Goal: Task Accomplishment & Management: Use online tool/utility

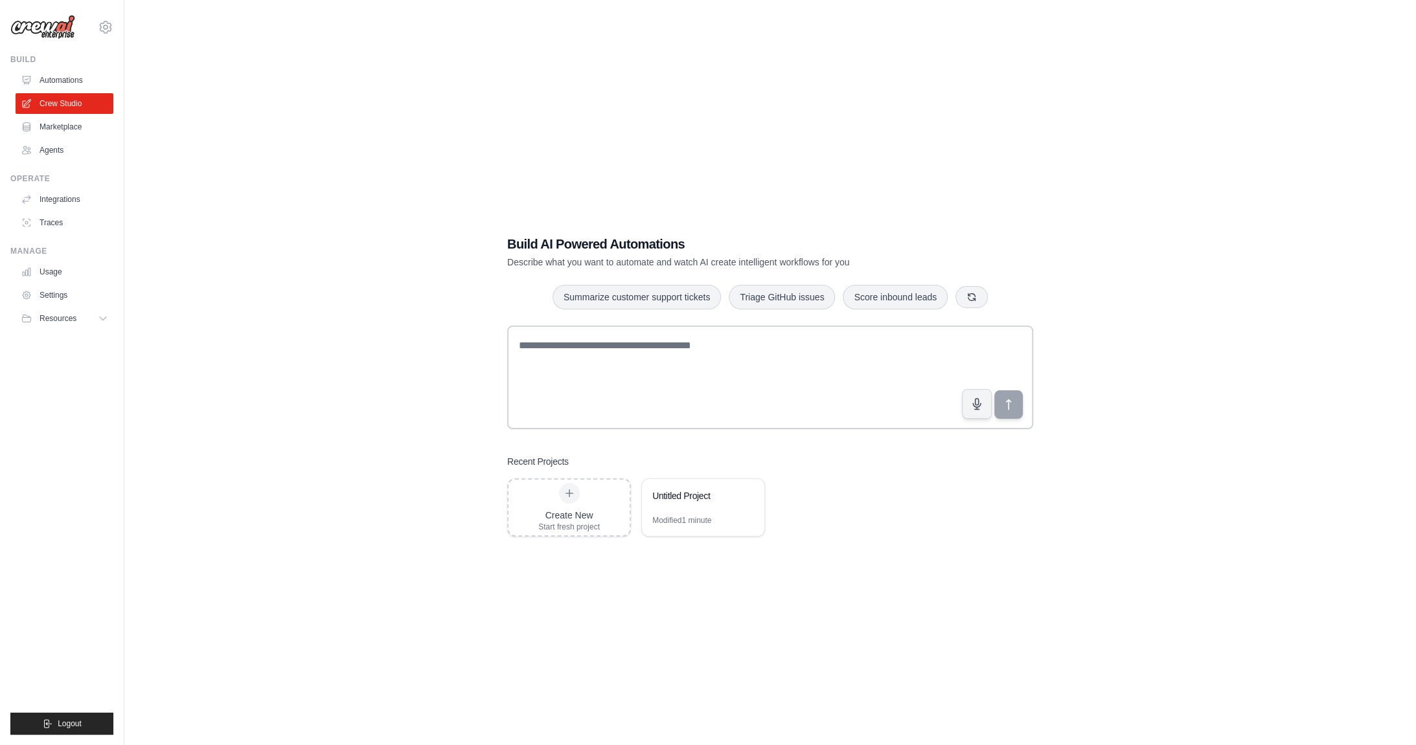
click at [78, 63] on div "Build" at bounding box center [61, 59] width 103 height 10
click at [73, 75] on link "Automations" at bounding box center [66, 80] width 98 height 21
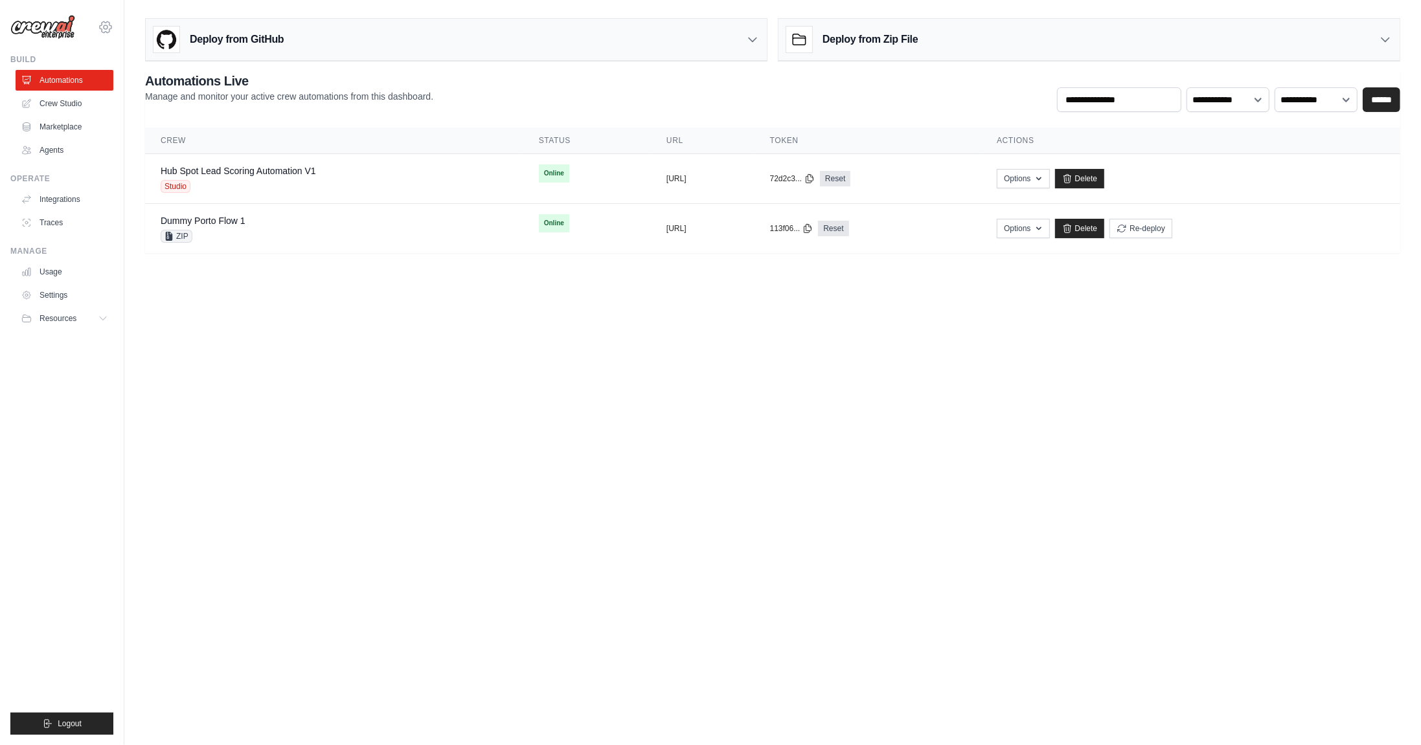
click at [105, 31] on icon at bounding box center [106, 26] width 12 height 11
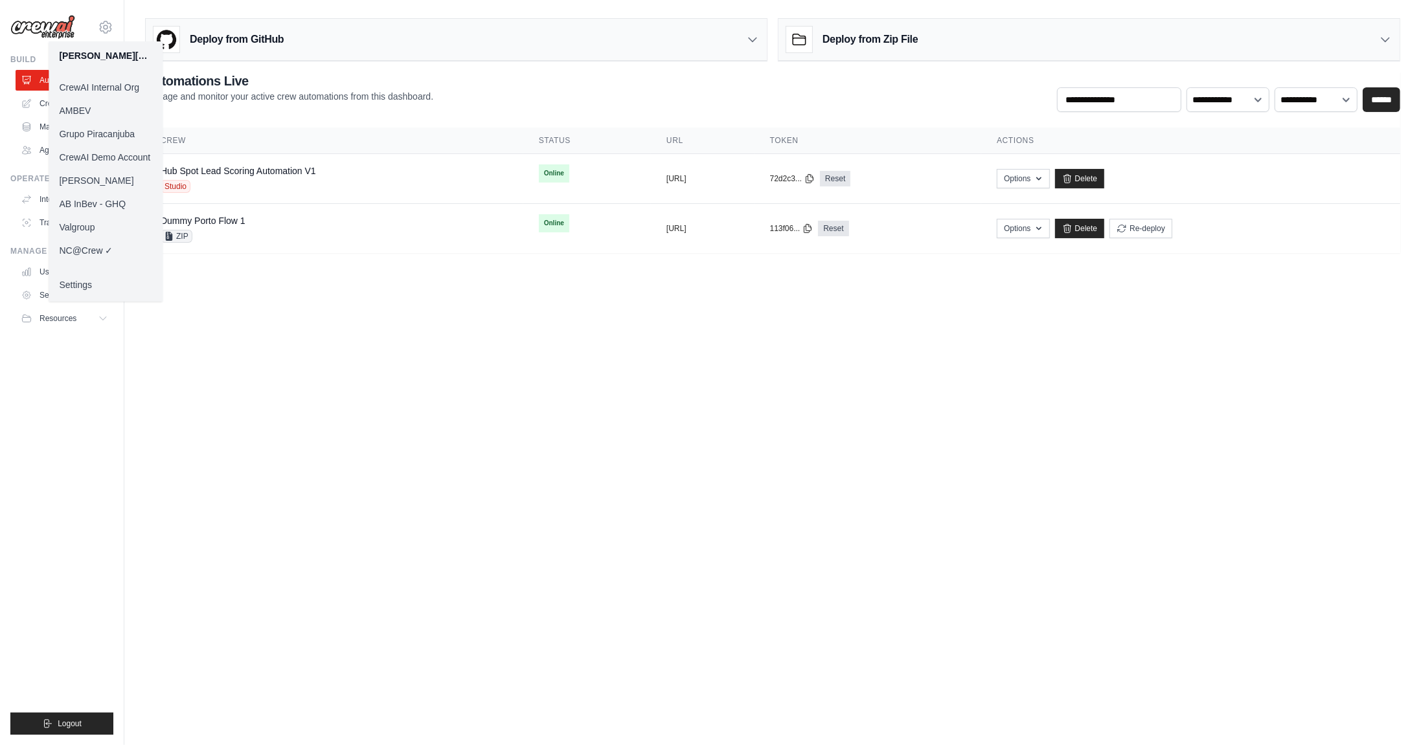
click at [100, 181] on link "Daniel CrewAI" at bounding box center [106, 180] width 114 height 23
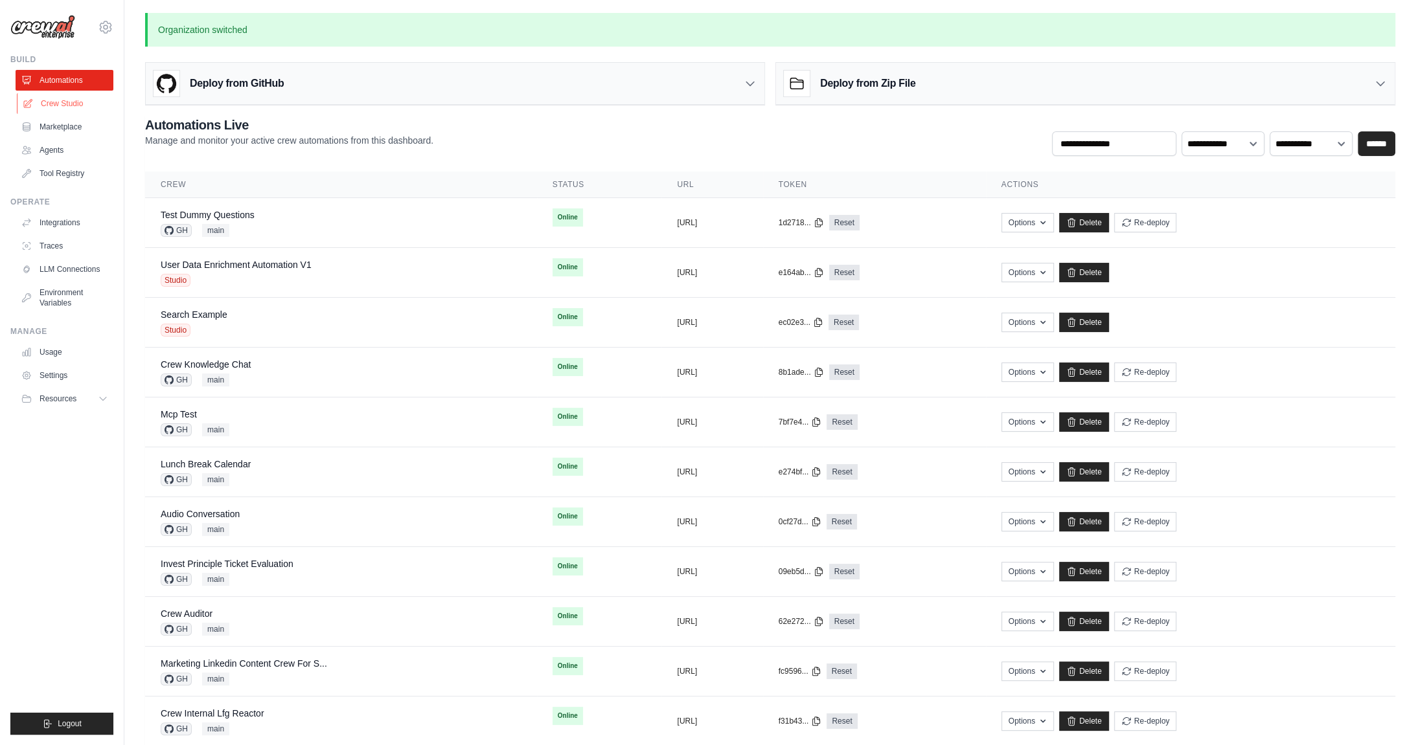
click at [87, 106] on link "Crew Studio" at bounding box center [66, 103] width 98 height 21
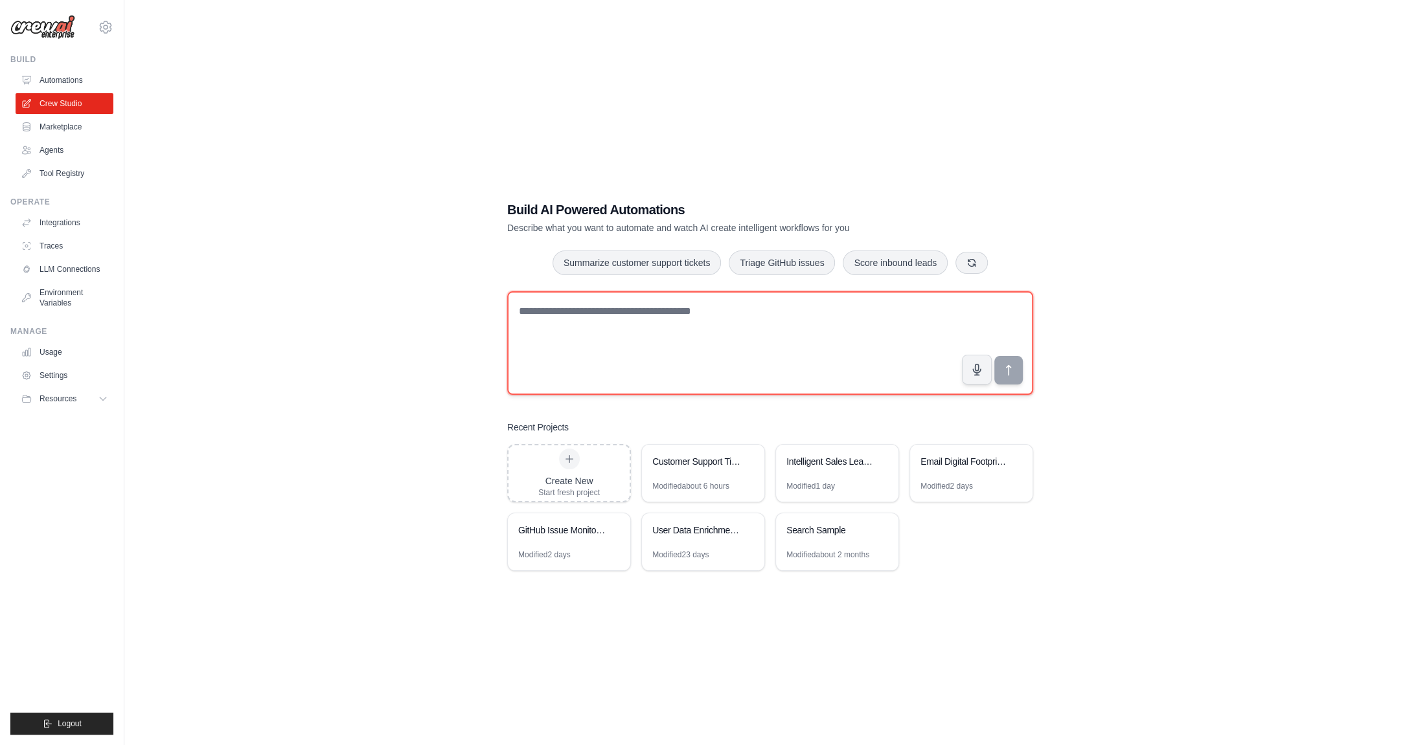
click at [703, 357] on textarea at bounding box center [770, 343] width 526 height 104
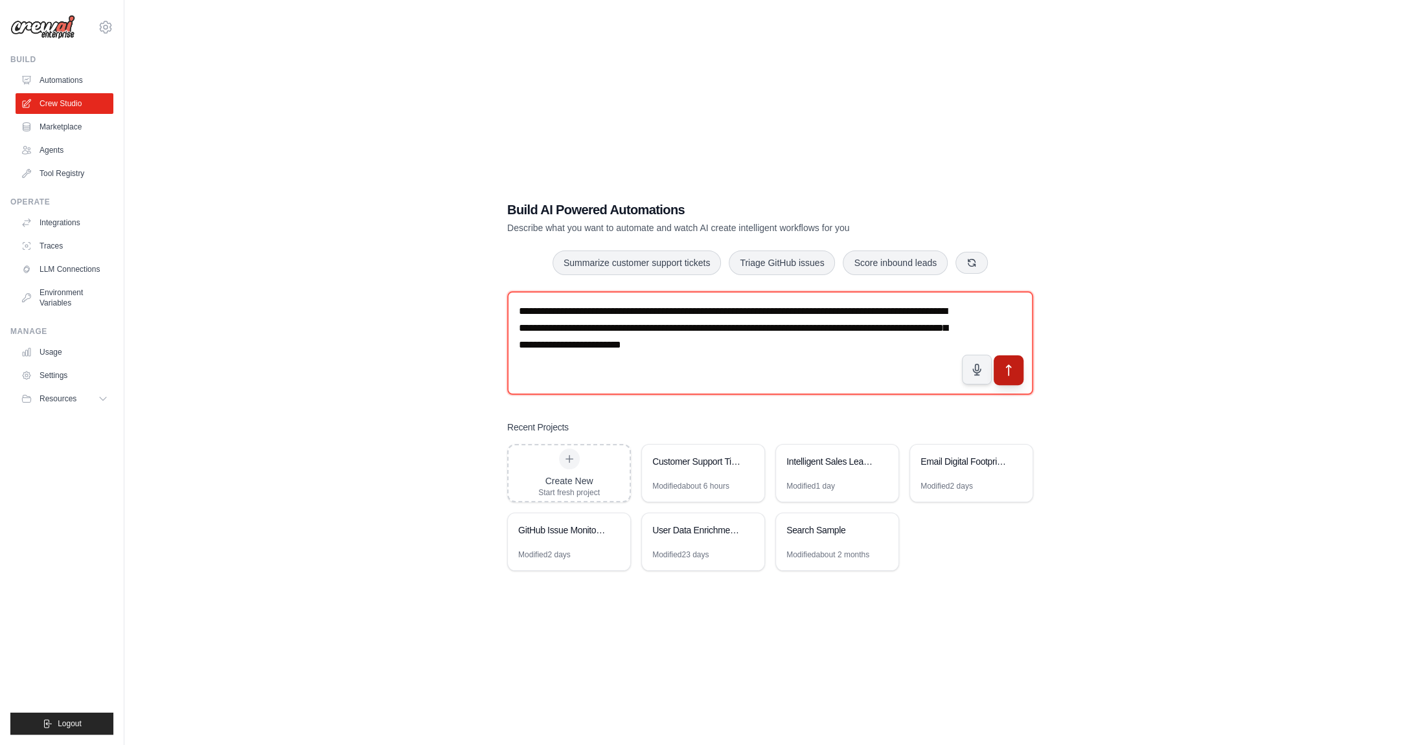
type textarea "**********"
click at [1009, 374] on icon "submit" at bounding box center [1009, 370] width 14 height 14
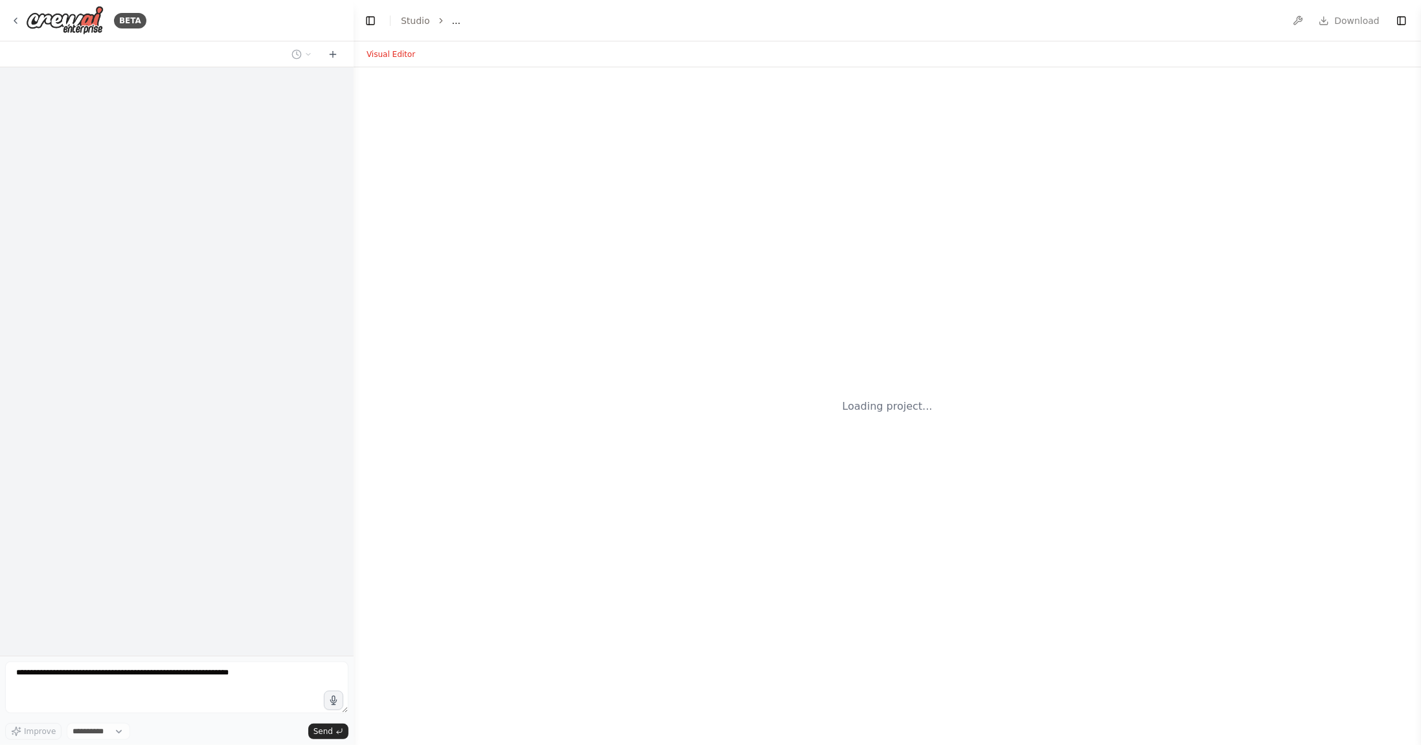
select select "****"
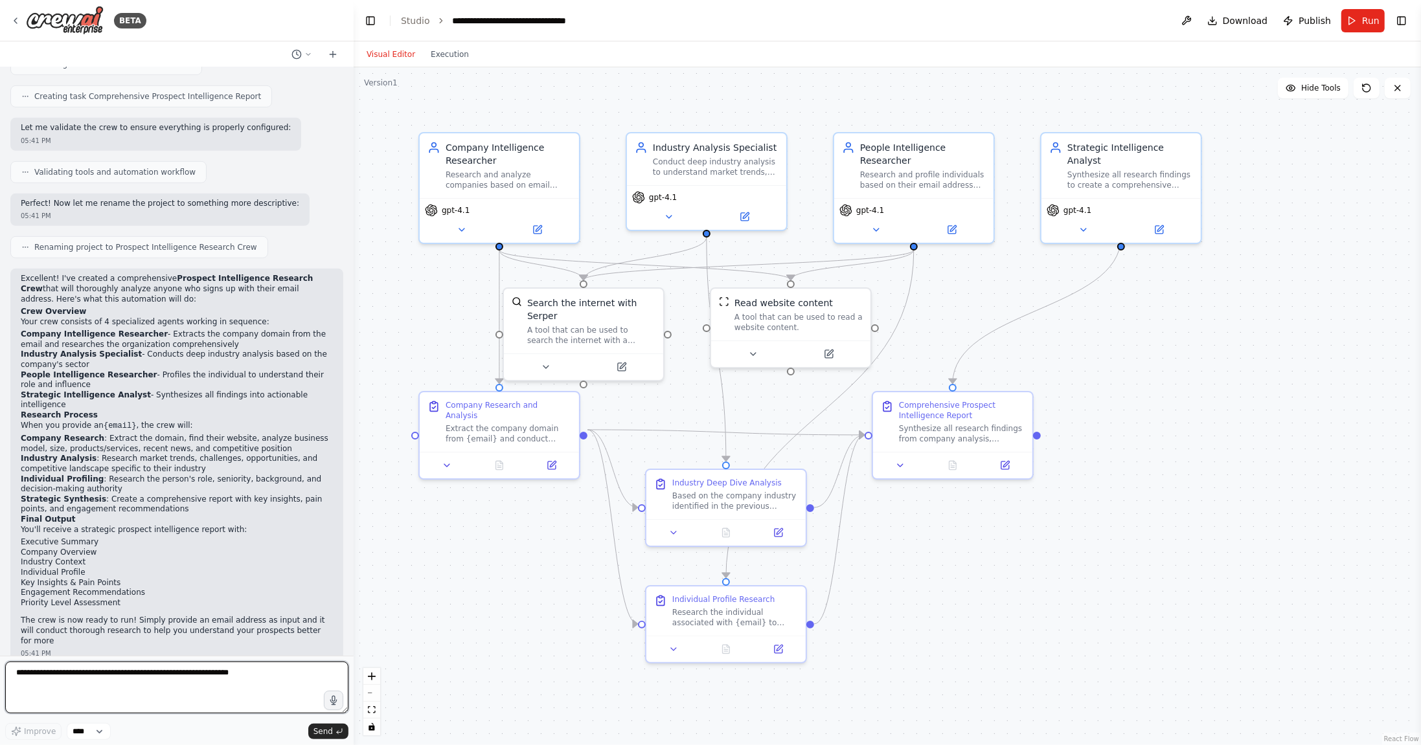
scroll to position [601, 0]
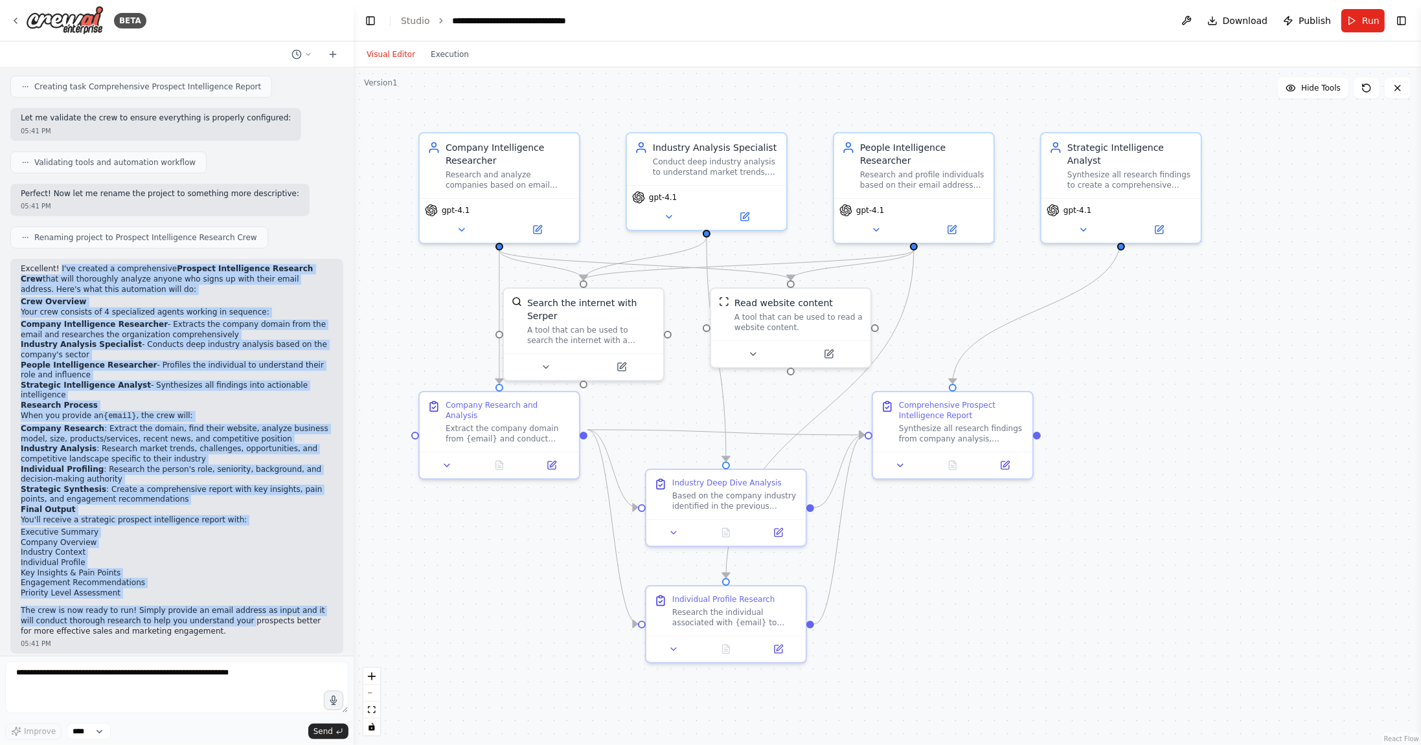
drag, startPoint x: 64, startPoint y: 284, endPoint x: 229, endPoint y: 610, distance: 365.8
click at [229, 610] on div "Excellent! I've created a comprehensive Prospect Intelligence Research Crew tha…" at bounding box center [177, 450] width 312 height 372
click at [656, 98] on div ".deletable-edge-delete-btn { width: 20px; height: 20px; border: 0px solid #ffff…" at bounding box center [887, 406] width 1067 height 678
click at [600, 106] on div ".deletable-edge-delete-btn { width: 20px; height: 20px; border: 0px solid #ffff…" at bounding box center [887, 406] width 1067 height 678
click at [469, 227] on button at bounding box center [461, 228] width 73 height 16
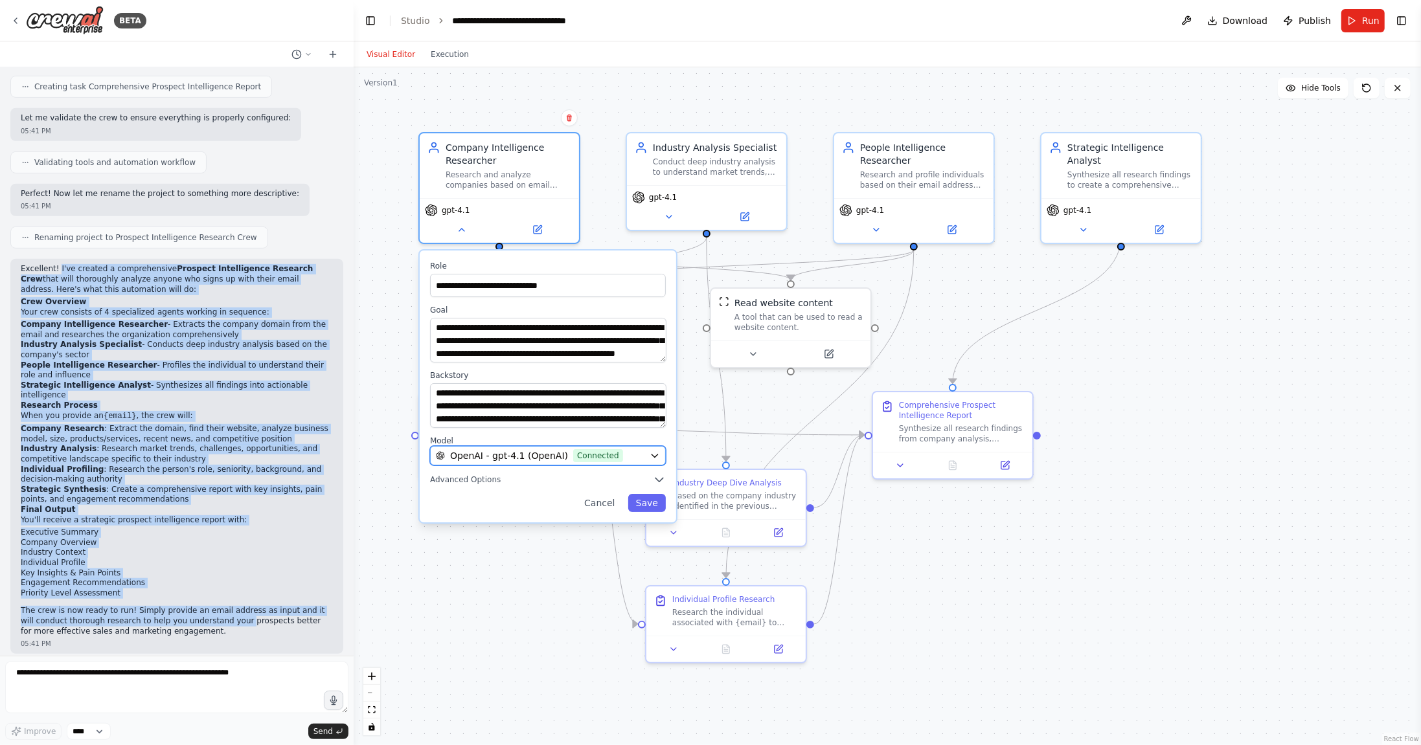
click at [533, 458] on span "OpenAI - gpt-4.1 (OpenAI)" at bounding box center [509, 455] width 118 height 13
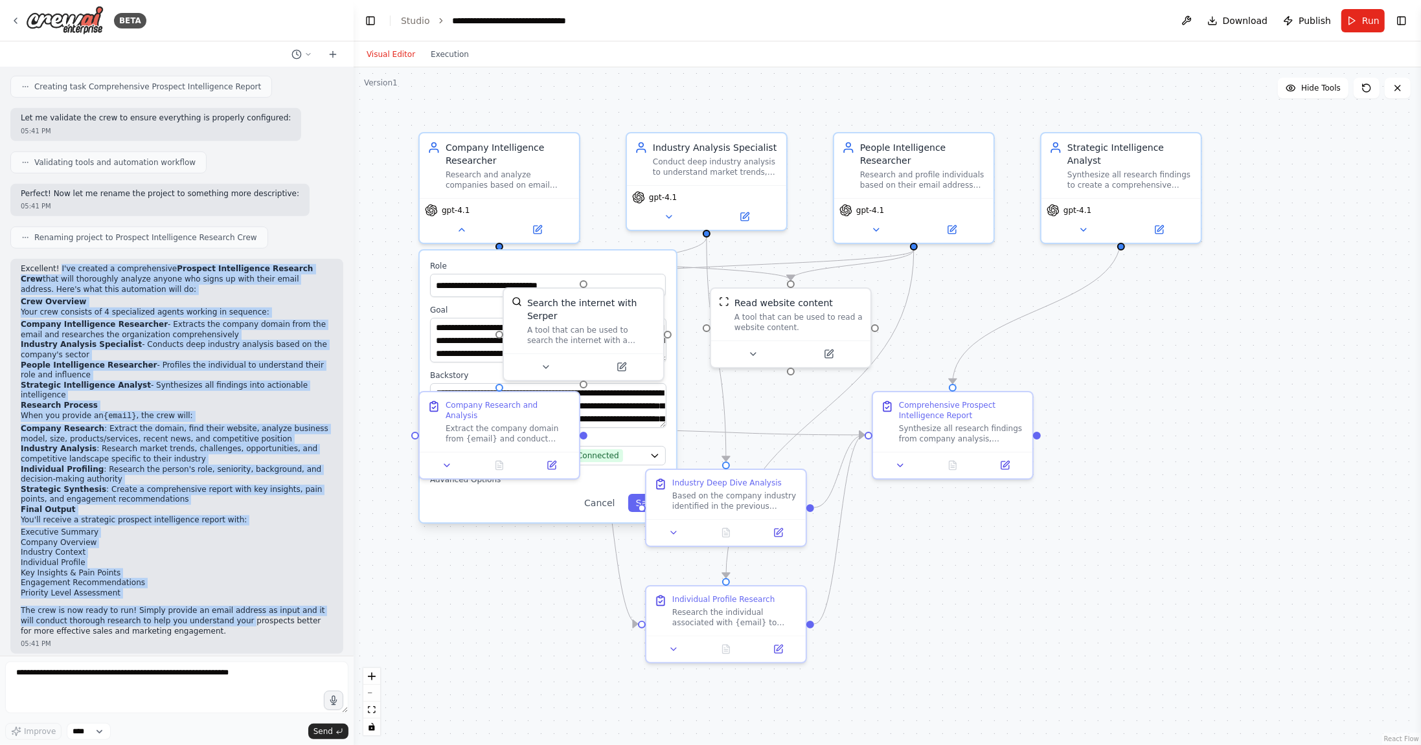
click at [1227, 352] on div ".deletable-edge-delete-btn { width: 20px; height: 20px; border: 0px solid #ffff…" at bounding box center [887, 406] width 1067 height 678
click at [600, 509] on button "Cancel" at bounding box center [599, 503] width 46 height 18
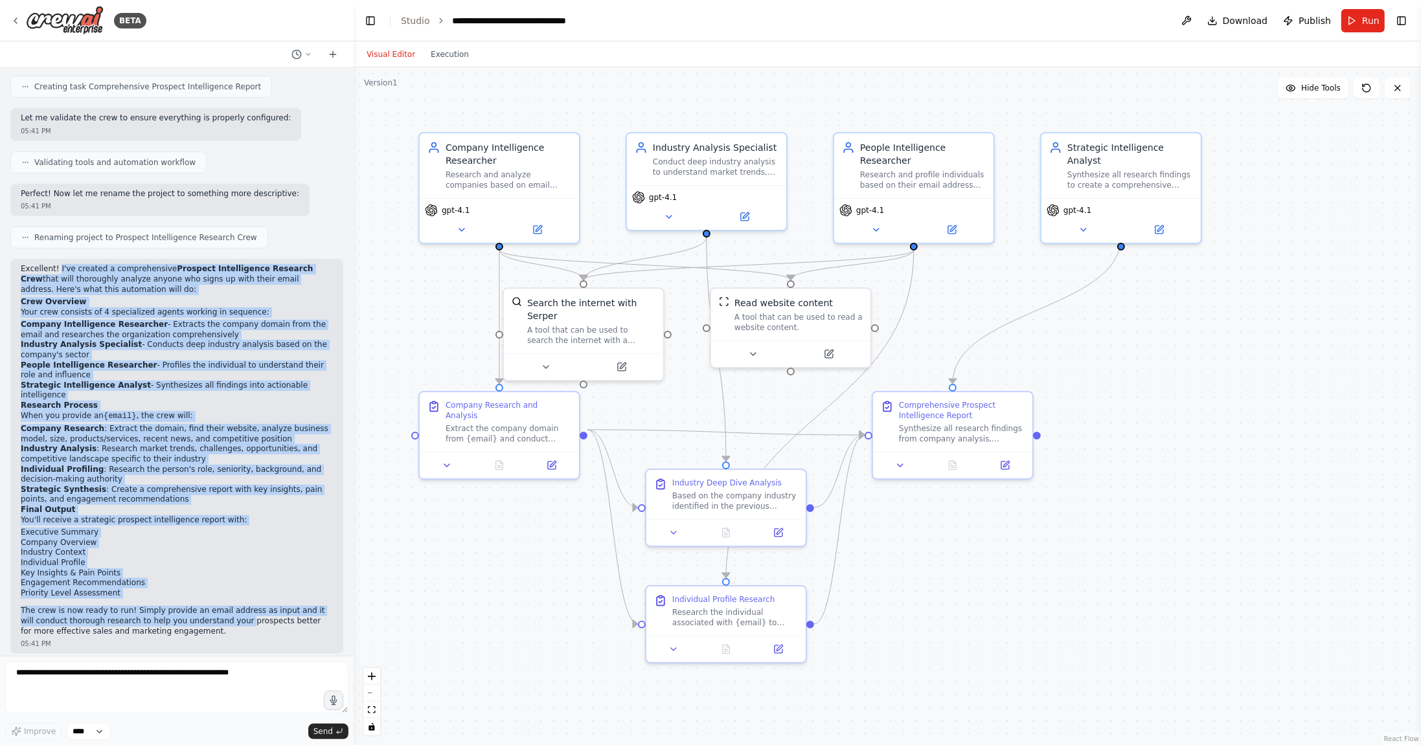
click at [1142, 339] on div ".deletable-edge-delete-btn { width: 20px; height: 20px; border: 0px solid #ffff…" at bounding box center [887, 406] width 1067 height 678
click at [605, 322] on div "A tool that can be used to search the internet with a search_query. Supports di…" at bounding box center [591, 332] width 128 height 21
drag, startPoint x: 768, startPoint y: 322, endPoint x: 774, endPoint y: 325, distance: 7.2
click at [774, 325] on div "A tool that can be used to read a website content." at bounding box center [805, 320] width 128 height 21
click at [553, 370] on button at bounding box center [545, 365] width 73 height 16
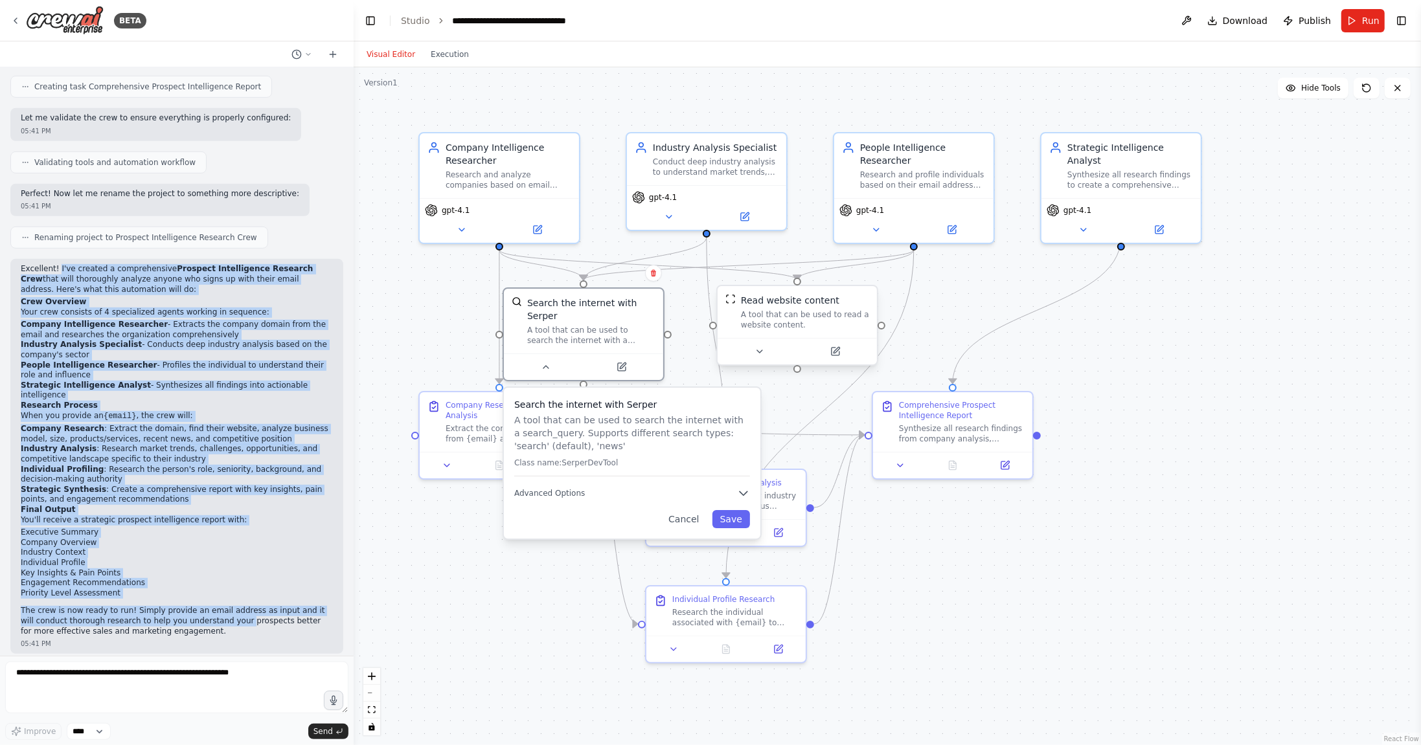
click at [752, 330] on div "A tool that can be used to read a website content." at bounding box center [805, 320] width 128 height 21
click at [771, 348] on button at bounding box center [759, 352] width 73 height 16
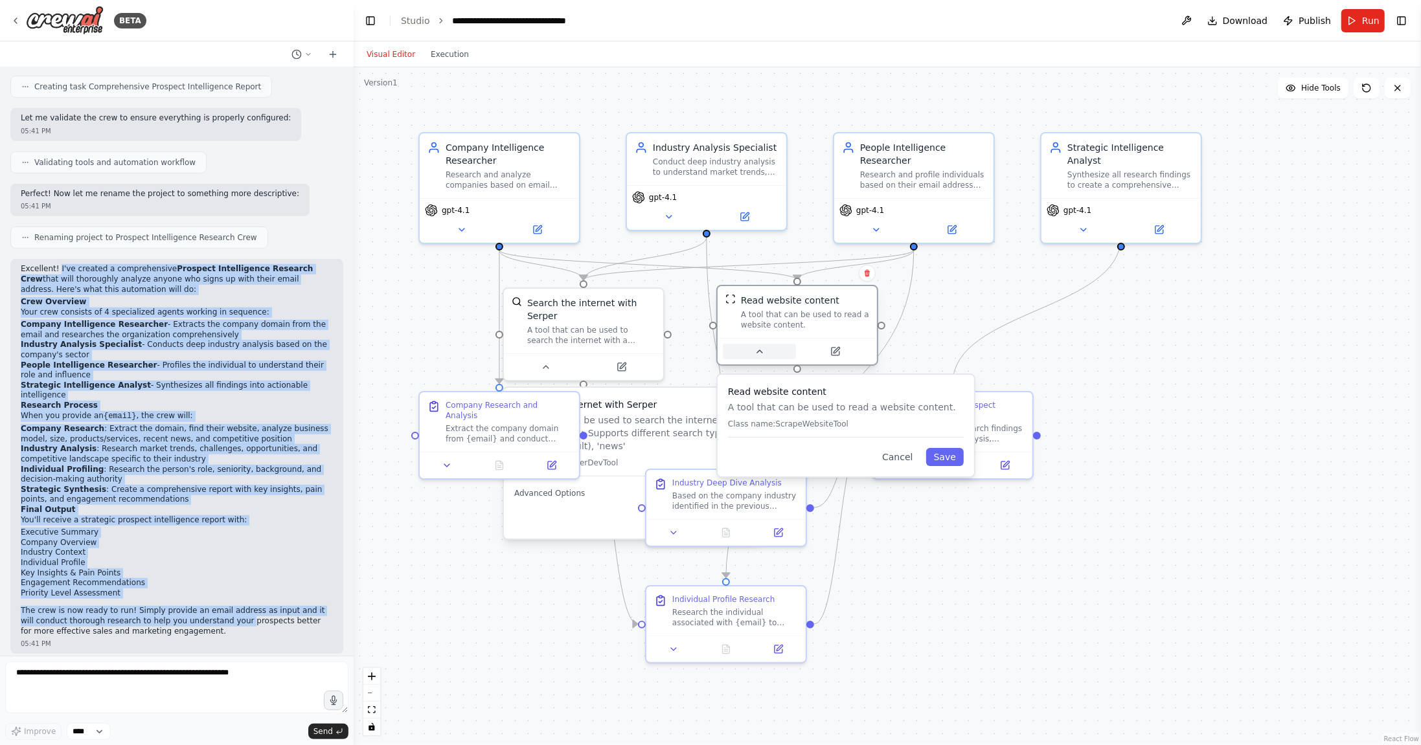
click at [768, 350] on button at bounding box center [759, 352] width 73 height 16
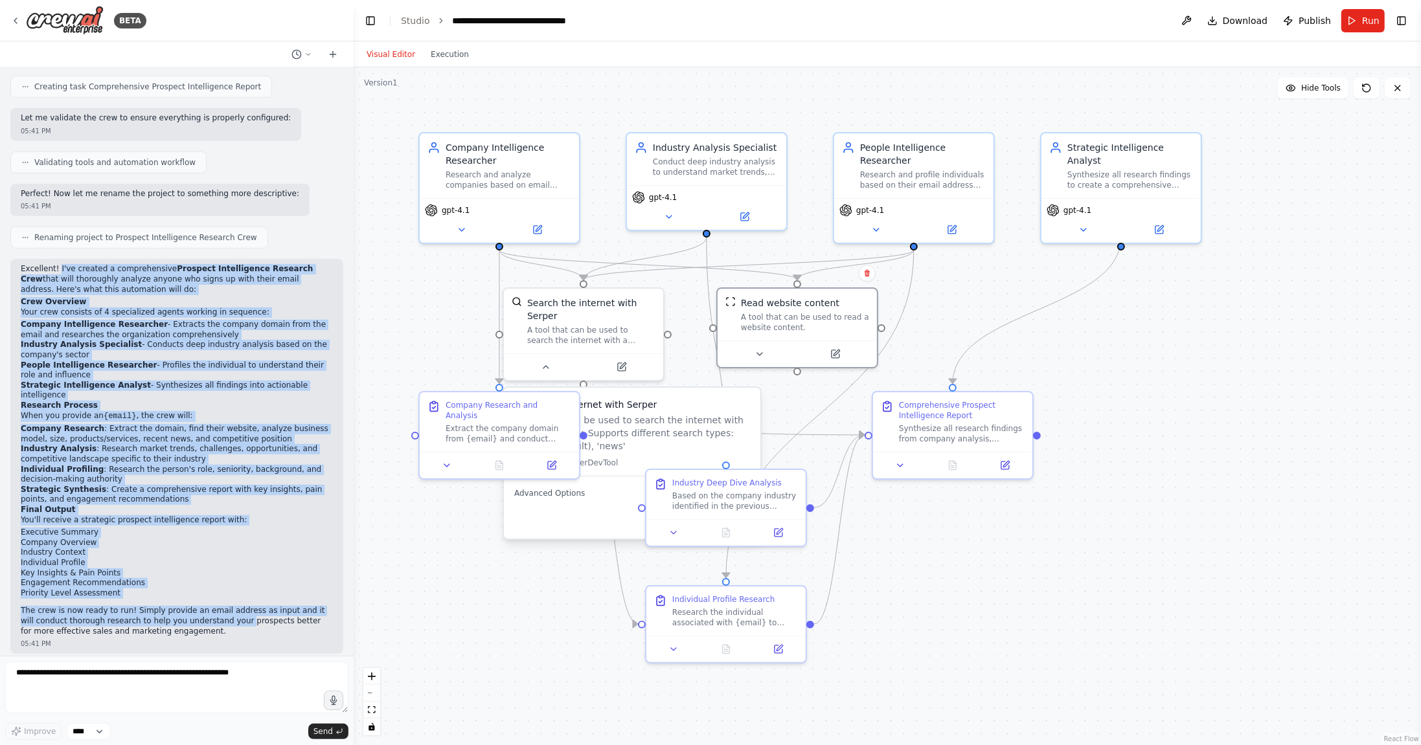
click at [455, 523] on div ".deletable-edge-delete-btn { width: 20px; height: 20px; border: 0px solid #ffff…" at bounding box center [887, 406] width 1067 height 678
click at [633, 491] on button "Advanced Options" at bounding box center [632, 493] width 236 height 13
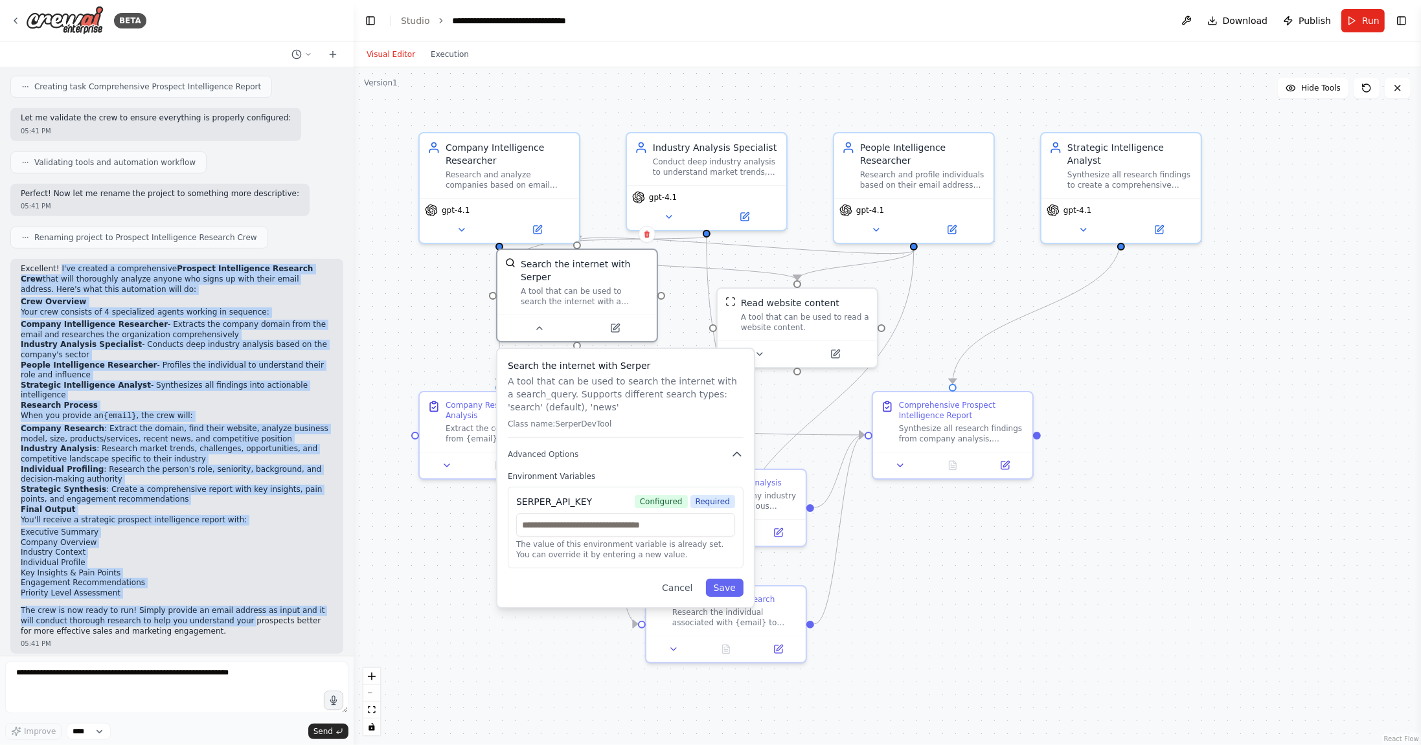
drag, startPoint x: 655, startPoint y: 436, endPoint x: 651, endPoint y: 383, distance: 53.2
click at [651, 383] on p "A tool that can be used to search the internet with a search_query. Supports di…" at bounding box center [626, 394] width 236 height 39
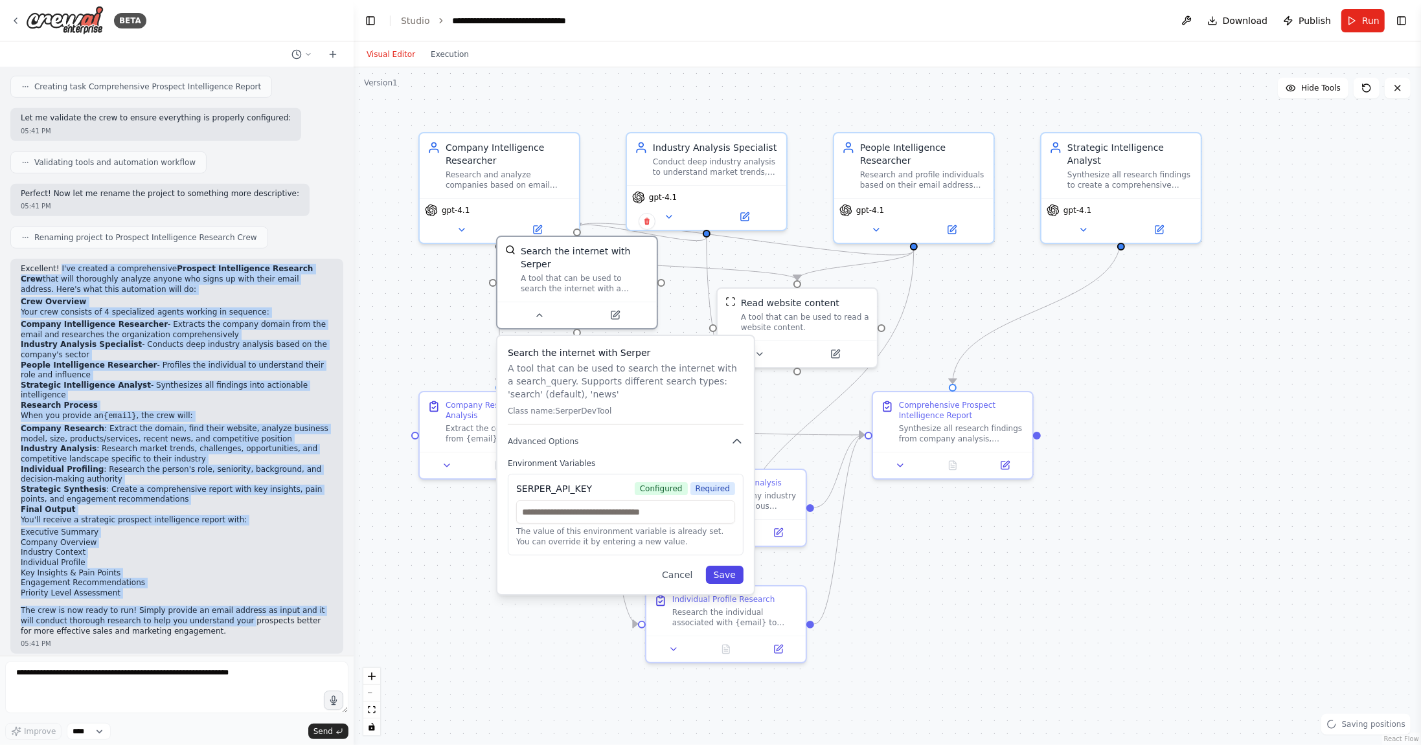
click at [712, 572] on button "Save" at bounding box center [725, 575] width 38 height 18
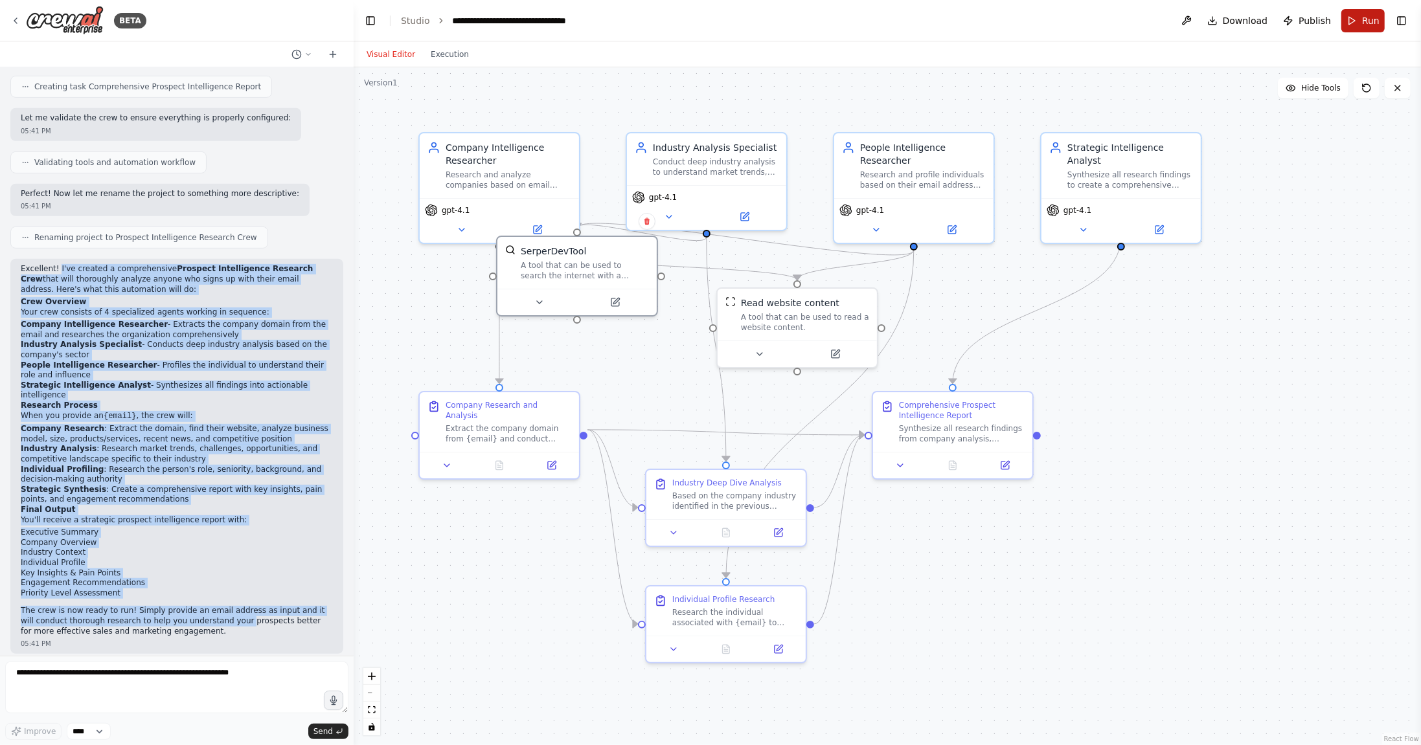
click at [1367, 20] on span "Run" at bounding box center [1370, 20] width 17 height 13
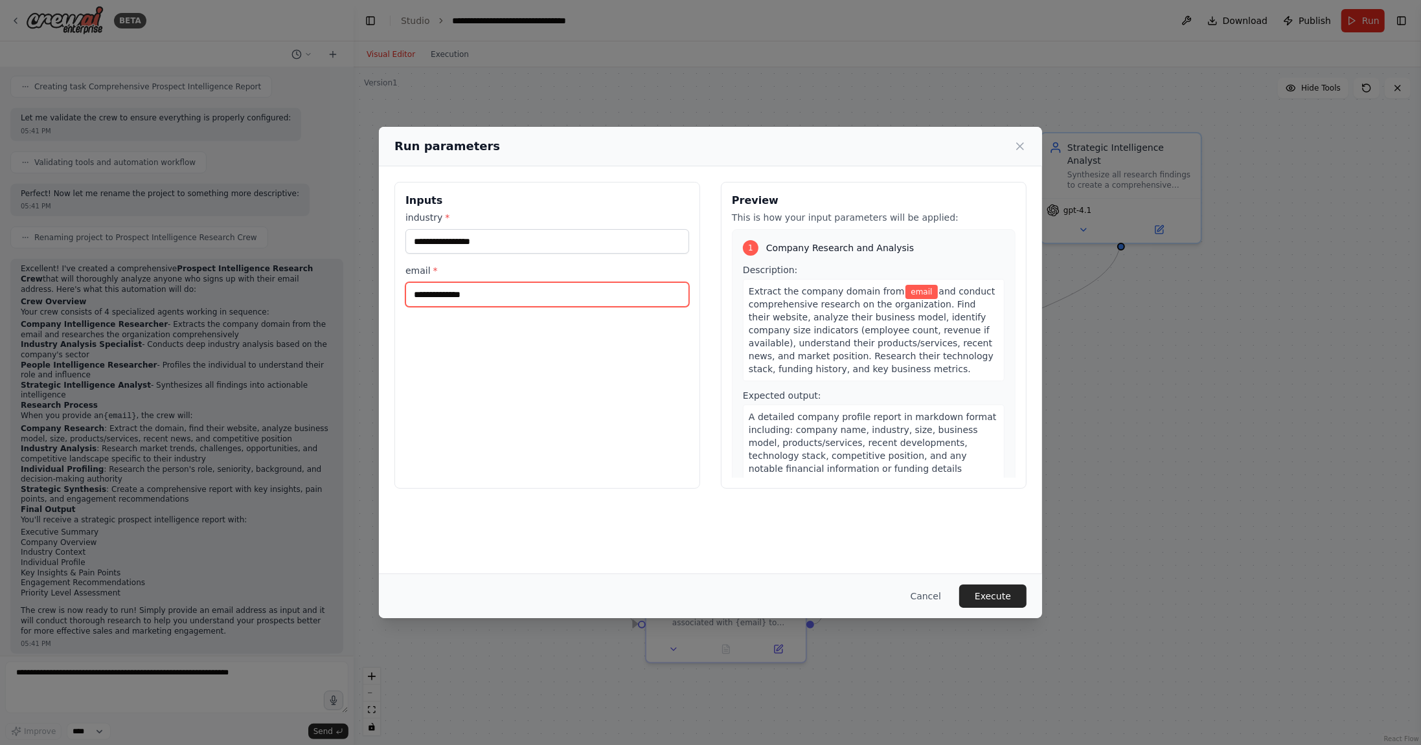
click at [488, 288] on input "email *" at bounding box center [547, 294] width 284 height 25
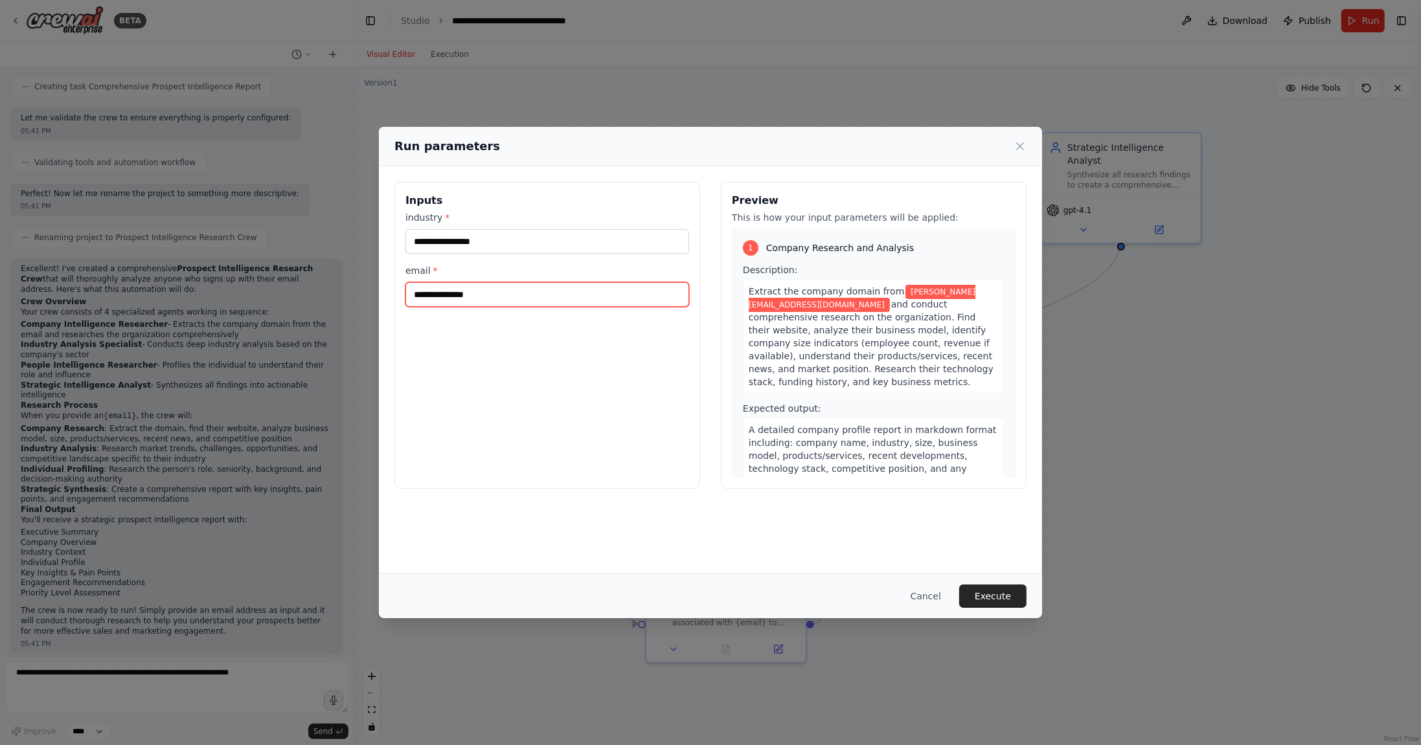
type input "**********"
click at [508, 242] on input "industry *" at bounding box center [547, 241] width 284 height 25
type input "**"
click at [988, 598] on button "Execute" at bounding box center [992, 596] width 67 height 23
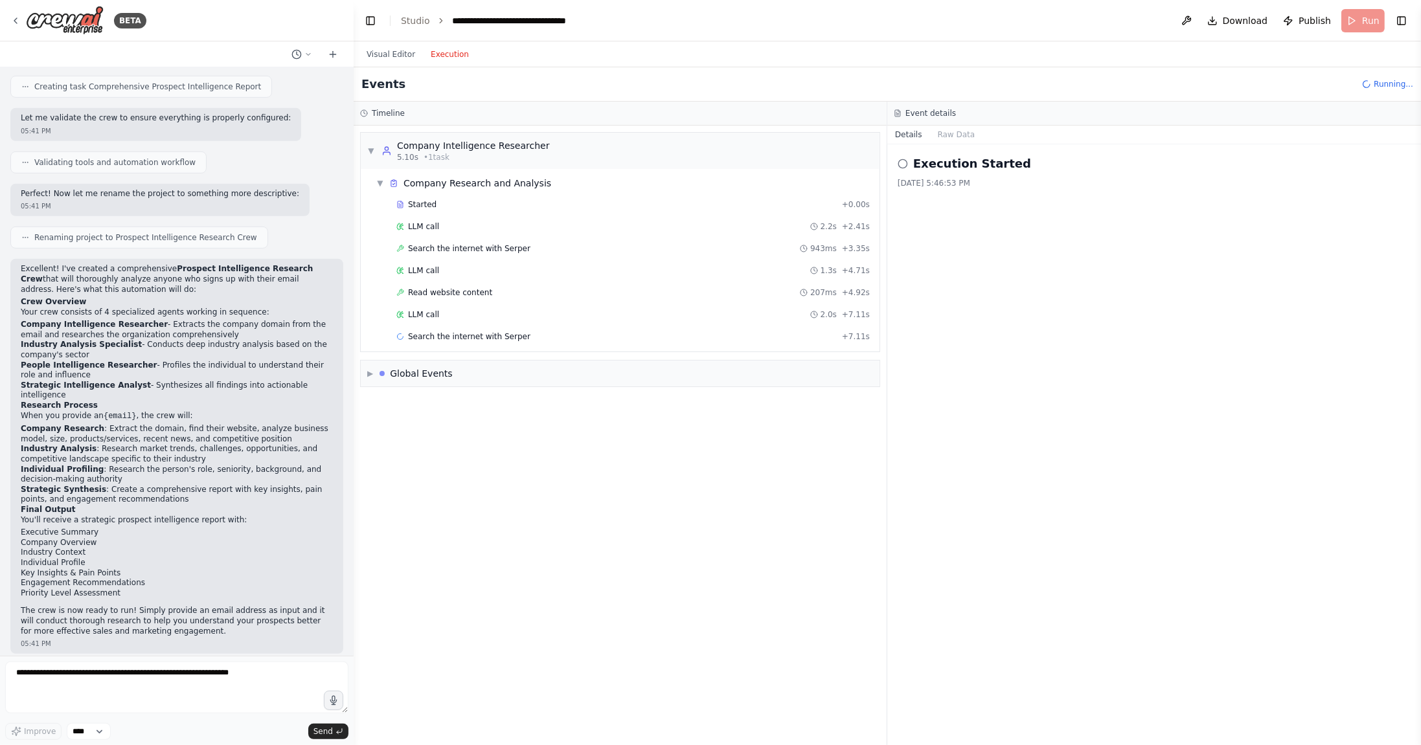
click at [448, 58] on button "Execution" at bounding box center [450, 55] width 54 height 16
click at [518, 225] on div "LLM call 2.2s + 2.41s" at bounding box center [632, 226] width 473 height 10
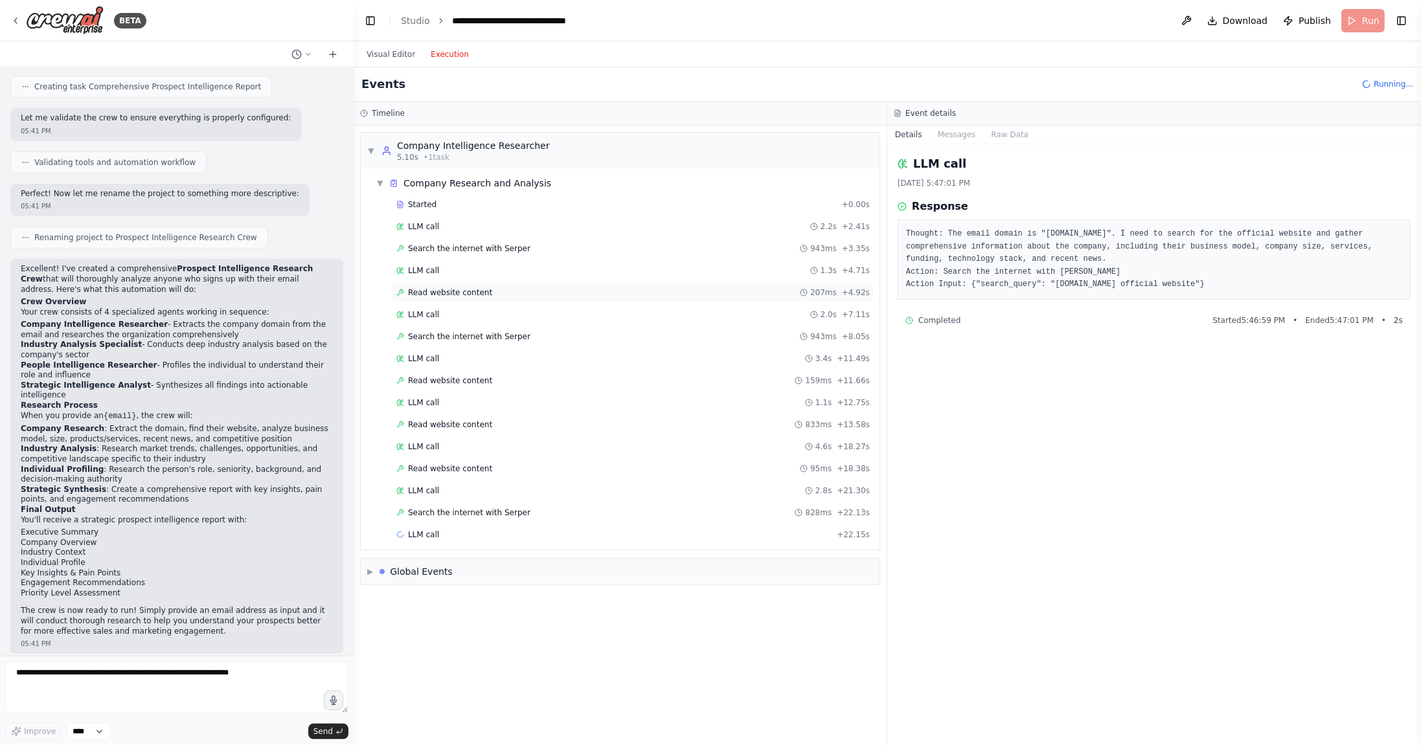
click at [532, 288] on div "Read website content 207ms + 4.92s" at bounding box center [632, 293] width 473 height 10
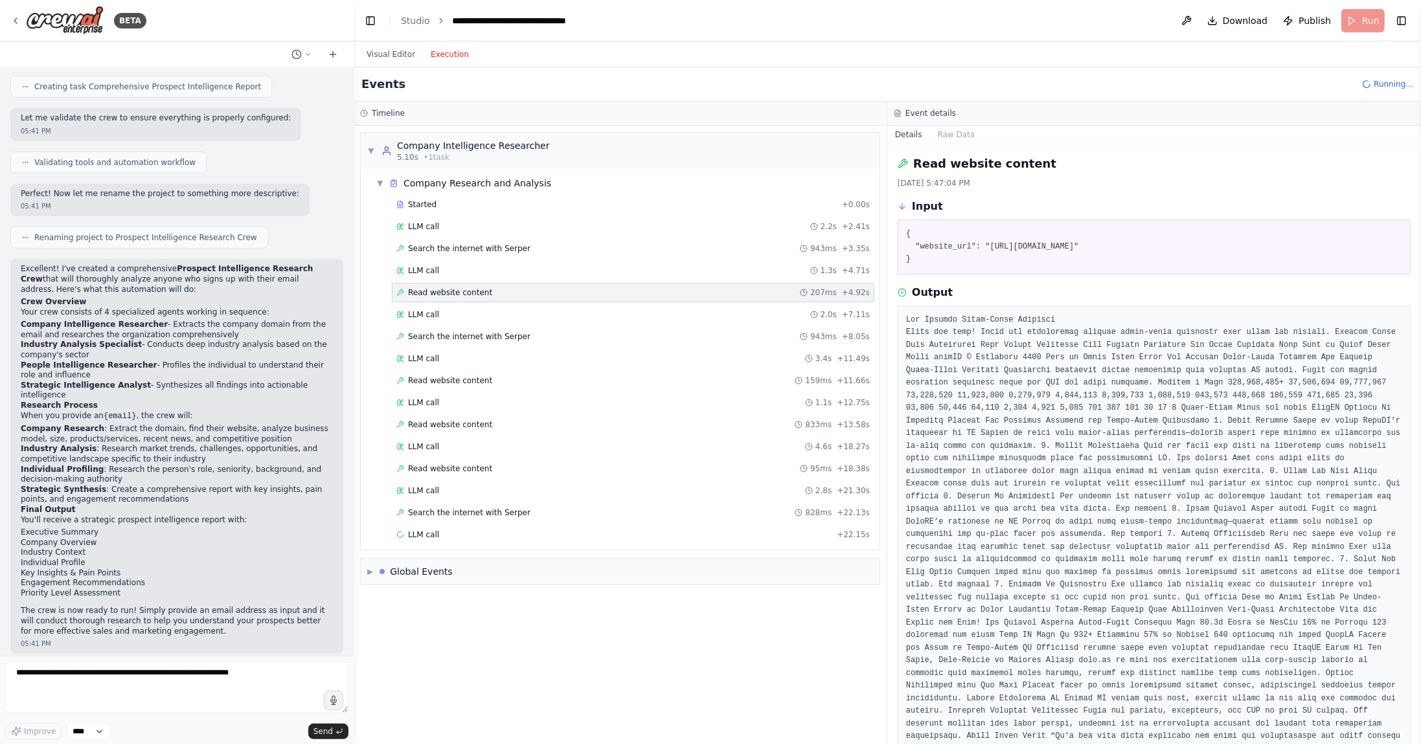
click at [488, 248] on span "Search the internet with Serper" at bounding box center [469, 248] width 122 height 10
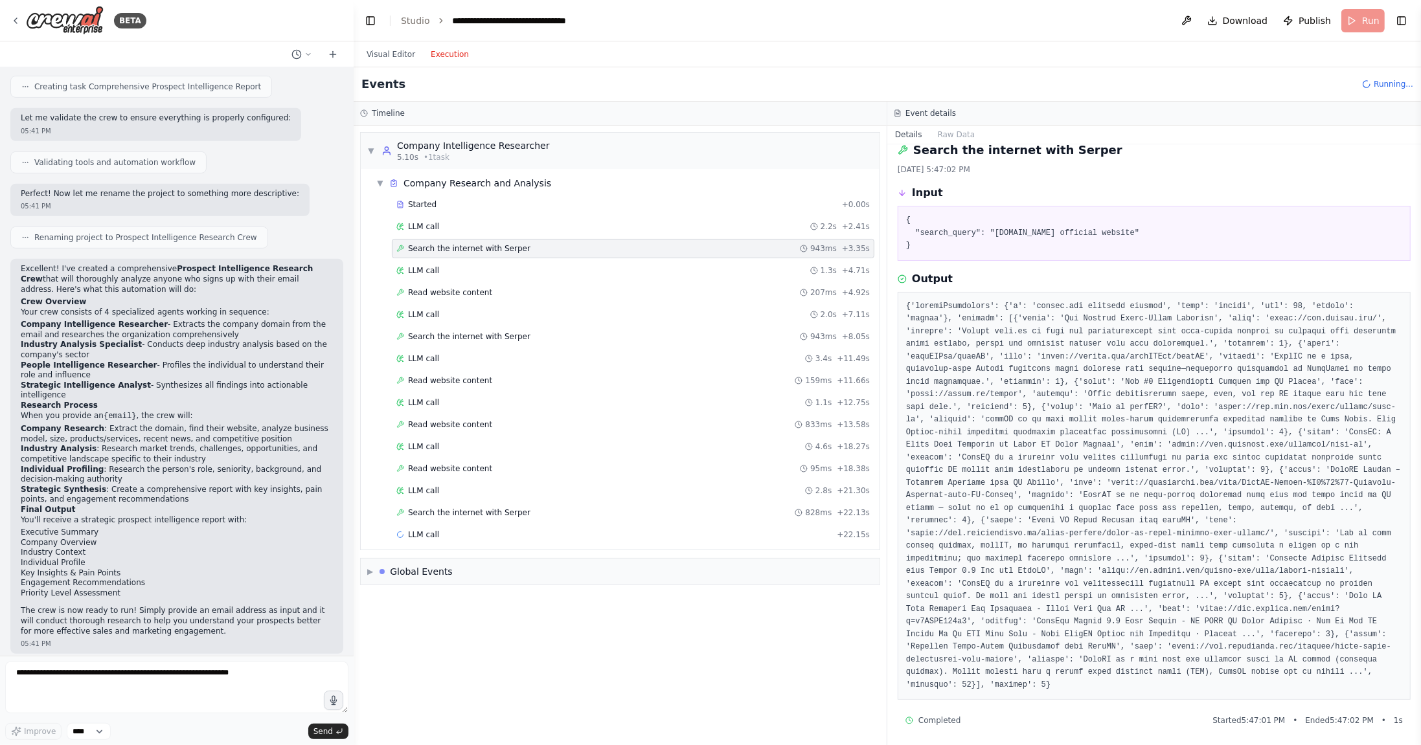
scroll to position [16, 0]
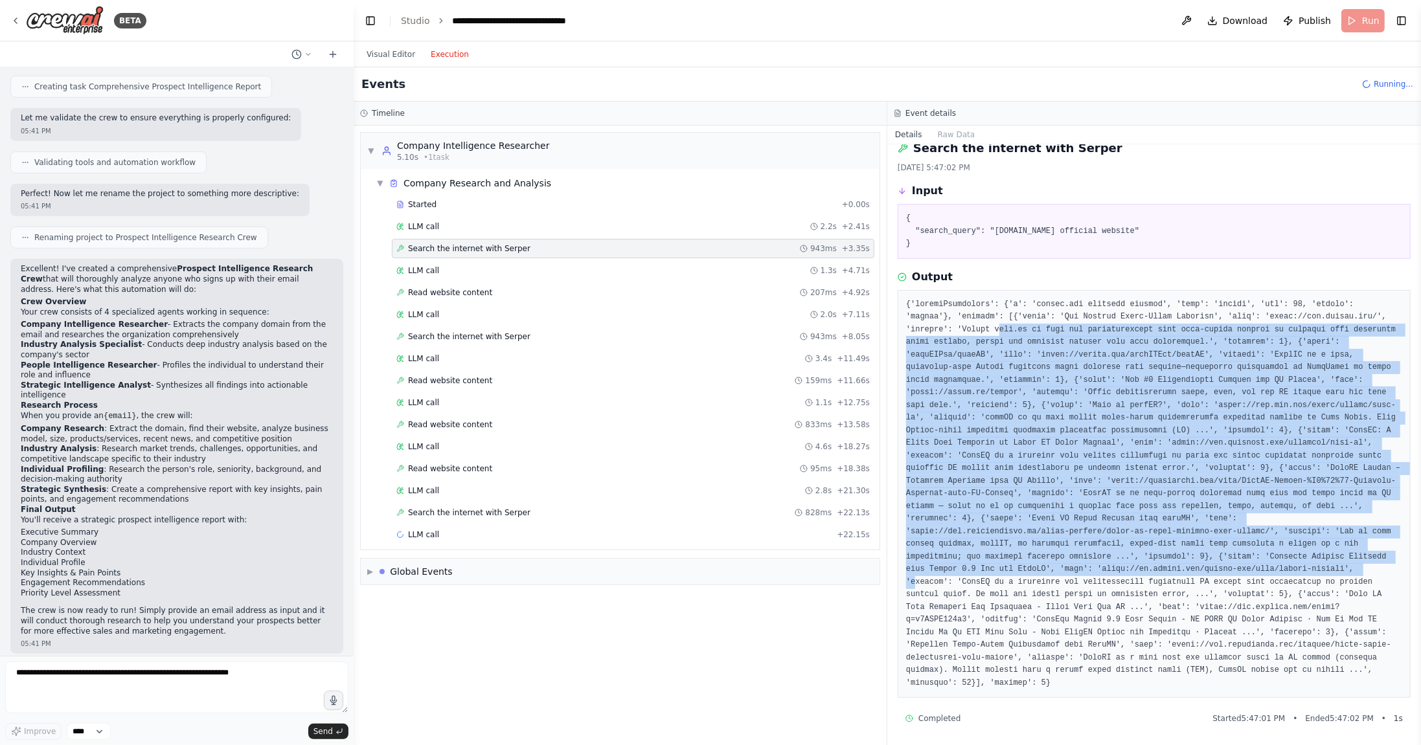
drag, startPoint x: 997, startPoint y: 329, endPoint x: 1177, endPoint y: 583, distance: 310.8
click at [1177, 583] on pre at bounding box center [1154, 495] width 496 height 392
click at [1175, 492] on pre at bounding box center [1154, 495] width 496 height 392
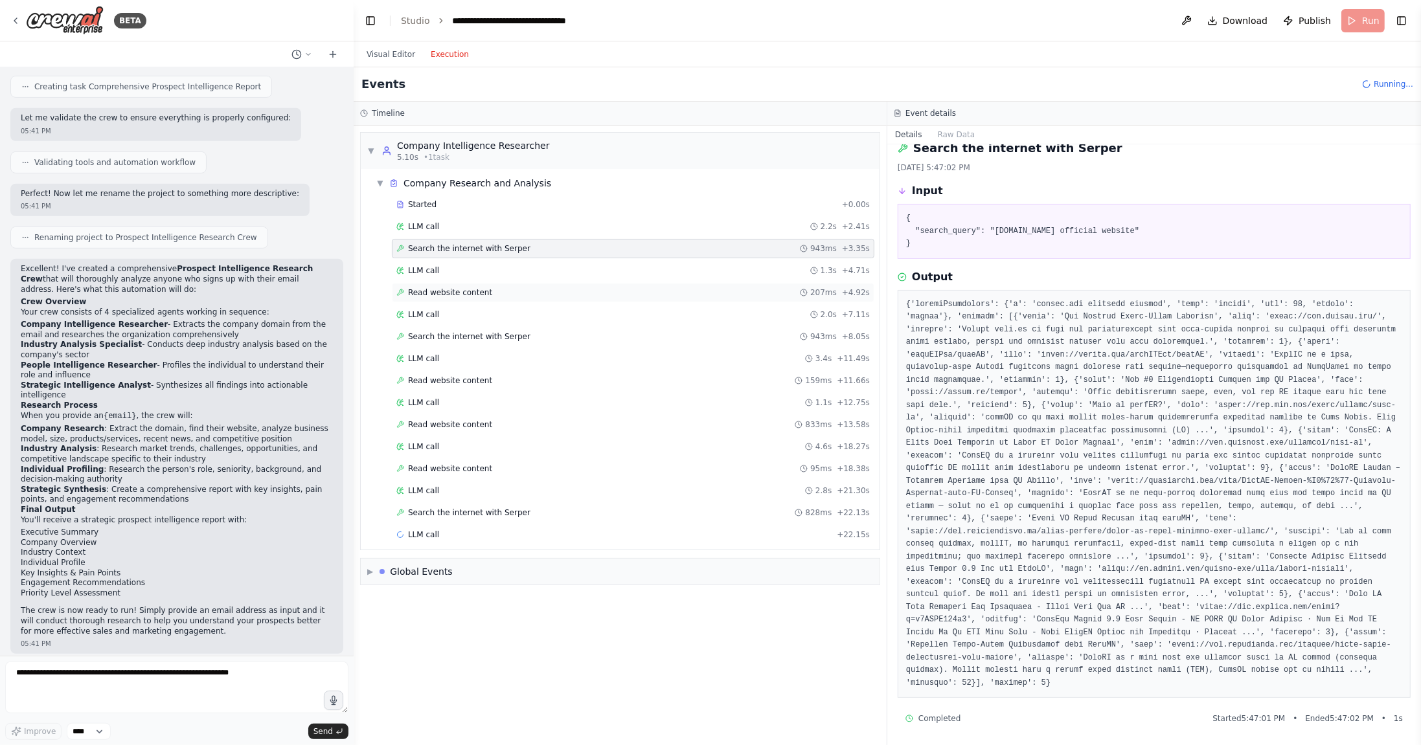
click at [487, 288] on div "Read website content 207ms + 4.92s" at bounding box center [632, 293] width 473 height 10
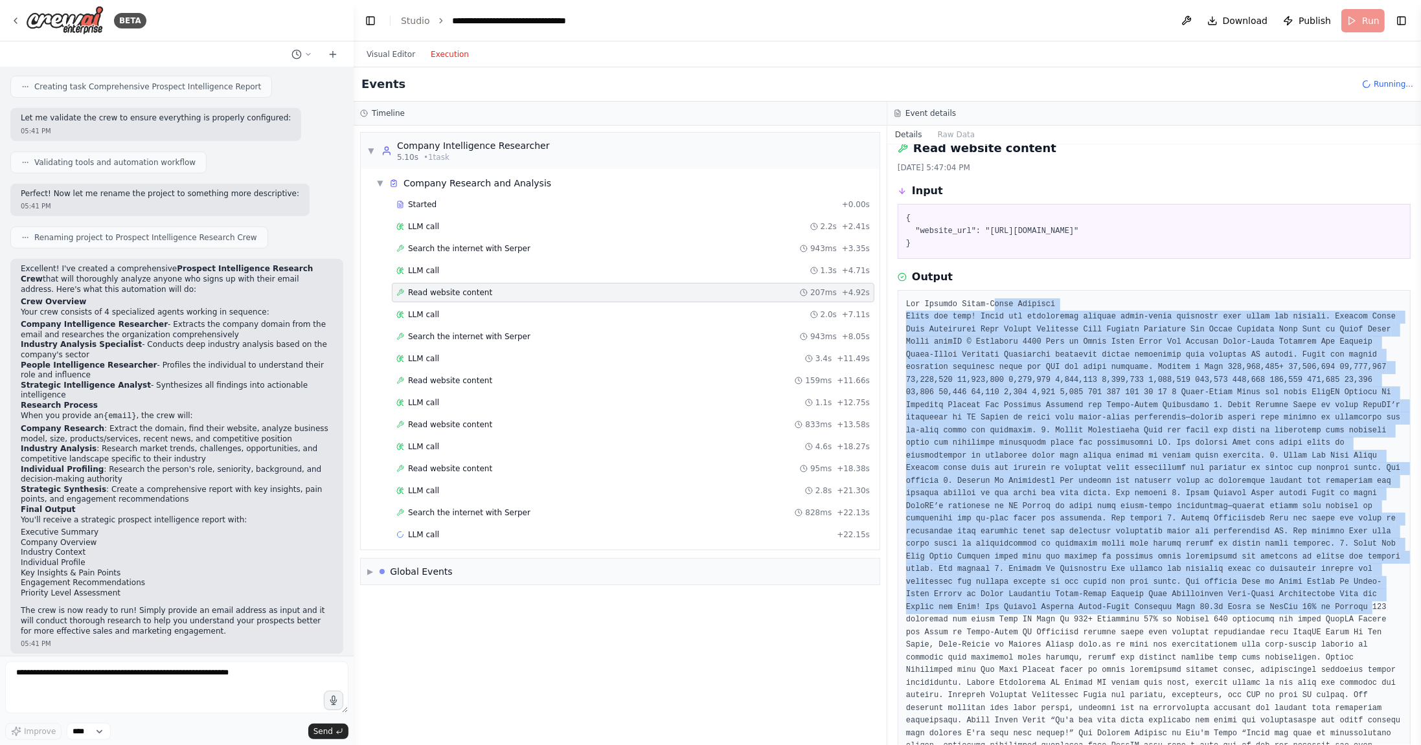
drag, startPoint x: 996, startPoint y: 301, endPoint x: 1173, endPoint y: 621, distance: 365.5
click at [430, 54] on button "Execution" at bounding box center [450, 55] width 54 height 16
click at [407, 54] on button "Visual Editor" at bounding box center [391, 55] width 64 height 16
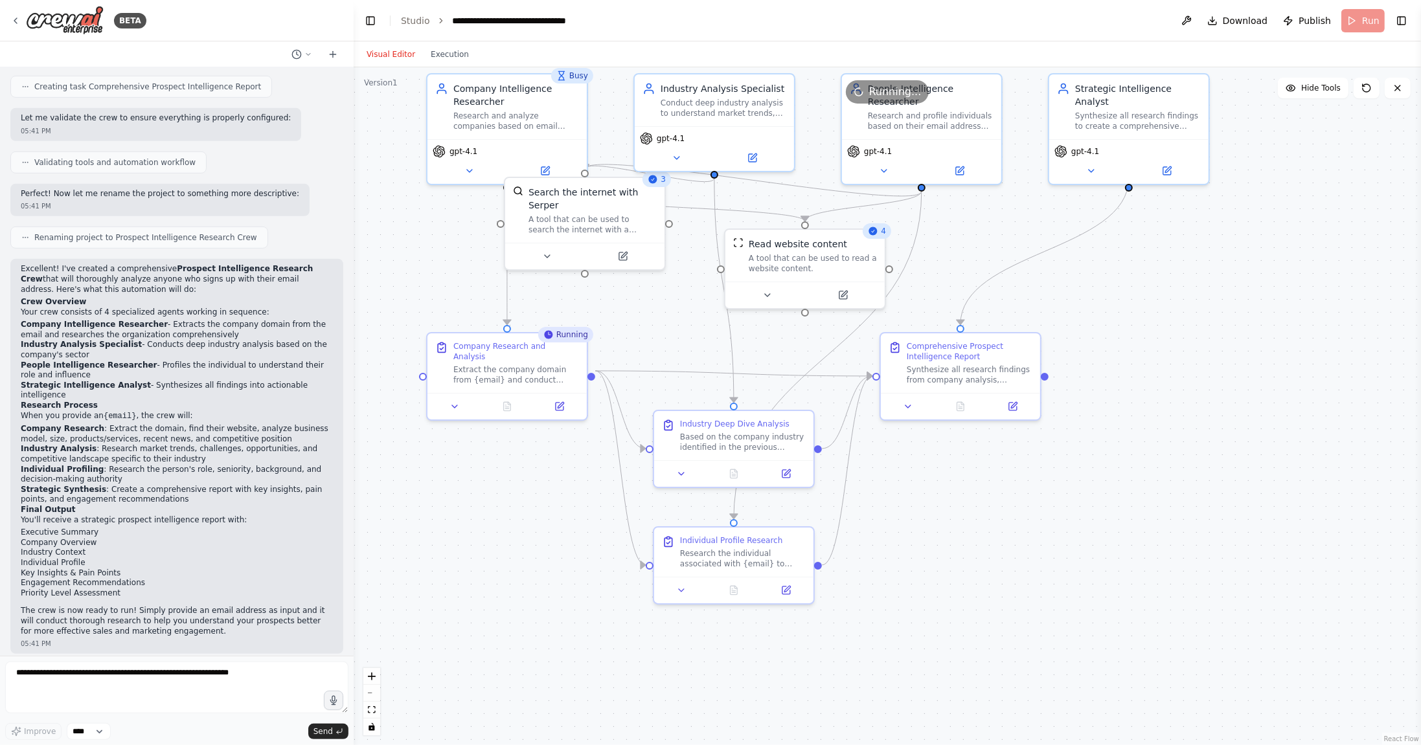
drag, startPoint x: 683, startPoint y: 327, endPoint x: 690, endPoint y: 283, distance: 44.6
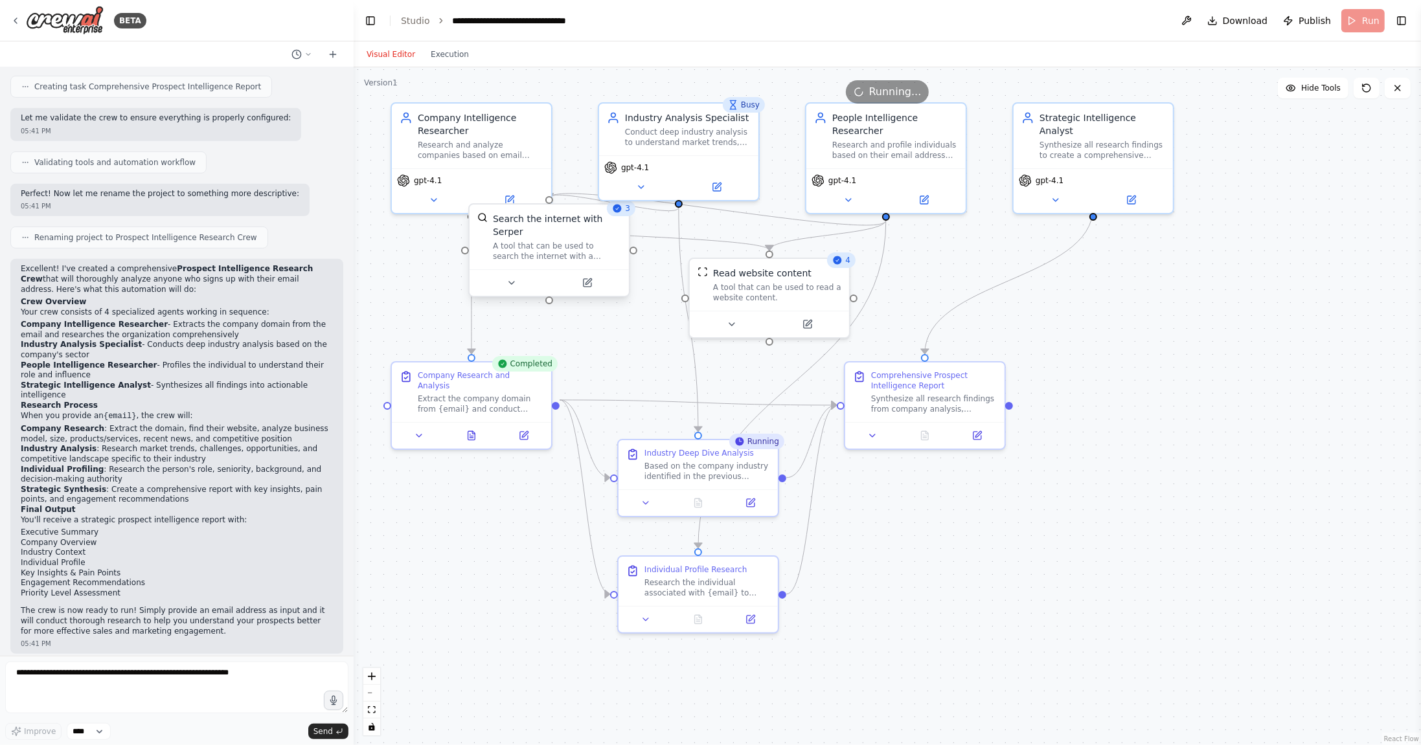
drag, startPoint x: 606, startPoint y: 254, endPoint x: 575, endPoint y: 271, distance: 35.0
click at [474, 429] on icon at bounding box center [471, 433] width 7 height 8
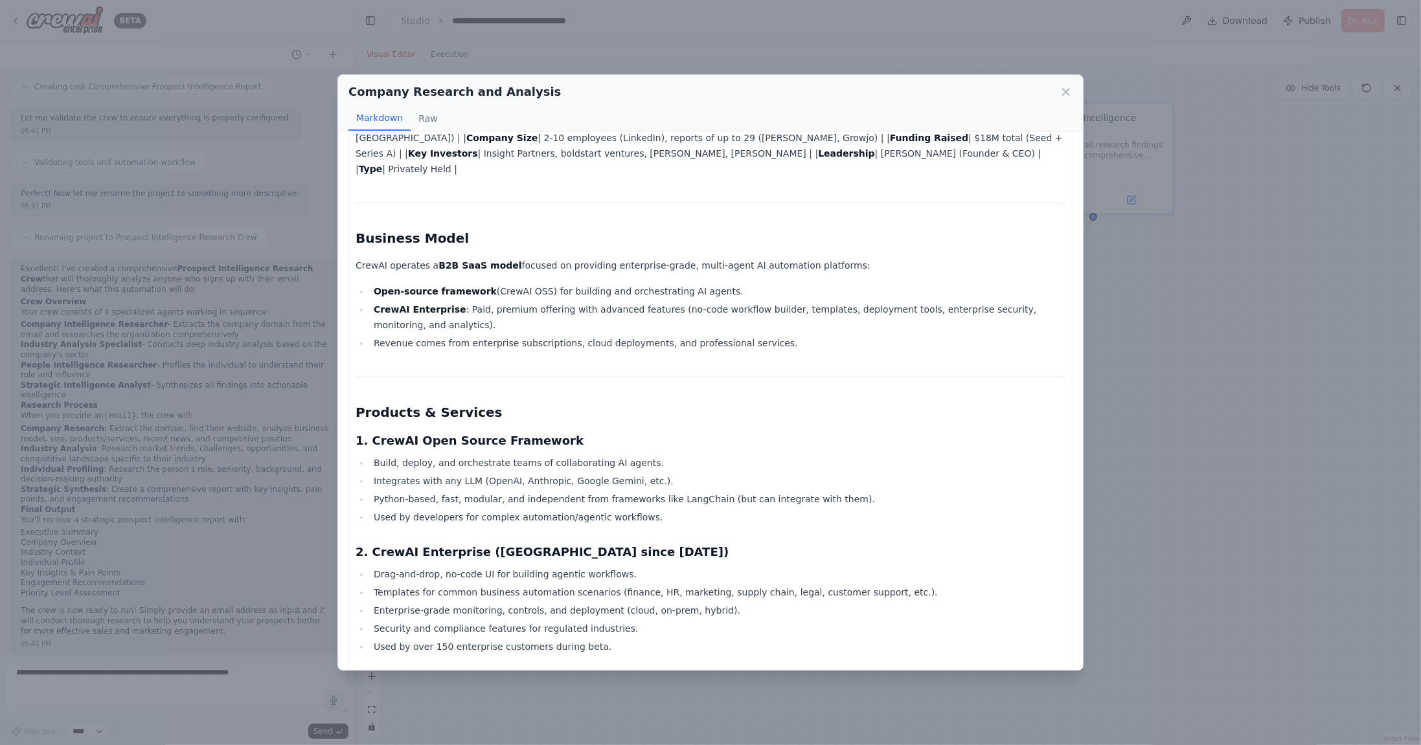
scroll to position [124, 0]
click at [477, 285] on strong "Open-source framework" at bounding box center [435, 290] width 123 height 10
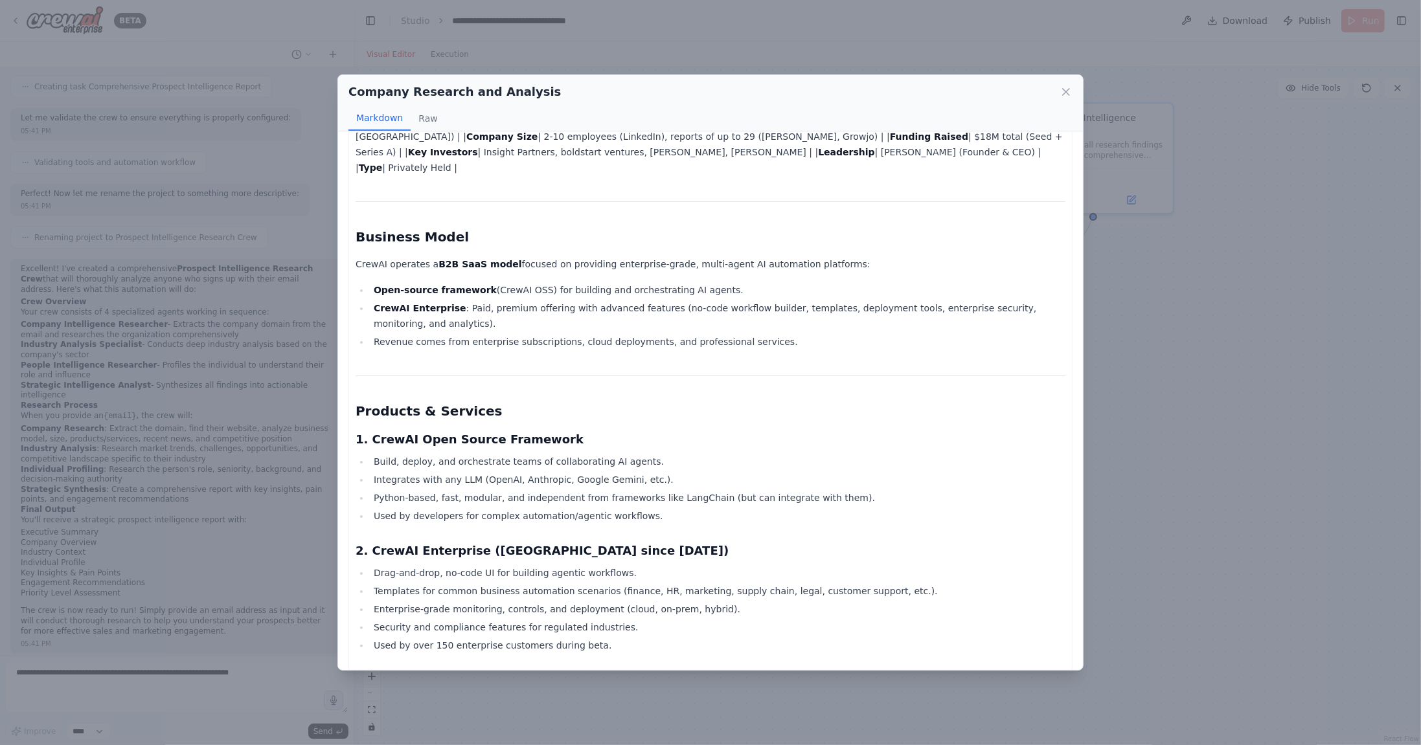
click at [430, 303] on strong "CrewAI Enterprise" at bounding box center [420, 308] width 93 height 10
click at [461, 285] on strong "Open-source framework" at bounding box center [435, 290] width 123 height 10
click at [545, 300] on li "CrewAI Enterprise : Paid, premium offering with advanced features (no-code work…" at bounding box center [717, 315] width 695 height 31
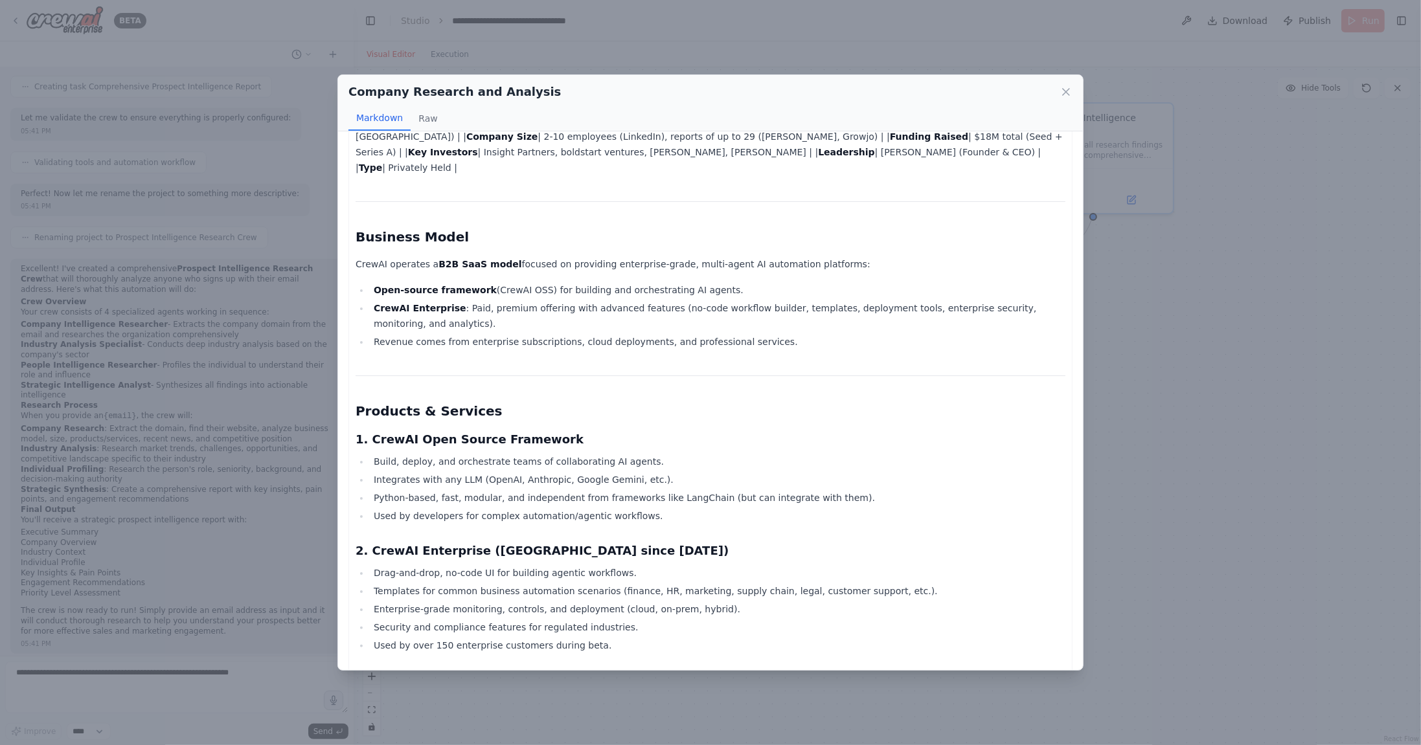
click at [526, 282] on li "Open-source framework (CrewAI OSS) for building and orchestrating AI agents." at bounding box center [717, 290] width 695 height 16
click at [446, 303] on strong "CrewAI Enterprise" at bounding box center [420, 308] width 93 height 10
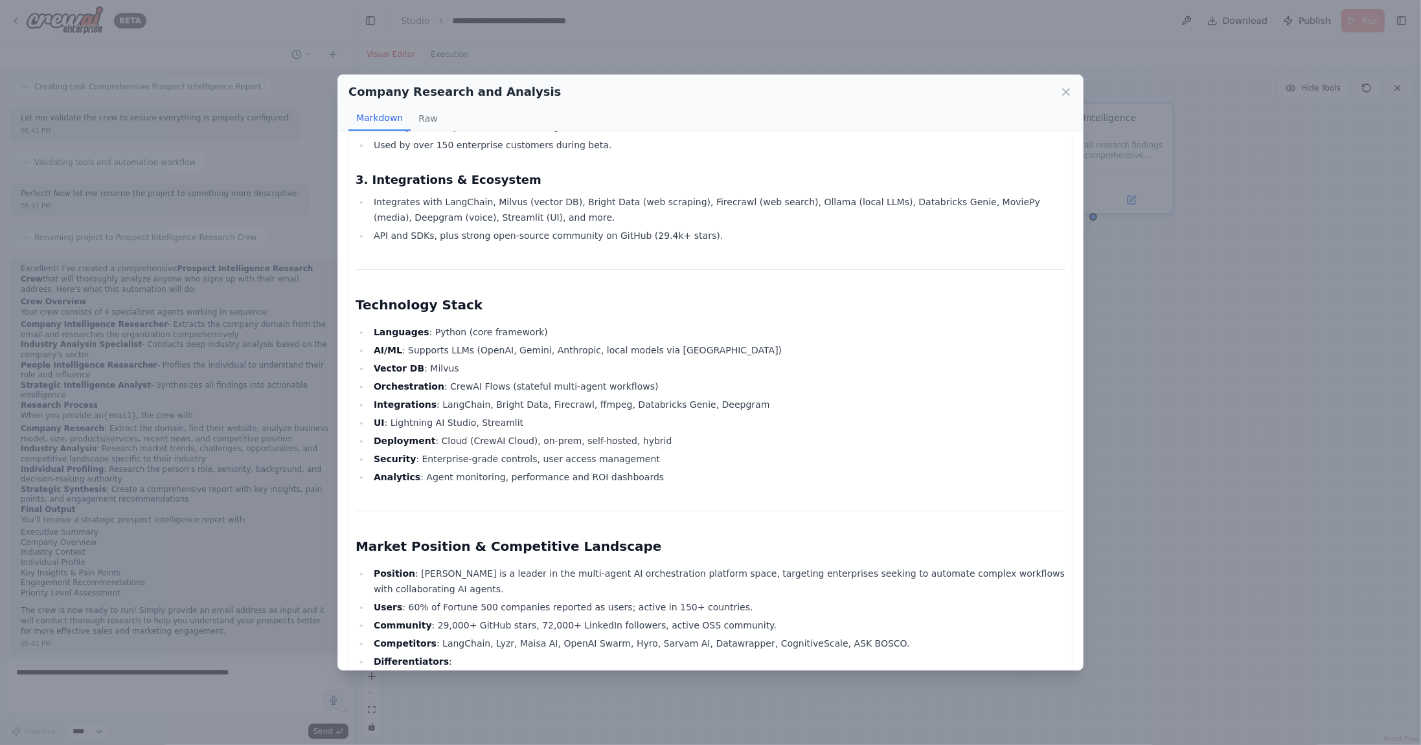
scroll to position [565, 0]
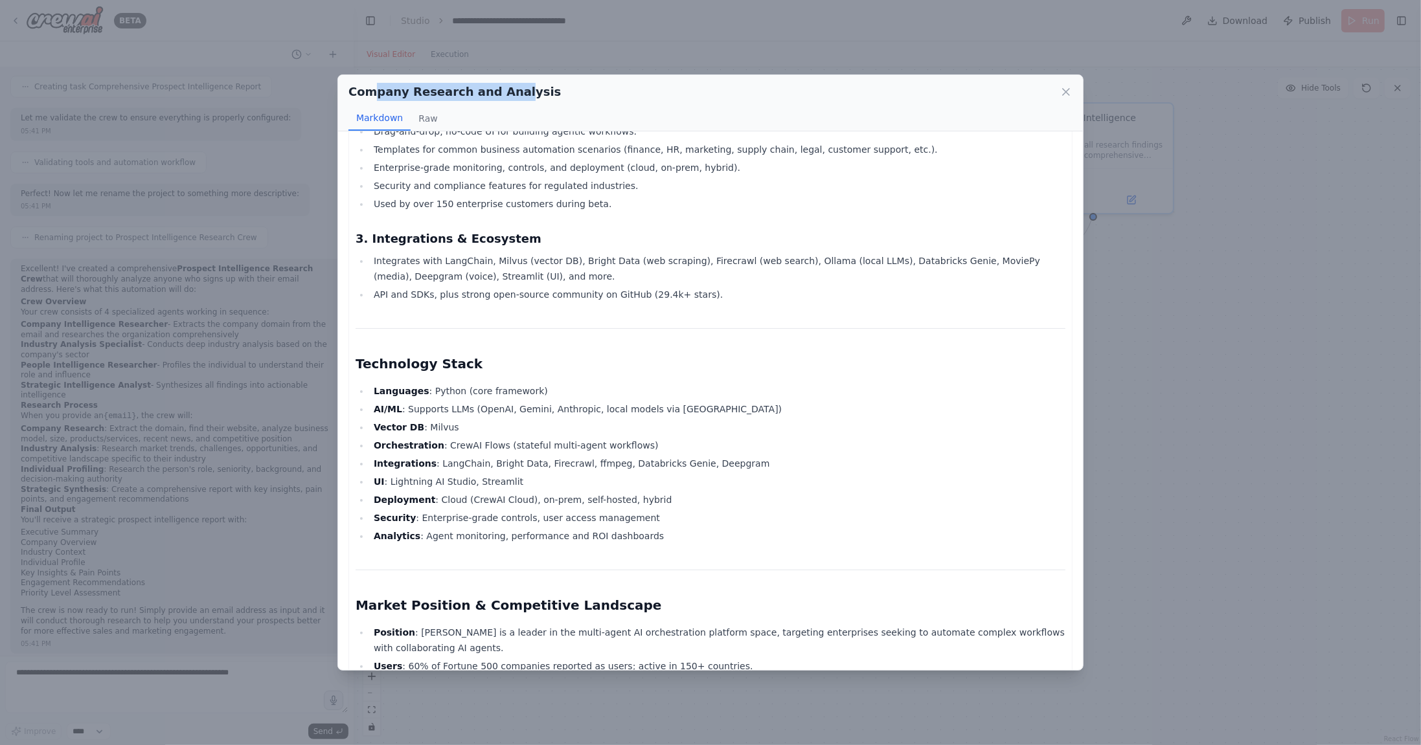
drag, startPoint x: 370, startPoint y: 94, endPoint x: 508, endPoint y: 94, distance: 137.9
click at [508, 94] on h2 "Company Research and Analysis" at bounding box center [454, 92] width 212 height 18
click at [1072, 96] on icon at bounding box center [1065, 91] width 13 height 13
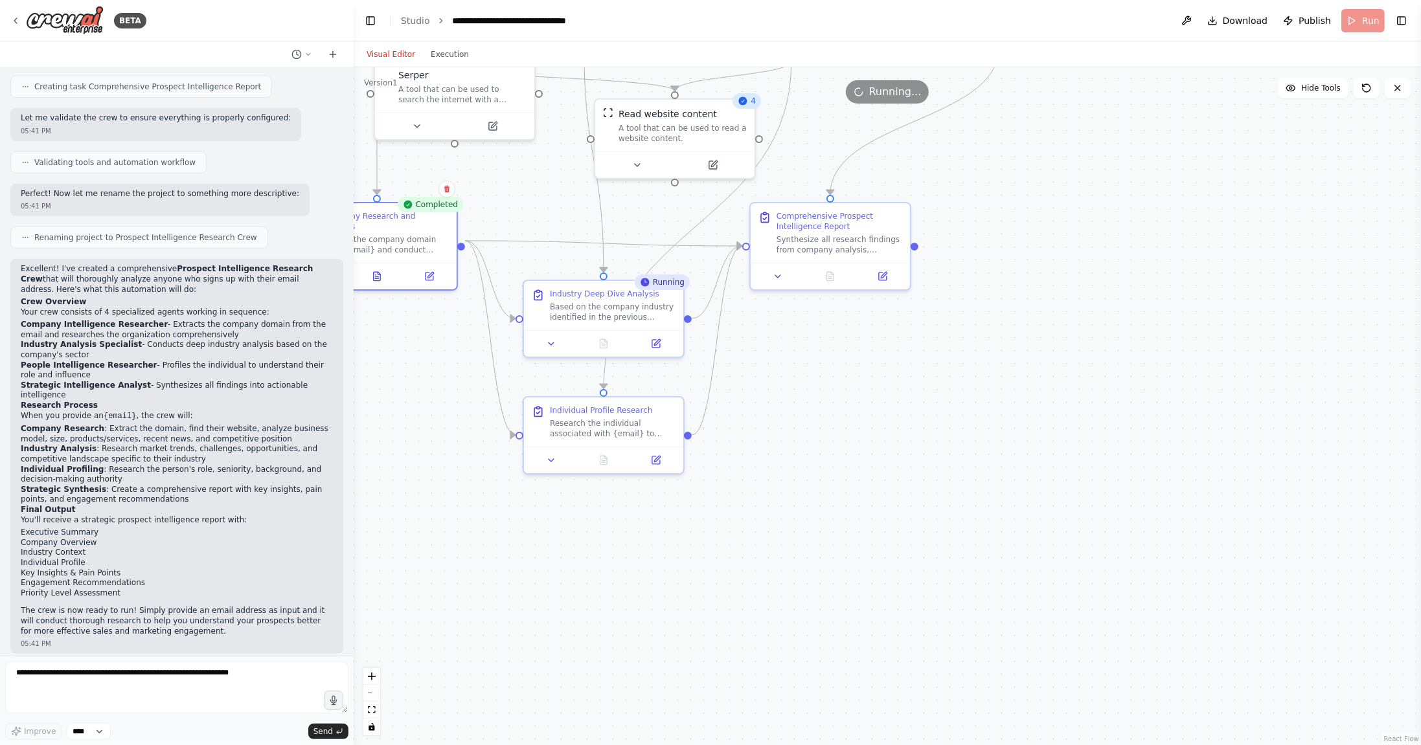
drag, startPoint x: 918, startPoint y: 512, endPoint x: 810, endPoint y: 313, distance: 226.9
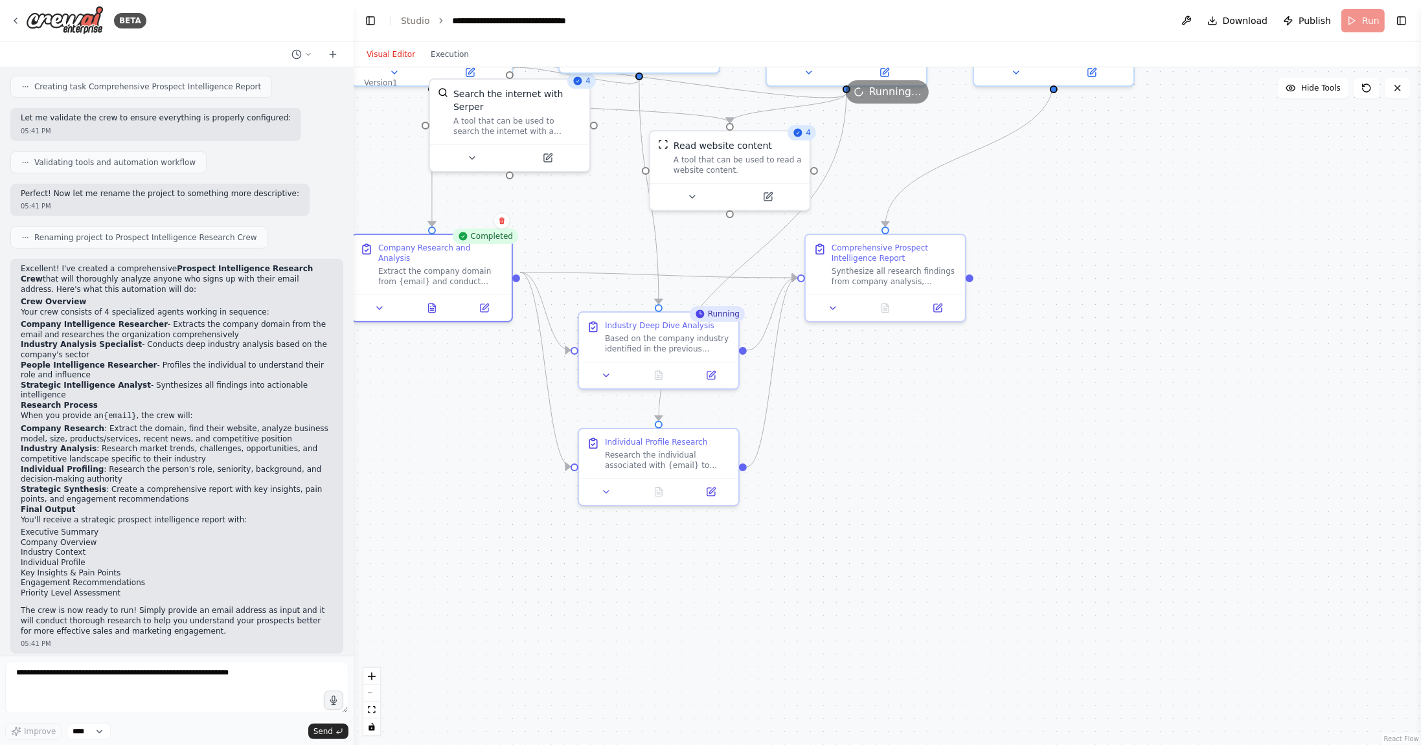
drag, startPoint x: 850, startPoint y: 356, endPoint x: 912, endPoint y: 420, distance: 89.8
click at [912, 421] on div ".deletable-edge-delete-btn { width: 20px; height: 20px; border: 0px solid #ffff…" at bounding box center [887, 406] width 1067 height 678
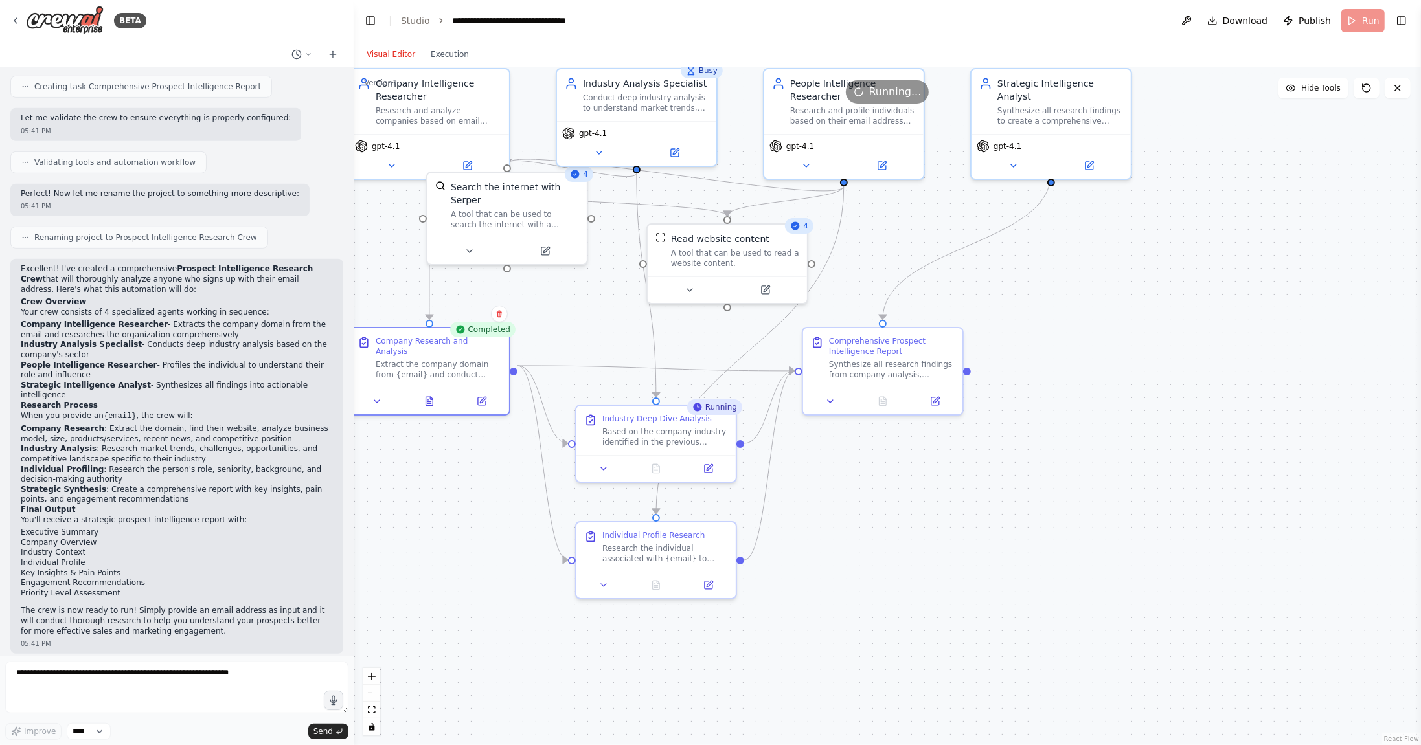
drag, startPoint x: 945, startPoint y: 506, endPoint x: 936, endPoint y: 496, distance: 13.8
drag, startPoint x: 883, startPoint y: 353, endPoint x: 993, endPoint y: 377, distance: 113.3
click at [1027, 368] on div "Comprehensive Prospect Intelligence Report" at bounding box center [1046, 358] width 126 height 21
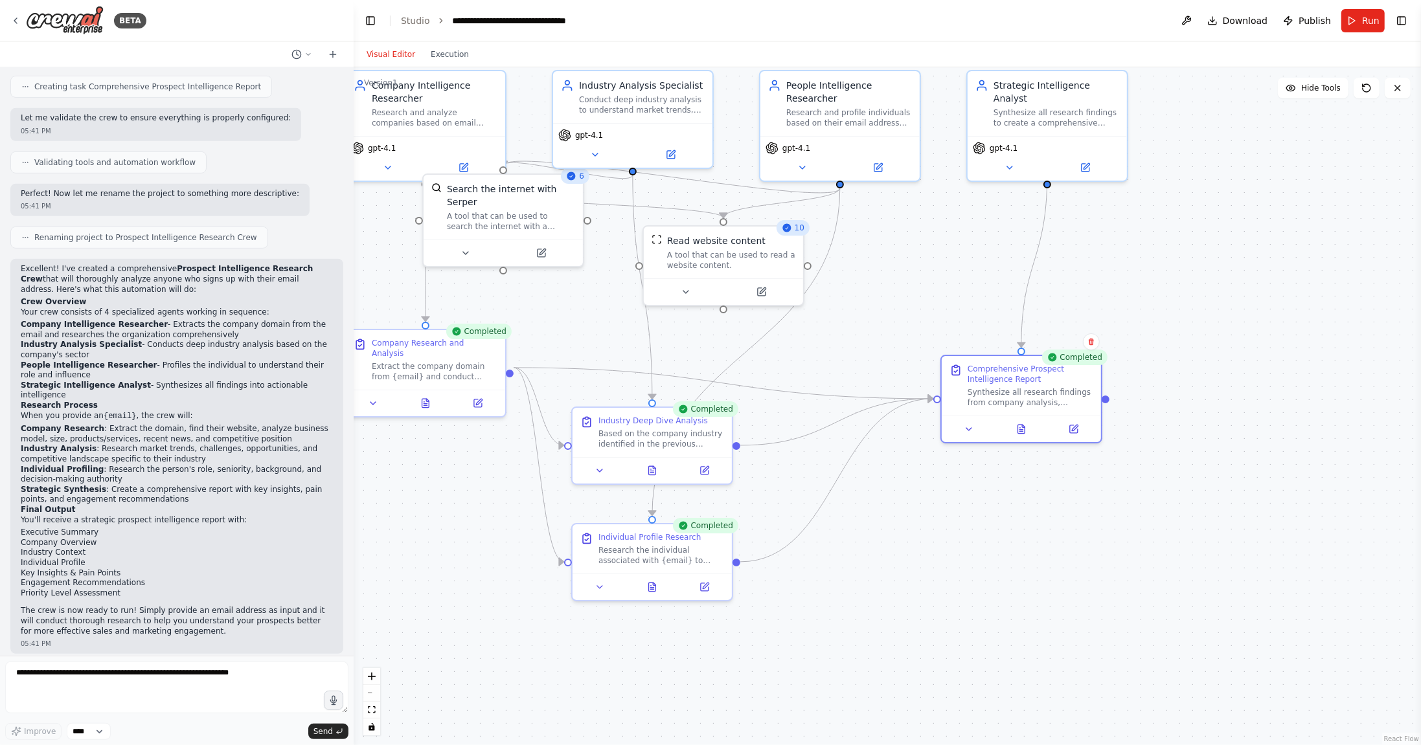
click at [980, 563] on div ".deletable-edge-delete-btn { width: 20px; height: 20px; border: 0px solid #ffff…" at bounding box center [887, 406] width 1067 height 678
click at [978, 560] on div ".deletable-edge-delete-btn { width: 20px; height: 20px; border: 0px solid #ffff…" at bounding box center [887, 406] width 1067 height 678
click at [1030, 427] on button at bounding box center [1021, 427] width 55 height 16
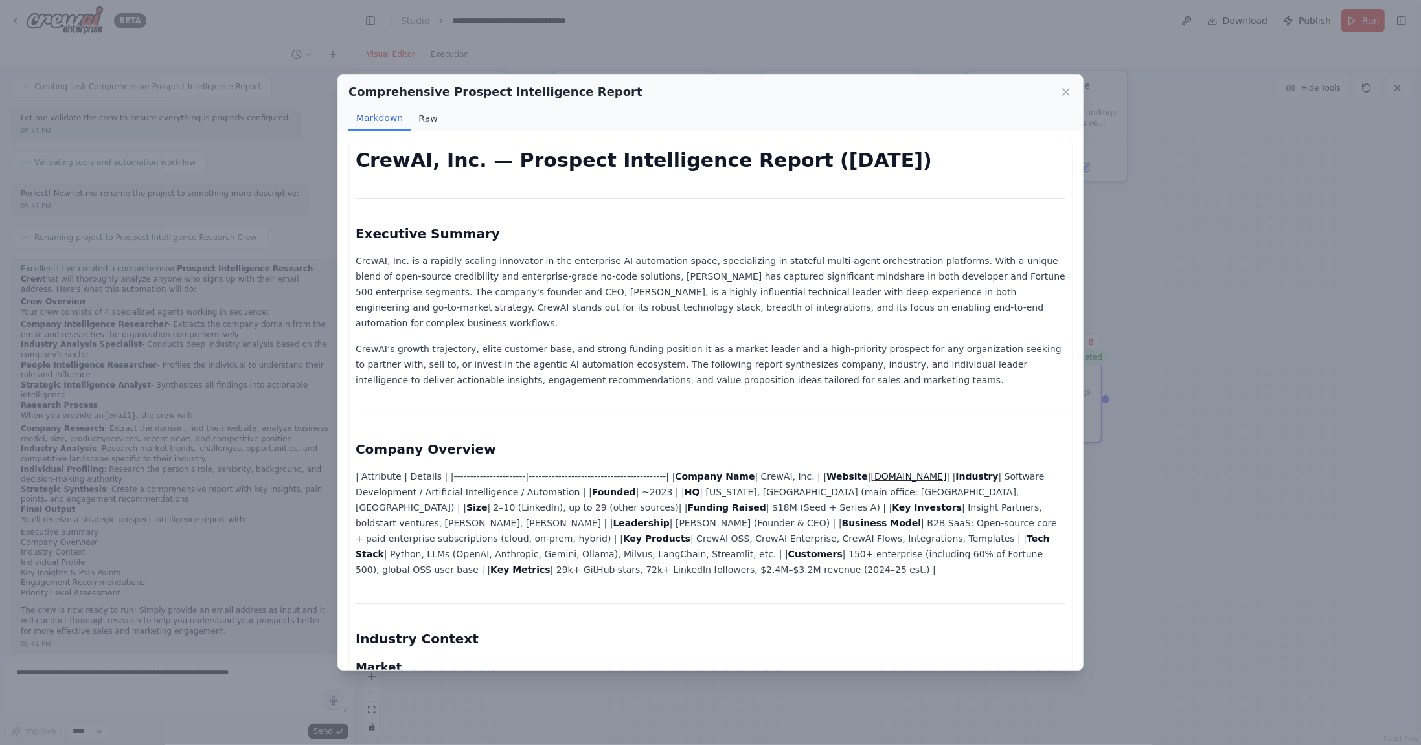
click at [431, 120] on button "Raw" at bounding box center [428, 118] width 34 height 25
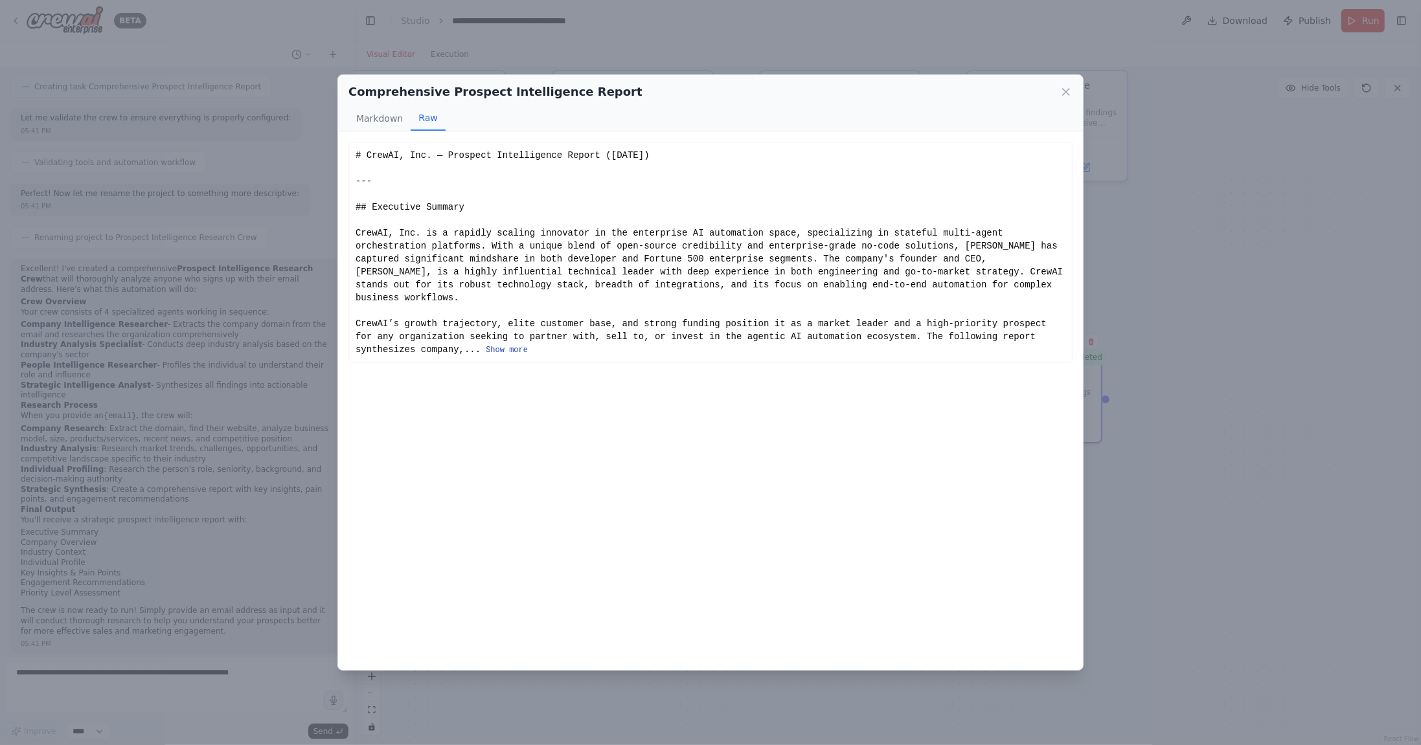
click at [522, 348] on button "Show more" at bounding box center [507, 350] width 42 height 10
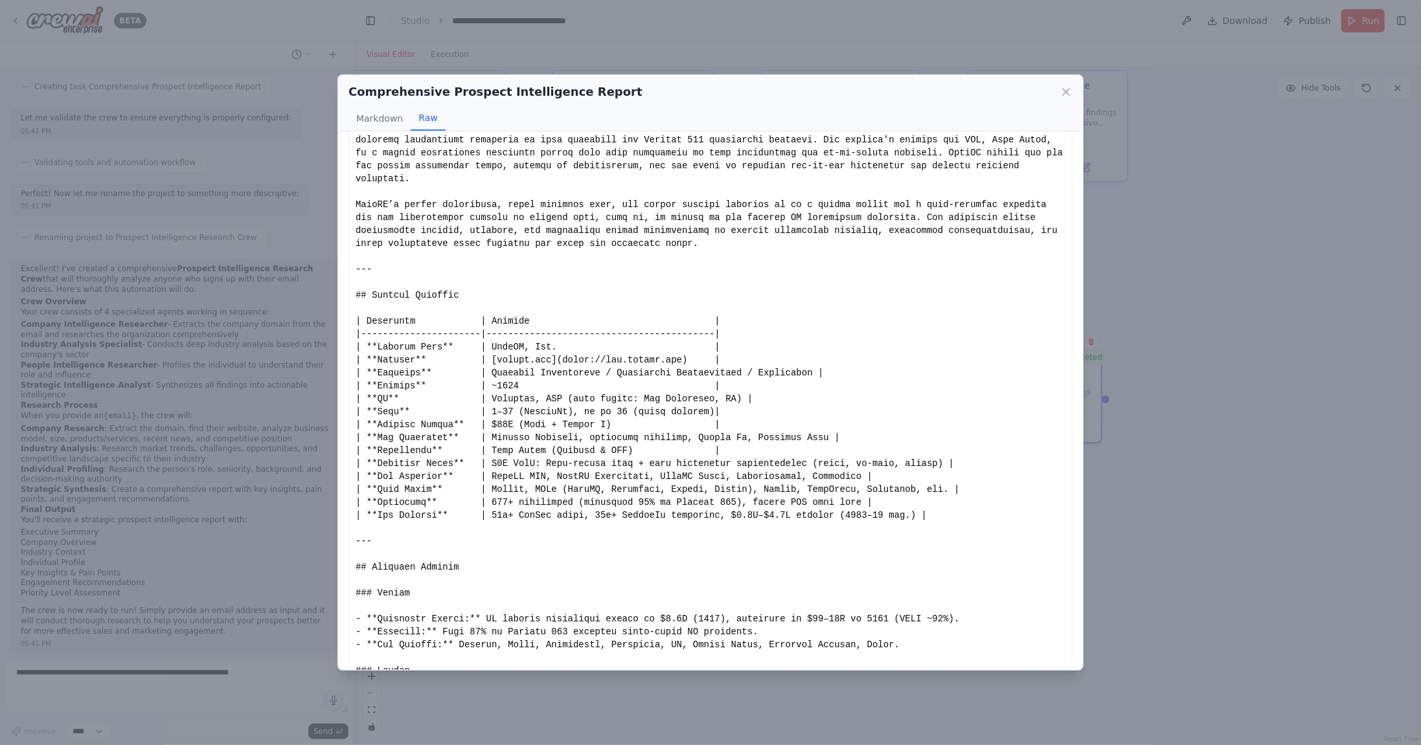
scroll to position [153, 0]
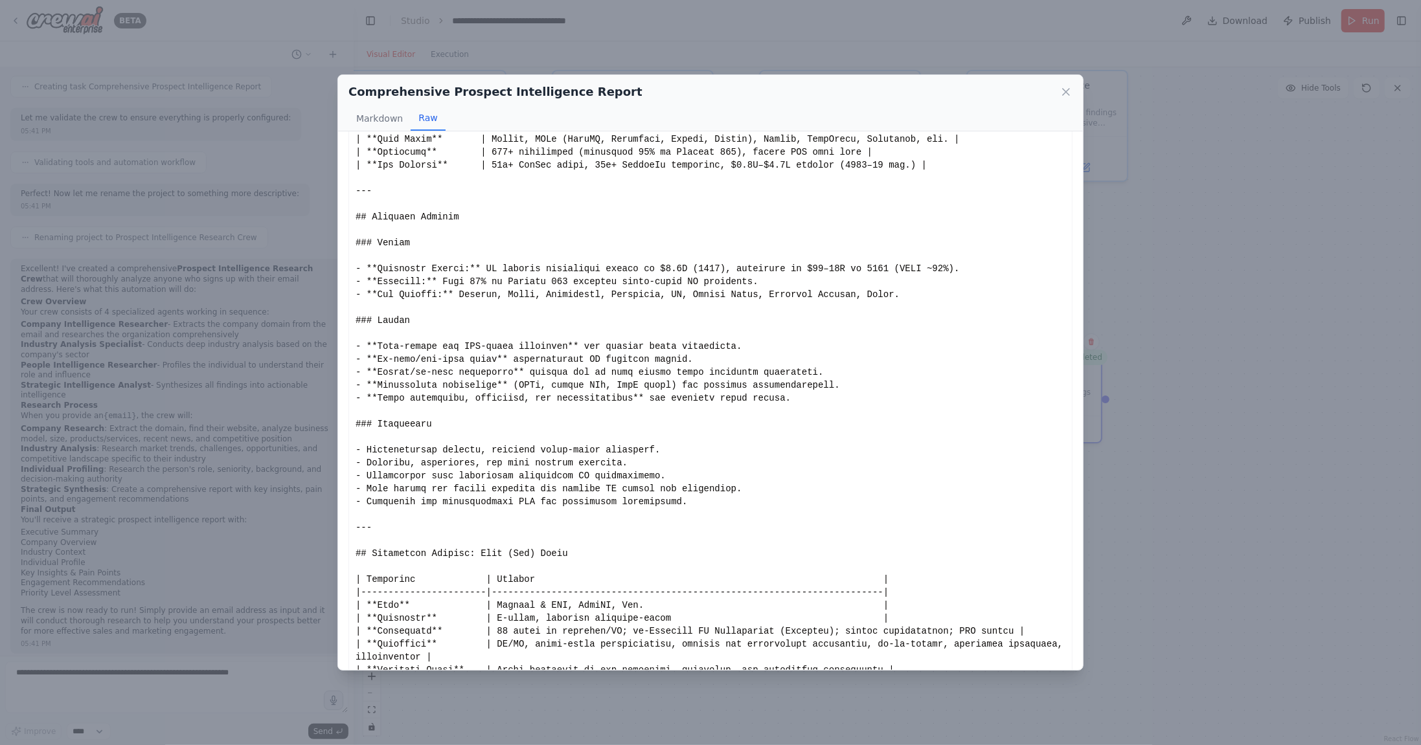
scroll to position [604, 0]
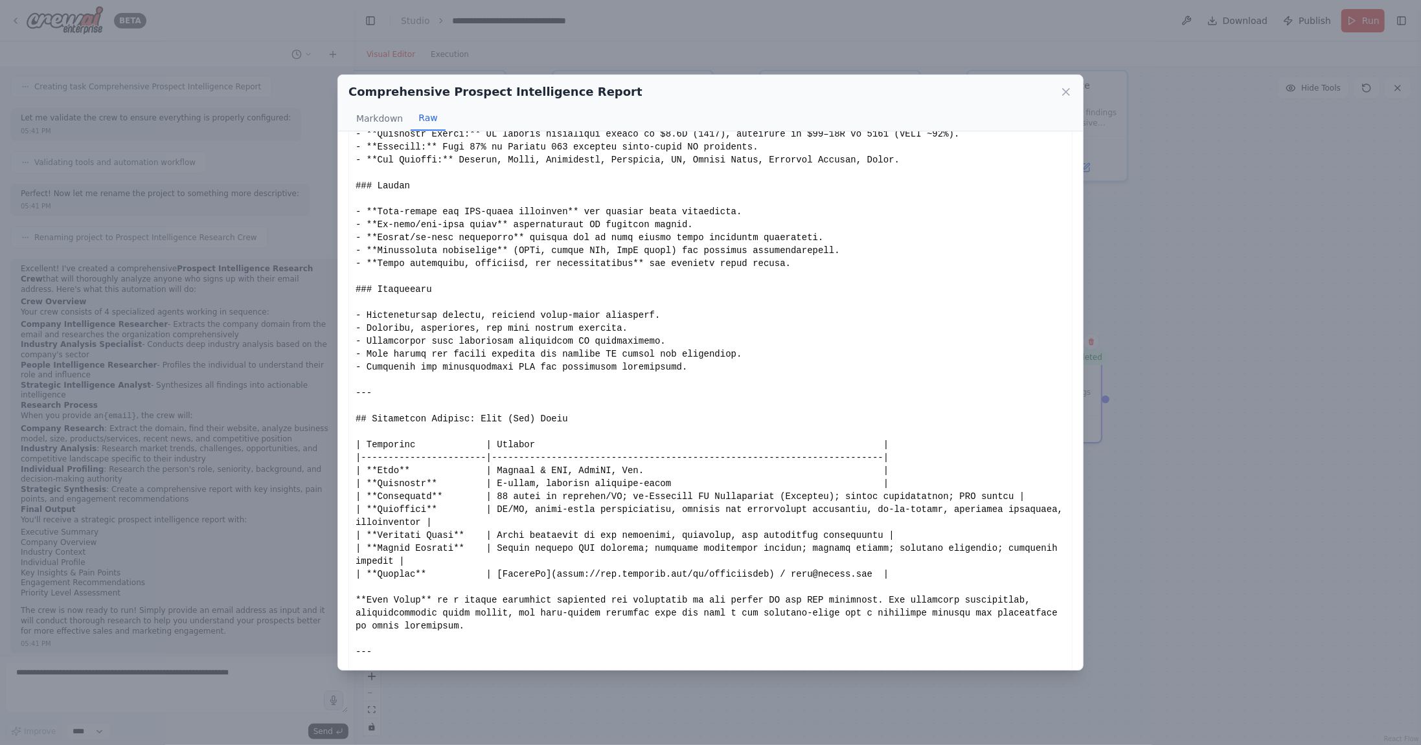
drag, startPoint x: 508, startPoint y: 418, endPoint x: 534, endPoint y: 422, distance: 26.8
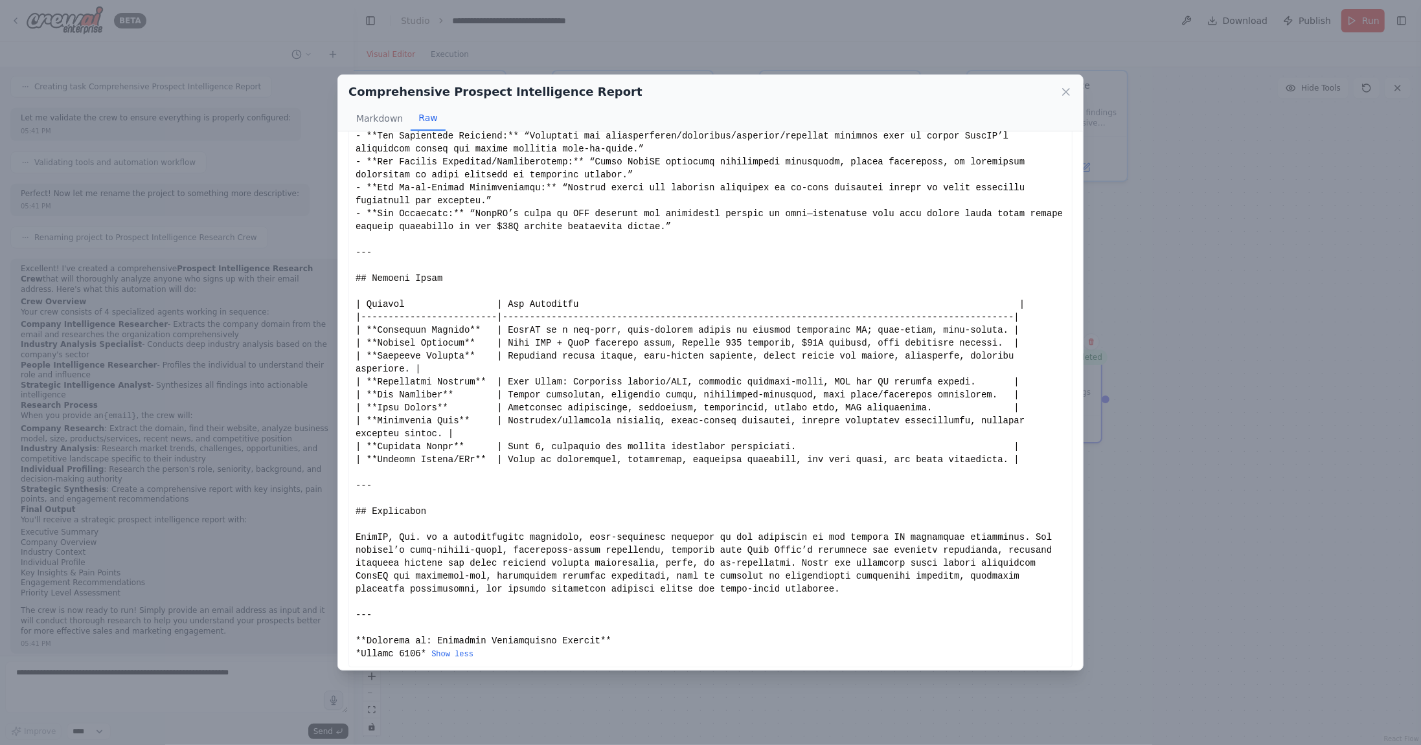
scroll to position [2486, 0]
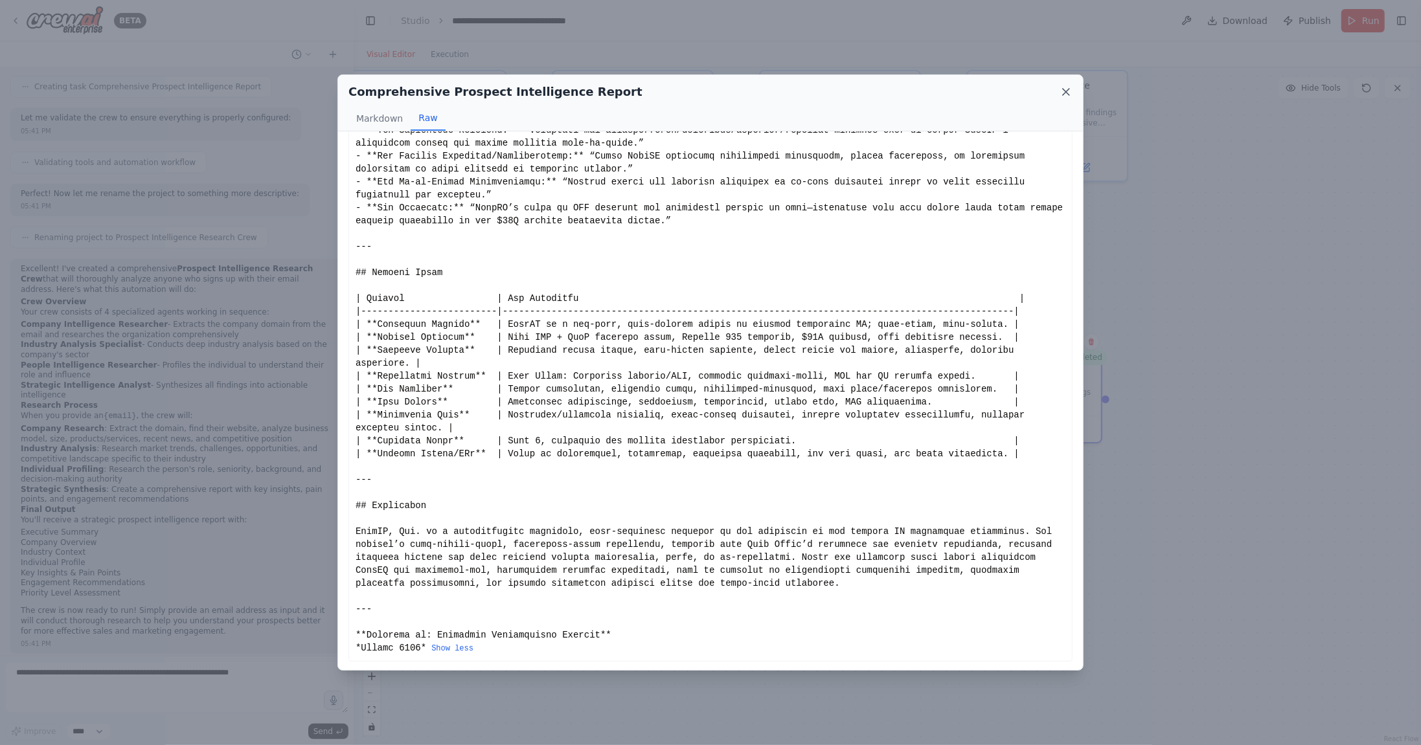
click at [1067, 90] on icon at bounding box center [1065, 91] width 13 height 13
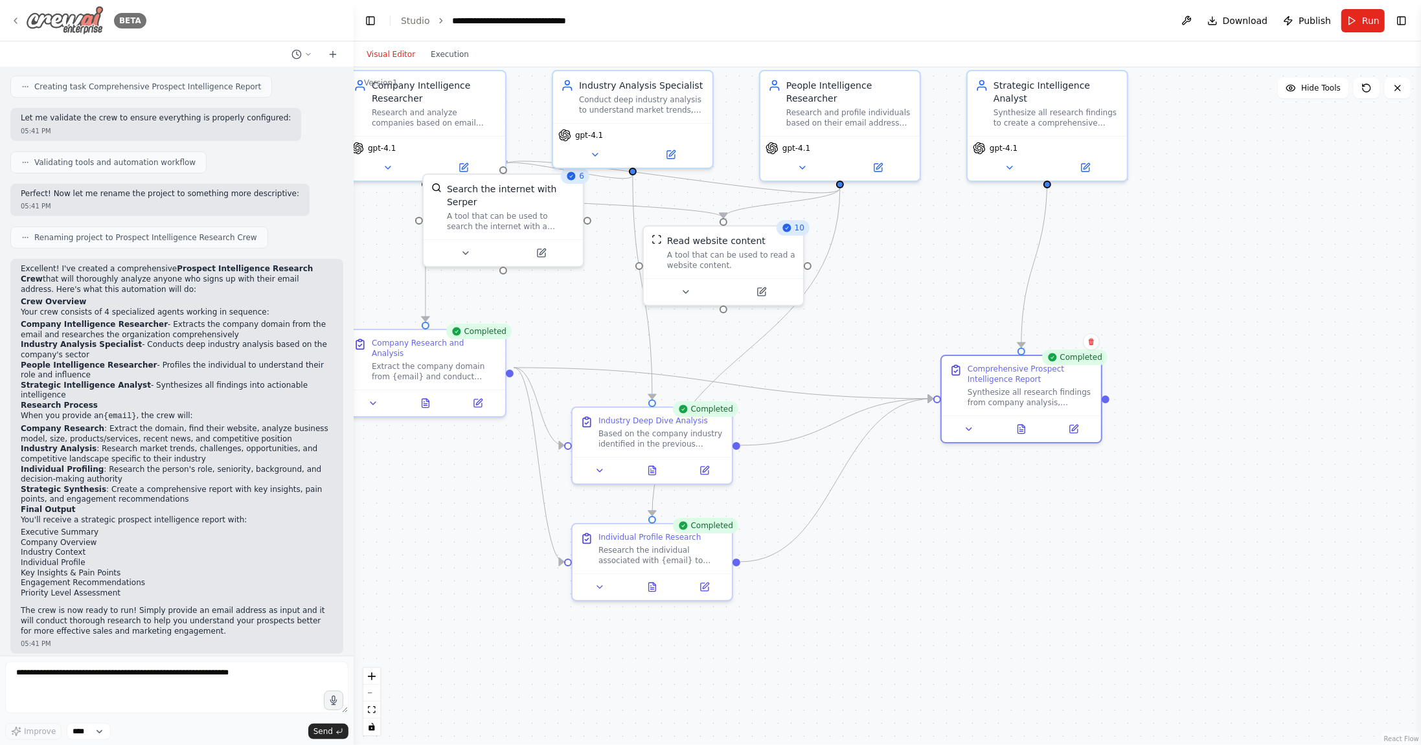
click at [16, 21] on icon at bounding box center [15, 21] width 10 height 10
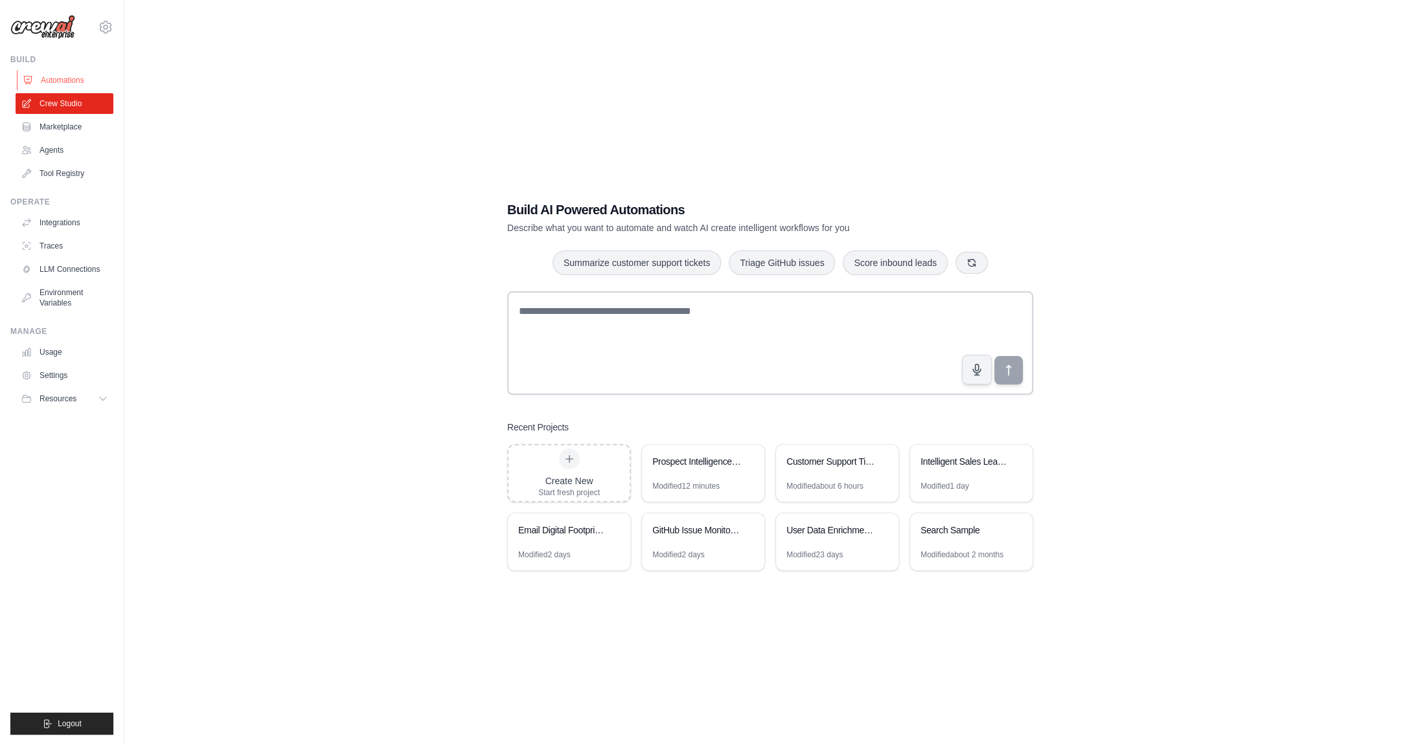
click at [57, 78] on link "Automations" at bounding box center [66, 80] width 98 height 21
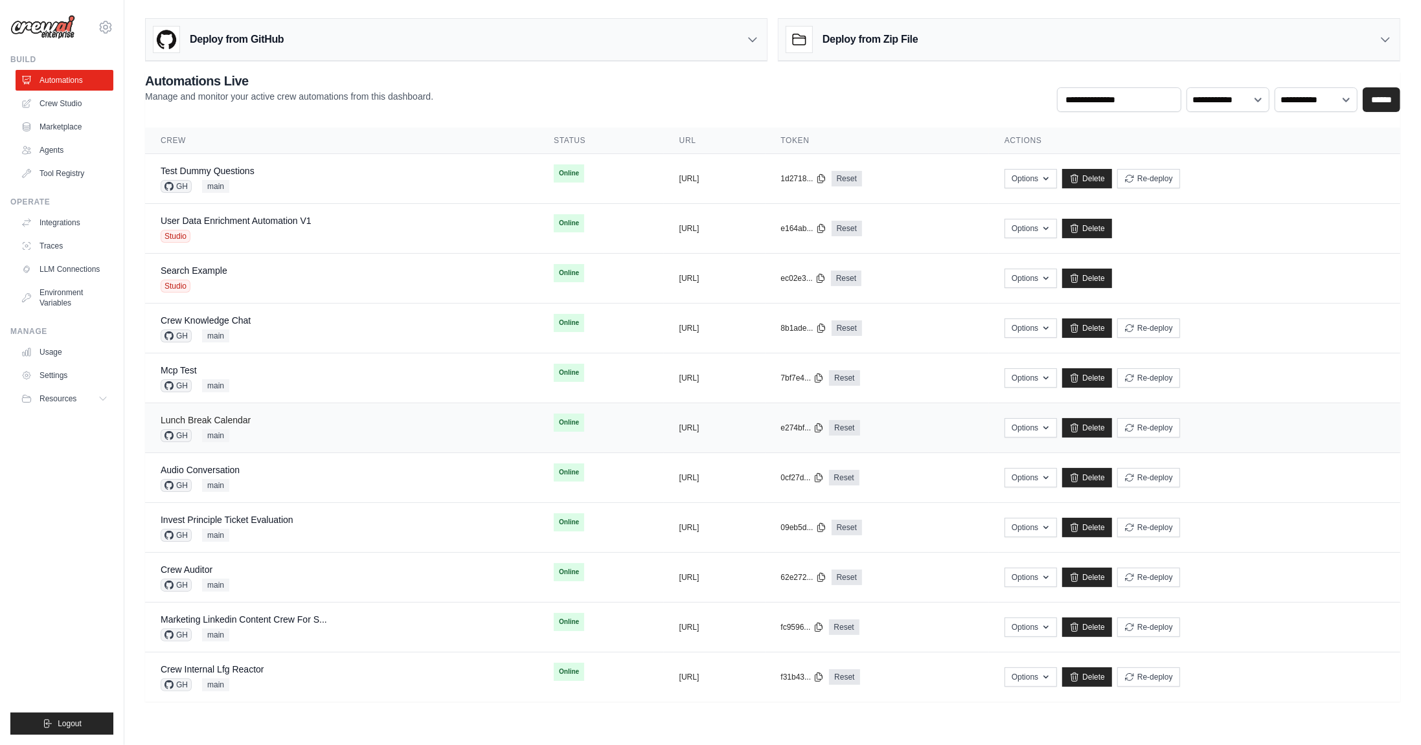
click at [227, 418] on link "Lunch Break Calendar" at bounding box center [206, 420] width 90 height 10
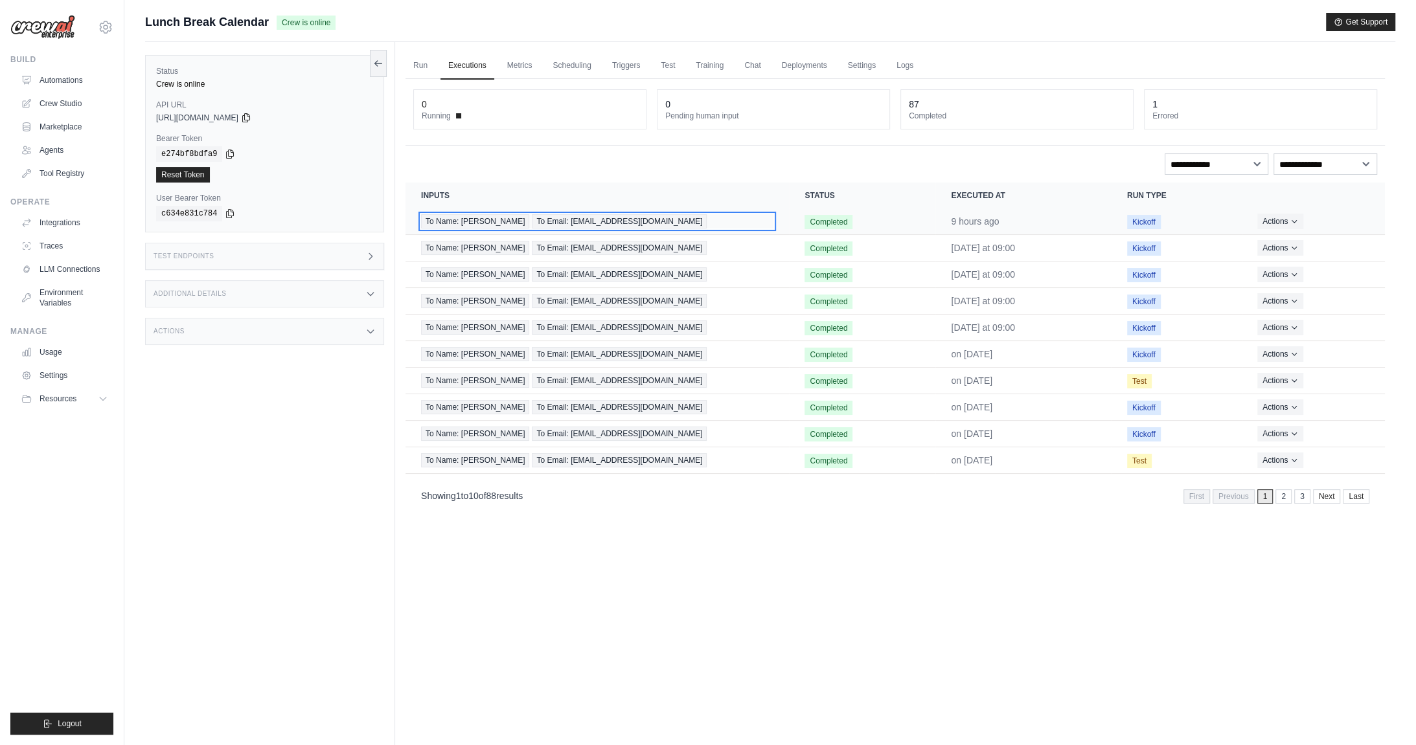
click at [550, 222] on span "To Email: yngridclima@gmail.com" at bounding box center [619, 221] width 175 height 14
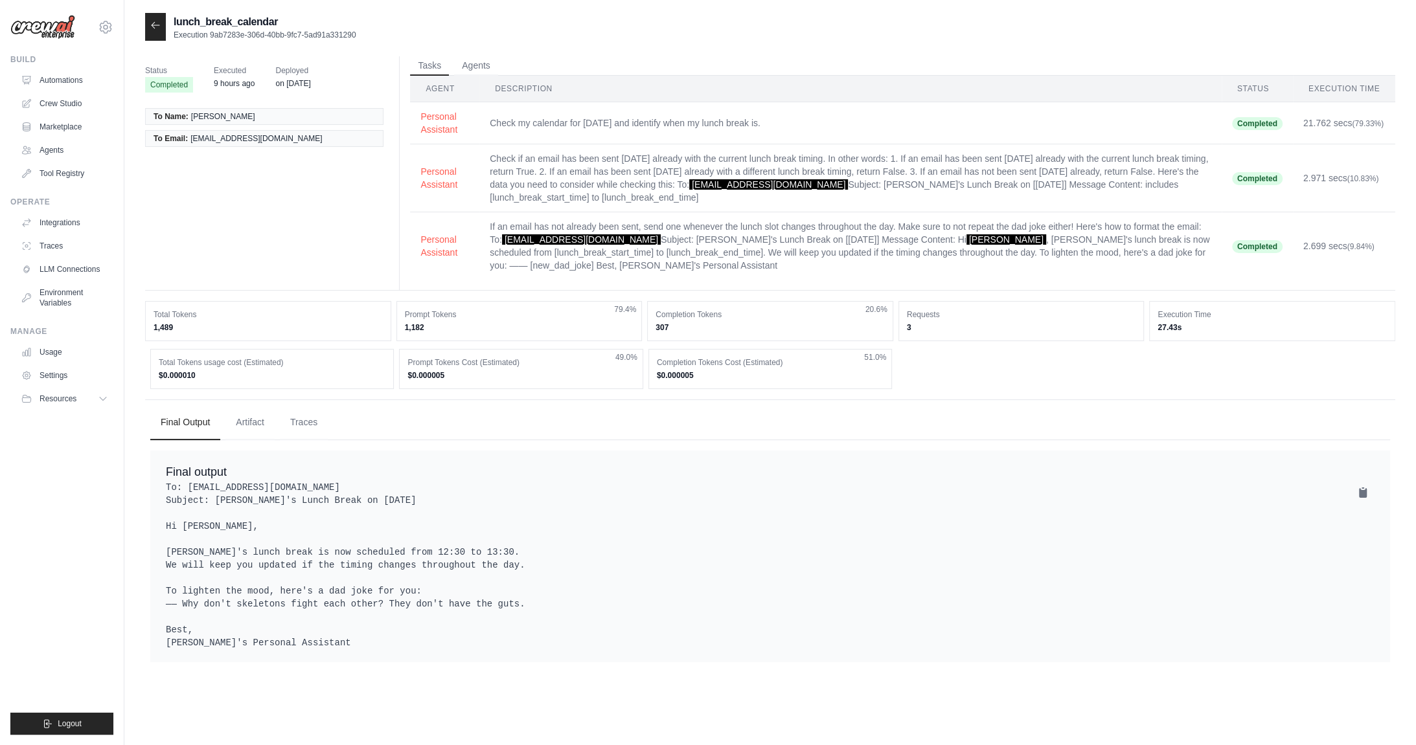
drag, startPoint x: 183, startPoint y: 315, endPoint x: 868, endPoint y: 420, distance: 693.2
click at [857, 409] on div "Status Completed Executed 9 hours ago Deployed on [DATE] To Name: [PERSON_NAME]…" at bounding box center [770, 361] width 1250 height 611
click at [892, 457] on div "Final output To: yngridclima@gmail.com Subject: Daniel's Lunch Break on 2025-08…" at bounding box center [769, 557] width 1239 height 212
click at [438, 125] on button "Personal Assistant" at bounding box center [444, 122] width 49 height 26
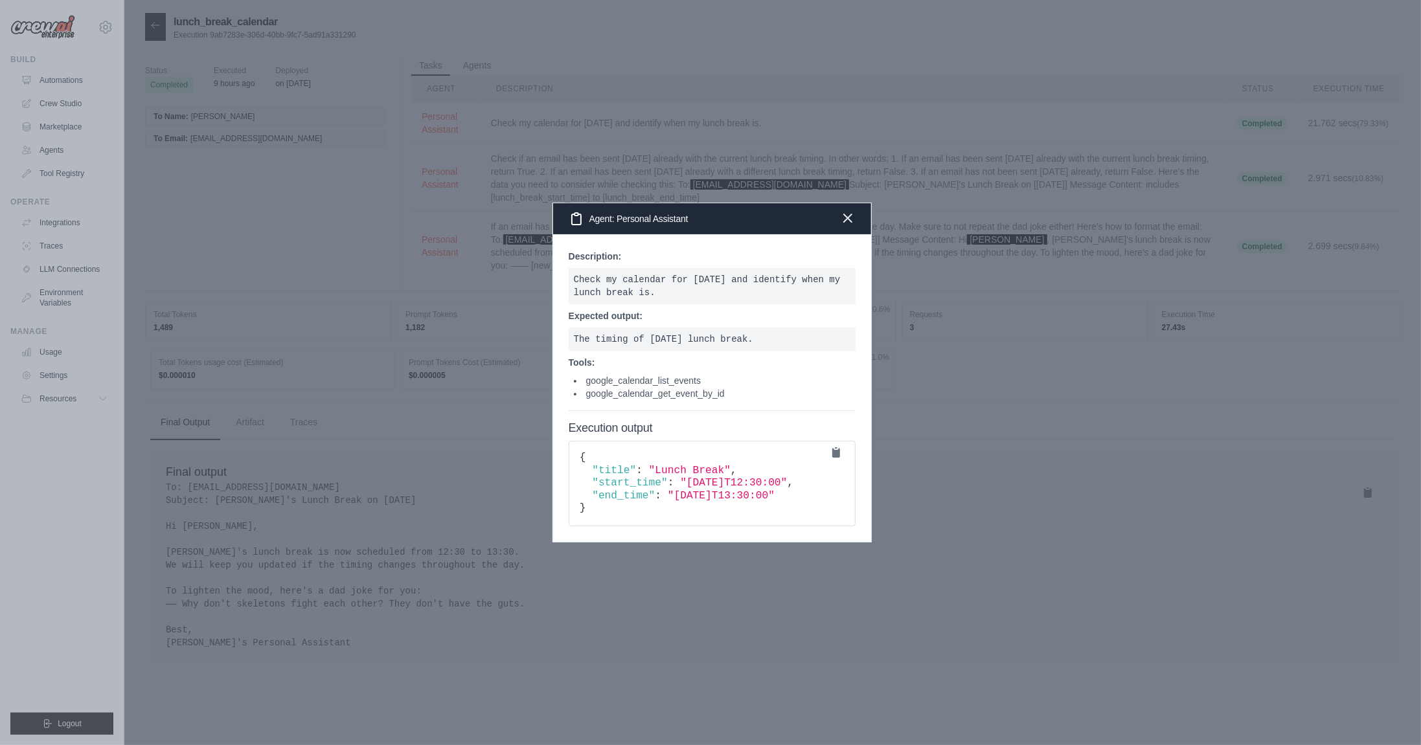
click at [853, 222] on icon "button" at bounding box center [848, 218] width 16 height 16
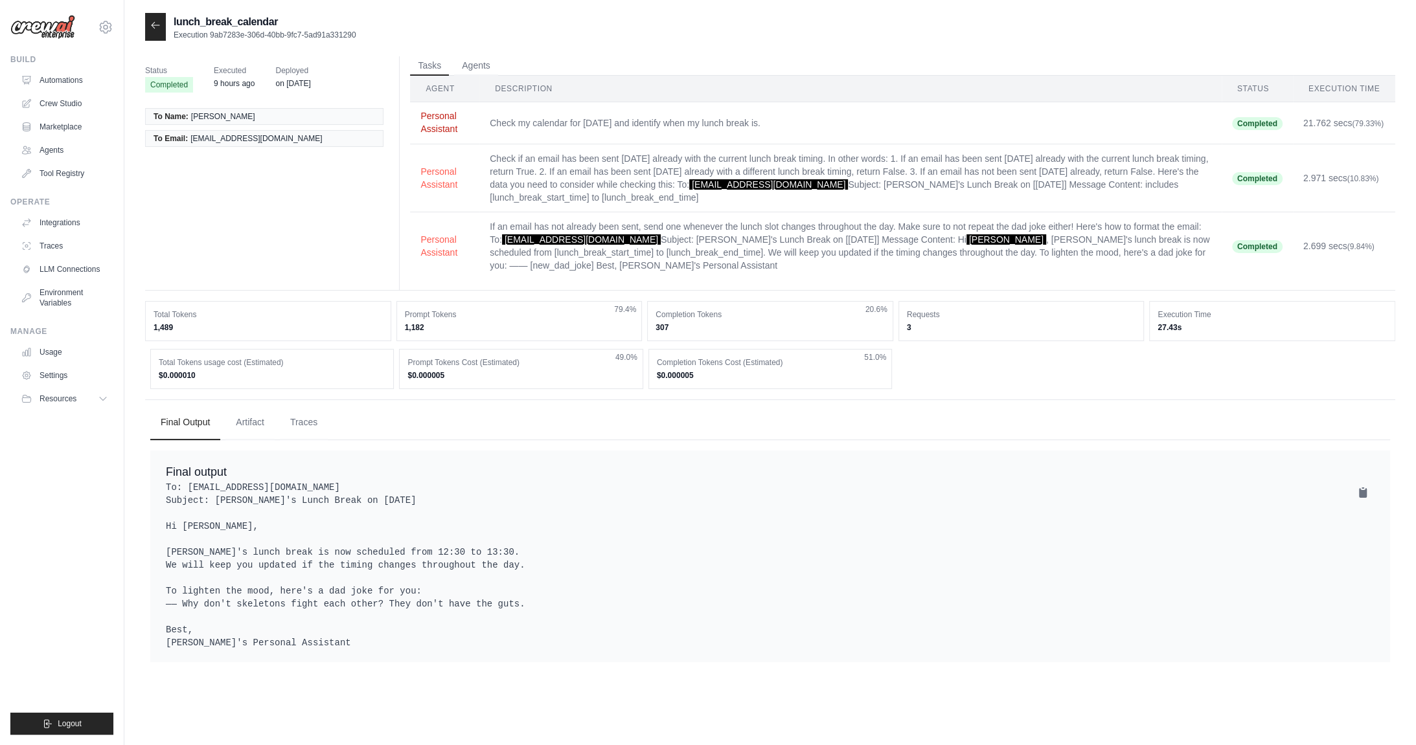
click at [447, 128] on button "Personal Assistant" at bounding box center [444, 122] width 49 height 26
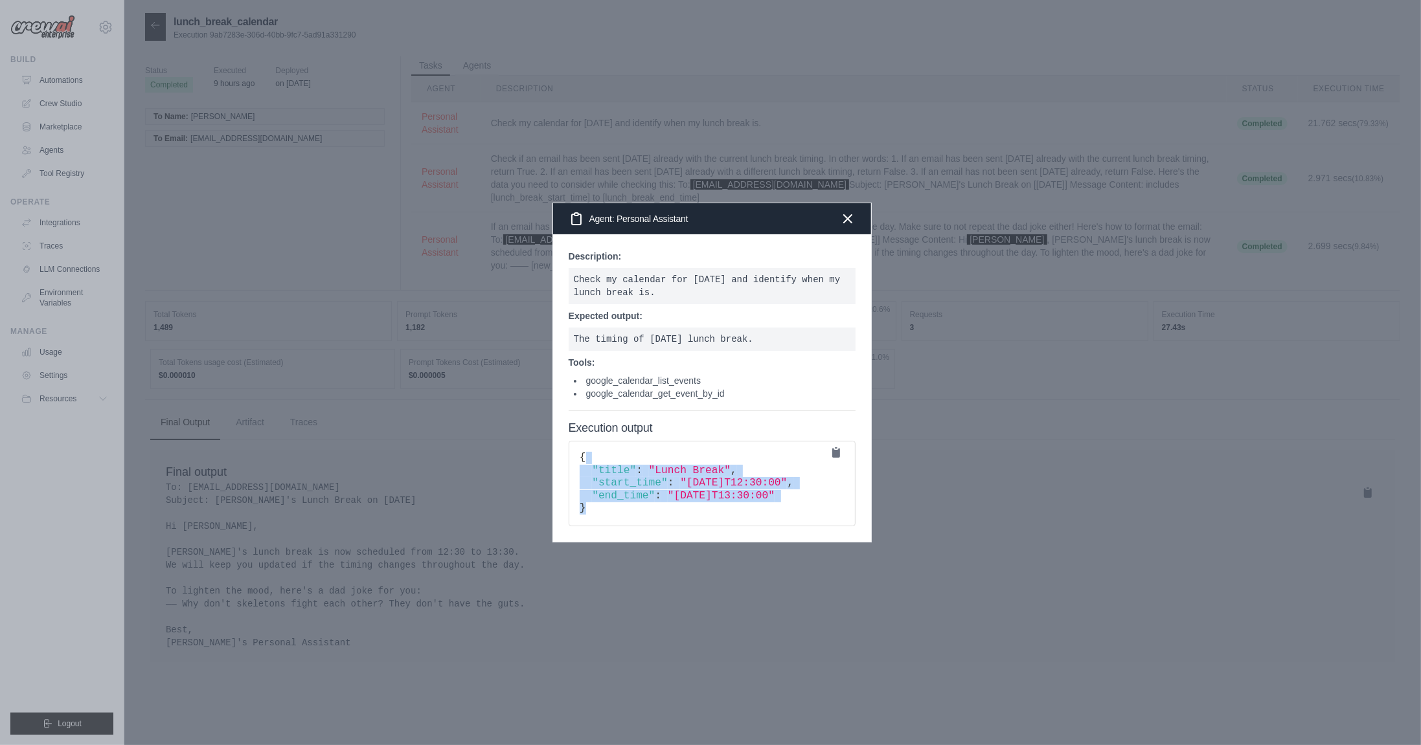
drag, startPoint x: 591, startPoint y: 461, endPoint x: 776, endPoint y: 509, distance: 190.7
click at [776, 509] on pre "{ "title" : "Lunch Break" , "start_time" : "2025-08-21T12:30:00" , "end_time" :…" at bounding box center [713, 483] width 288 height 85
click at [847, 220] on icon "button" at bounding box center [848, 218] width 8 height 8
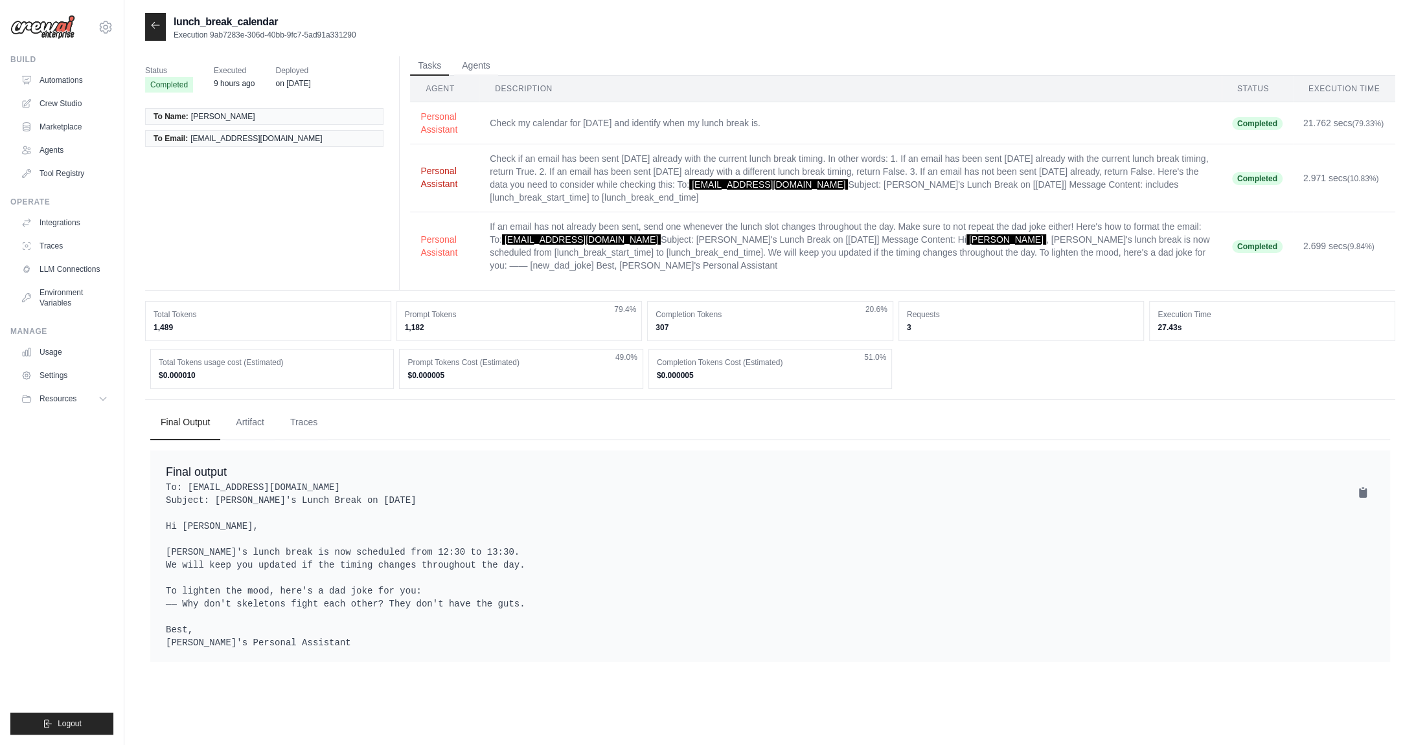
click at [449, 182] on button "Personal Assistant" at bounding box center [444, 177] width 49 height 26
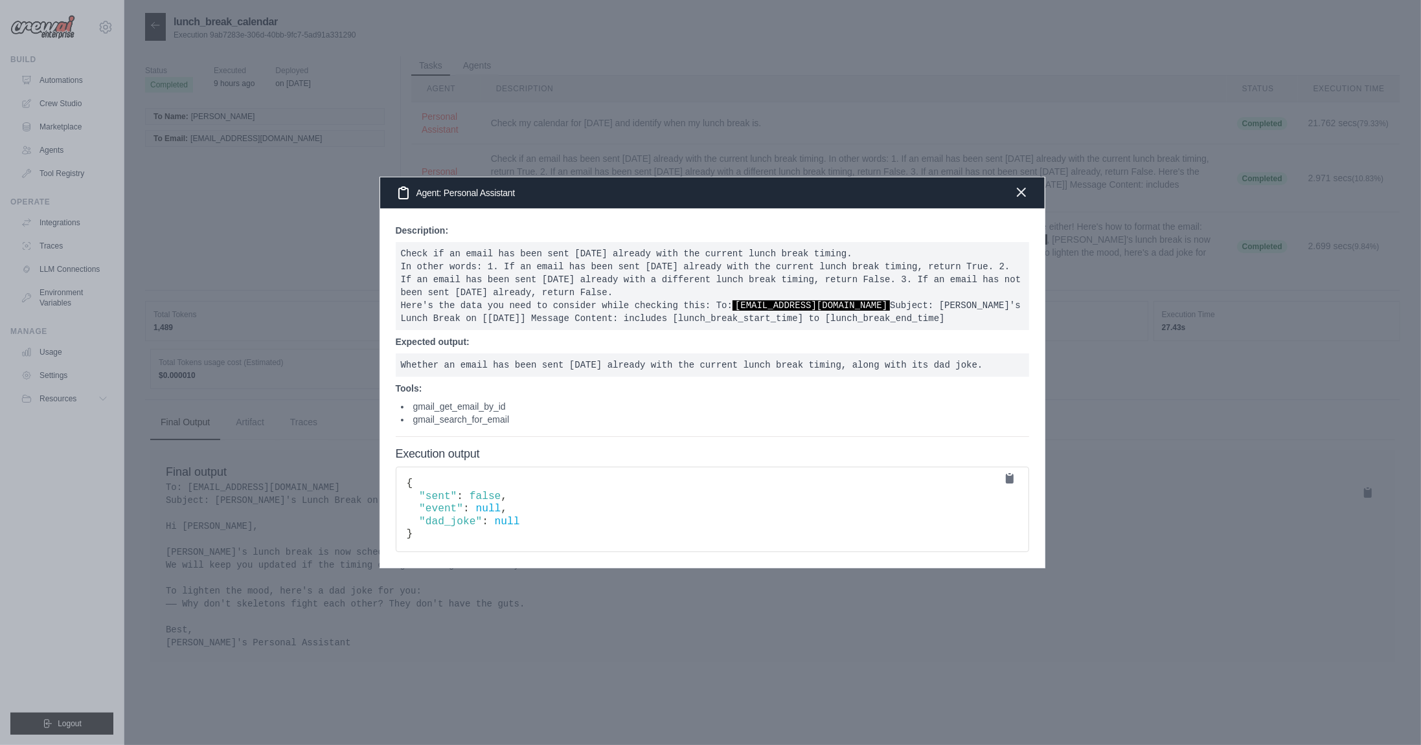
click at [1022, 197] on icon "button" at bounding box center [1021, 193] width 16 height 16
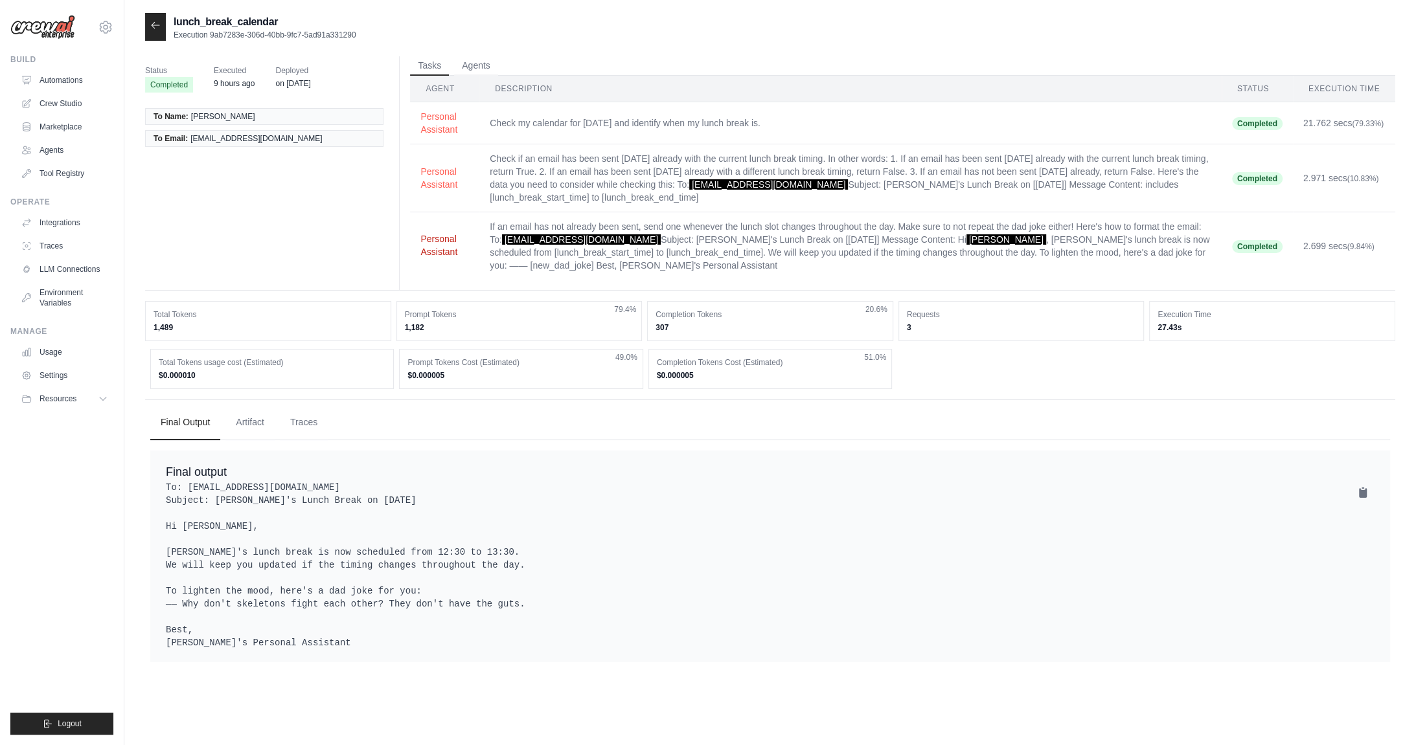
click at [444, 243] on button "Personal Assistant" at bounding box center [444, 245] width 49 height 26
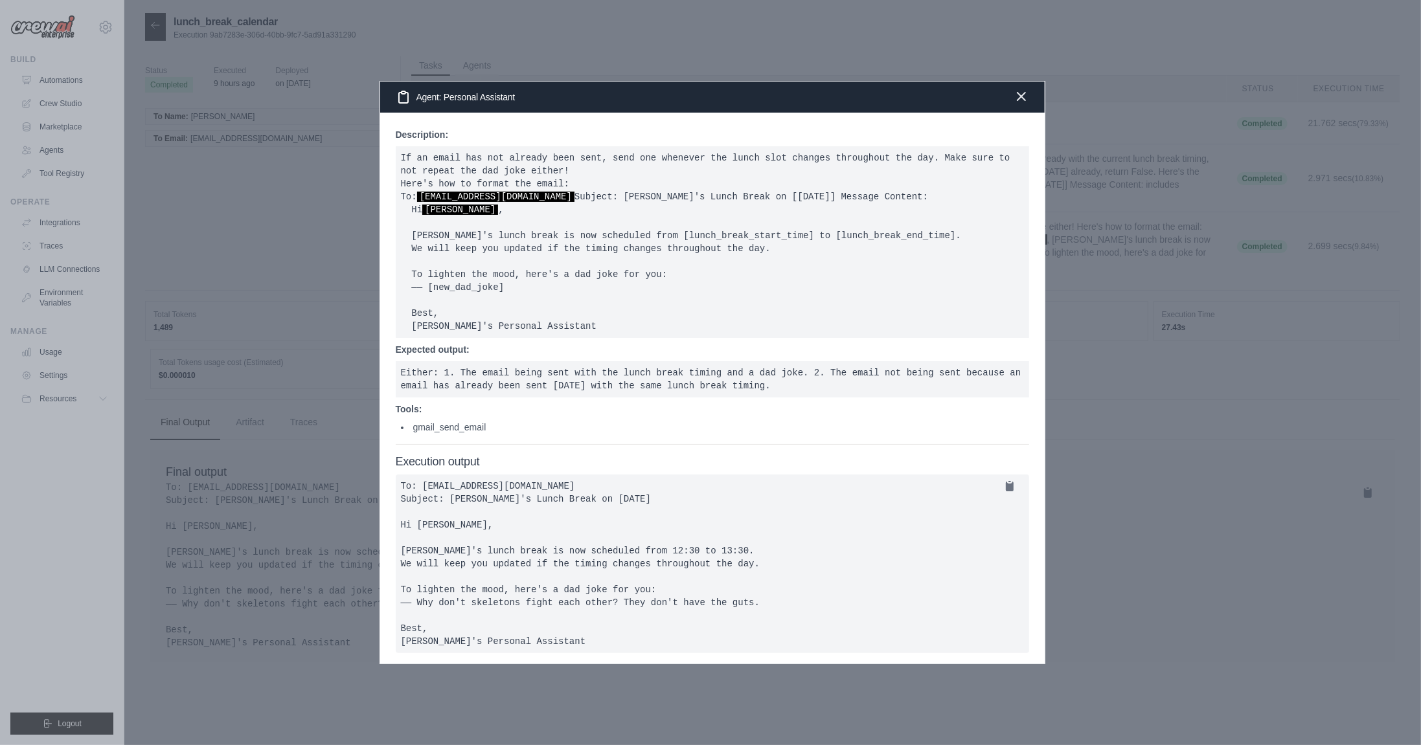
click at [1026, 91] on icon "button" at bounding box center [1021, 97] width 16 height 16
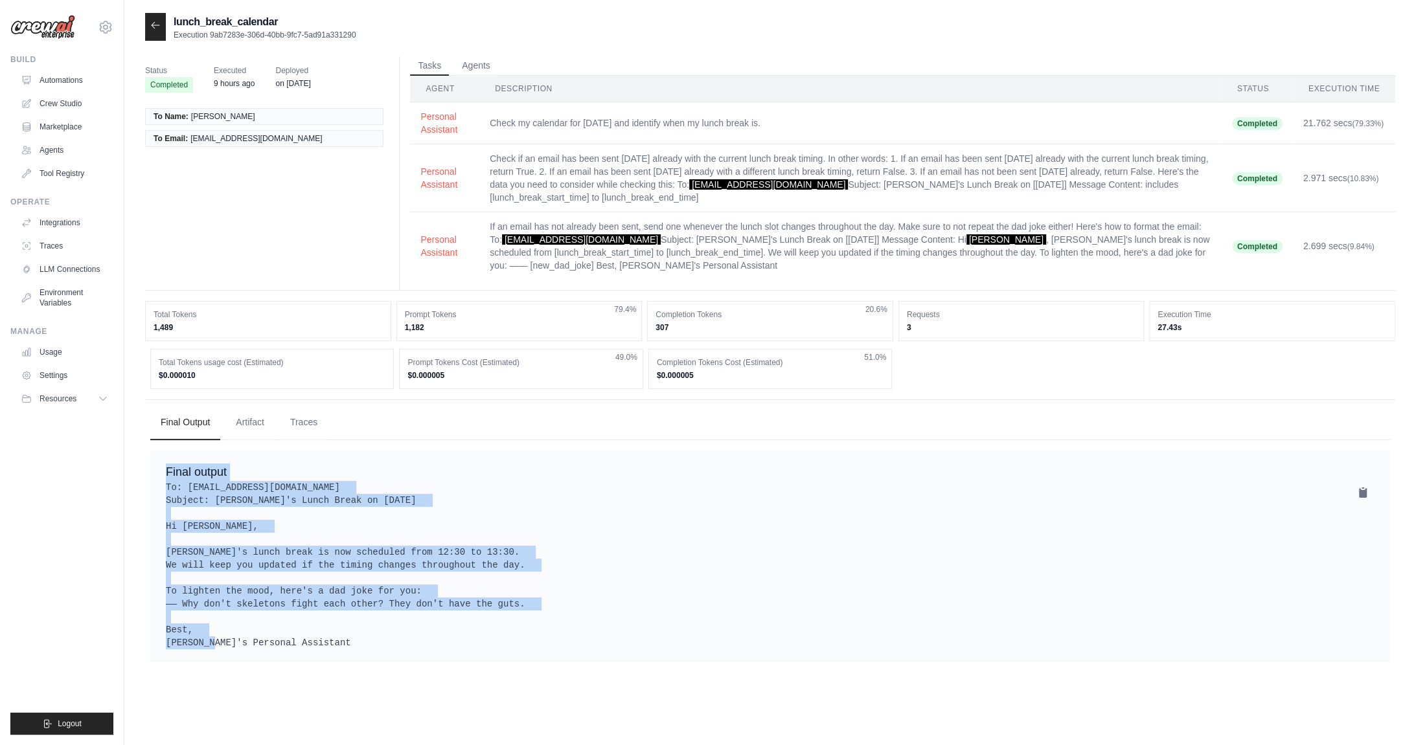
drag, startPoint x: 345, startPoint y: 635, endPoint x: 141, endPoint y: 474, distance: 260.5
click at [141, 474] on div "lunch_break_calendar Execution 9ab7283e-306d-40bb-9fc7-5ad91a331290 Status Comp…" at bounding box center [769, 385] width 1291 height 745
click at [264, 418] on button "Artifact" at bounding box center [249, 422] width 49 height 35
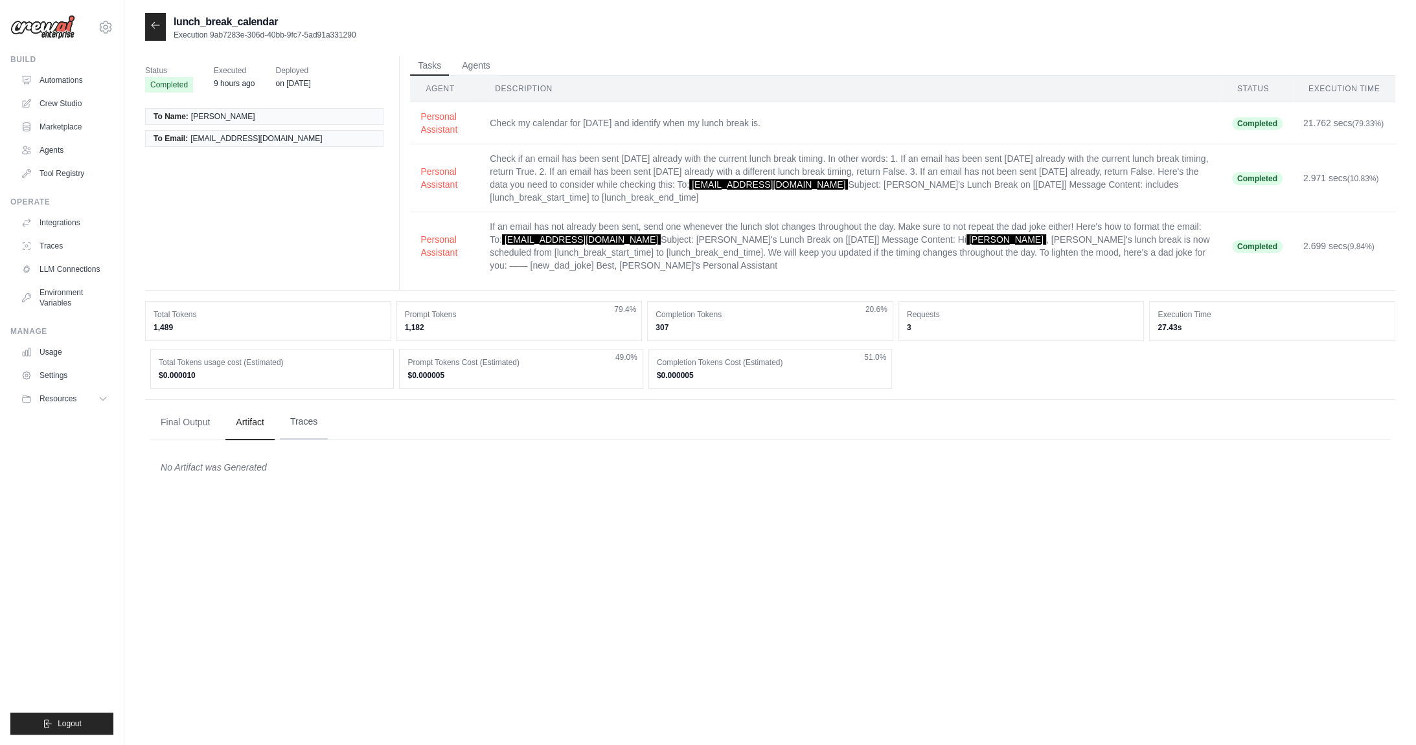
click at [301, 427] on button "Traces" at bounding box center [304, 422] width 48 height 35
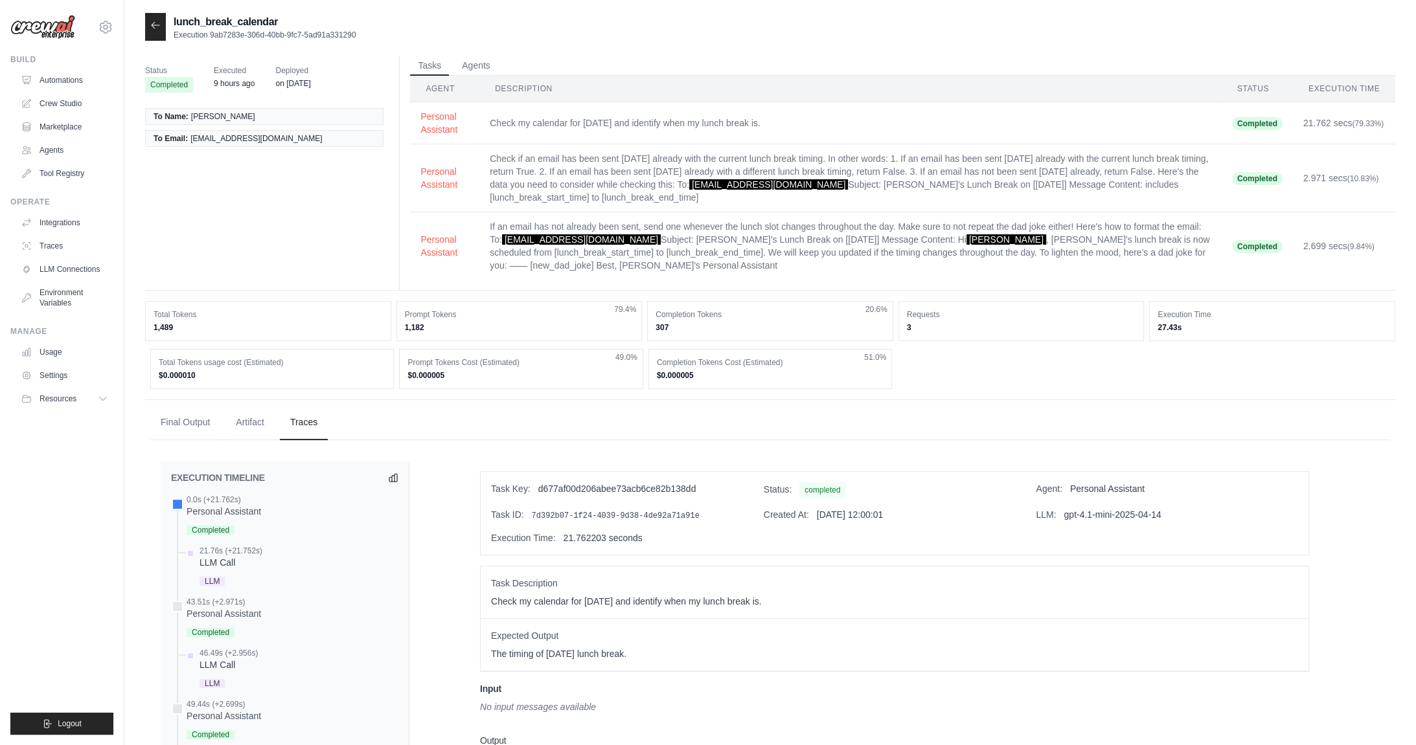
click at [156, 25] on icon at bounding box center [156, 25] width 8 height 6
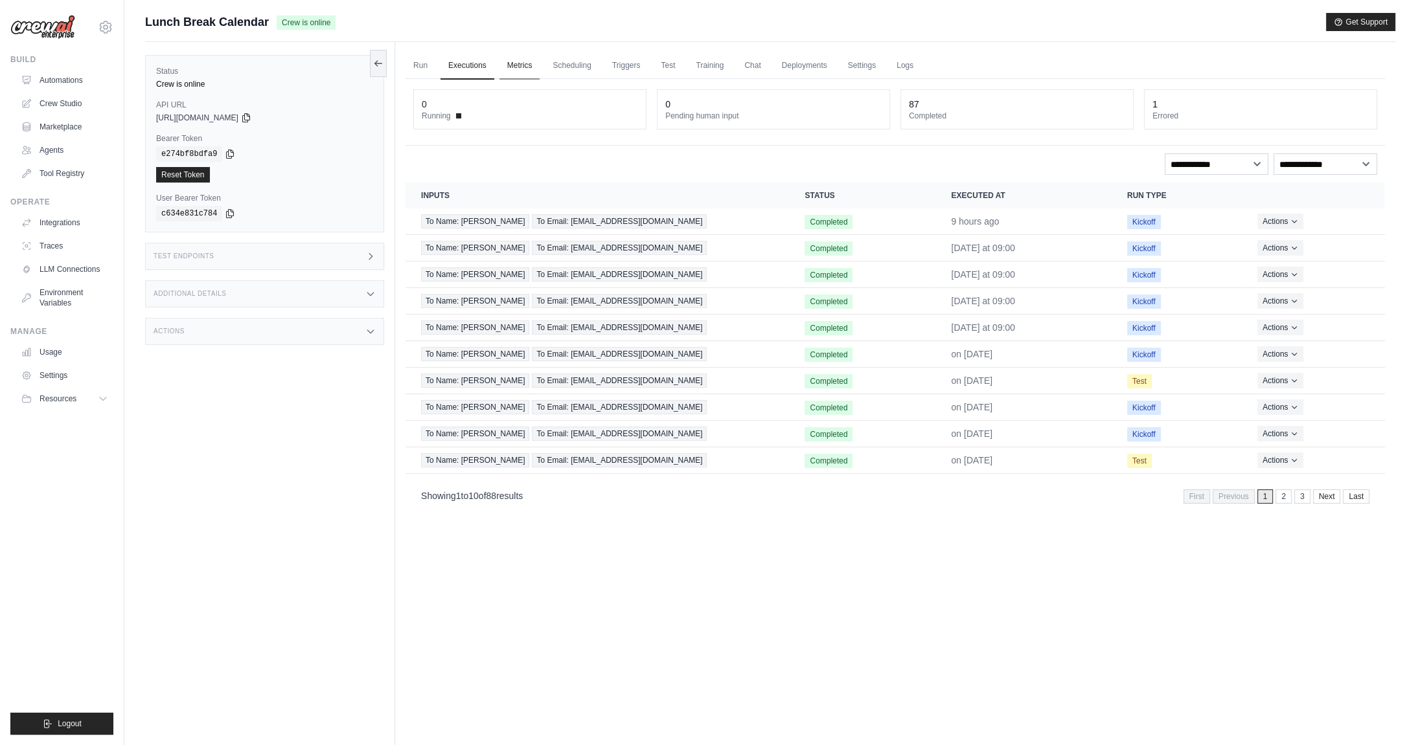
click at [509, 62] on link "Metrics" at bounding box center [519, 65] width 41 height 27
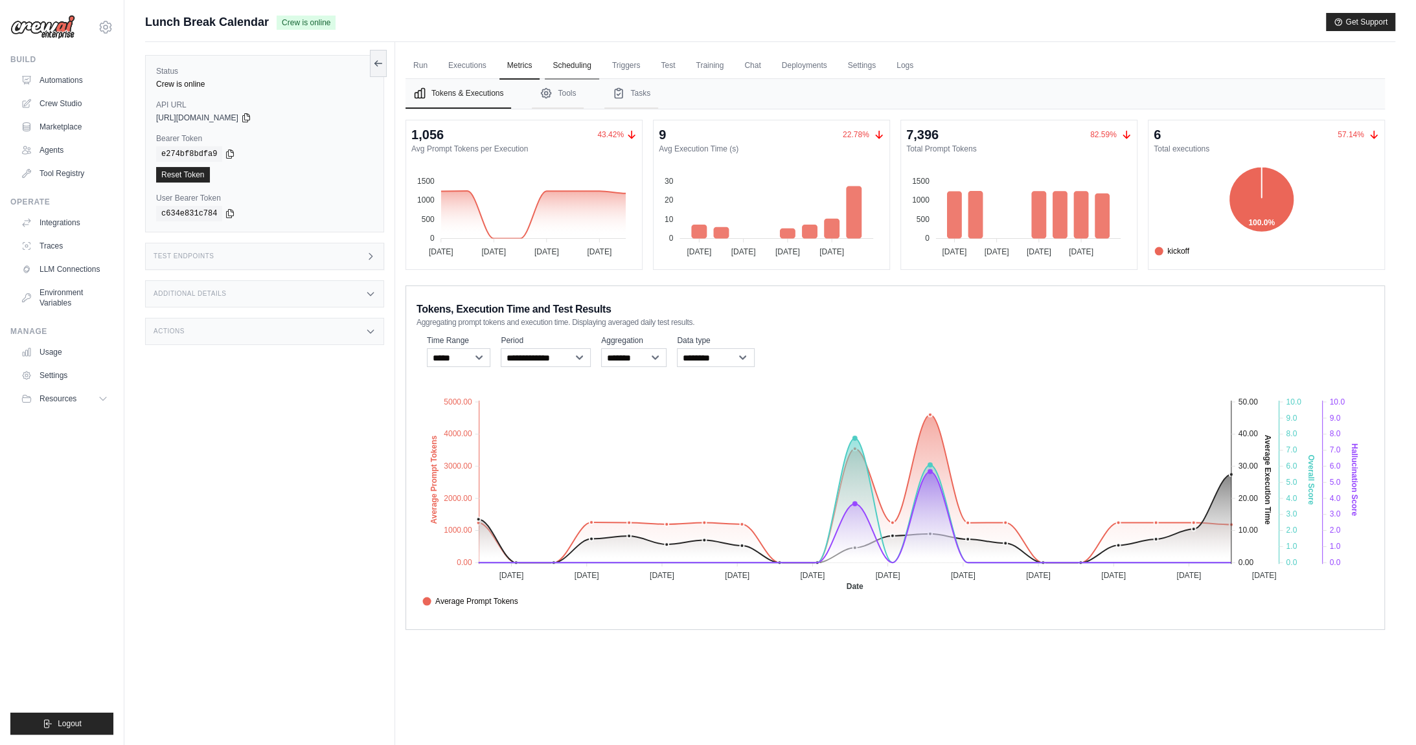
click at [557, 66] on link "Scheduling" at bounding box center [572, 65] width 54 height 27
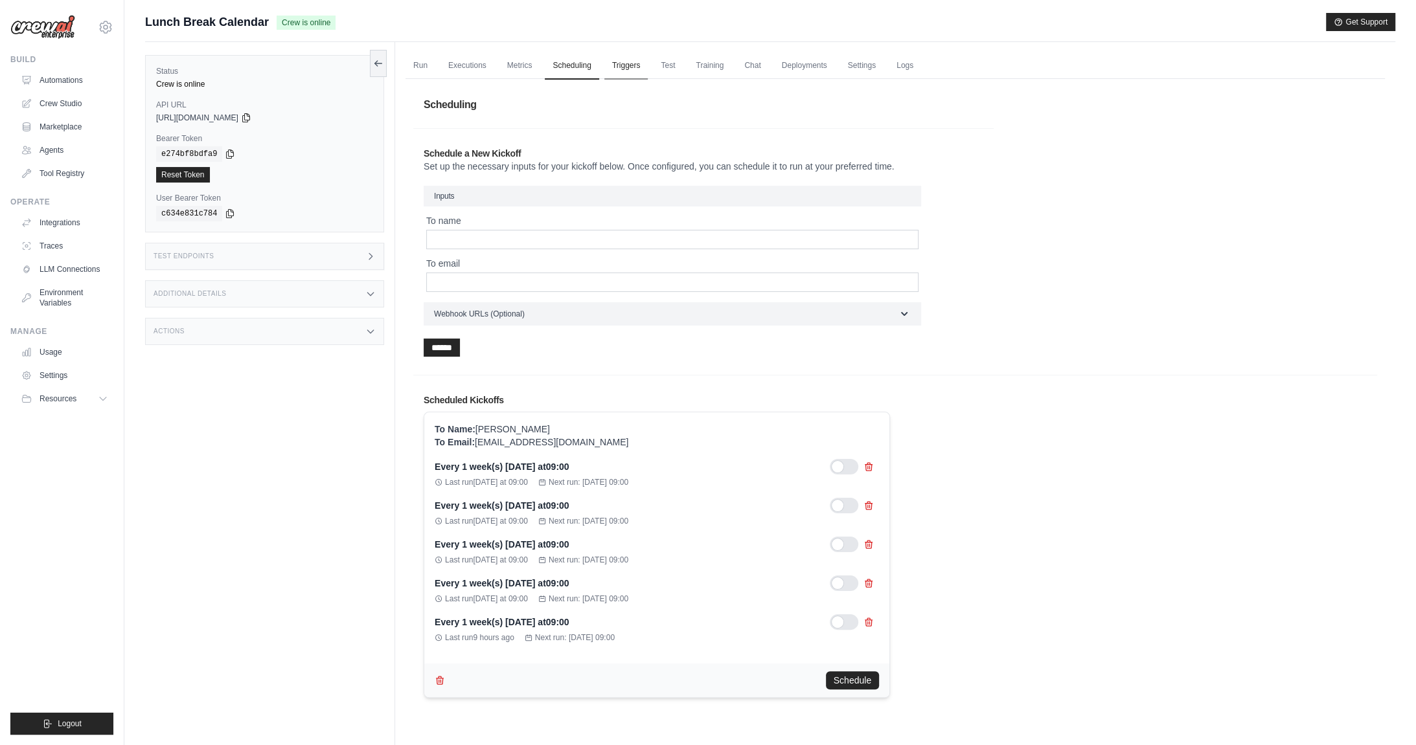
click at [628, 67] on link "Triggers" at bounding box center [626, 65] width 44 height 27
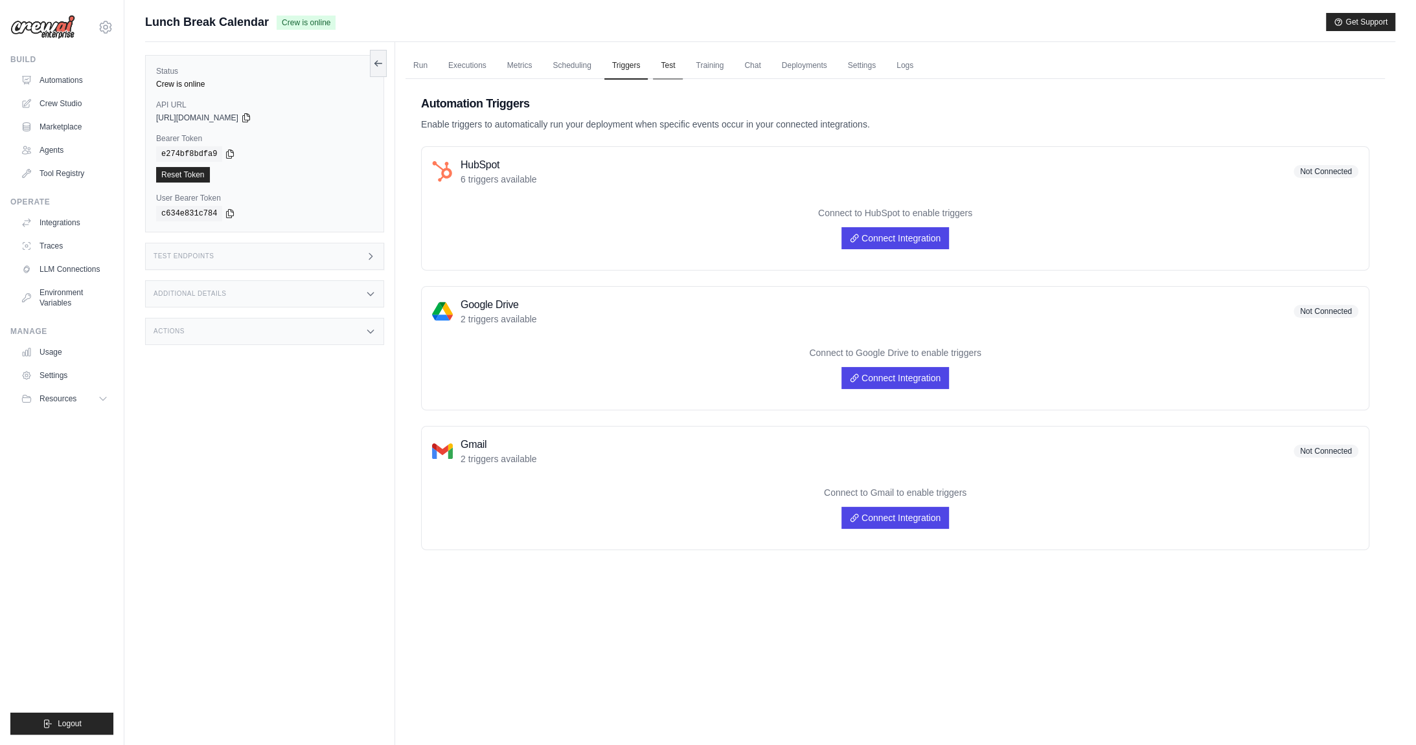
click at [663, 69] on link "Test" at bounding box center [668, 65] width 30 height 27
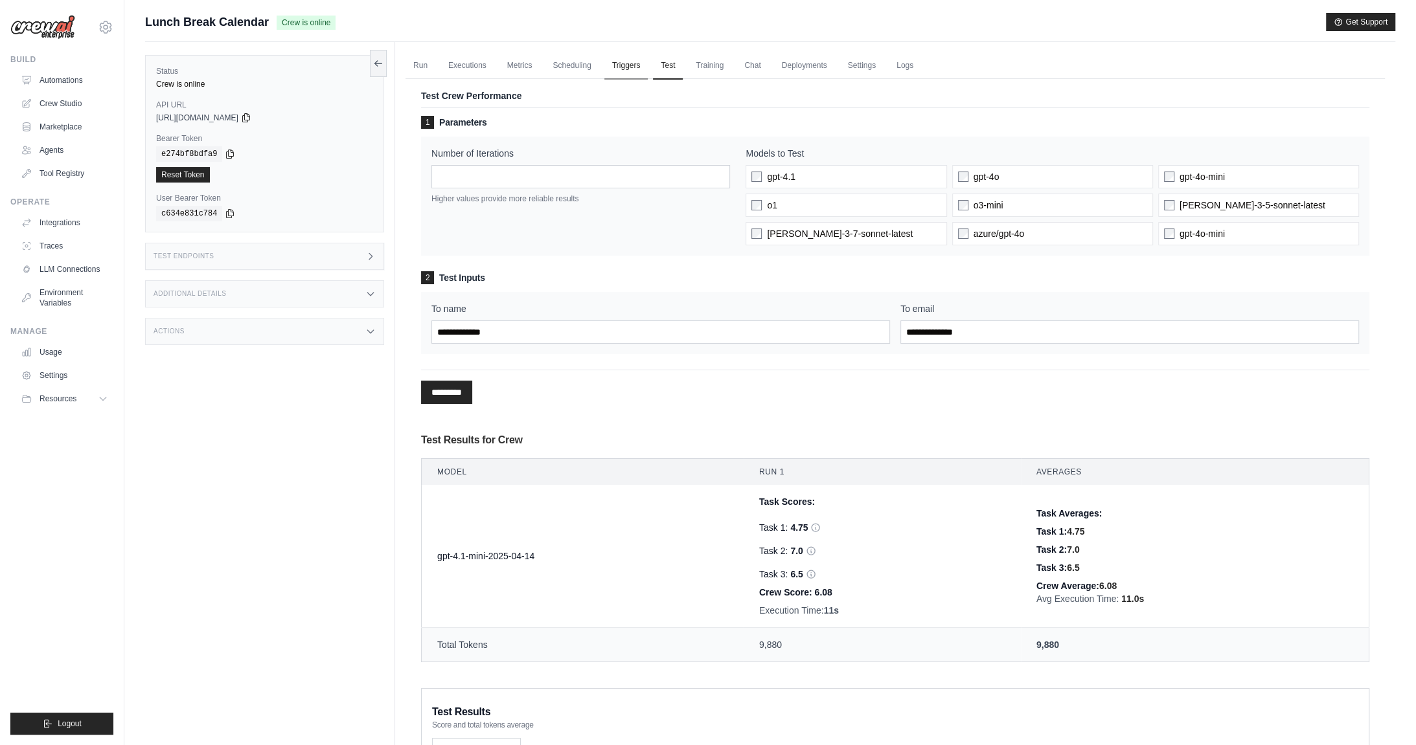
click at [639, 69] on link "Triggers" at bounding box center [626, 65] width 44 height 27
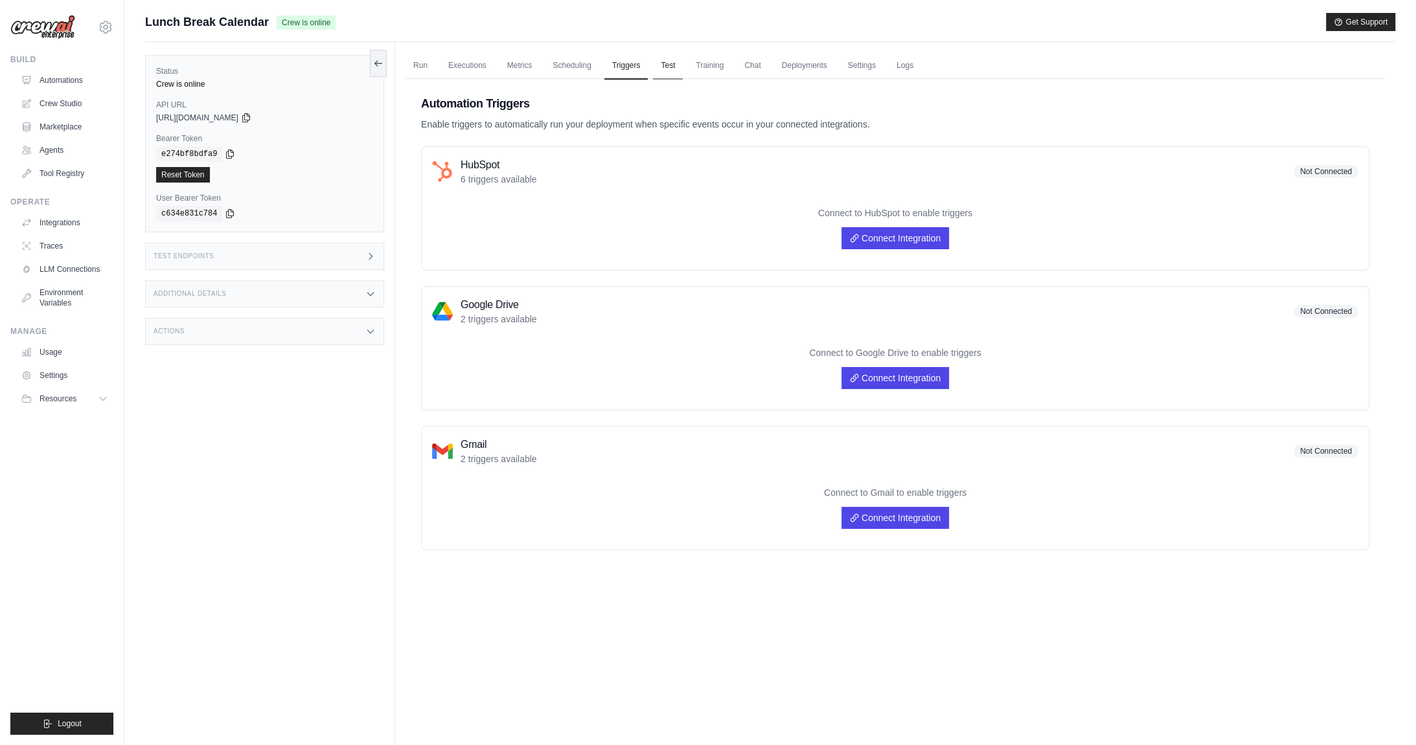
click at [675, 73] on link "Test" at bounding box center [668, 65] width 30 height 27
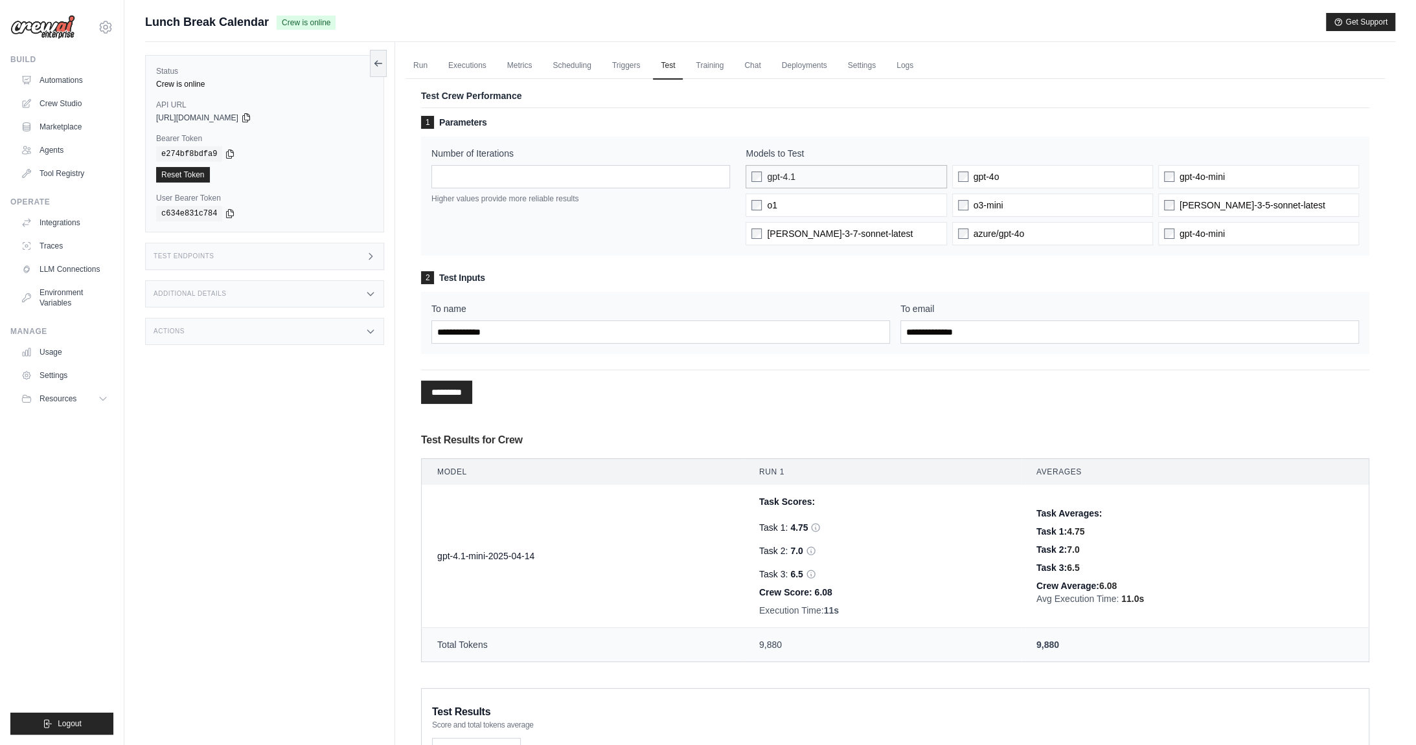
click at [790, 179] on span "gpt-4.1" at bounding box center [781, 176] width 28 height 13
drag, startPoint x: 785, startPoint y: 198, endPoint x: 786, endPoint y: 227, distance: 28.5
click at [784, 199] on label "o1" at bounding box center [845, 205] width 201 height 23
click at [789, 229] on span "claude-3-7-sonnet-latest" at bounding box center [840, 233] width 146 height 13
click at [709, 66] on link "Training" at bounding box center [709, 65] width 43 height 27
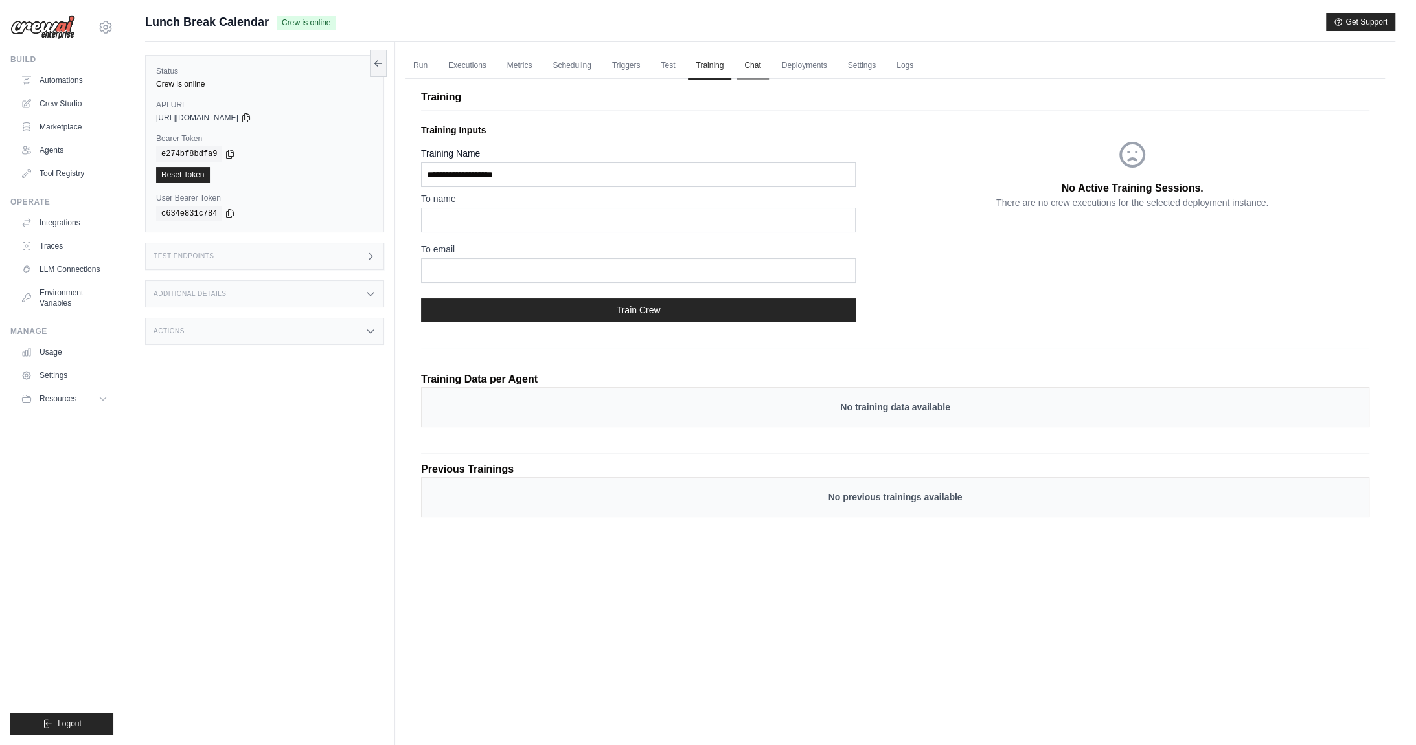
click at [748, 68] on link "Chat" at bounding box center [752, 65] width 32 height 27
click at [794, 67] on link "Deployments" at bounding box center [804, 65] width 61 height 27
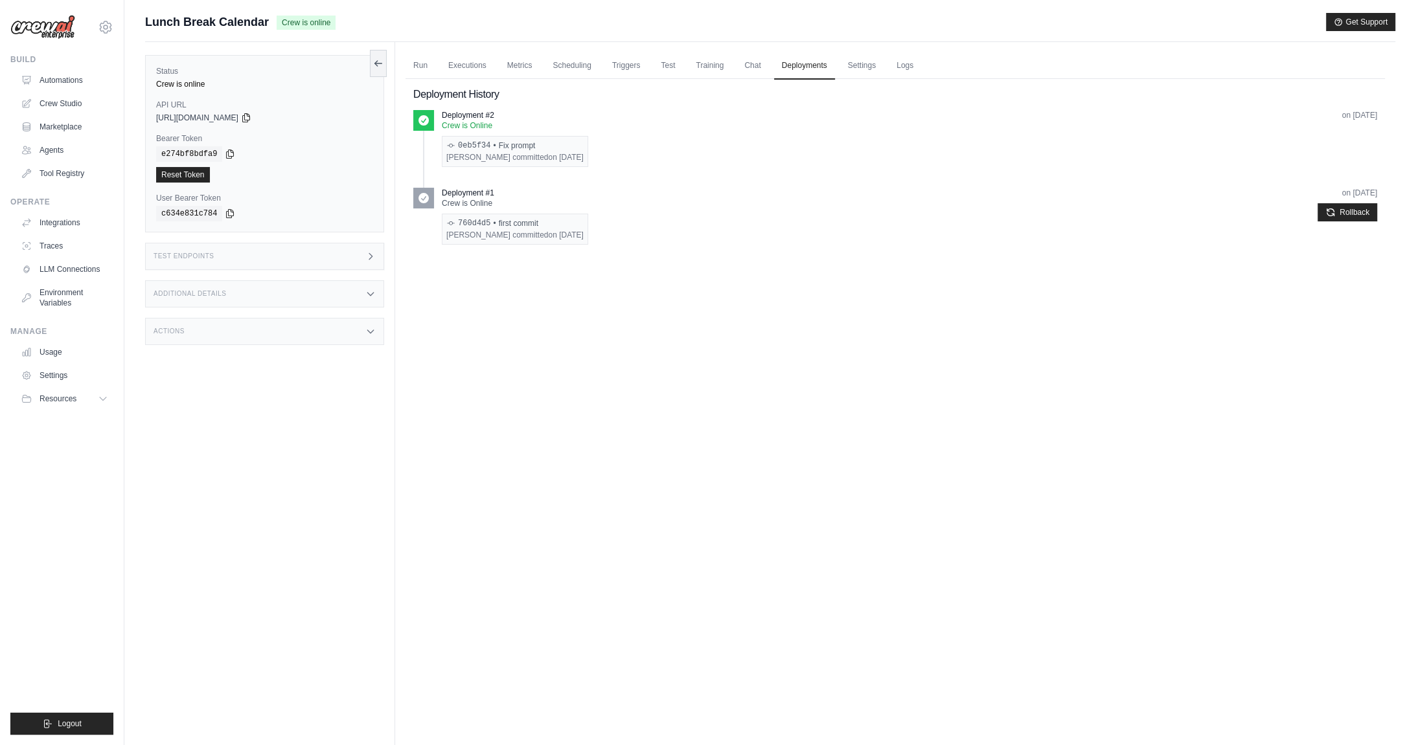
drag, startPoint x: 854, startPoint y: 67, endPoint x: 789, endPoint y: 237, distance: 181.6
click at [65, 65] on div "Build Automations Crew Studio Marketplace Agents" at bounding box center [61, 119] width 103 height 130
click at [64, 74] on link "Automations" at bounding box center [66, 80] width 98 height 21
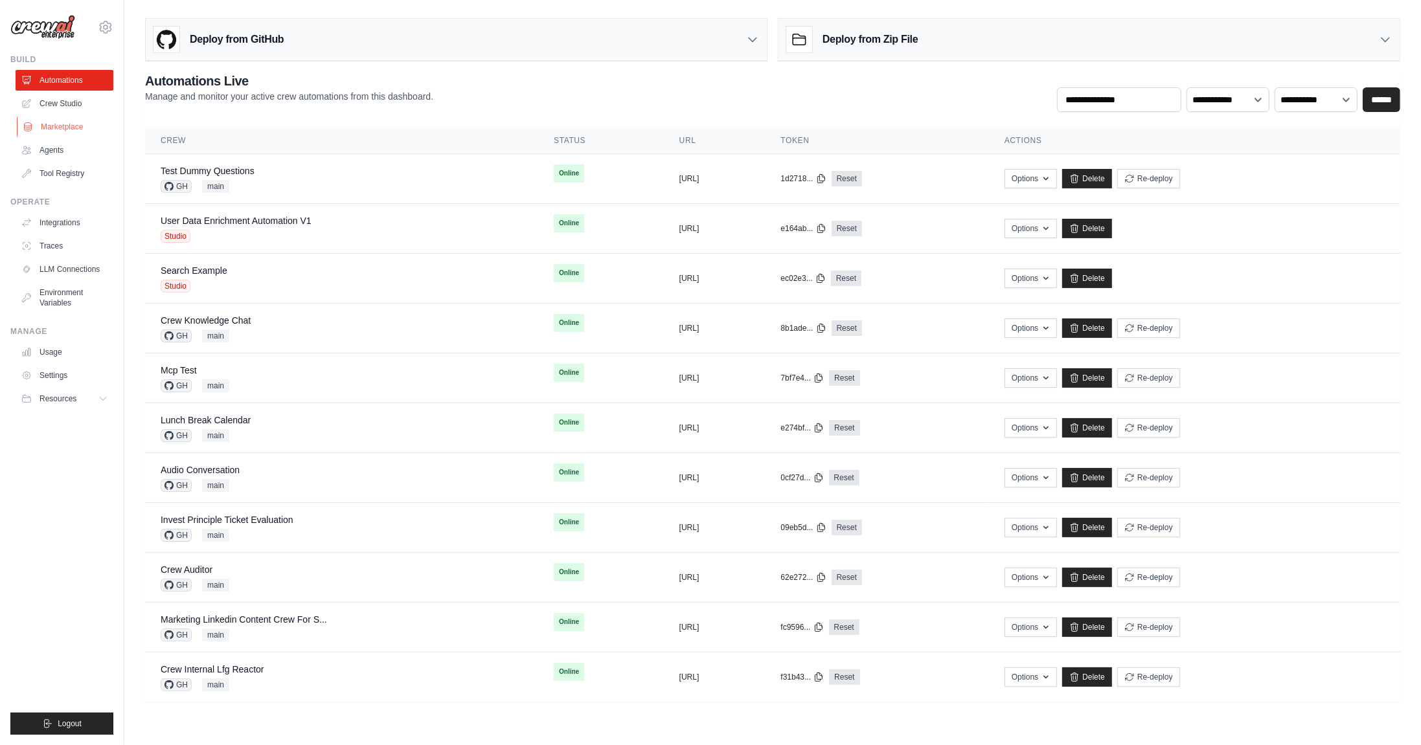
click at [66, 127] on link "Marketplace" at bounding box center [66, 127] width 98 height 21
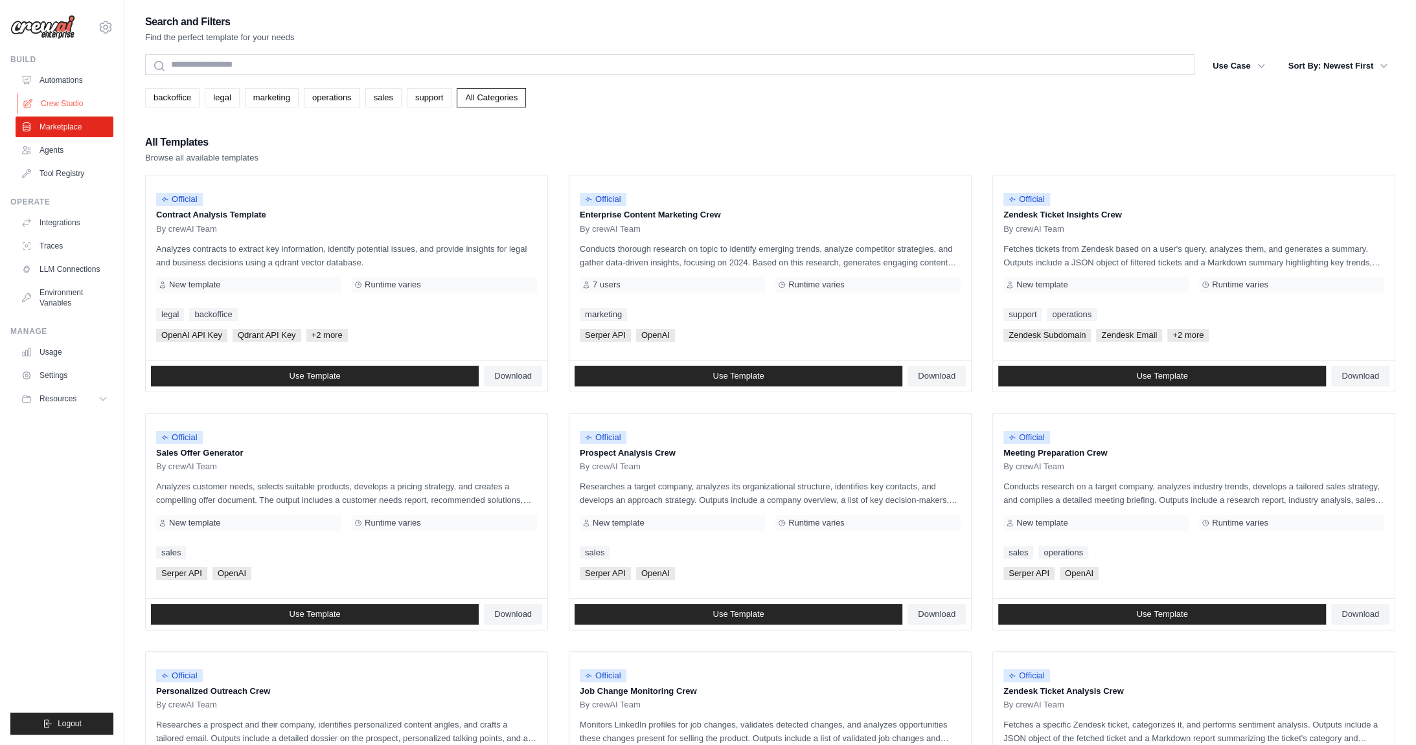
click at [54, 104] on link "Crew Studio" at bounding box center [66, 103] width 98 height 21
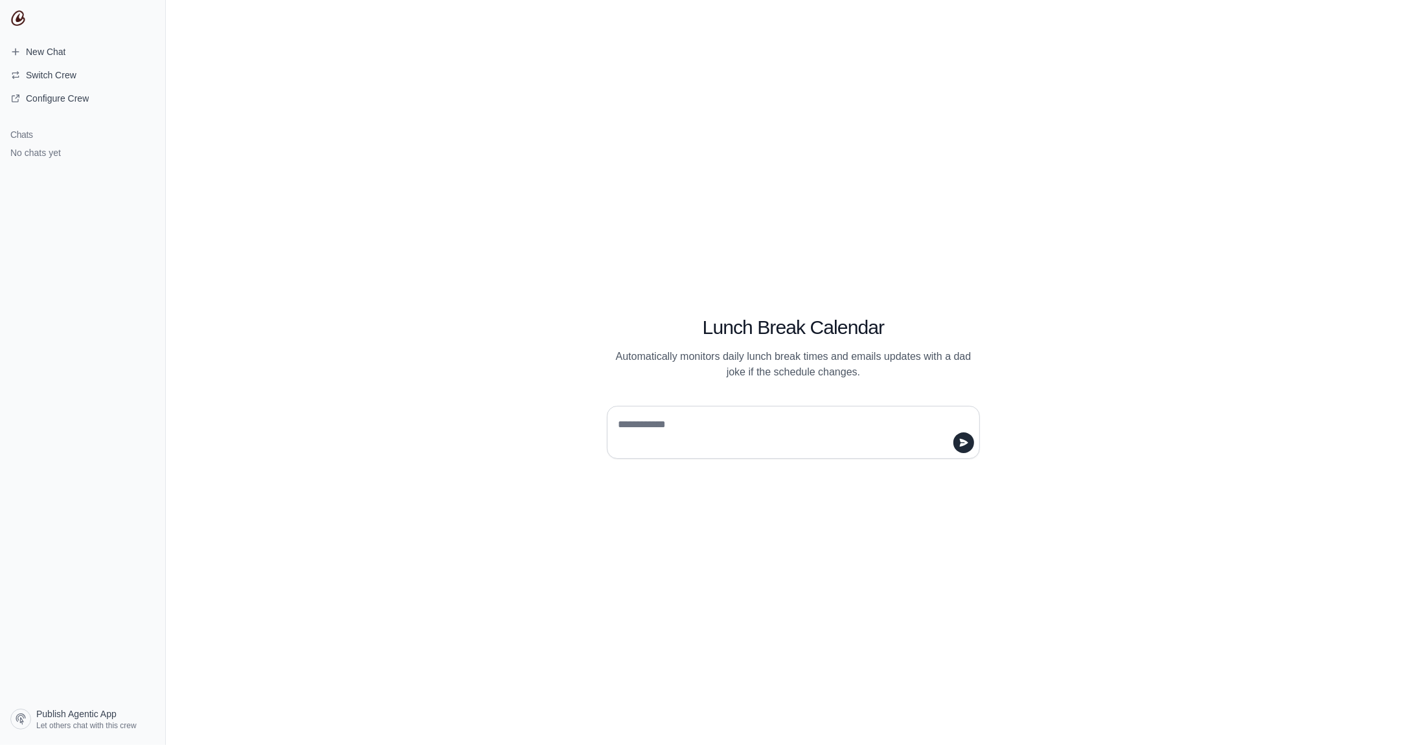
click at [672, 429] on textarea at bounding box center [789, 432] width 348 height 36
click at [676, 423] on textarea at bounding box center [789, 432] width 348 height 36
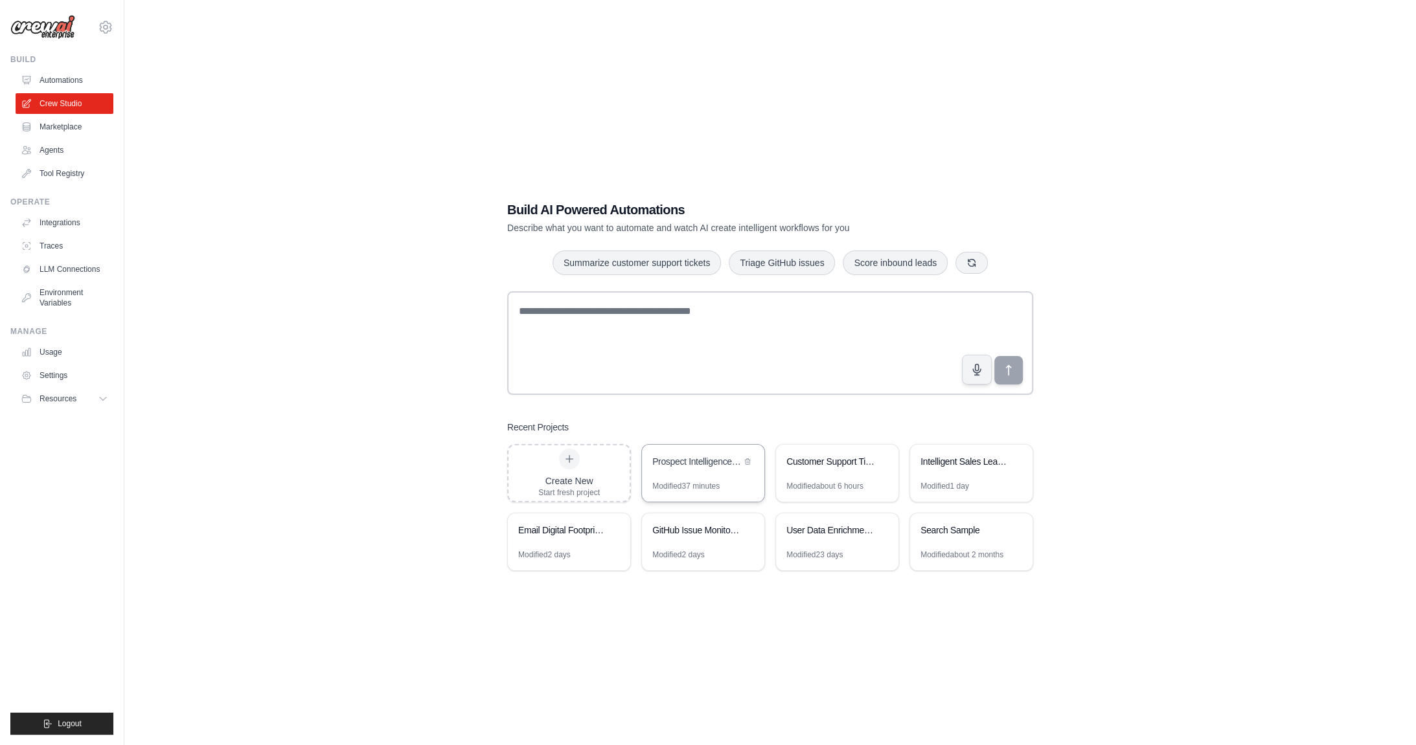
click at [695, 469] on div "Prospect Intelligence Research Crew" at bounding box center [696, 463] width 89 height 16
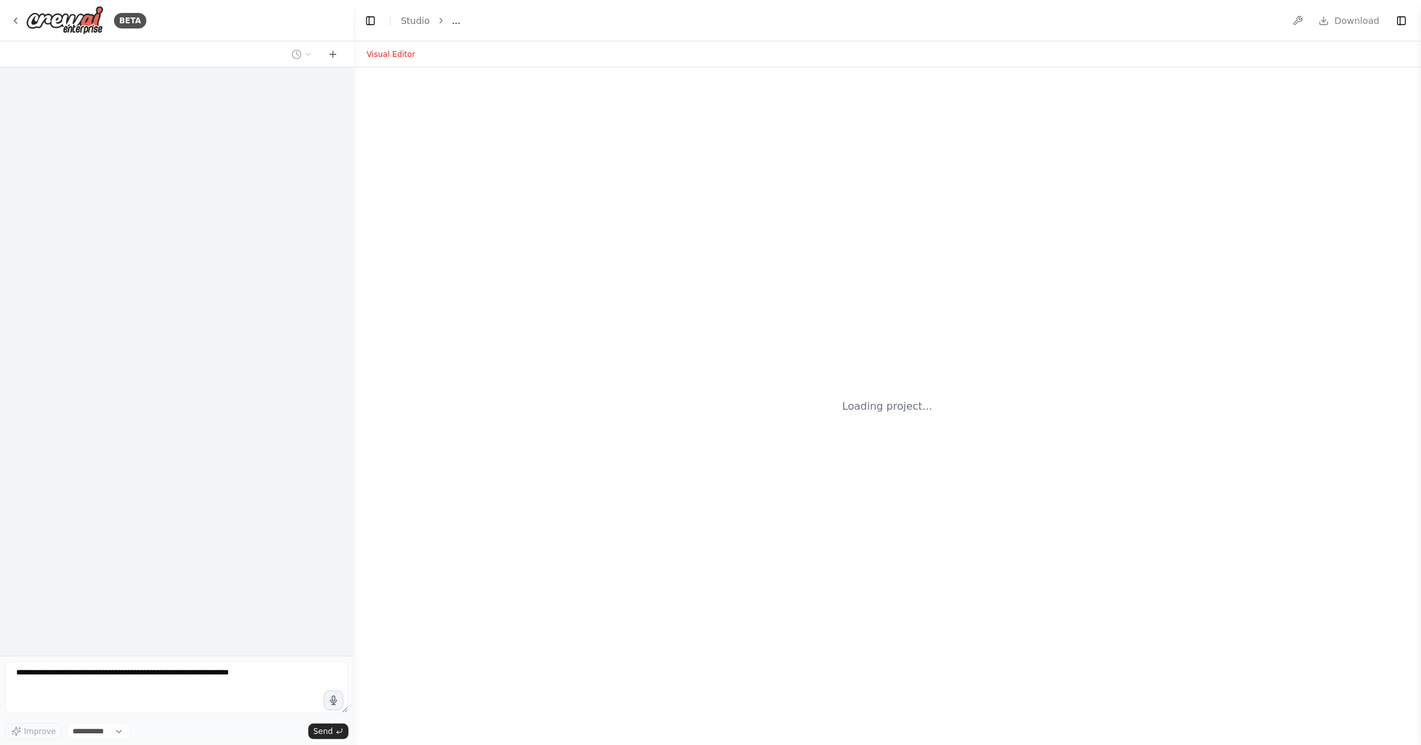
select select "****"
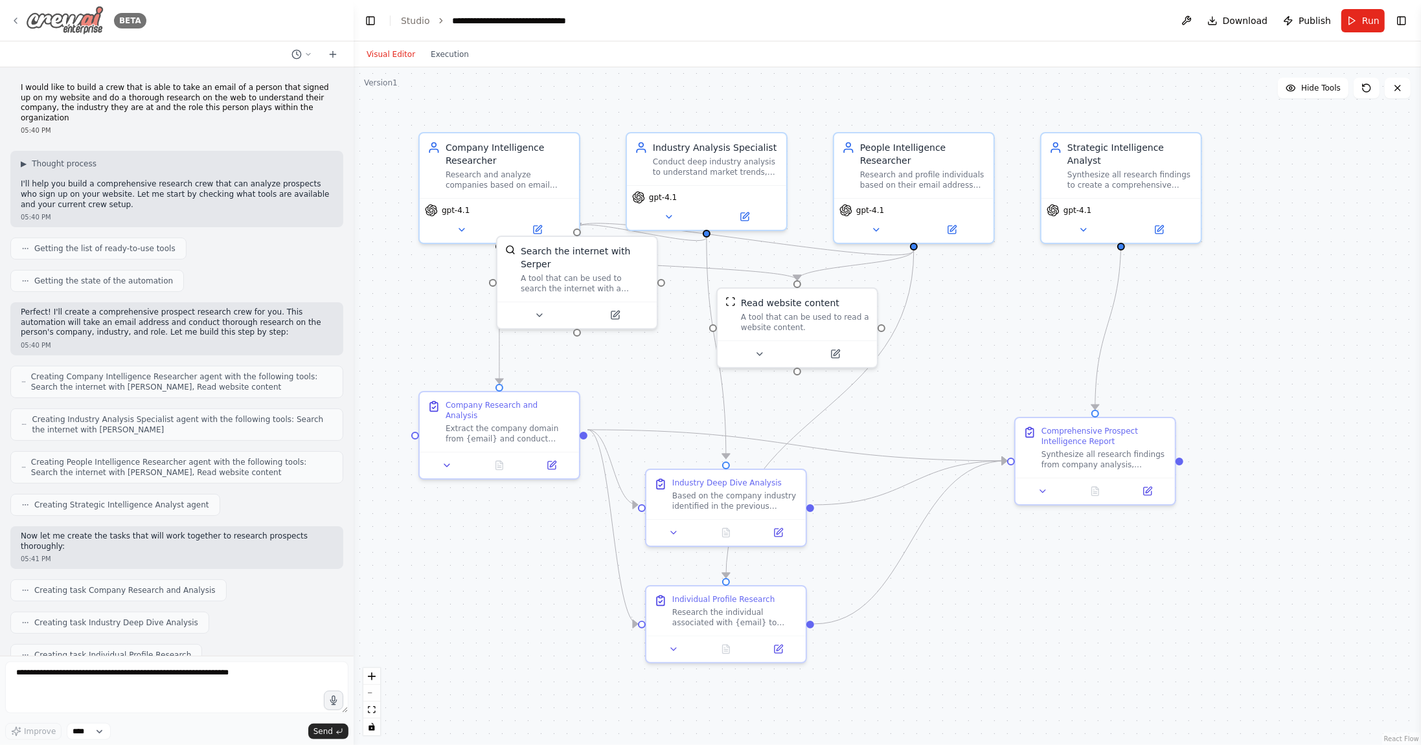
click at [14, 22] on icon at bounding box center [15, 21] width 10 height 10
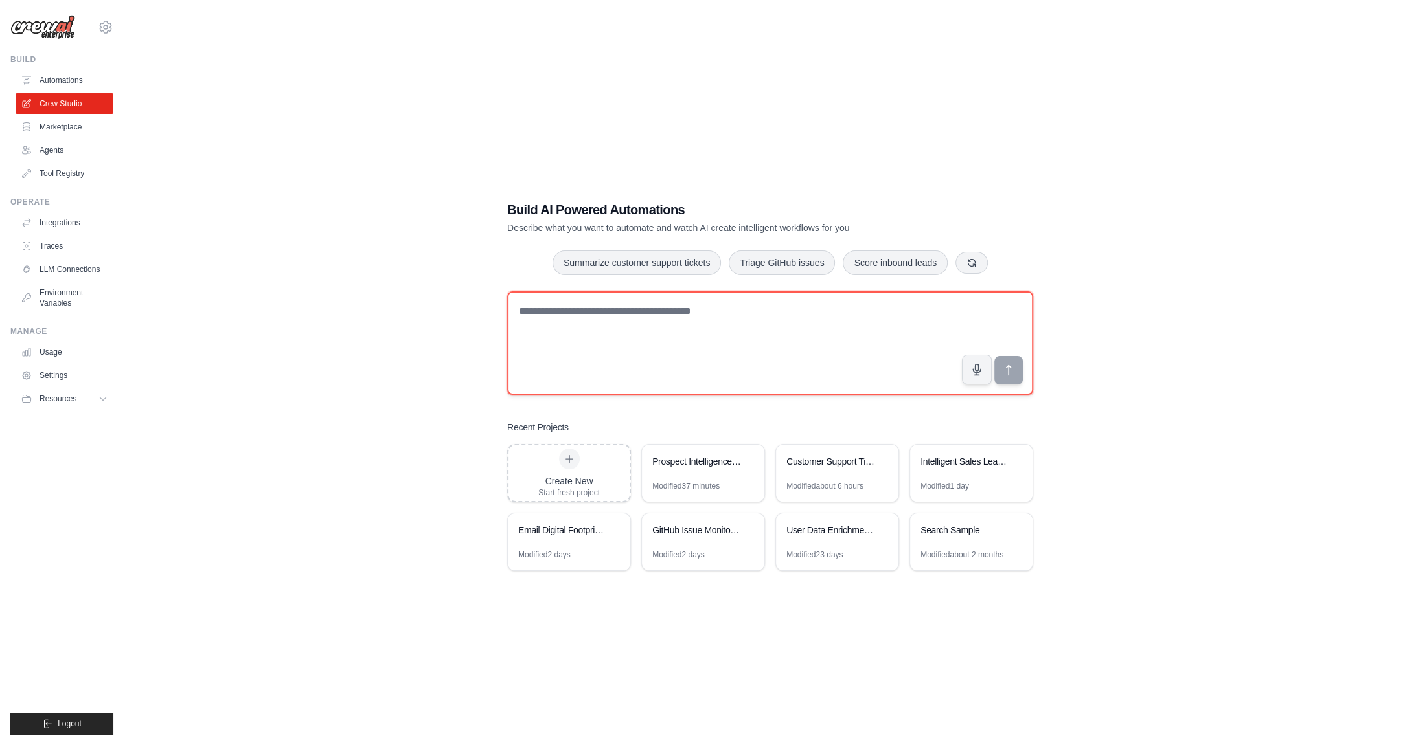
click at [694, 360] on textarea at bounding box center [770, 343] width 526 height 104
click at [980, 341] on textarea at bounding box center [770, 343] width 526 height 104
click at [964, 260] on button "button" at bounding box center [971, 262] width 32 height 22
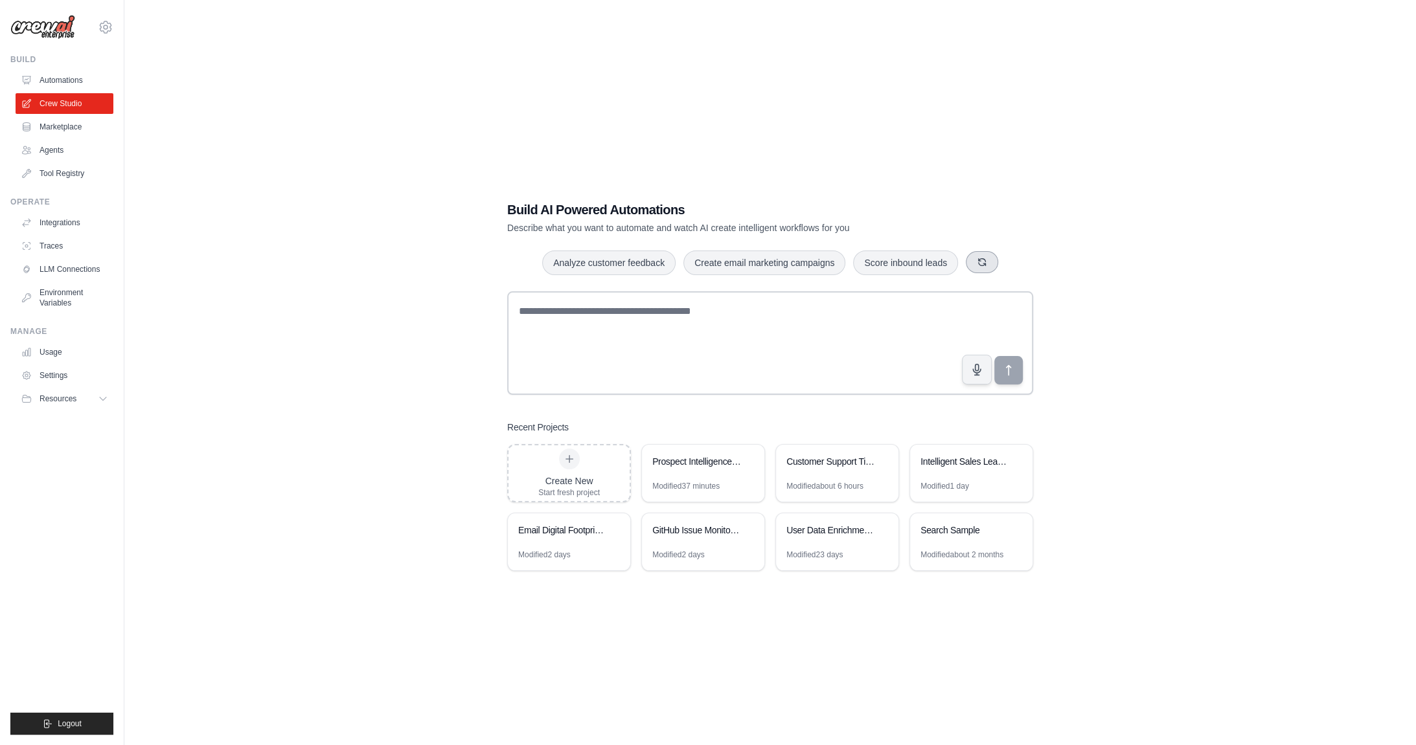
click at [971, 262] on button "button" at bounding box center [982, 262] width 32 height 22
click at [969, 262] on icon "button" at bounding box center [967, 262] width 10 height 10
click at [969, 262] on button "Create email marketing campaigns" at bounding box center [903, 263] width 162 height 25
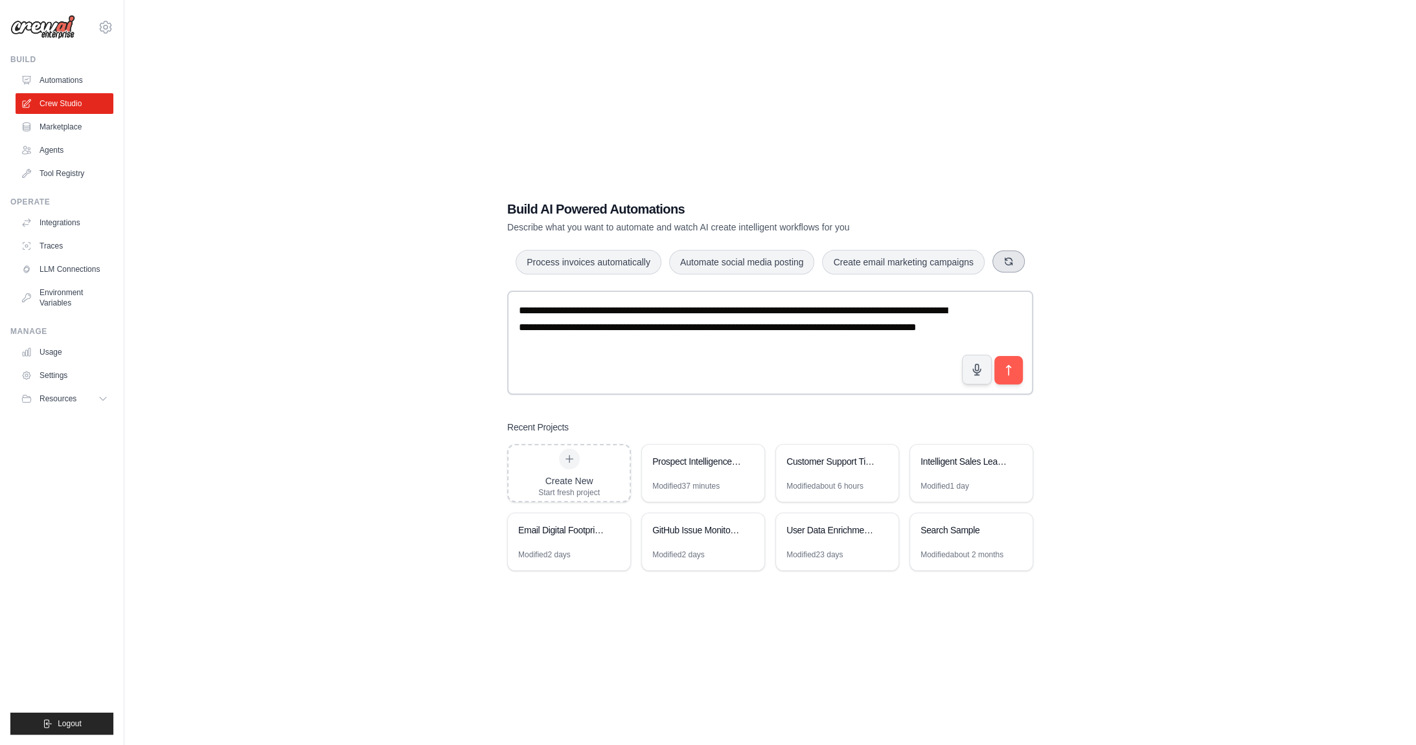
click at [1000, 264] on button "button" at bounding box center [1008, 262] width 32 height 22
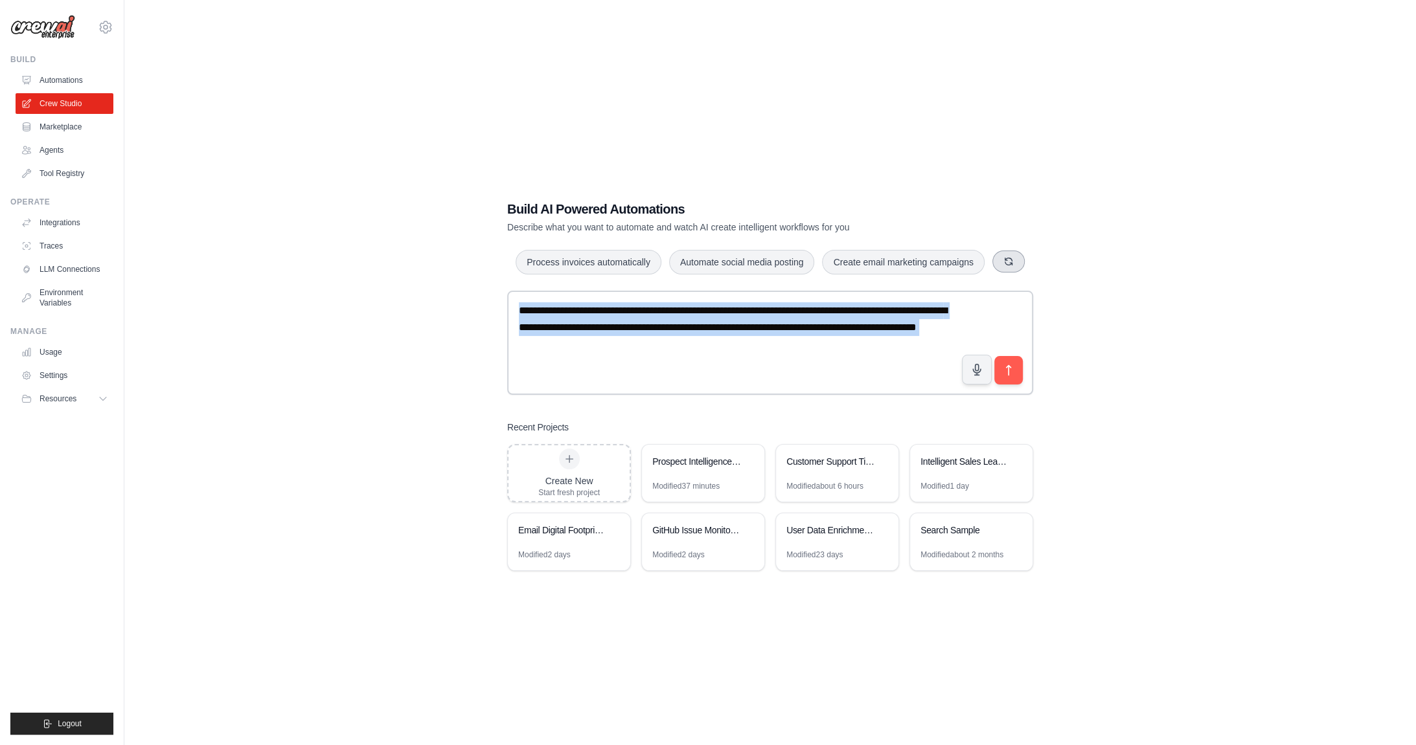
click at [1000, 264] on div "Process invoices automatically Automate social media posting Create email marke…" at bounding box center [770, 262] width 526 height 26
click at [1000, 264] on div "Monitor website uptime Process invoices automatically Score inbound leads" at bounding box center [770, 262] width 526 height 26
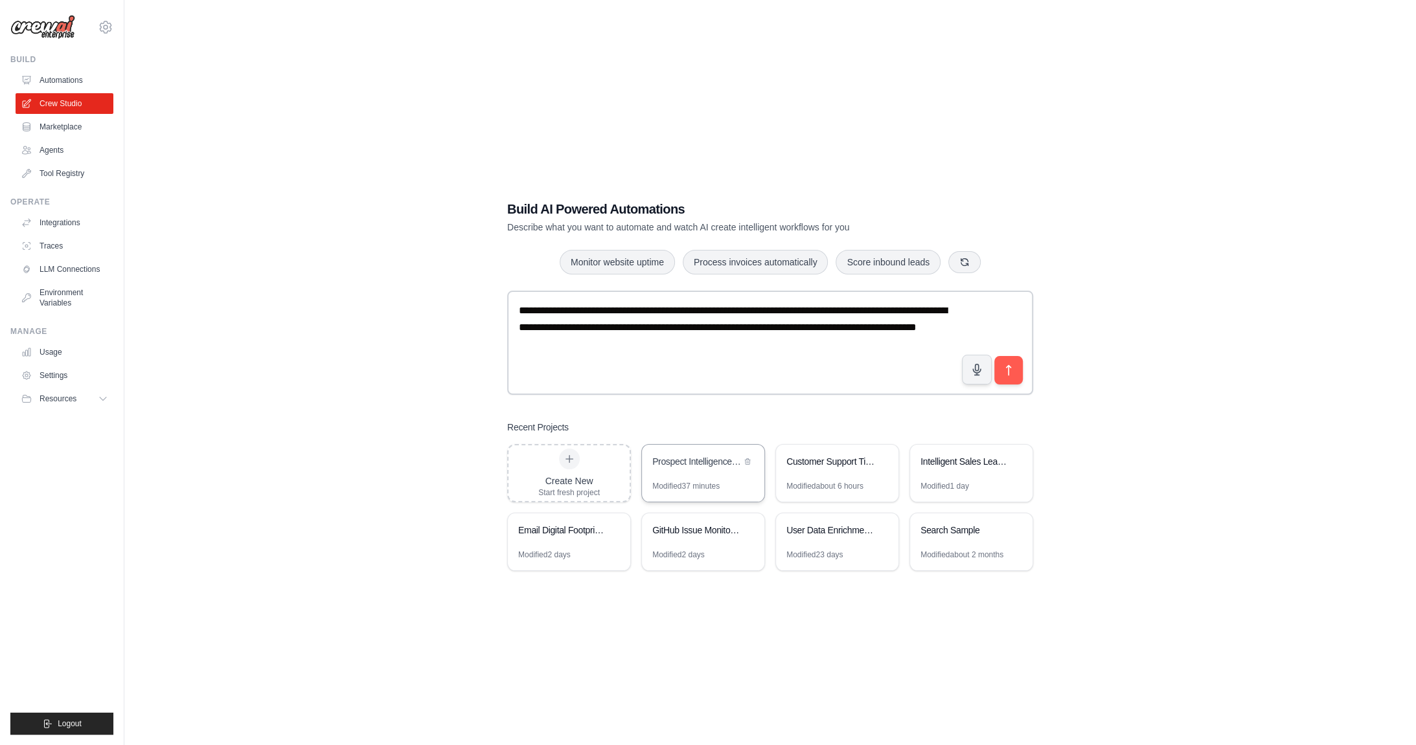
click at [707, 475] on div "Prospect Intelligence Research Crew" at bounding box center [703, 463] width 122 height 36
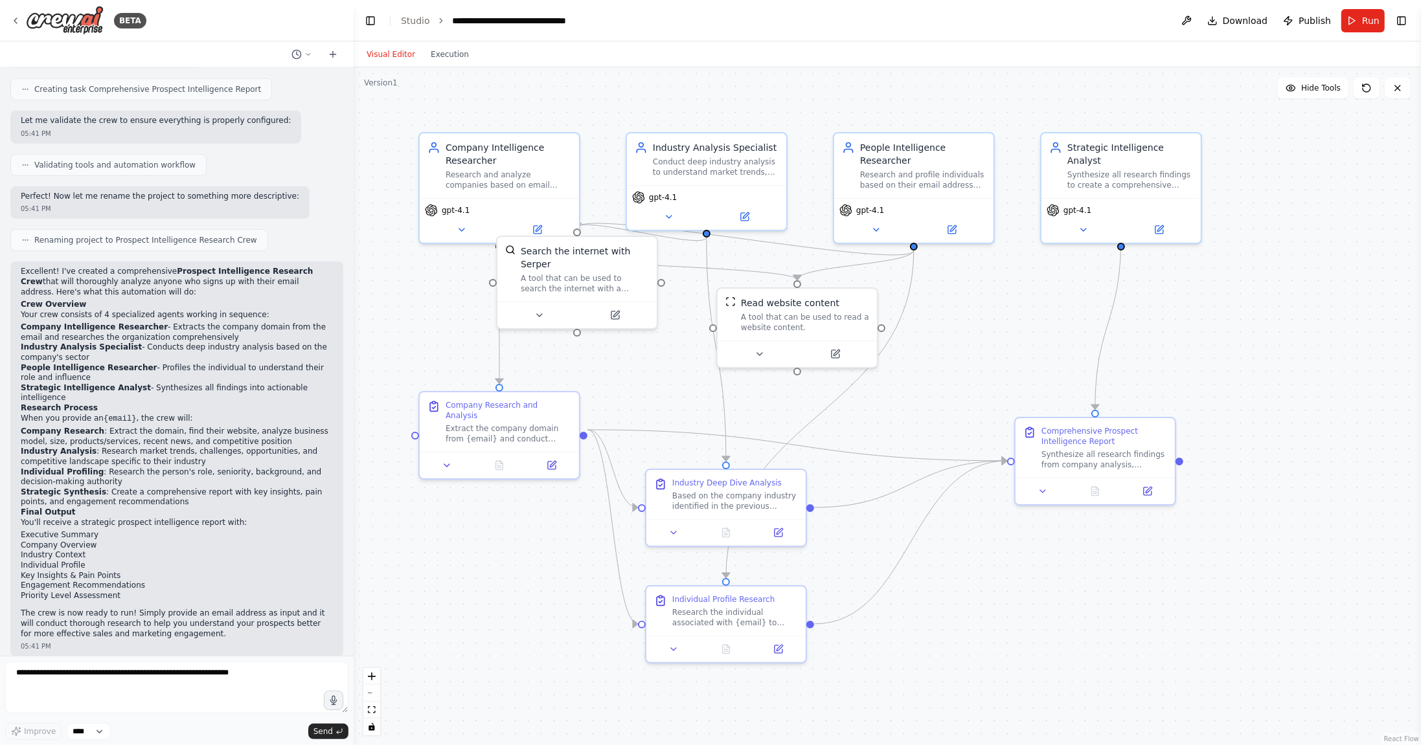
scroll to position [601, 0]
click at [87, 734] on select "****" at bounding box center [89, 731] width 44 height 17
click at [96, 729] on select "****" at bounding box center [89, 731] width 44 height 17
click at [76, 727] on select "****" at bounding box center [89, 731] width 44 height 17
click at [457, 224] on icon at bounding box center [462, 227] width 10 height 10
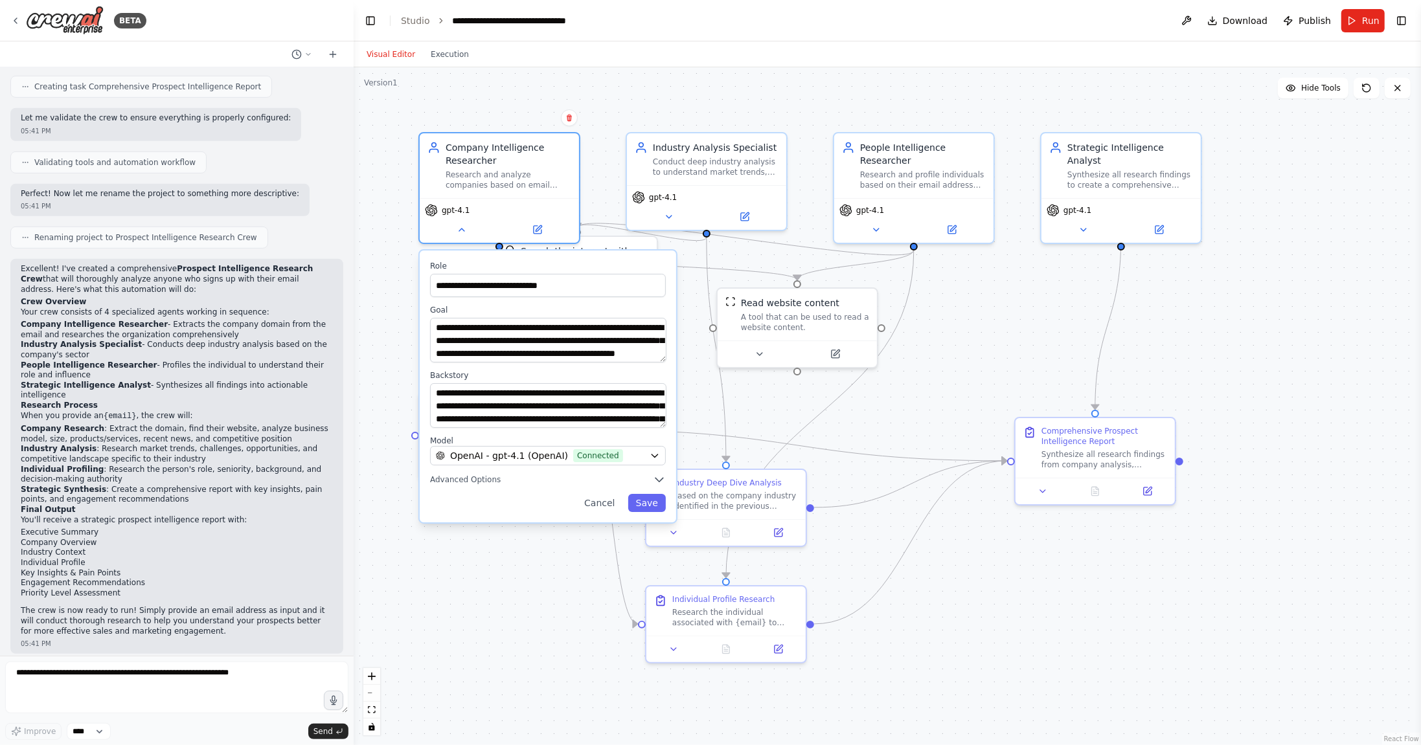
click at [511, 122] on div ".deletable-edge-delete-btn { width: 20px; height: 20px; border: 0px solid #ffff…" at bounding box center [887, 406] width 1067 height 678
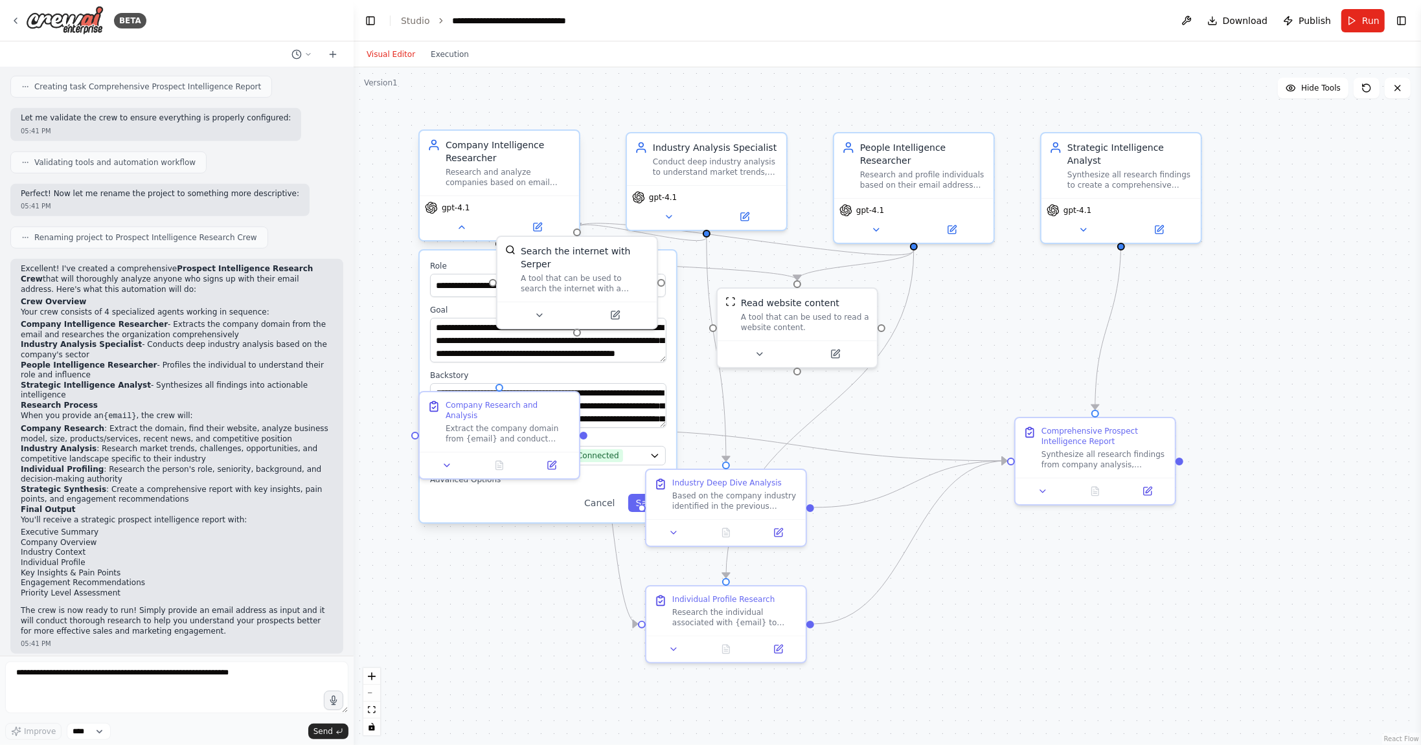
click at [506, 215] on div "gpt-4.1" at bounding box center [499, 218] width 159 height 45
click at [600, 498] on button "Cancel" at bounding box center [599, 503] width 46 height 18
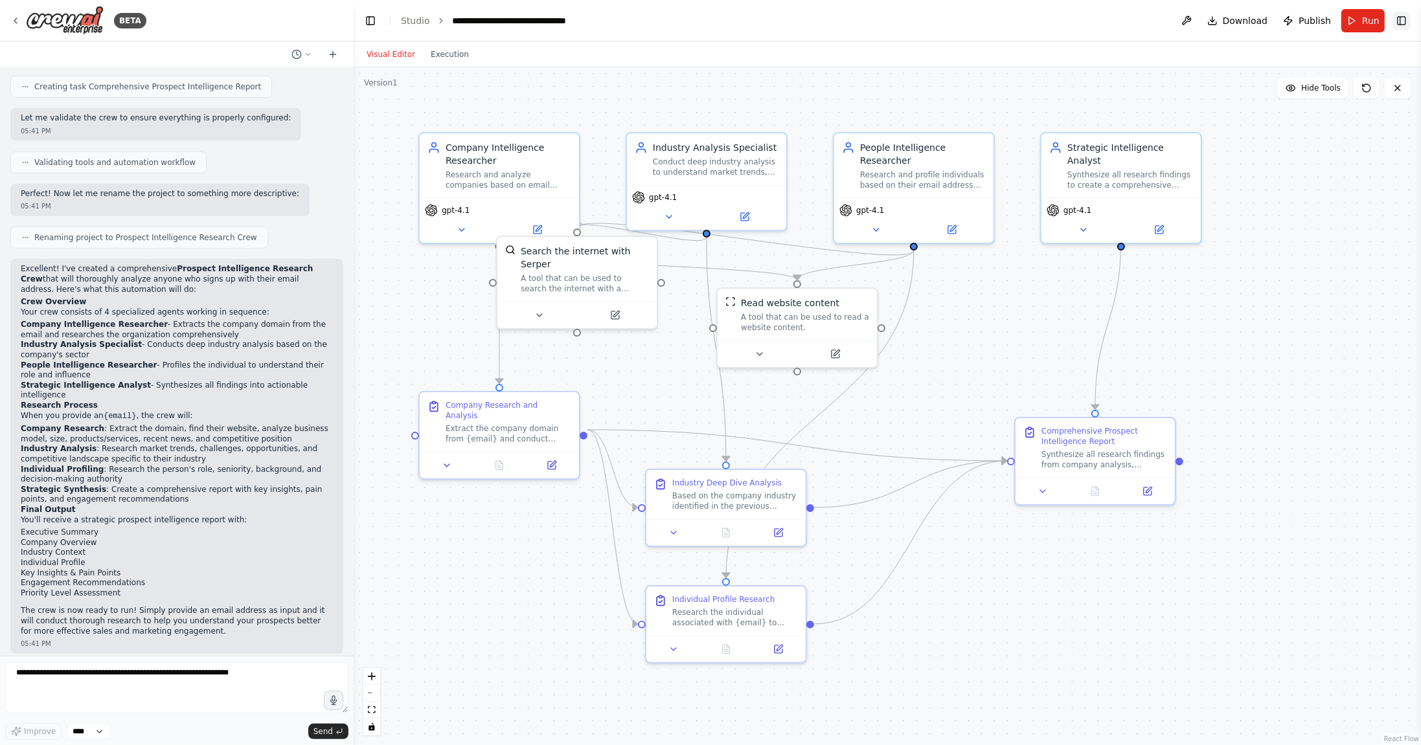
click at [1402, 25] on button "Toggle Right Sidebar" at bounding box center [1401, 21] width 18 height 18
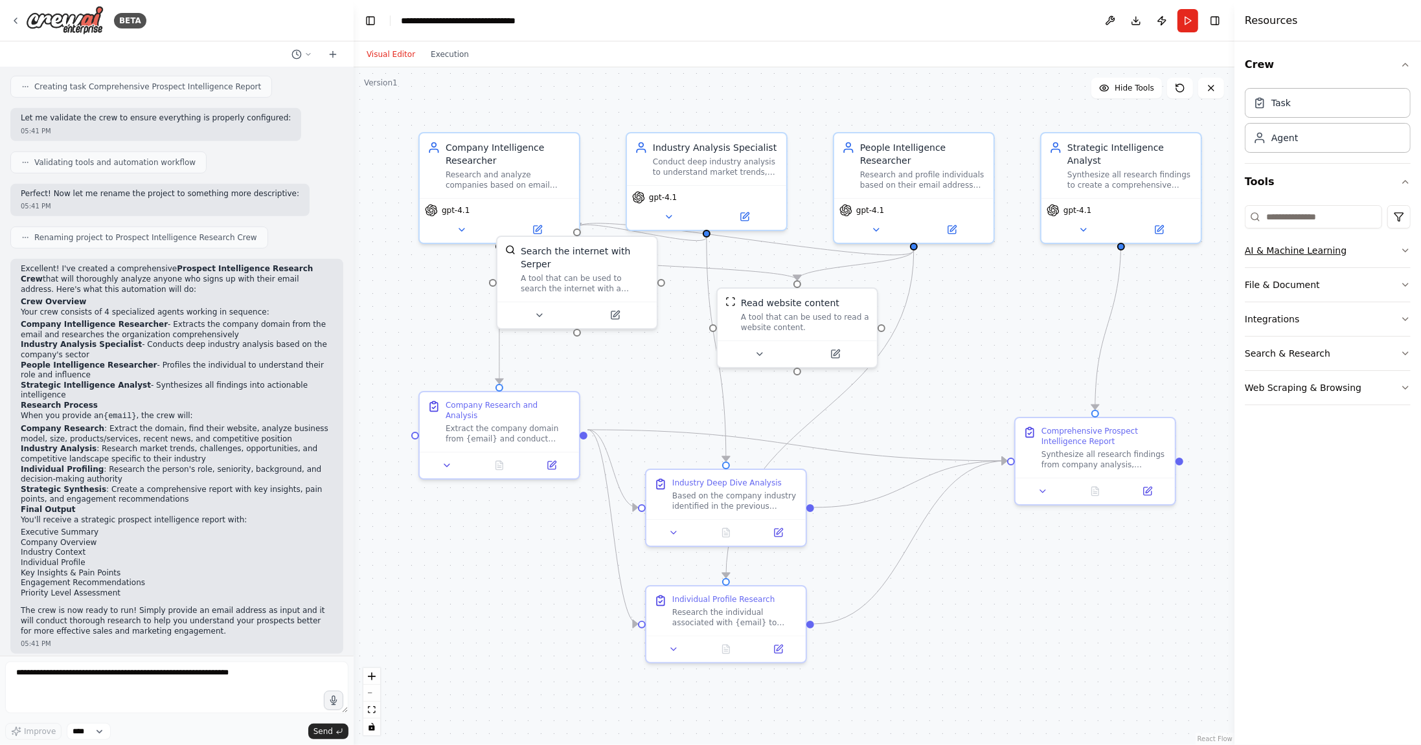
click at [1304, 258] on button "AI & Machine Learning" at bounding box center [1328, 251] width 166 height 34
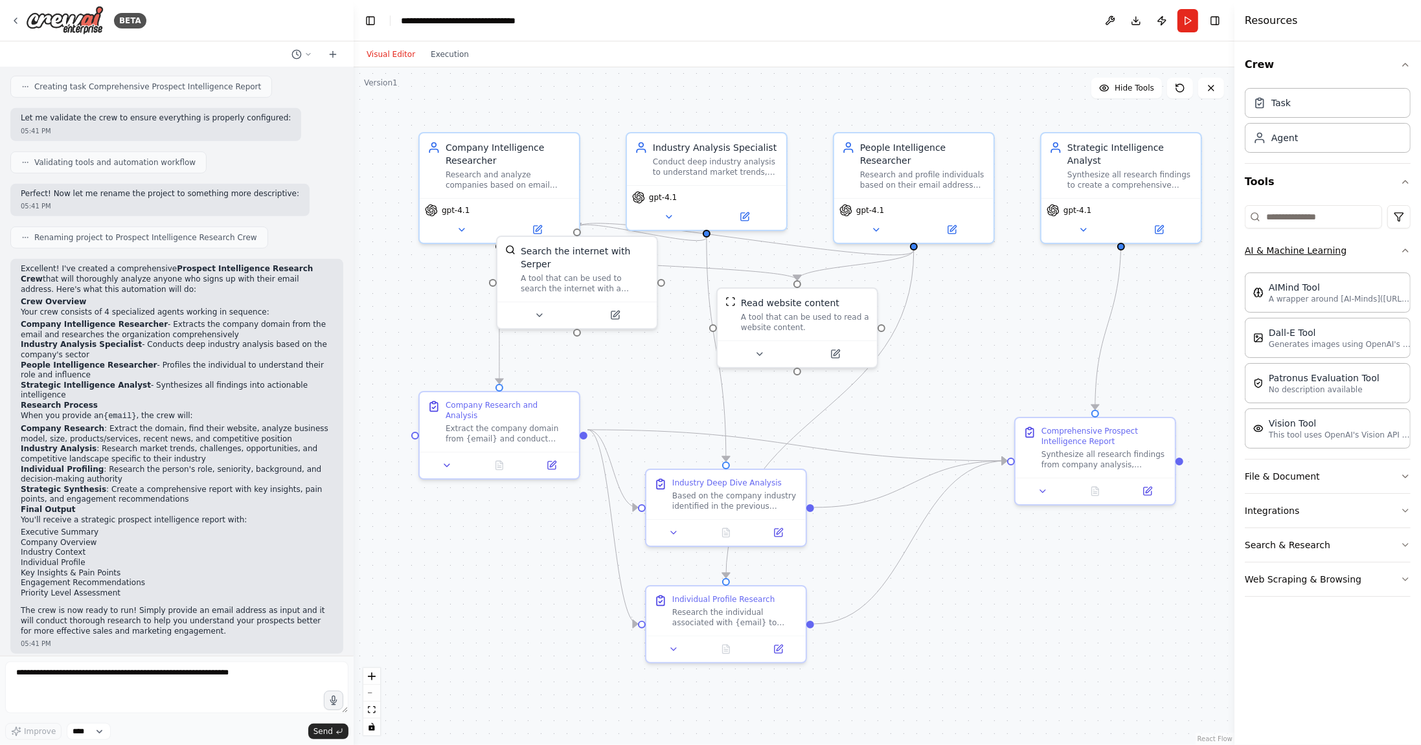
click at [1306, 255] on button "AI & Machine Learning" at bounding box center [1328, 251] width 166 height 34
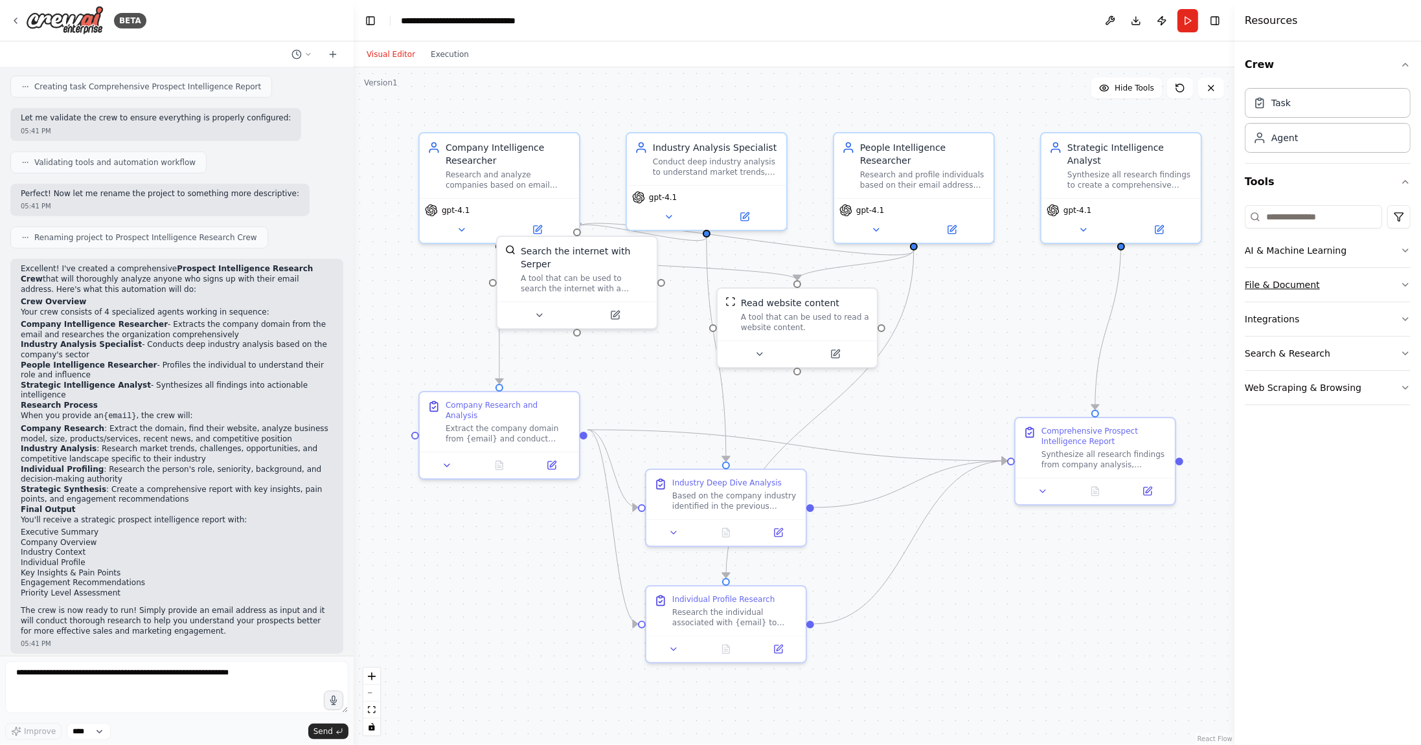
click at [1300, 285] on button "File & Document" at bounding box center [1328, 285] width 166 height 34
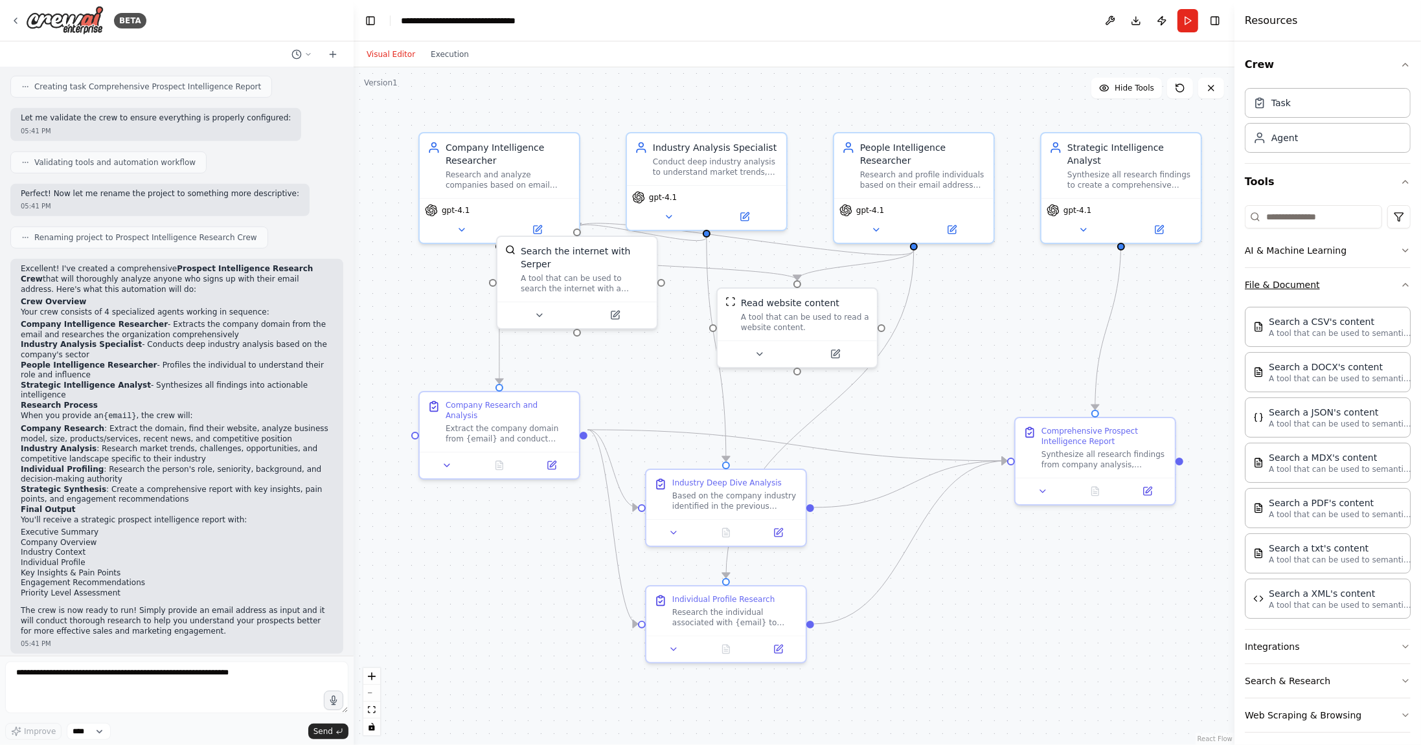
click at [1300, 285] on button "File & Document" at bounding box center [1328, 285] width 166 height 34
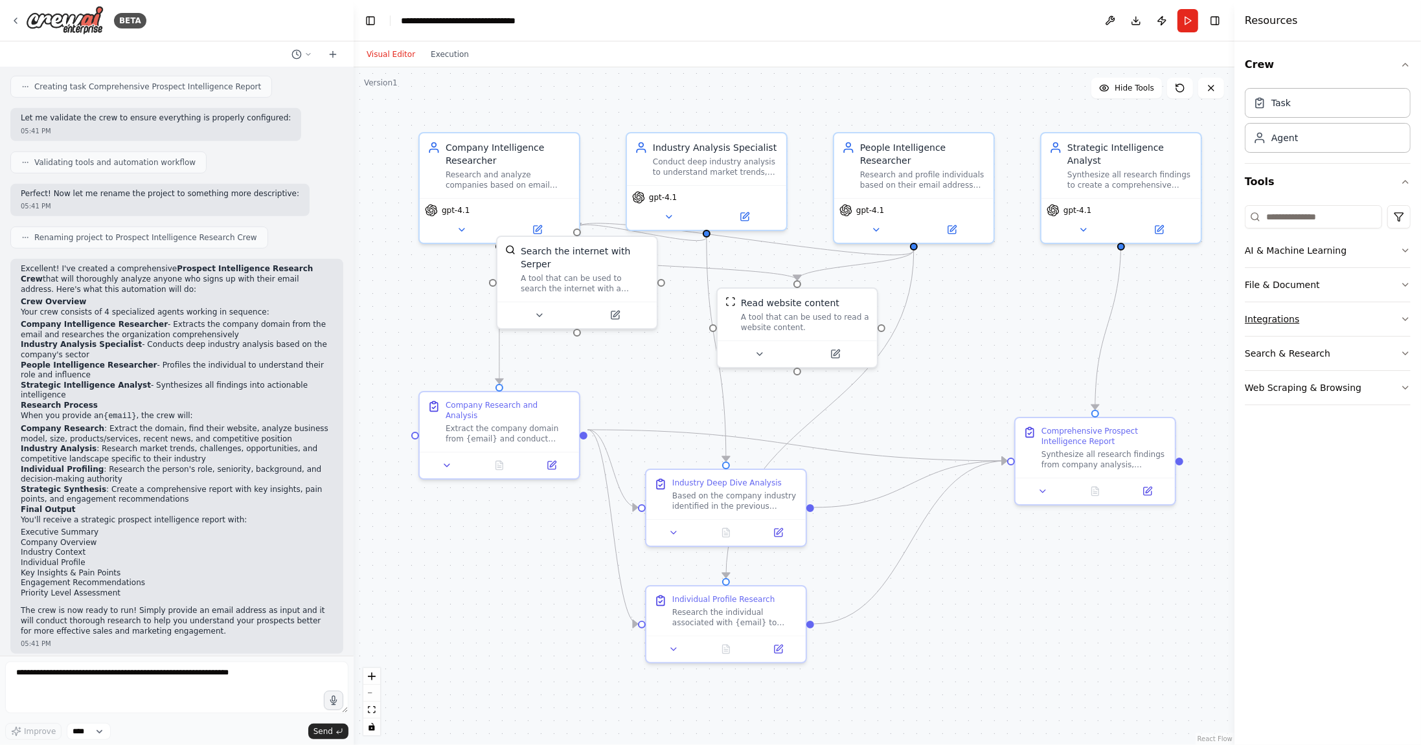
click at [1295, 313] on button "Integrations" at bounding box center [1328, 319] width 166 height 34
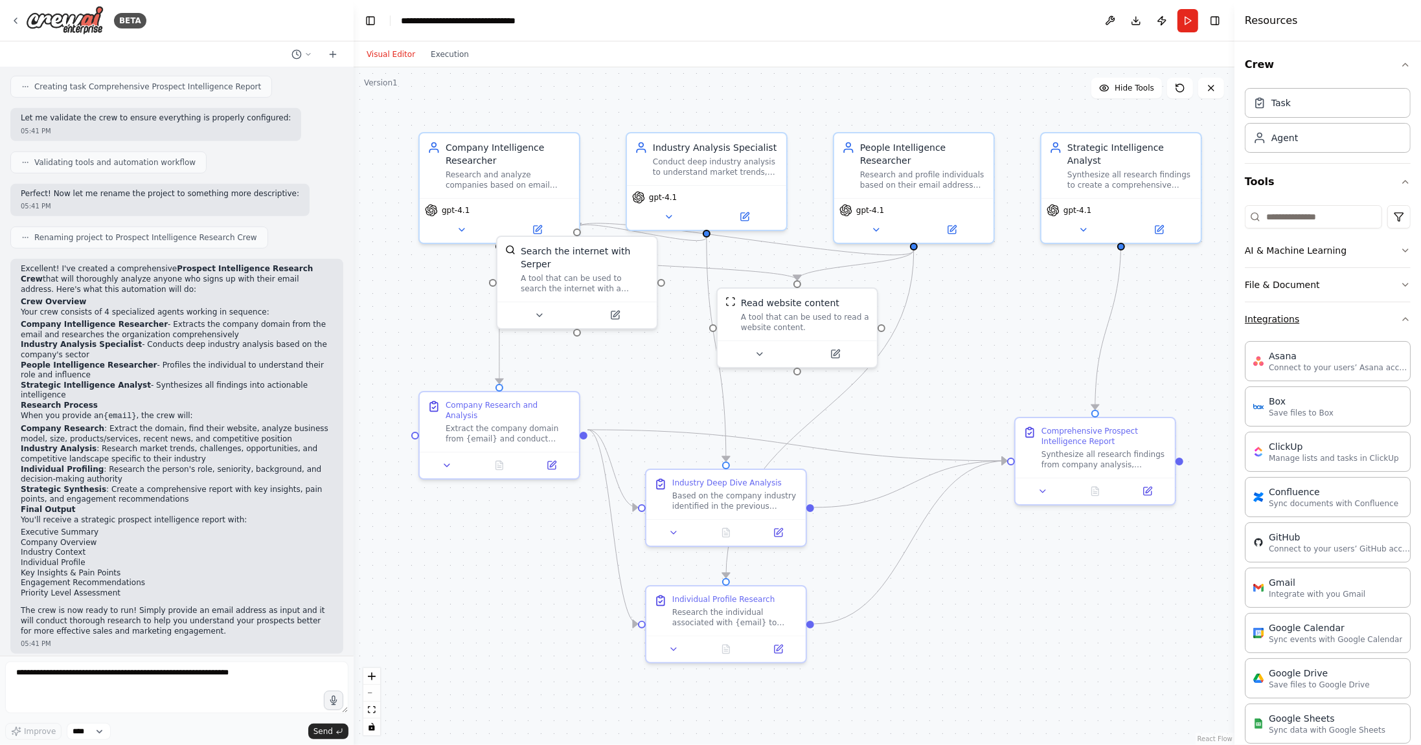
click at [1295, 313] on button "Integrations" at bounding box center [1328, 319] width 166 height 34
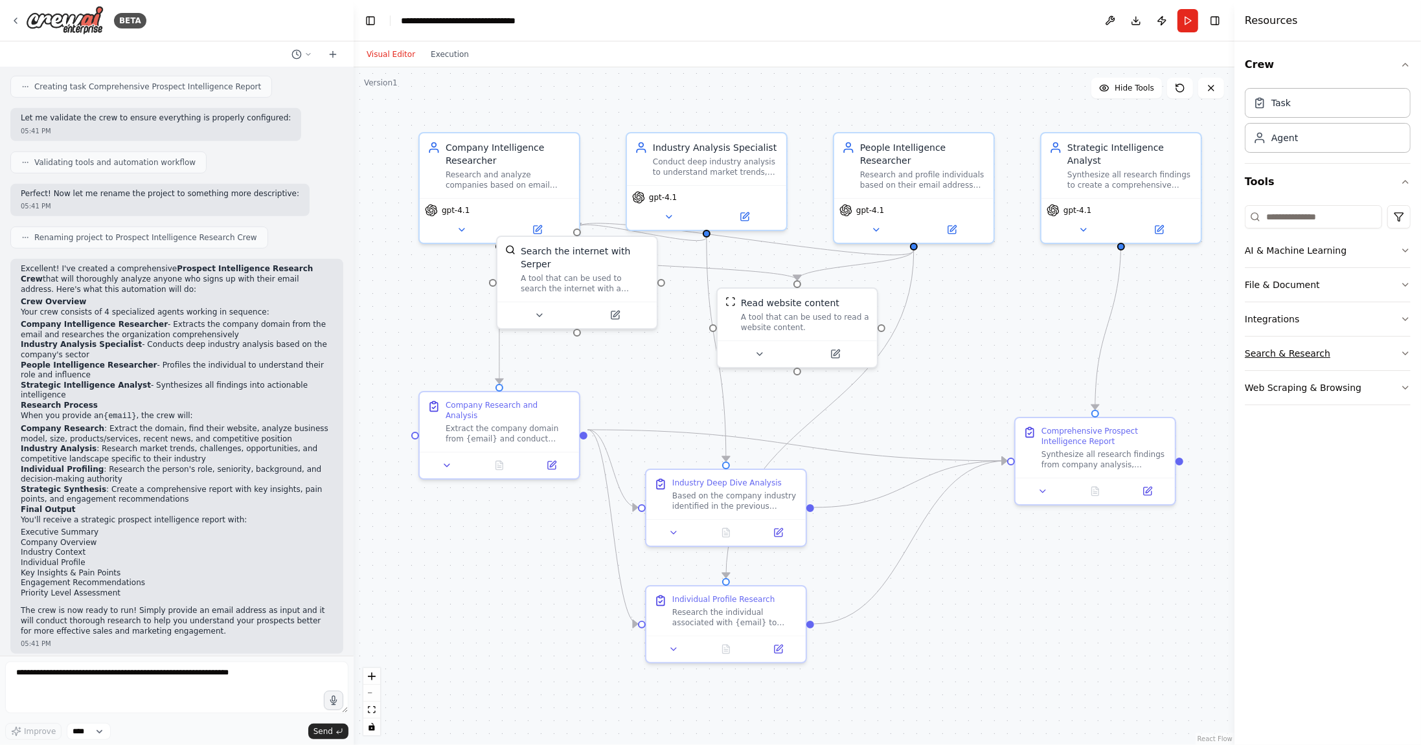
click at [1288, 351] on button "Search & Research" at bounding box center [1328, 354] width 166 height 34
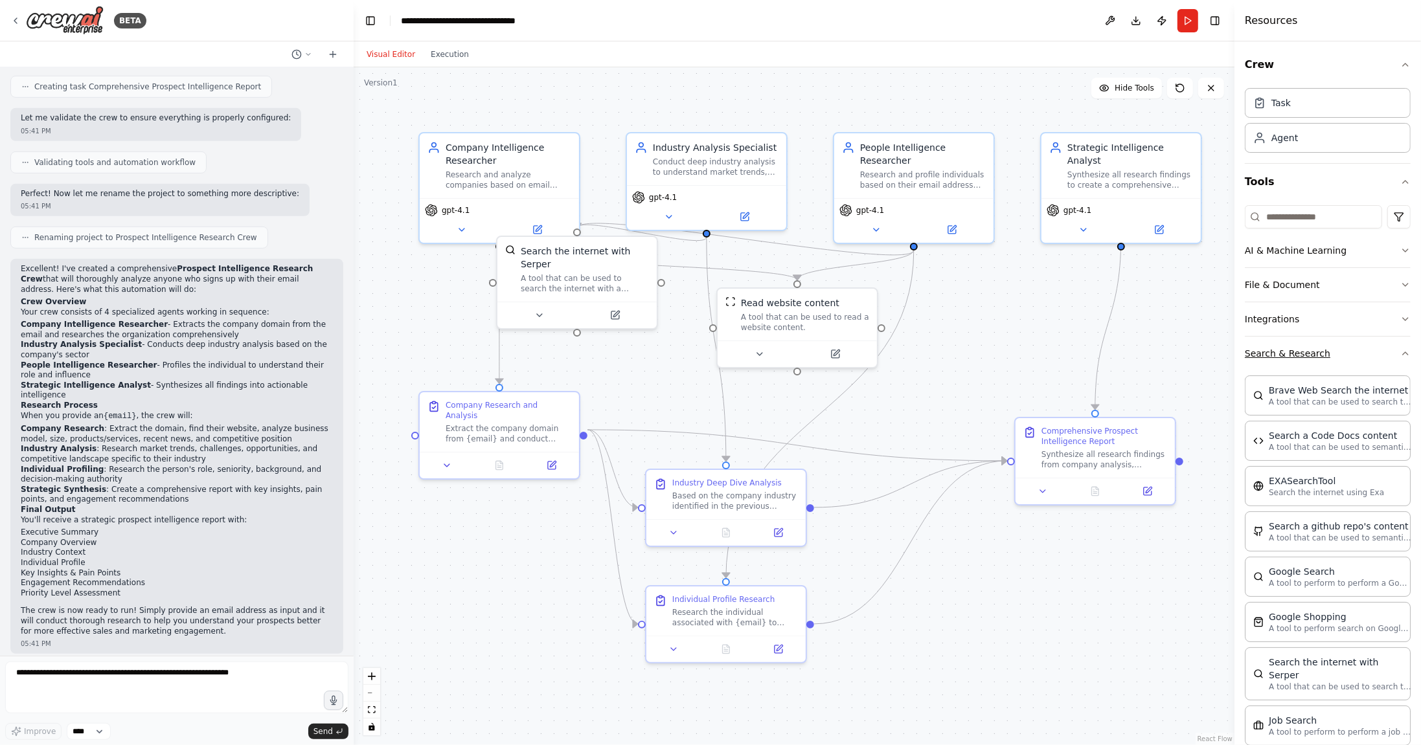
click at [1288, 351] on button "Search & Research" at bounding box center [1328, 354] width 166 height 34
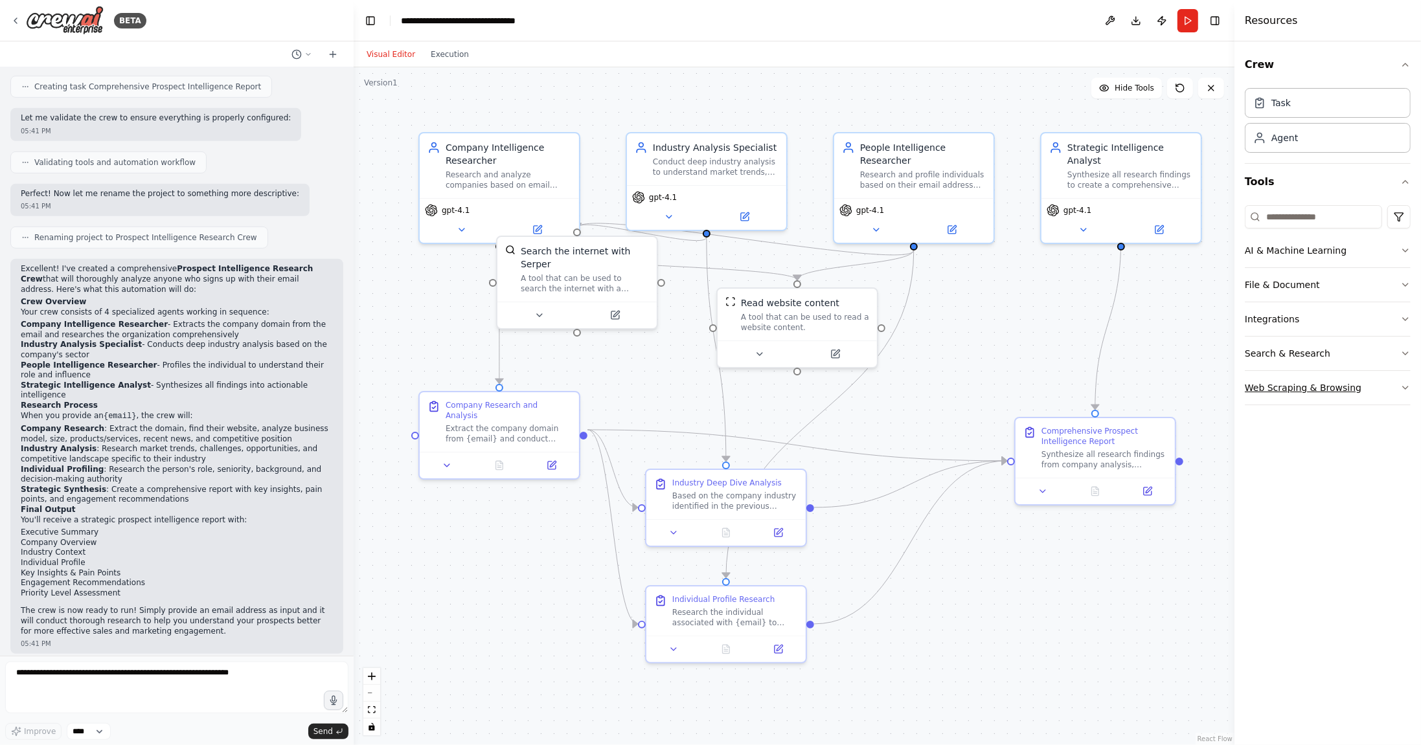
click at [1287, 387] on button "Web Scraping & Browsing" at bounding box center [1328, 388] width 166 height 34
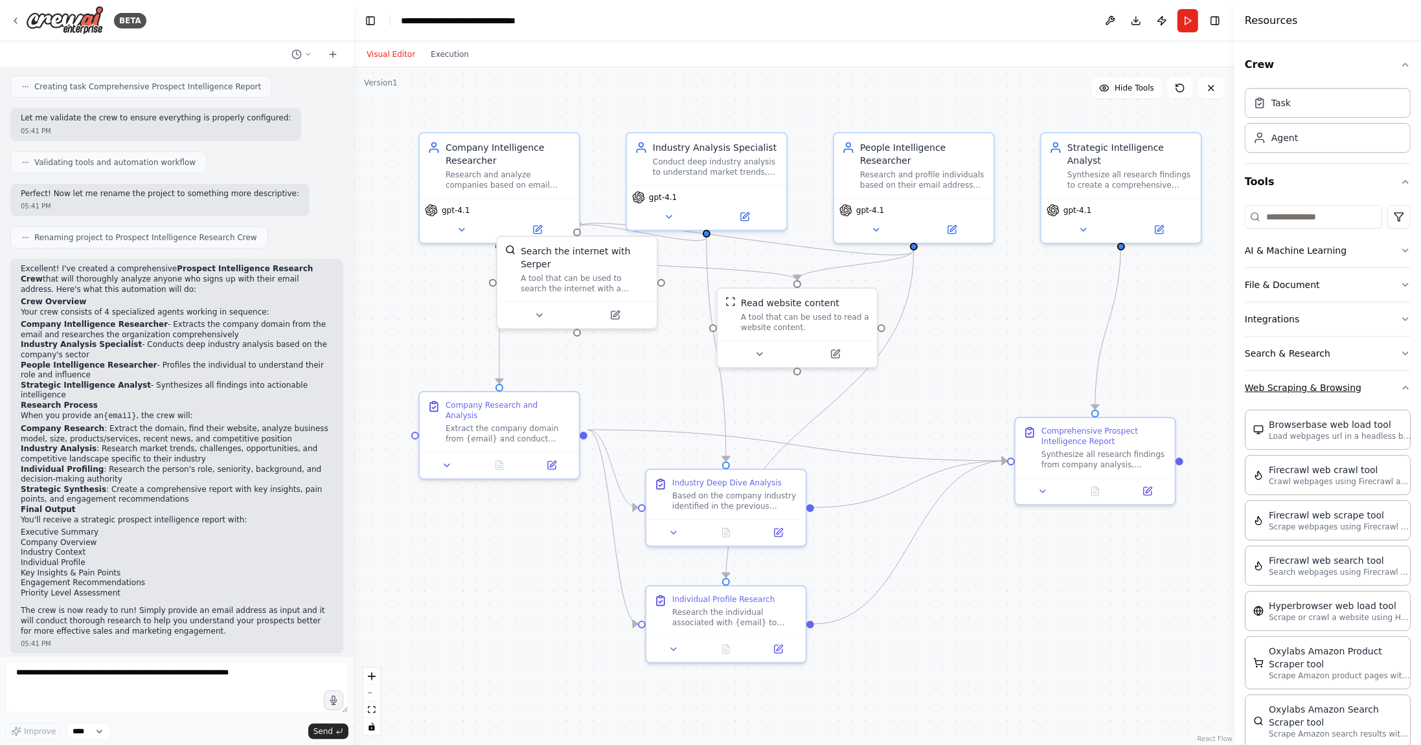
click at [1287, 387] on button "Web Scraping & Browsing" at bounding box center [1328, 388] width 166 height 34
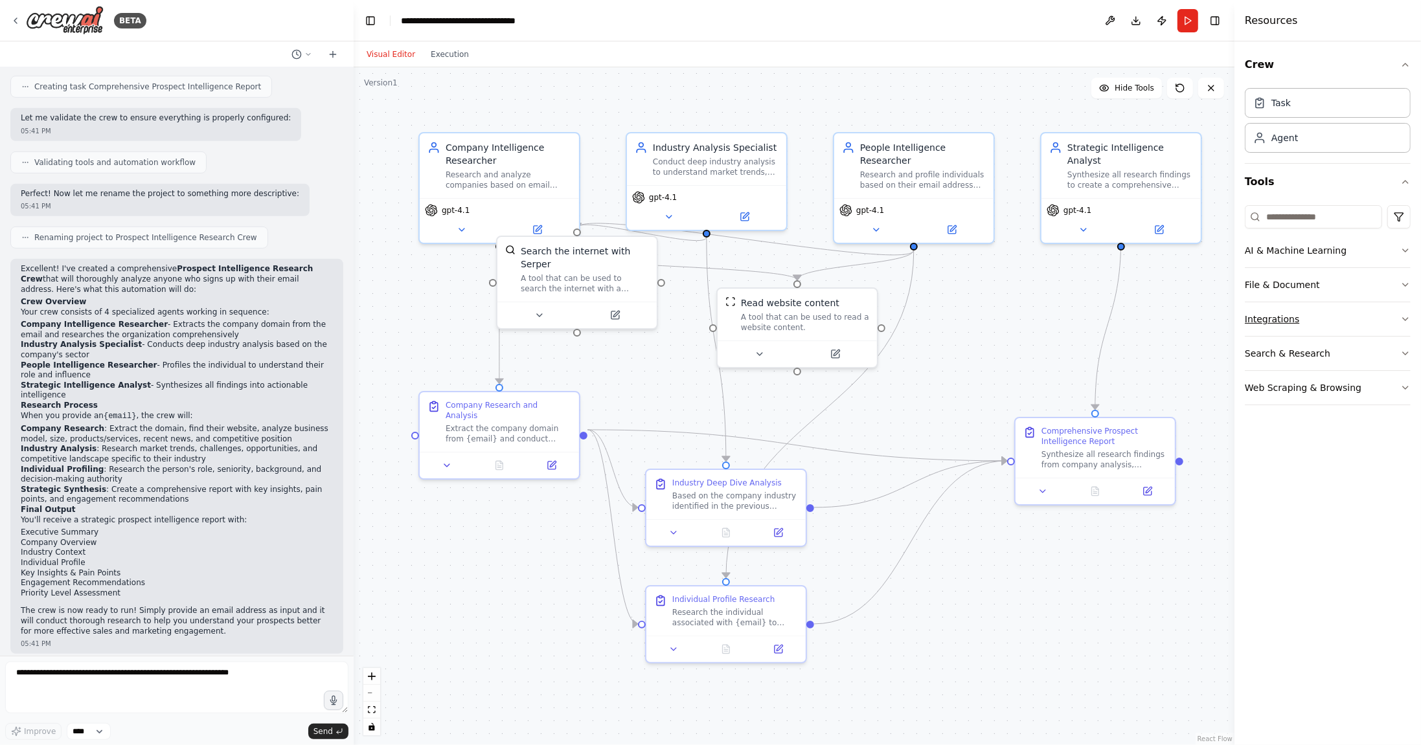
click at [1284, 322] on button "Integrations" at bounding box center [1328, 319] width 166 height 34
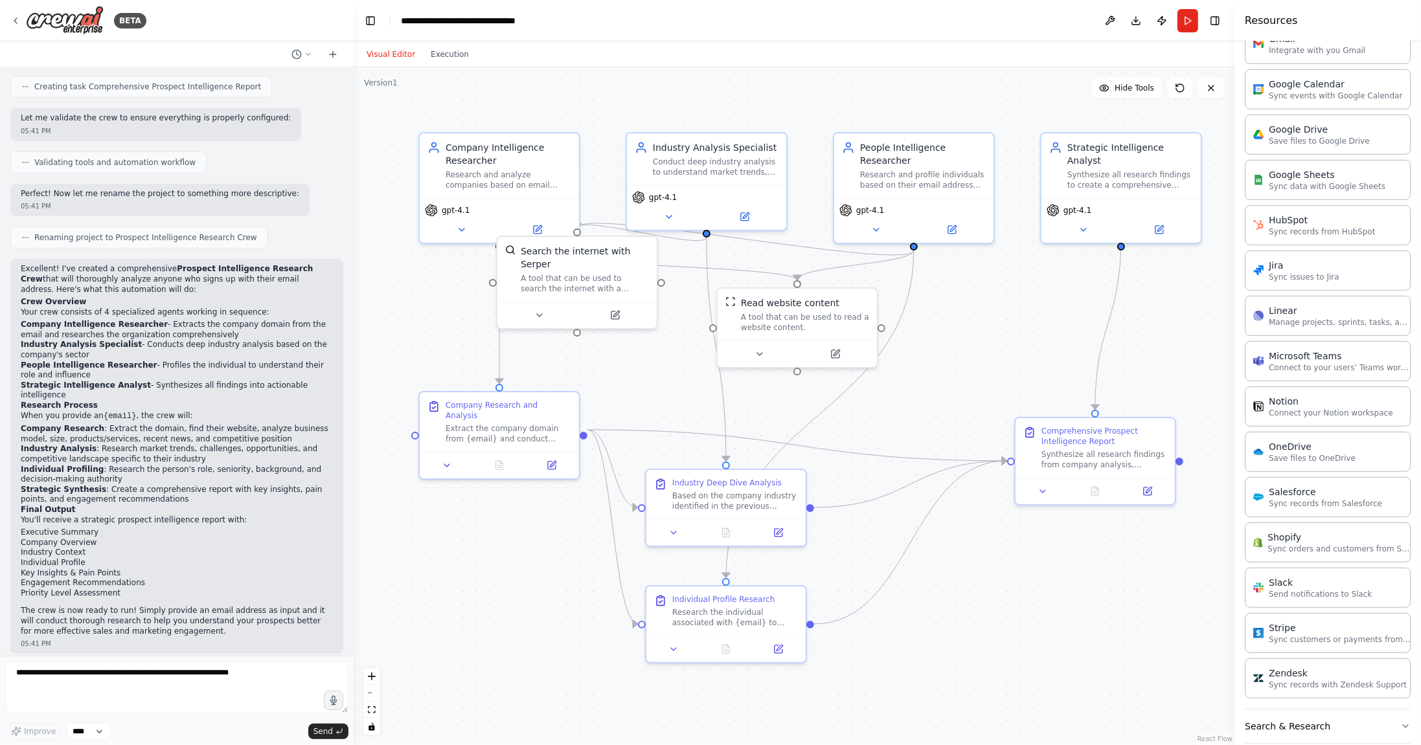
scroll to position [545, 0]
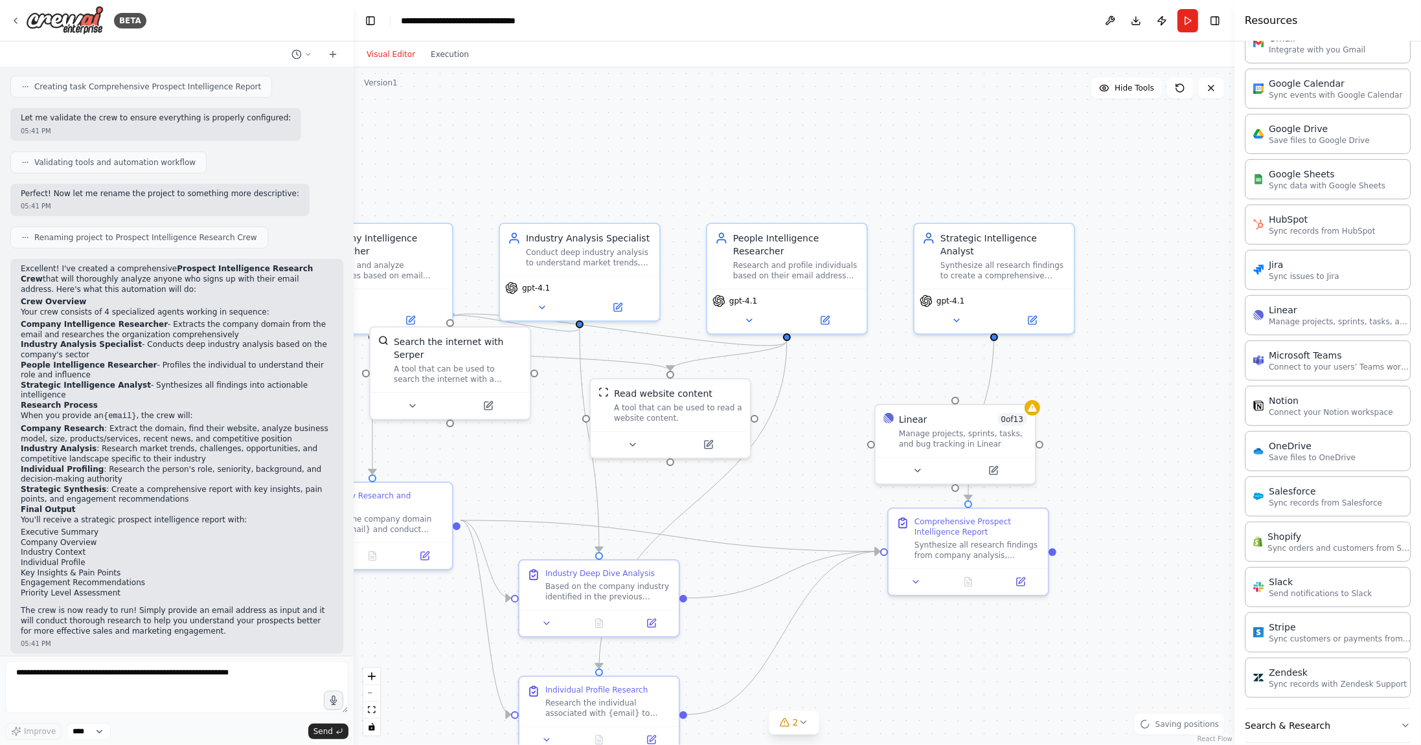
drag, startPoint x: 986, startPoint y: 292, endPoint x: 858, endPoint y: 385, distance: 158.5
drag, startPoint x: 962, startPoint y: 423, endPoint x: 1008, endPoint y: 384, distance: 60.2
click at [1008, 389] on div "Manage projects, sprints, tasks, and bug tracking in Linear" at bounding box center [1013, 399] width 128 height 21
drag, startPoint x: 958, startPoint y: 385, endPoint x: 903, endPoint y: 368, distance: 56.9
click at [910, 368] on div "Manage projects, sprints, tasks, and bug tracking in Linear" at bounding box center [974, 373] width 128 height 21
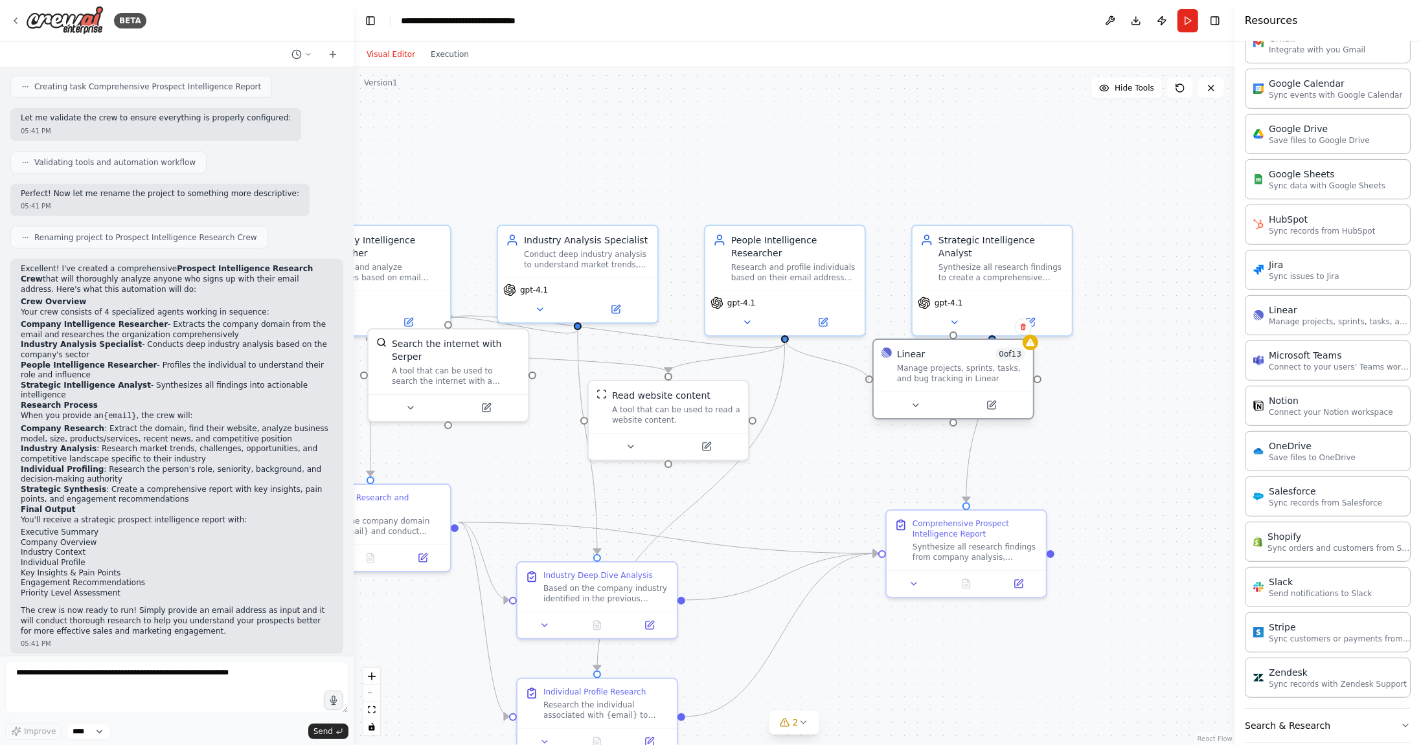
drag, startPoint x: 786, startPoint y: 339, endPoint x: 868, endPoint y: 384, distance: 93.0
click at [868, 384] on div ".deletable-edge-delete-btn { width: 20px; height: 20px; border: 0px solid #ffff…" at bounding box center [794, 406] width 881 height 678
drag, startPoint x: 953, startPoint y: 383, endPoint x: 971, endPoint y: 176, distance: 207.4
click at [973, 168] on div "Linear 0 of 13 Manage projects, sprints, tasks, and bug tracking in Linear" at bounding box center [978, 159] width 159 height 52
click at [951, 187] on button at bounding box center [941, 185] width 73 height 16
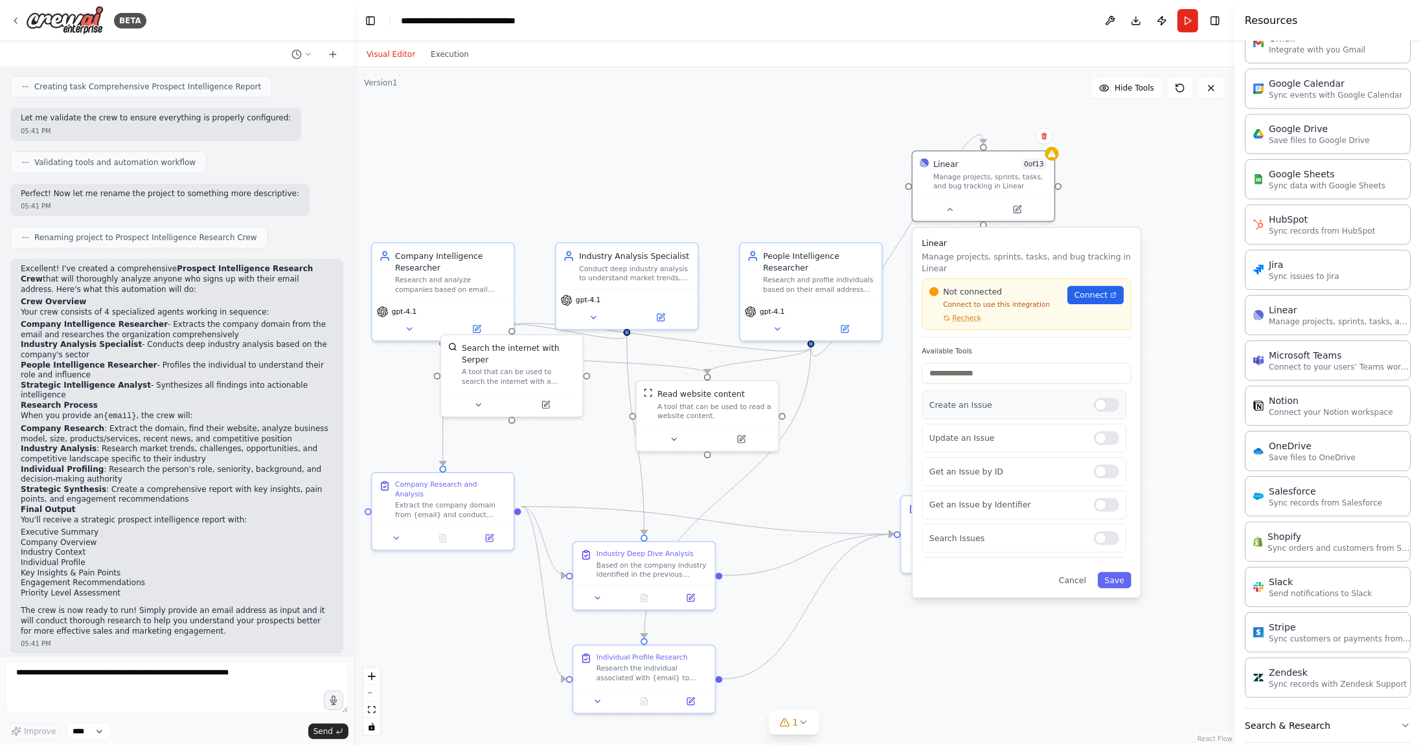
click at [1100, 407] on div at bounding box center [1106, 405] width 25 height 14
click at [1109, 405] on div at bounding box center [1106, 405] width 25 height 14
click at [1105, 450] on div "Update an Issue" at bounding box center [1023, 438] width 205 height 28
click at [1103, 440] on div at bounding box center [1106, 438] width 25 height 14
click at [1102, 471] on div at bounding box center [1106, 472] width 25 height 14
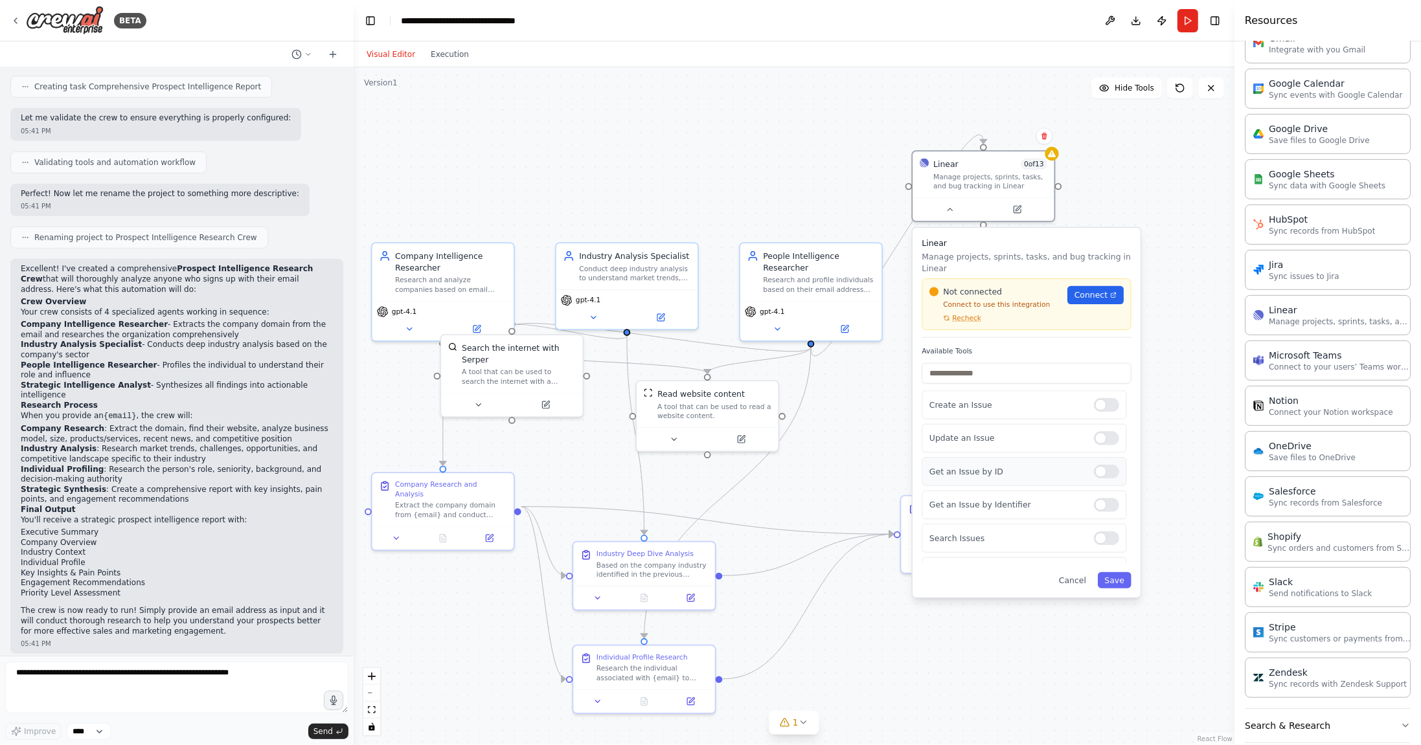
click at [1102, 471] on div at bounding box center [1106, 472] width 25 height 14
click at [1102, 446] on div "Update an Issue" at bounding box center [1023, 438] width 205 height 28
click at [1103, 436] on div at bounding box center [1106, 438] width 25 height 14
click at [1072, 580] on button "Cancel" at bounding box center [1072, 580] width 41 height 16
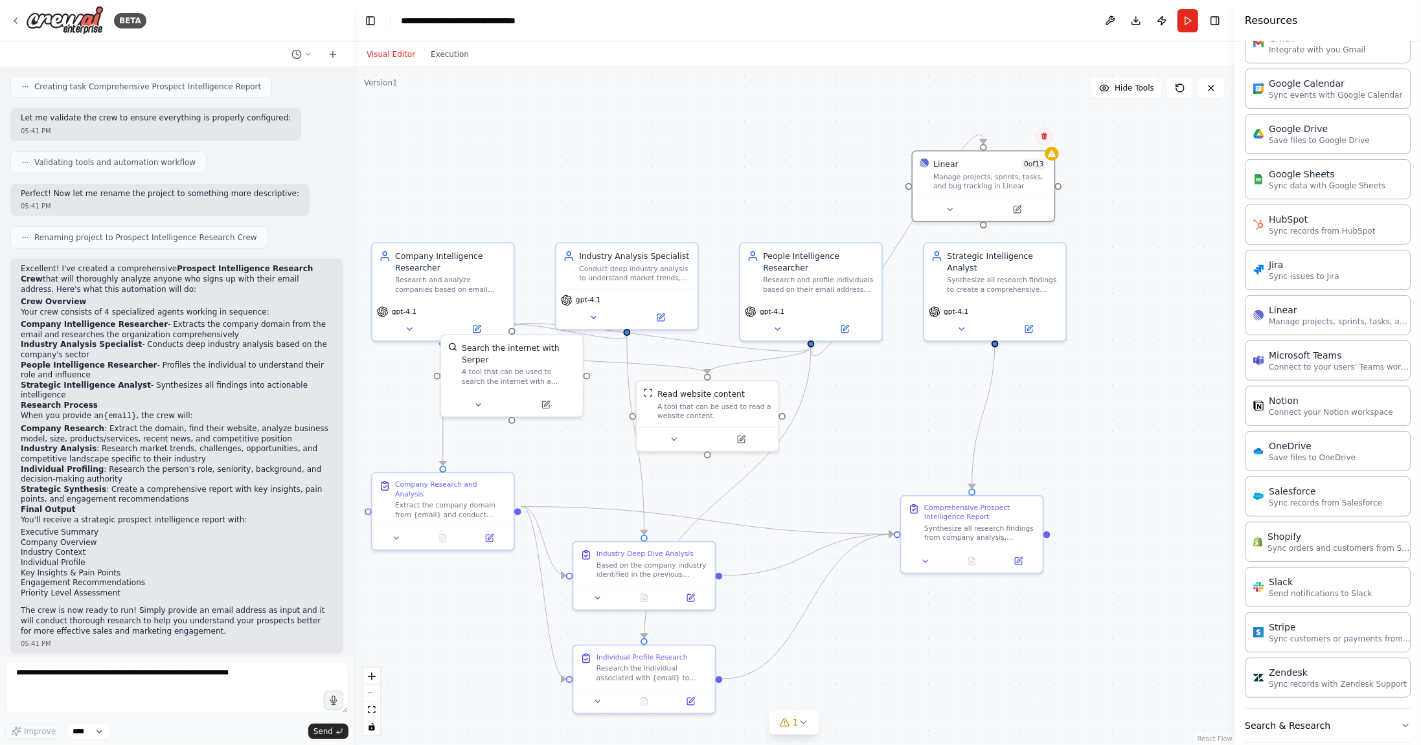
click at [1046, 135] on icon at bounding box center [1044, 136] width 8 height 8
click at [1004, 134] on button "Confirm" at bounding box center [1007, 136] width 46 height 16
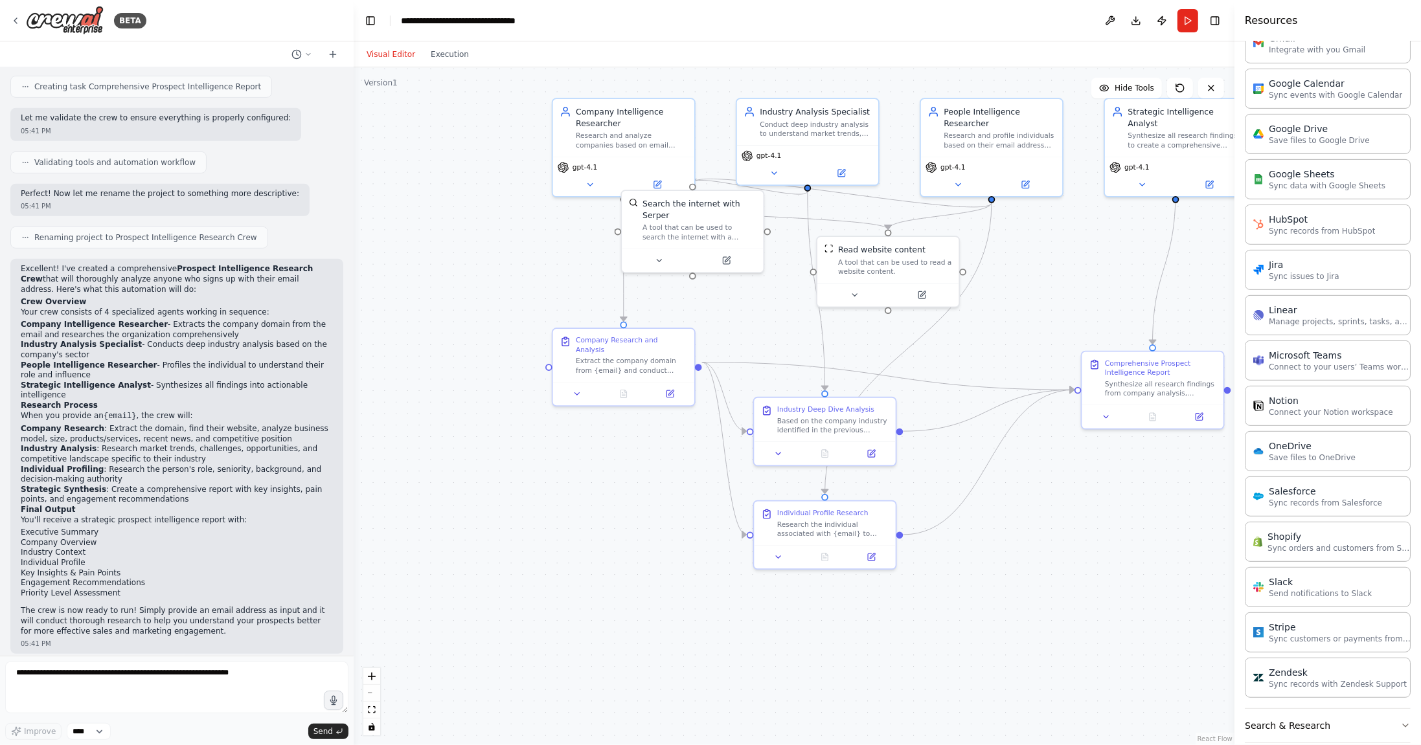
drag, startPoint x: 1027, startPoint y: 231, endPoint x: 1236, endPoint y: 47, distance: 278.5
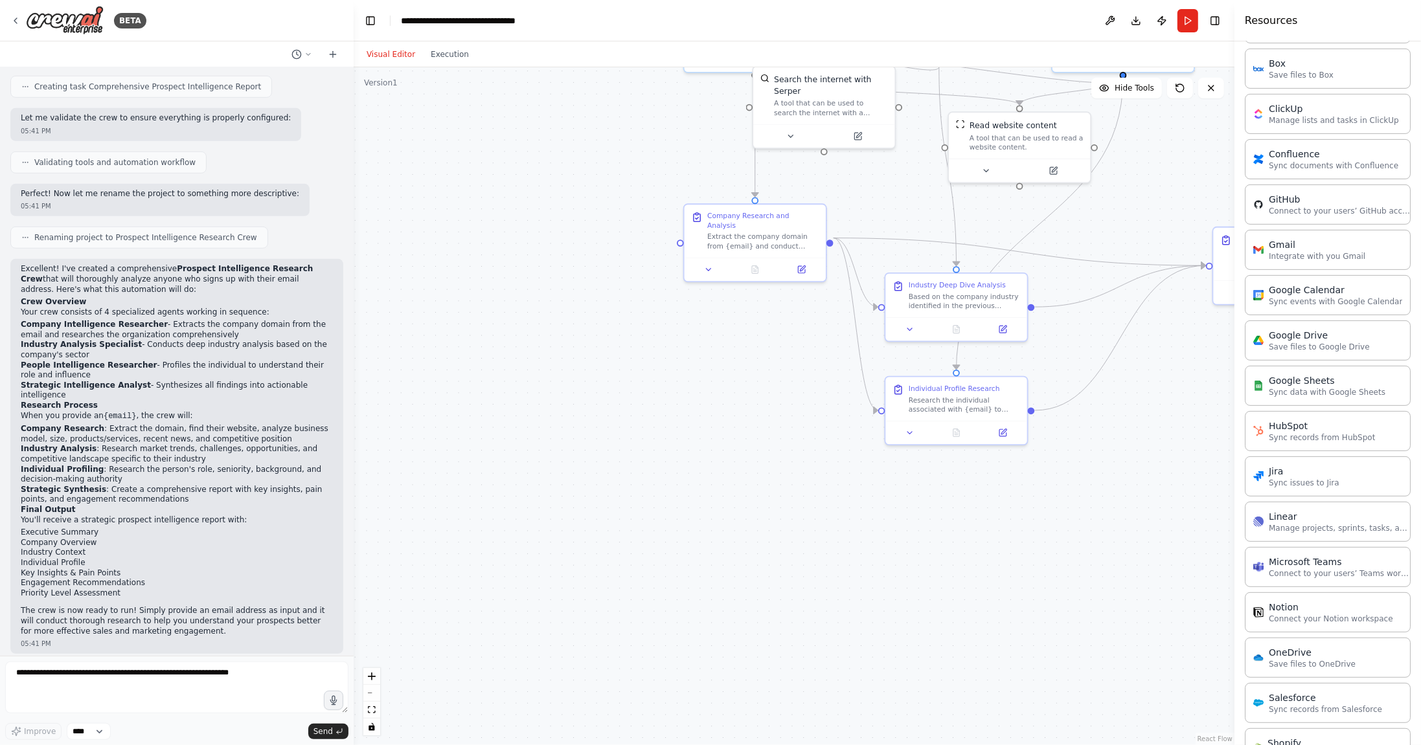
scroll to position [0, 0]
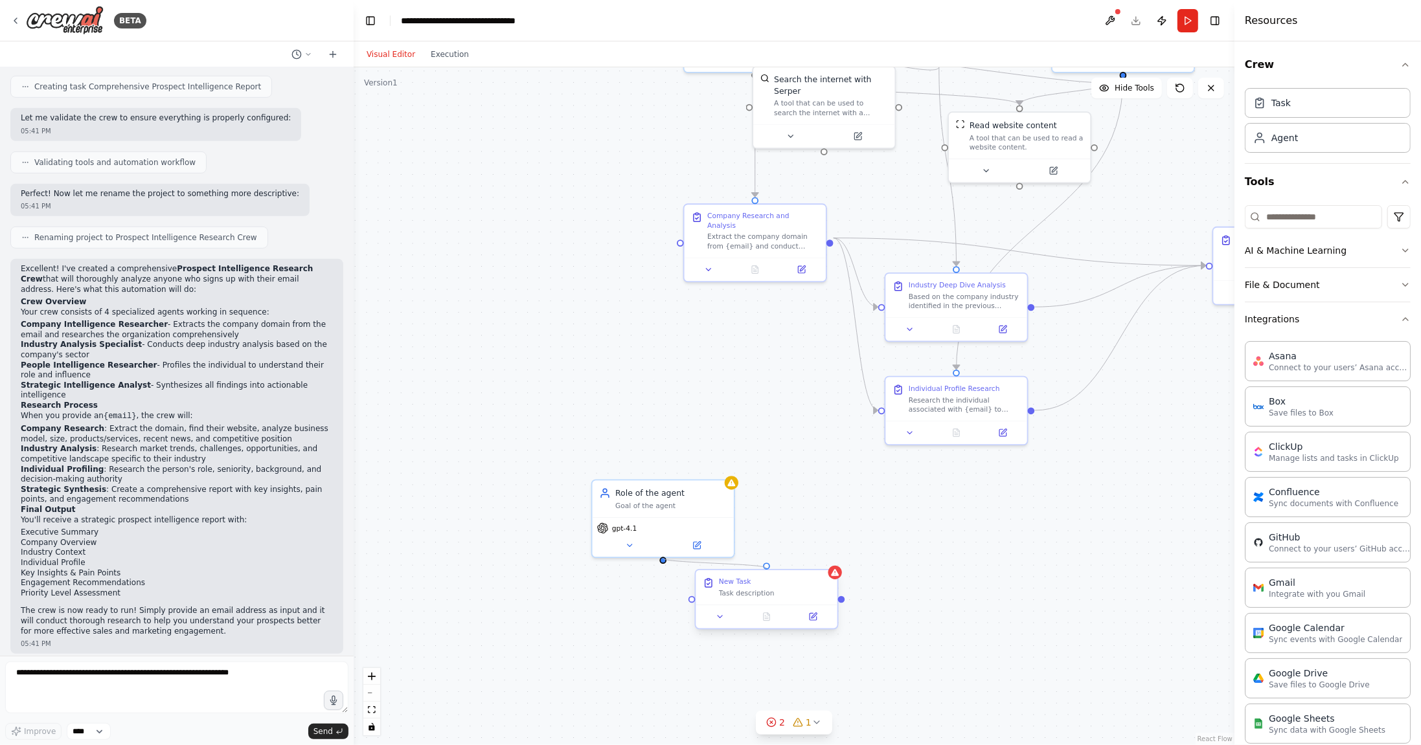
drag, startPoint x: 664, startPoint y: 560, endPoint x: 763, endPoint y: 571, distance: 100.3
click at [763, 518] on div "Company Intelligence Researcher Research and analyze companies based on email d…" at bounding box center [1017, 217] width 782 height 602
click at [631, 544] on icon at bounding box center [629, 543] width 9 height 9
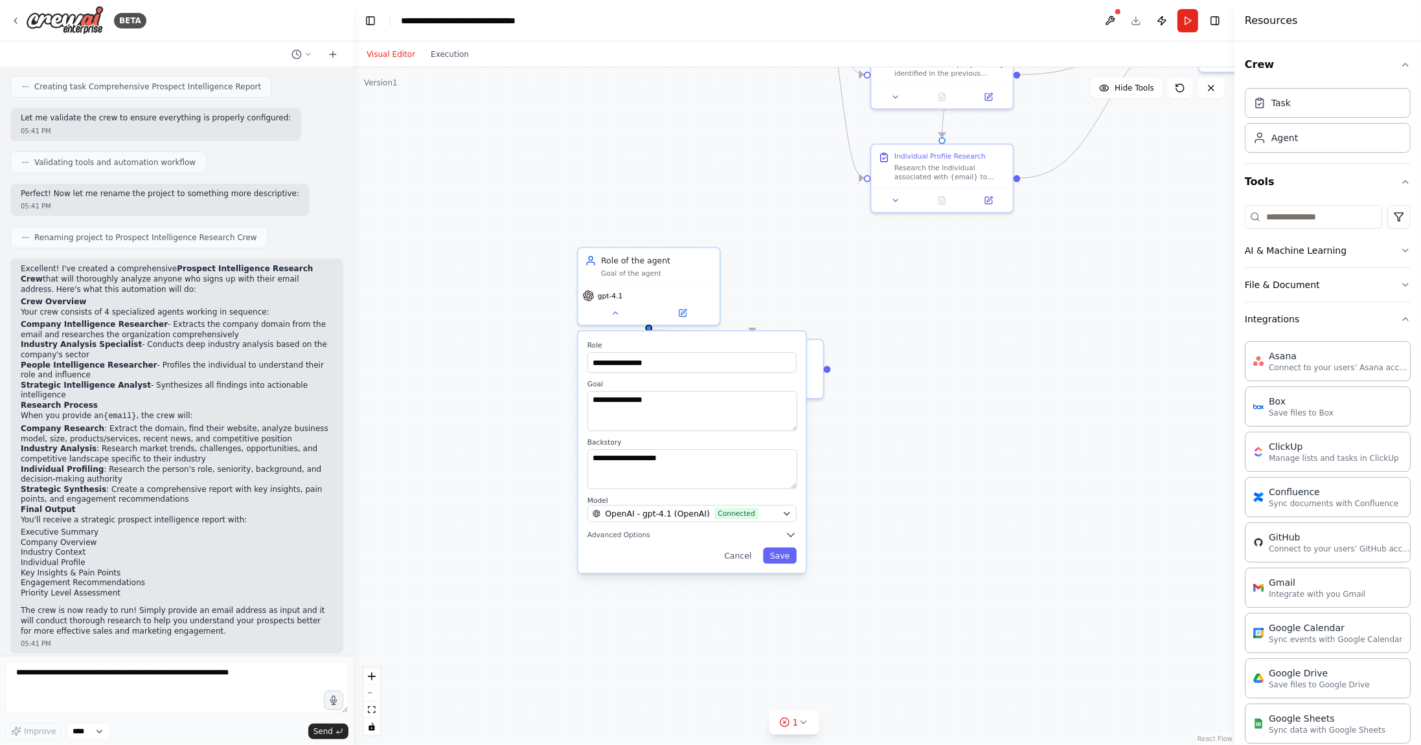
drag, startPoint x: 977, startPoint y: 524, endPoint x: 962, endPoint y: 297, distance: 227.7
click at [697, 517] on span "OpenAI - gpt-4.1 (OpenAI)" at bounding box center [657, 514] width 105 height 12
click at [795, 534] on icon "button" at bounding box center [791, 535] width 12 height 12
click at [695, 598] on span at bounding box center [691, 599] width 9 height 9
click at [782, 558] on button "button" at bounding box center [786, 559] width 21 height 12
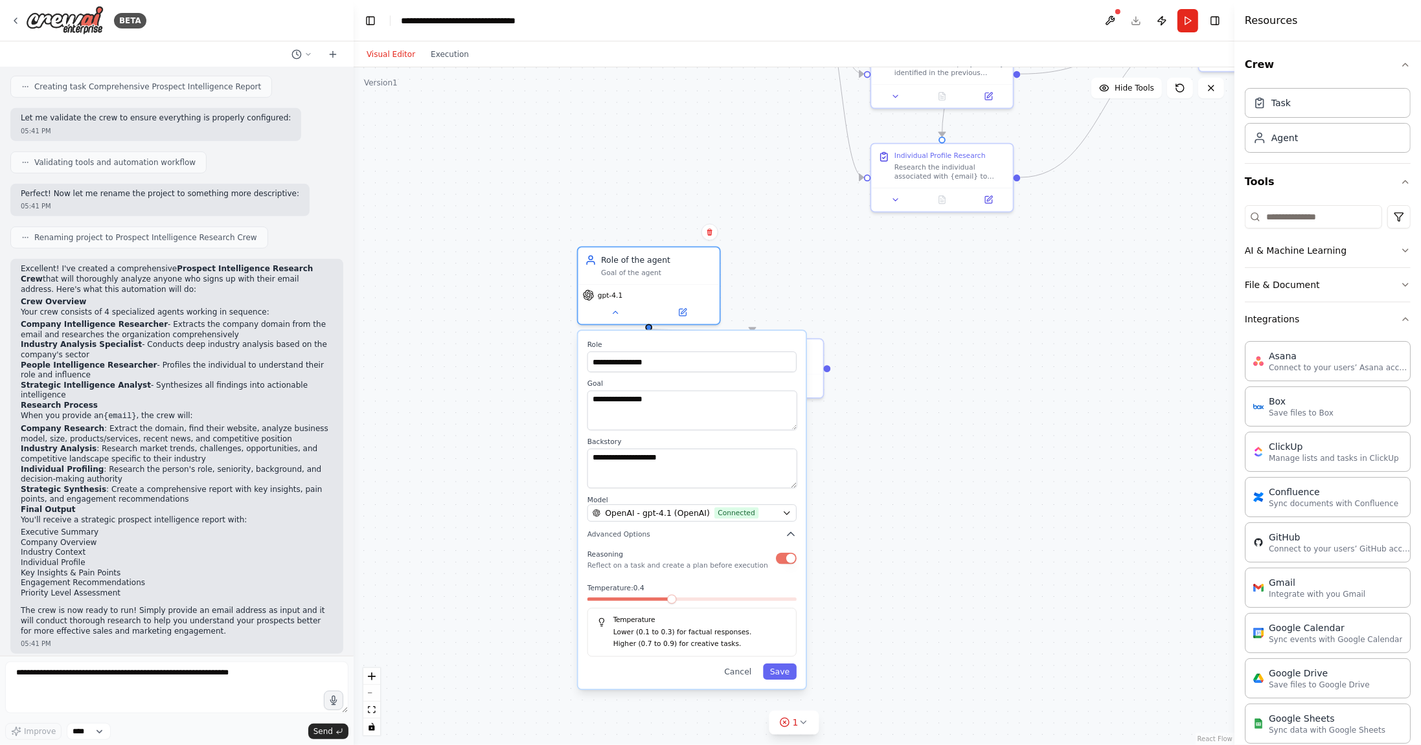
click at [667, 602] on span at bounding box center [671, 599] width 9 height 9
click at [747, 510] on span "Connected" at bounding box center [736, 514] width 44 height 12
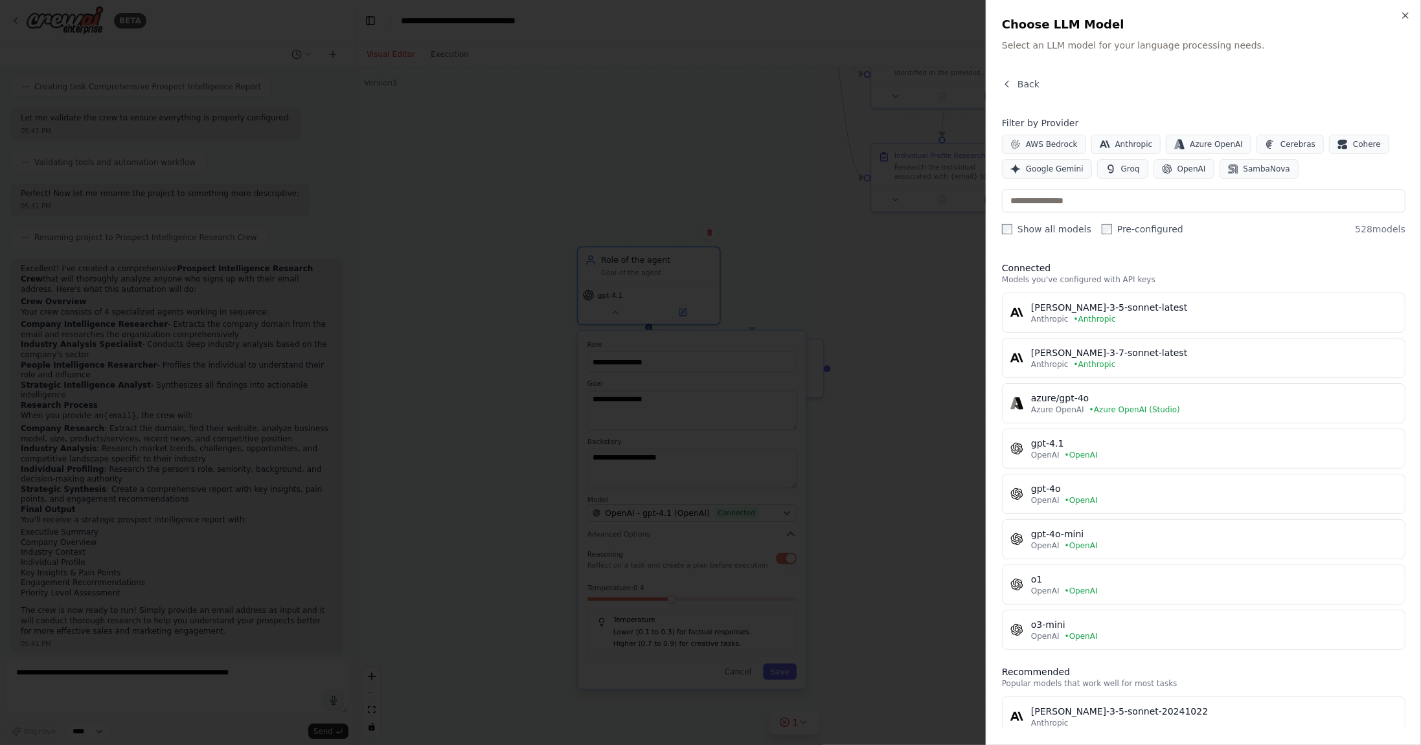
click at [707, 576] on div at bounding box center [710, 372] width 1421 height 745
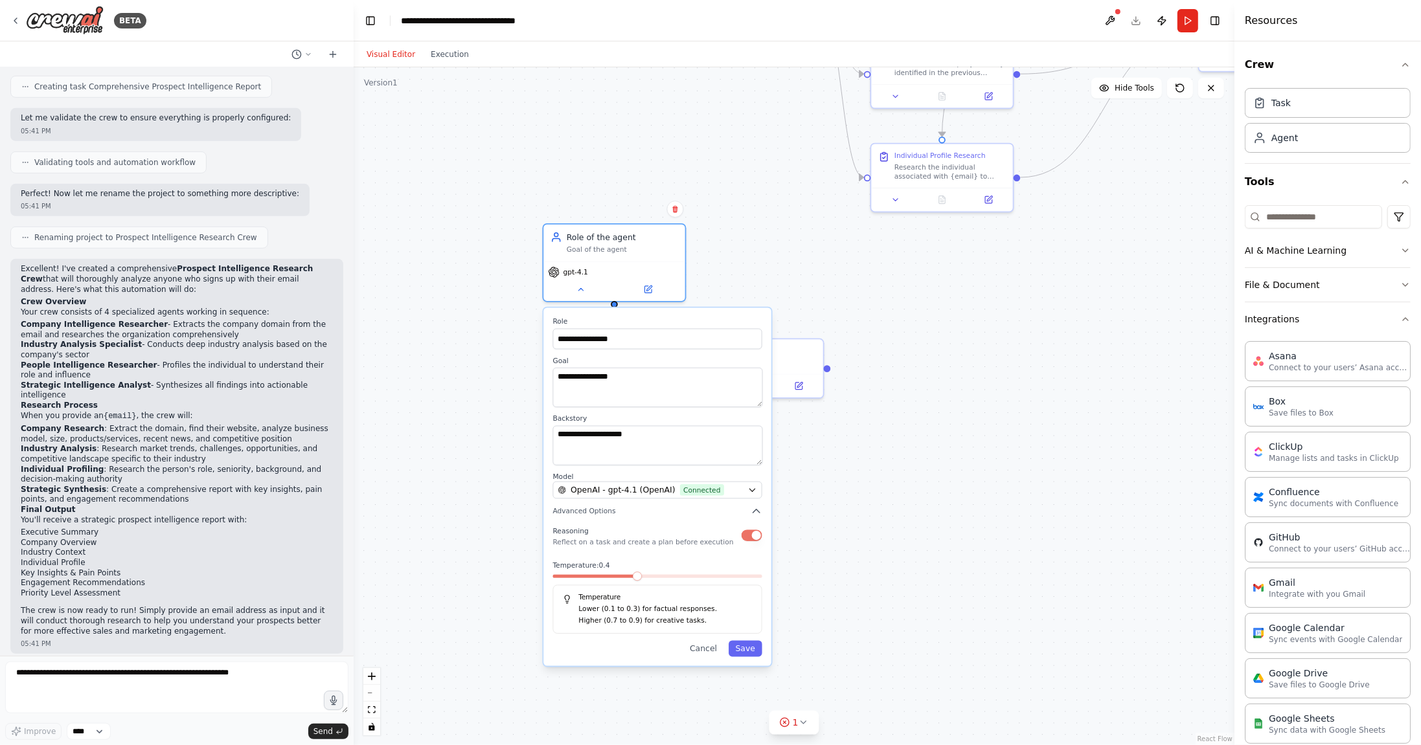
drag, startPoint x: 630, startPoint y: 567, endPoint x: 600, endPoint y: 538, distance: 41.7
click at [600, 538] on p "Reflect on a task and create a plan before execution" at bounding box center [643, 542] width 181 height 9
click at [754, 534] on button "button" at bounding box center [751, 536] width 21 height 12
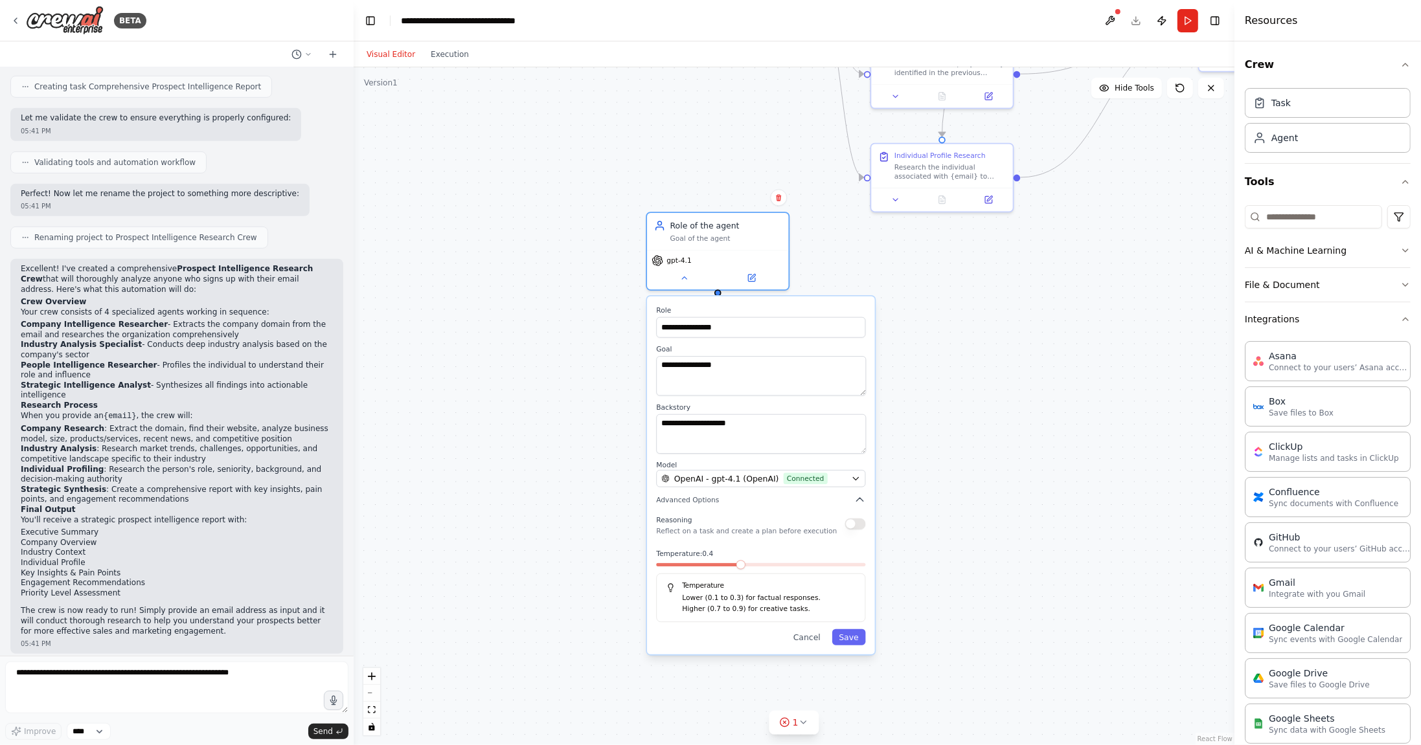
drag, startPoint x: 637, startPoint y: 580, endPoint x: 788, endPoint y: 575, distance: 151.6
click at [788, 571] on div at bounding box center [760, 567] width 209 height 8
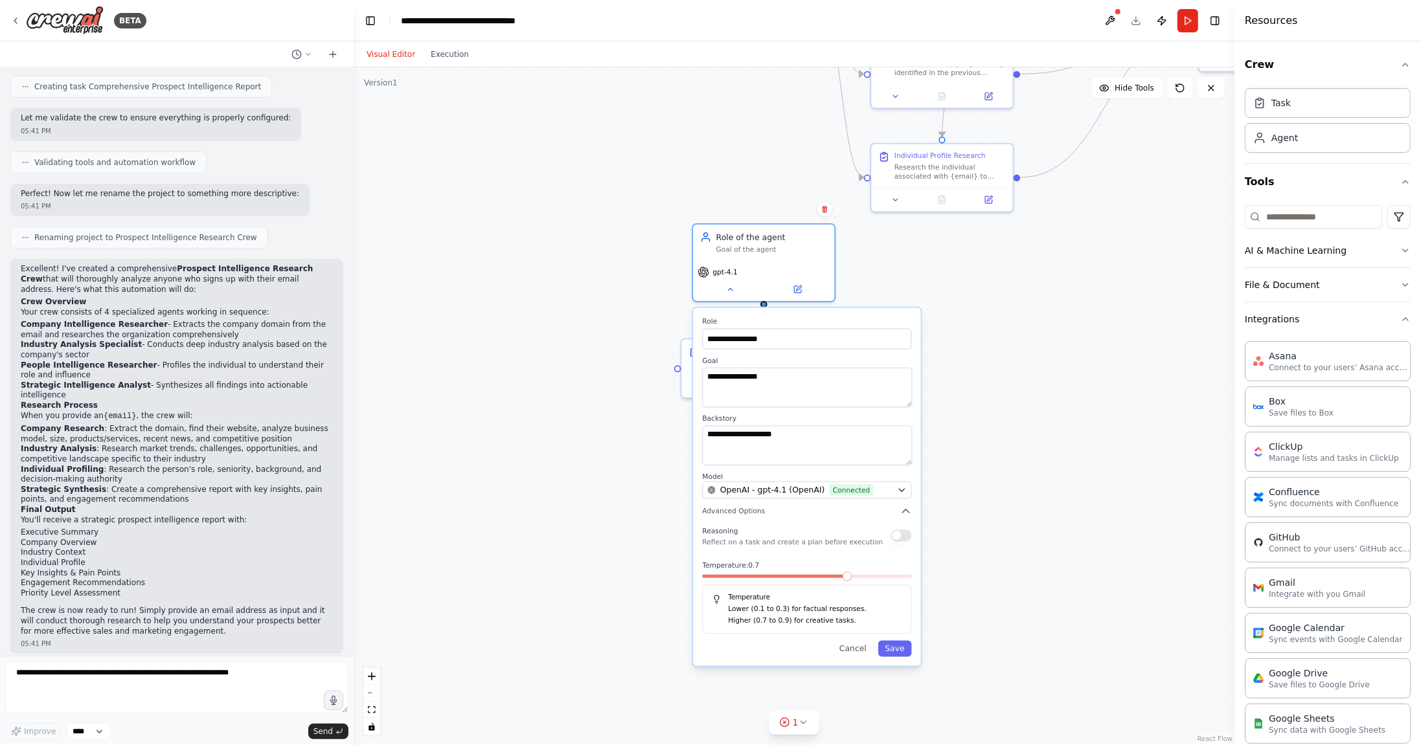
click at [842, 579] on span at bounding box center [846, 576] width 9 height 9
click at [907, 512] on icon "button" at bounding box center [906, 512] width 12 height 12
click at [859, 494] on span "Connected" at bounding box center [852, 490] width 44 height 12
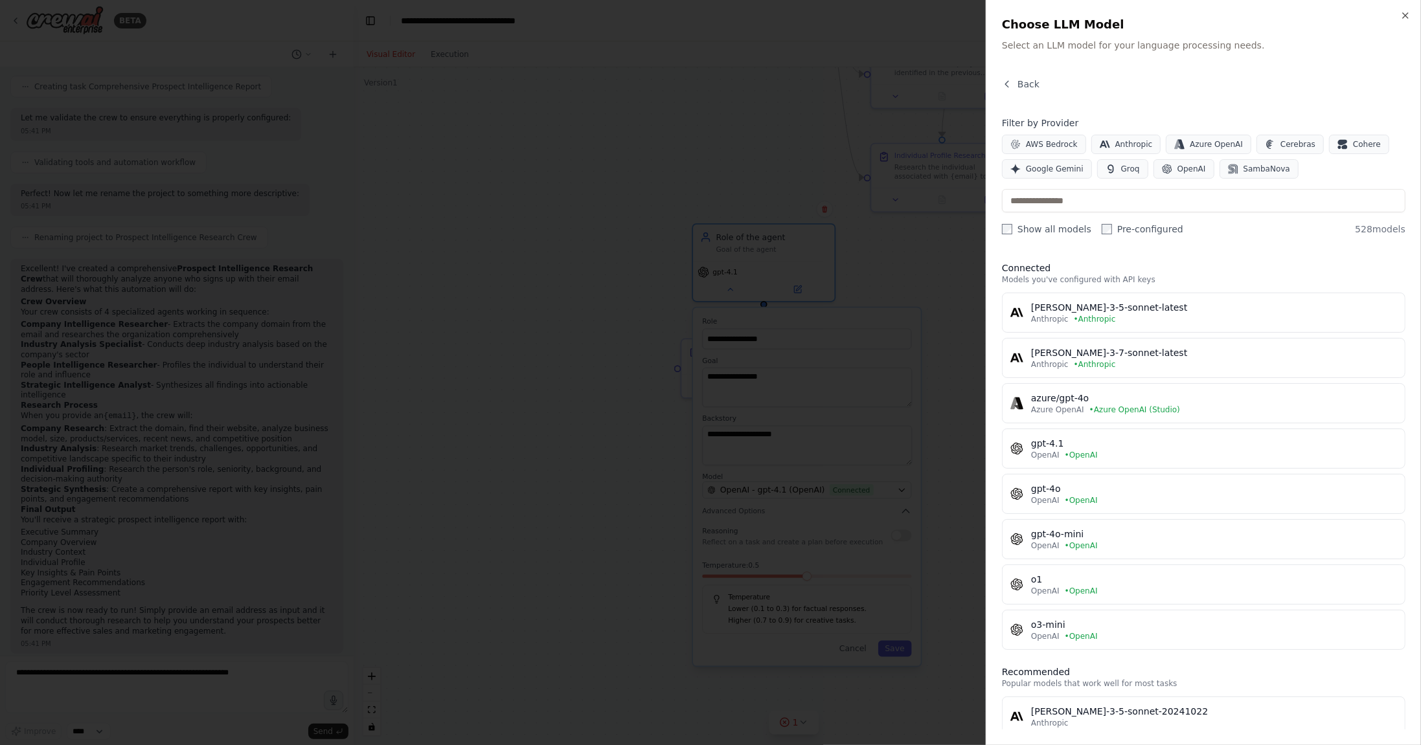
click at [1048, 230] on label "Show all models" at bounding box center [1046, 229] width 89 height 13
click at [1033, 87] on span "Back" at bounding box center [1028, 84] width 22 height 13
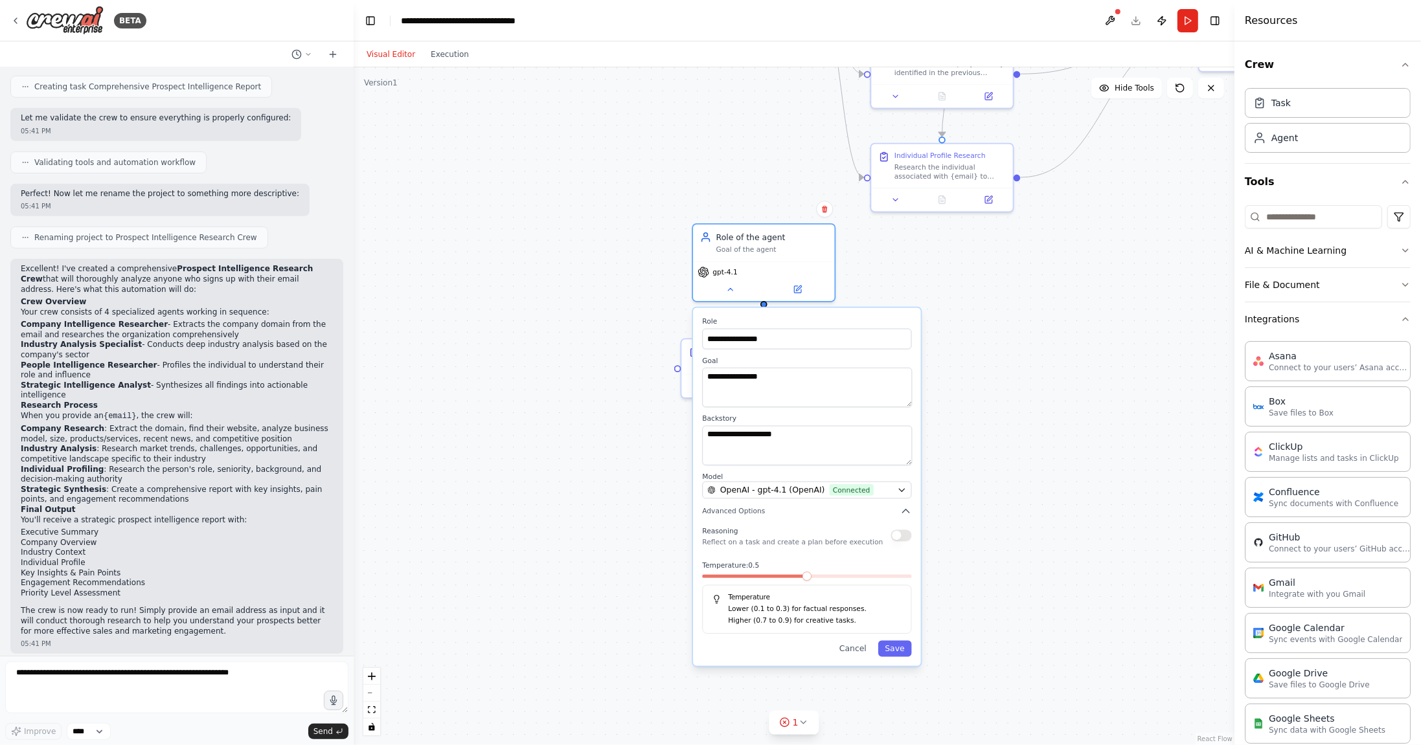
click at [999, 476] on div ".deletable-edge-delete-btn { width: 20px; height: 20px; border: 0px solid #ffff…" at bounding box center [794, 406] width 881 height 678
click at [859, 653] on button "Cancel" at bounding box center [852, 649] width 41 height 16
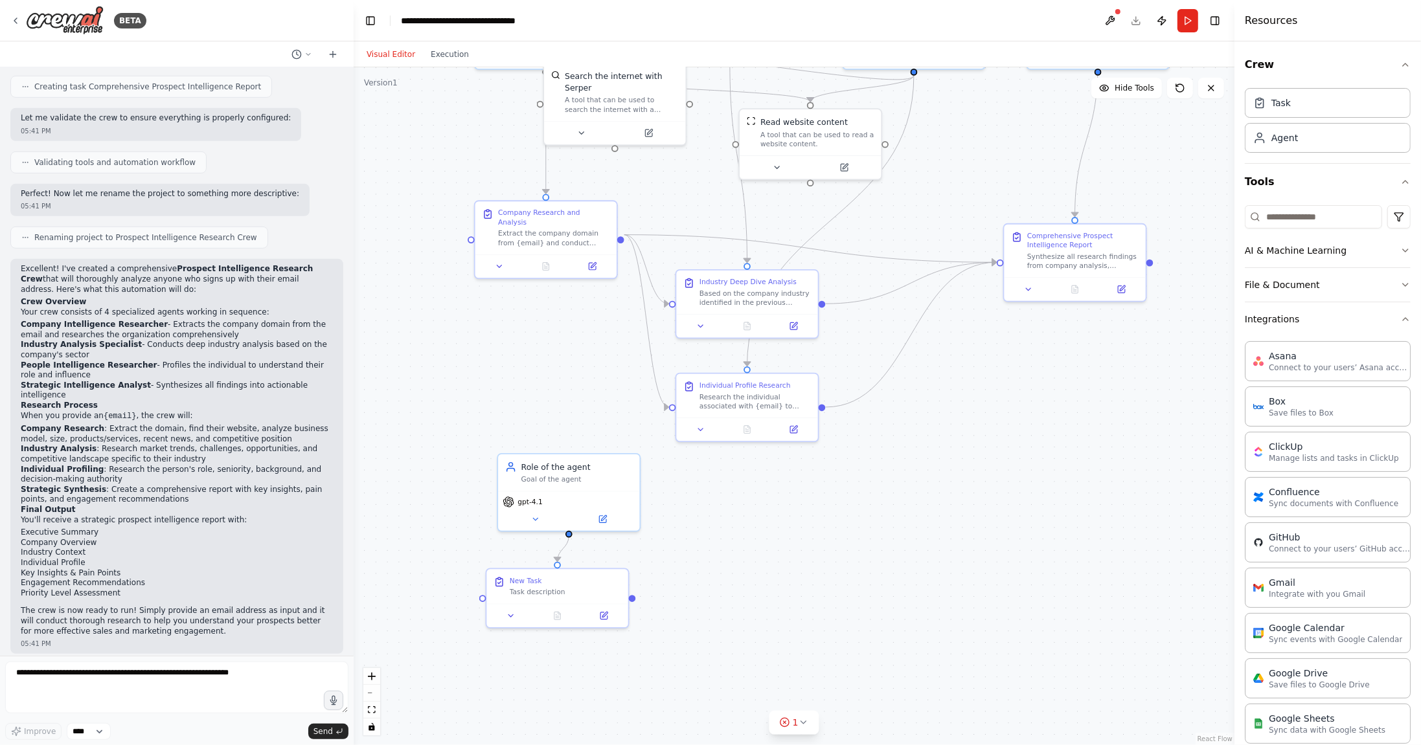
drag, startPoint x: 979, startPoint y: 469, endPoint x: 782, endPoint y: 701, distance: 304.1
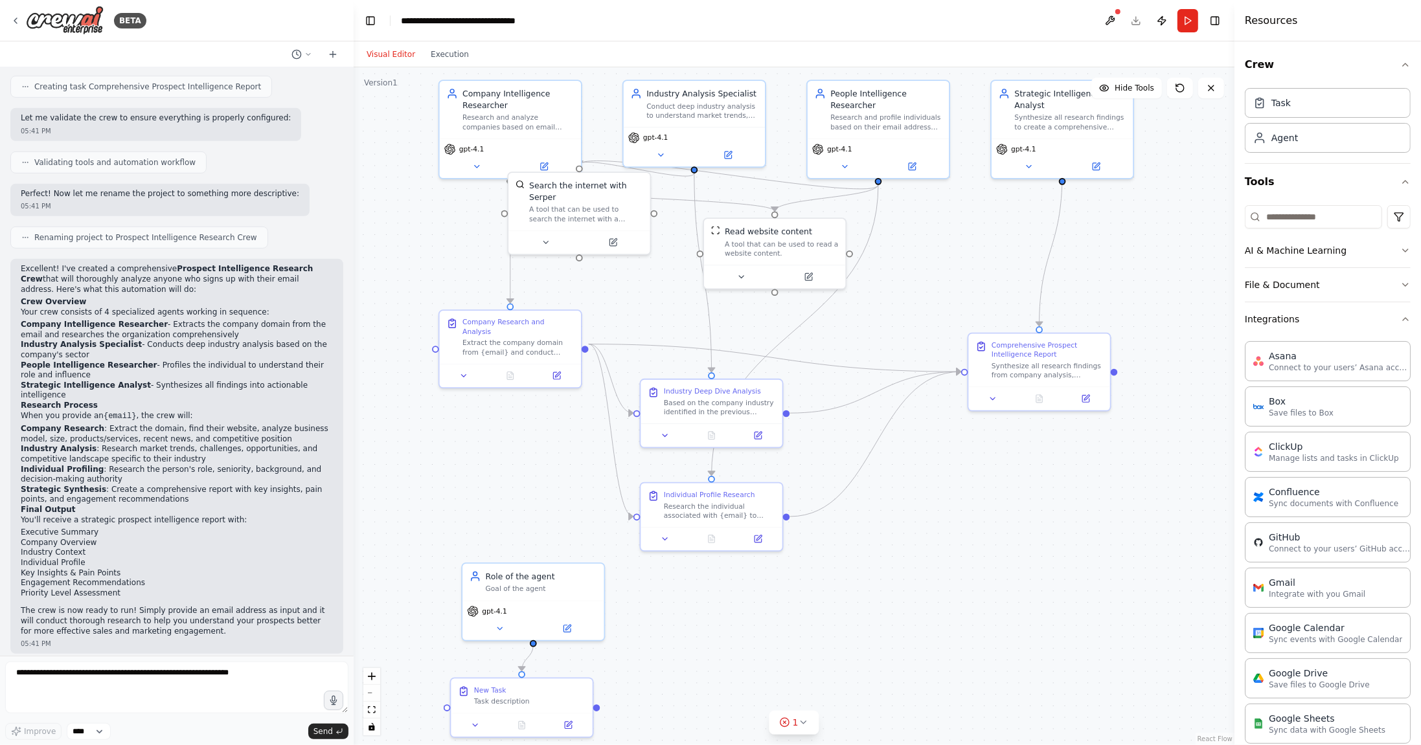
drag, startPoint x: 888, startPoint y: 538, endPoint x: 854, endPoint y: 644, distance: 111.6
click at [1400, 319] on icon "button" at bounding box center [1405, 319] width 10 height 10
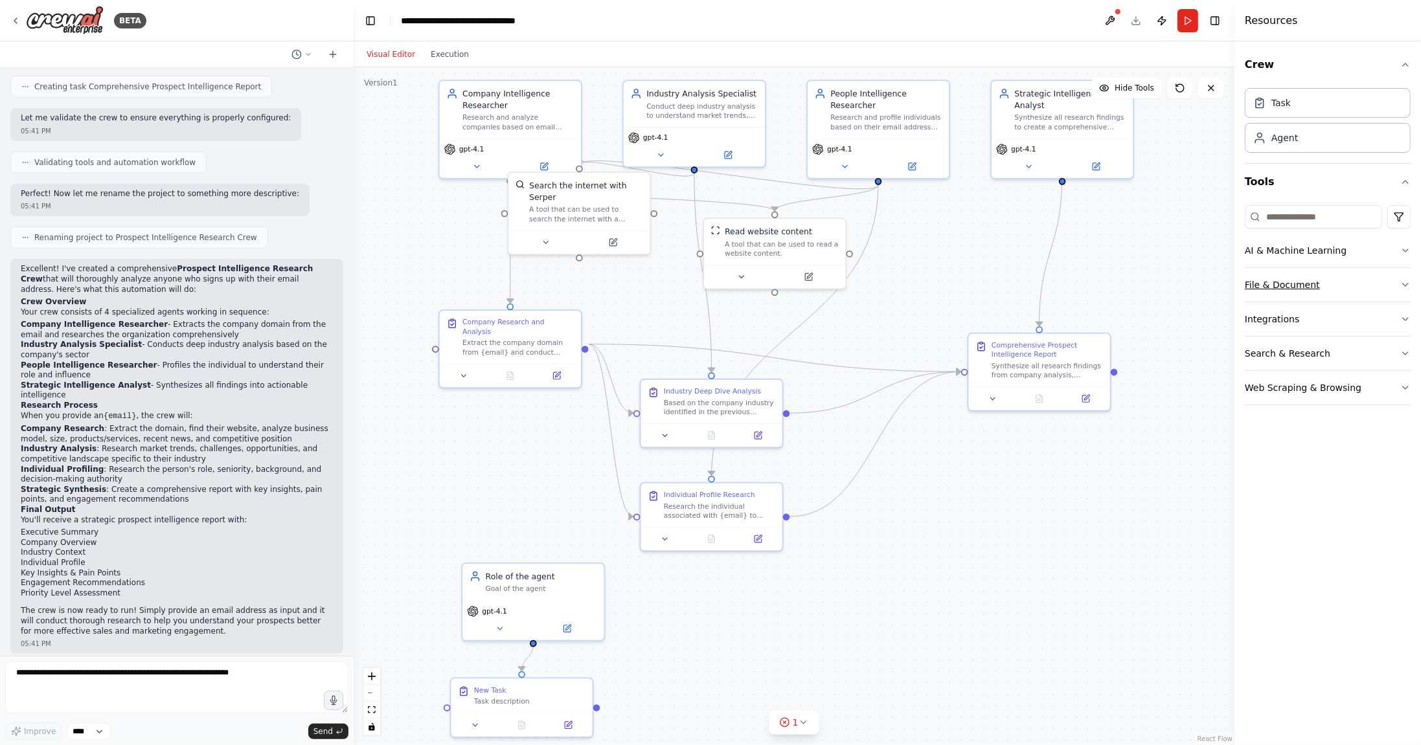
click at [1394, 274] on button "File & Document" at bounding box center [1328, 285] width 166 height 34
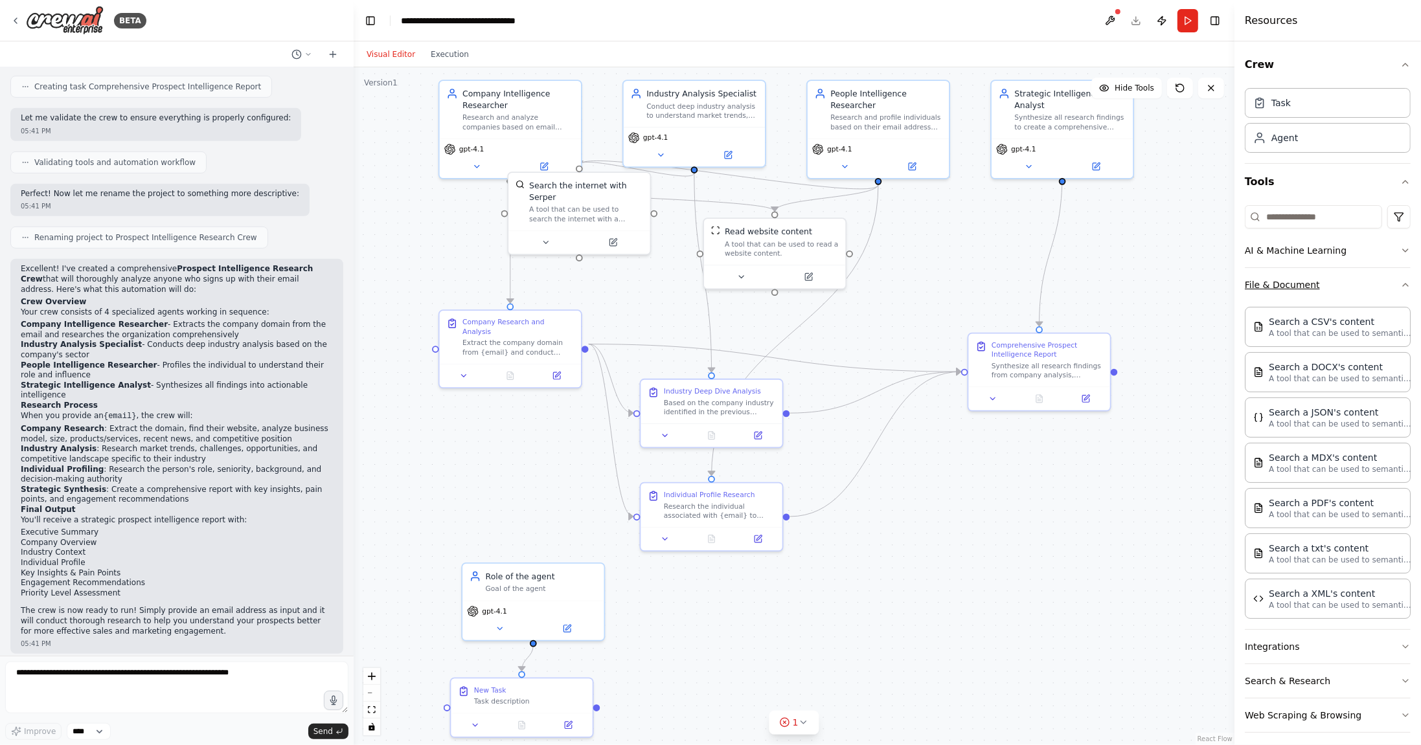
click at [1394, 274] on button "File & Document" at bounding box center [1328, 285] width 166 height 34
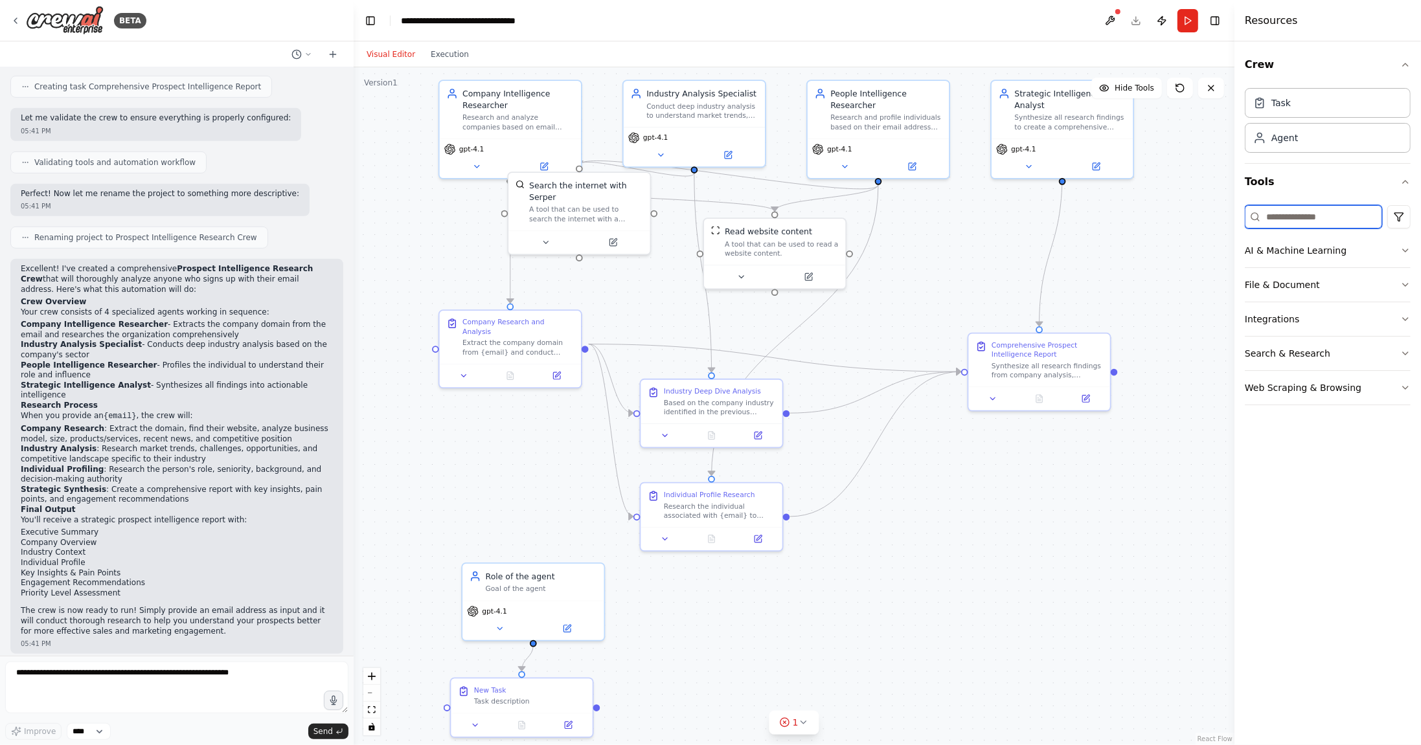
click at [1322, 221] on input at bounding box center [1313, 216] width 137 height 23
type input "*****"
click at [1318, 234] on button "Search & Research" at bounding box center [1328, 251] width 166 height 34
click at [1330, 222] on input "*****" at bounding box center [1313, 216] width 137 height 23
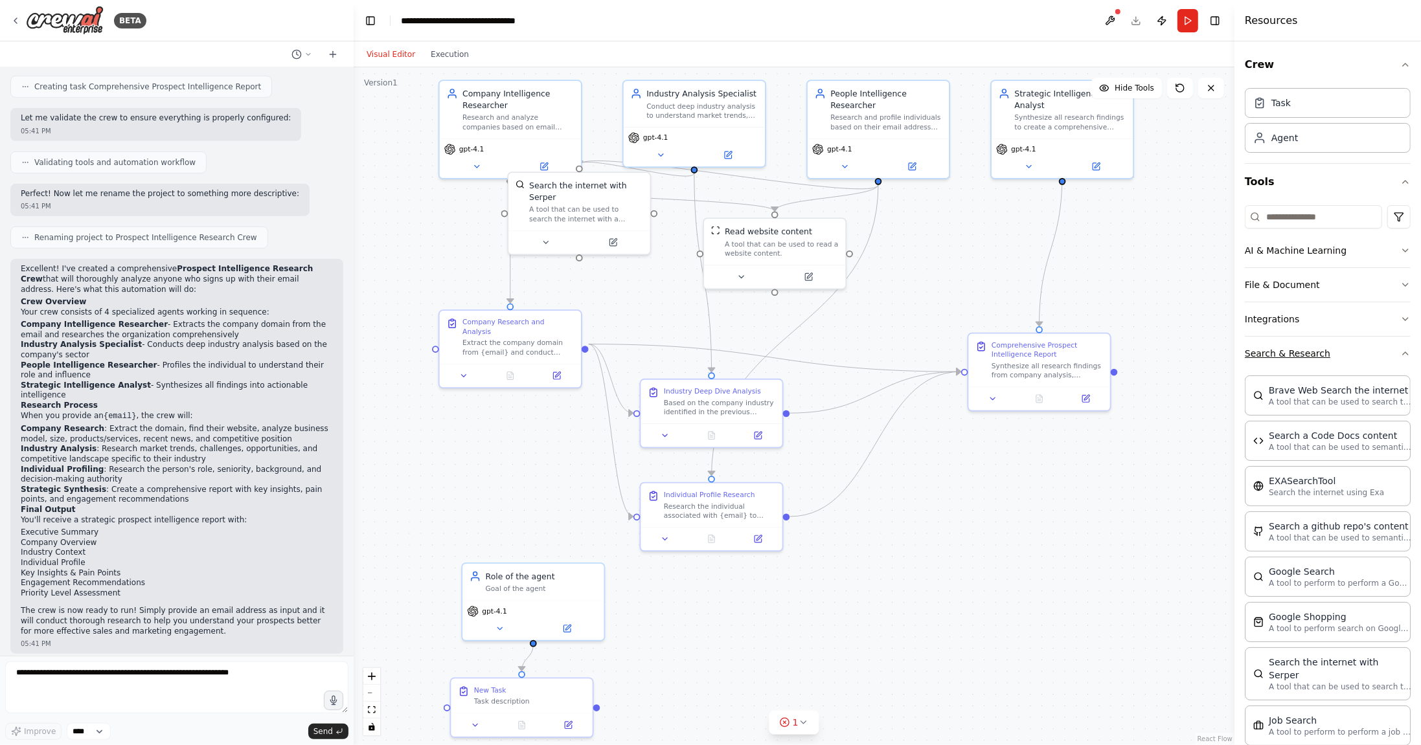
click at [1343, 346] on button "Search & Research" at bounding box center [1328, 354] width 166 height 34
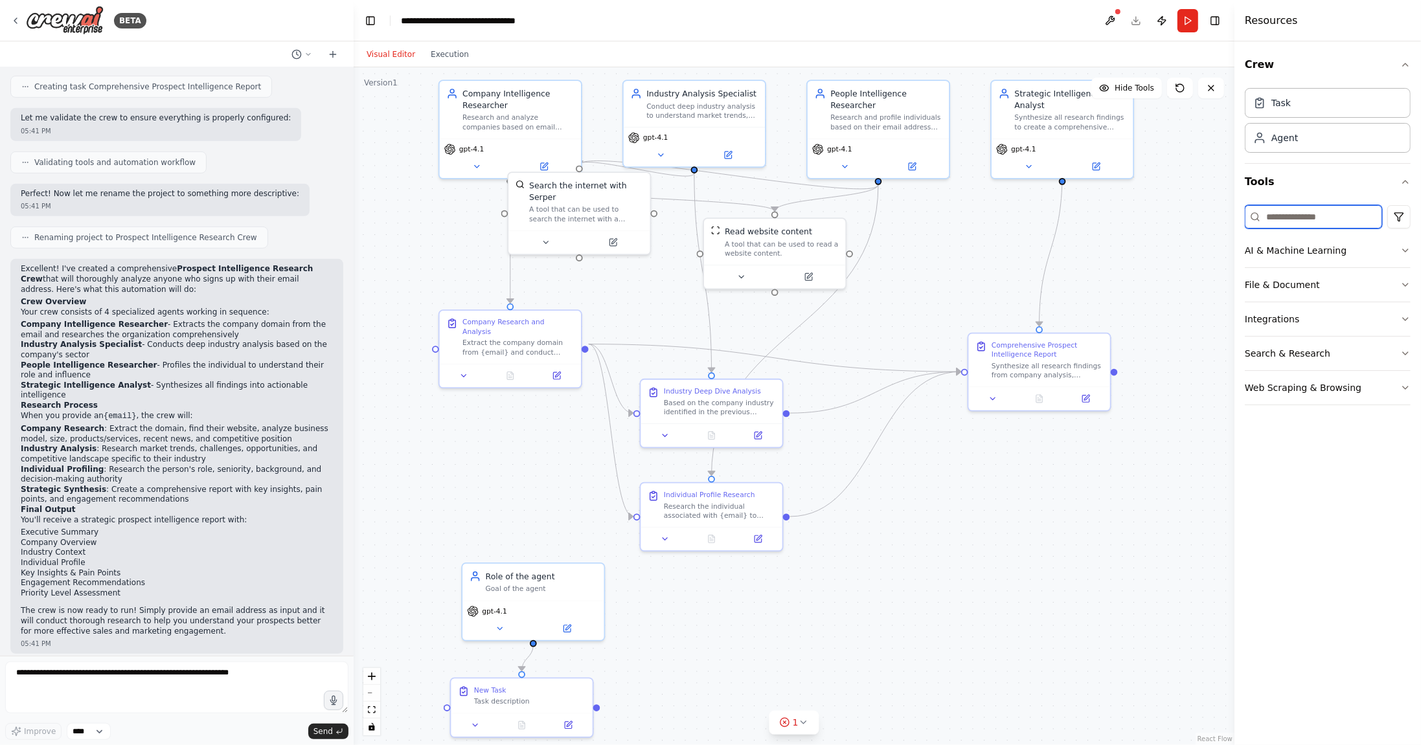
click at [1307, 216] on input at bounding box center [1313, 216] width 137 height 23
type input "****"
click at [1315, 250] on button "Web Scraping & Browsing" at bounding box center [1328, 251] width 166 height 34
click at [1320, 212] on input "****" at bounding box center [1313, 216] width 137 height 23
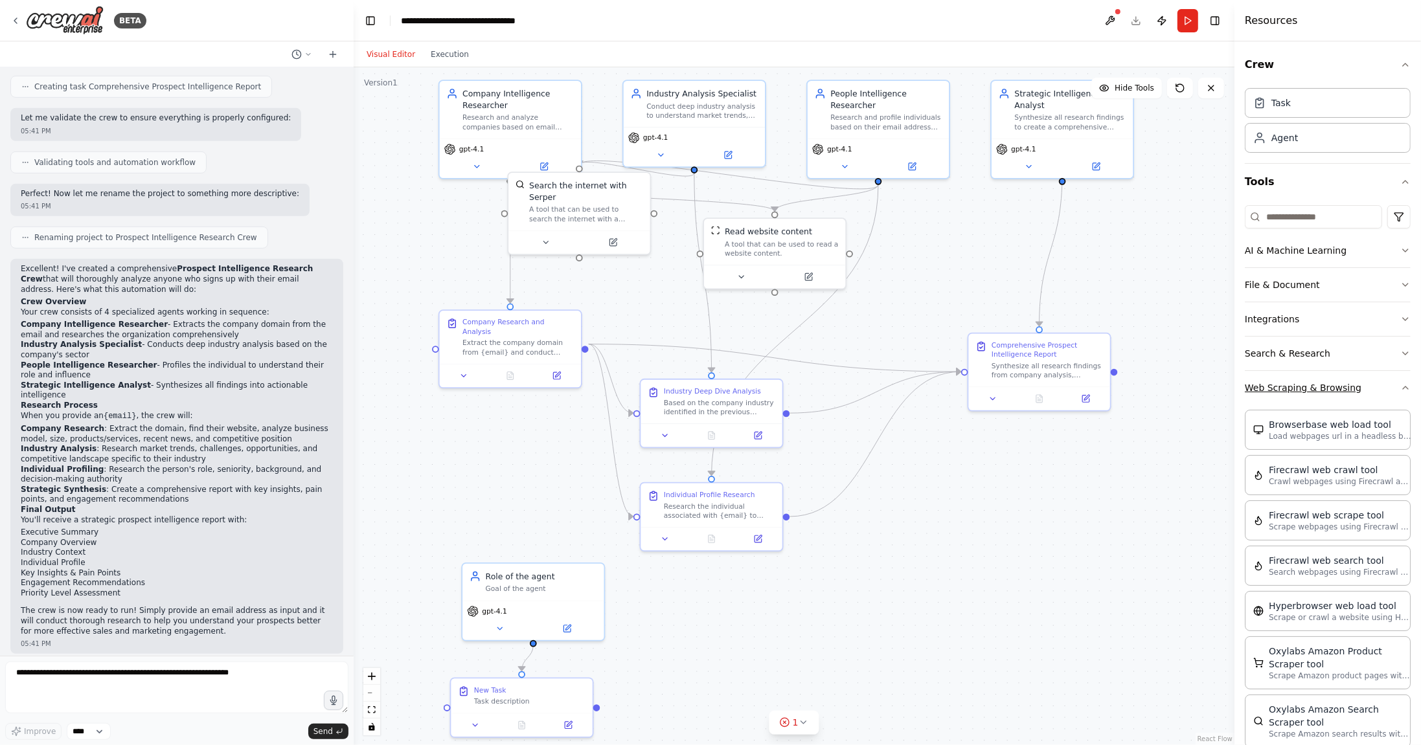
click at [1344, 381] on button "Web Scraping & Browsing" at bounding box center [1328, 388] width 166 height 34
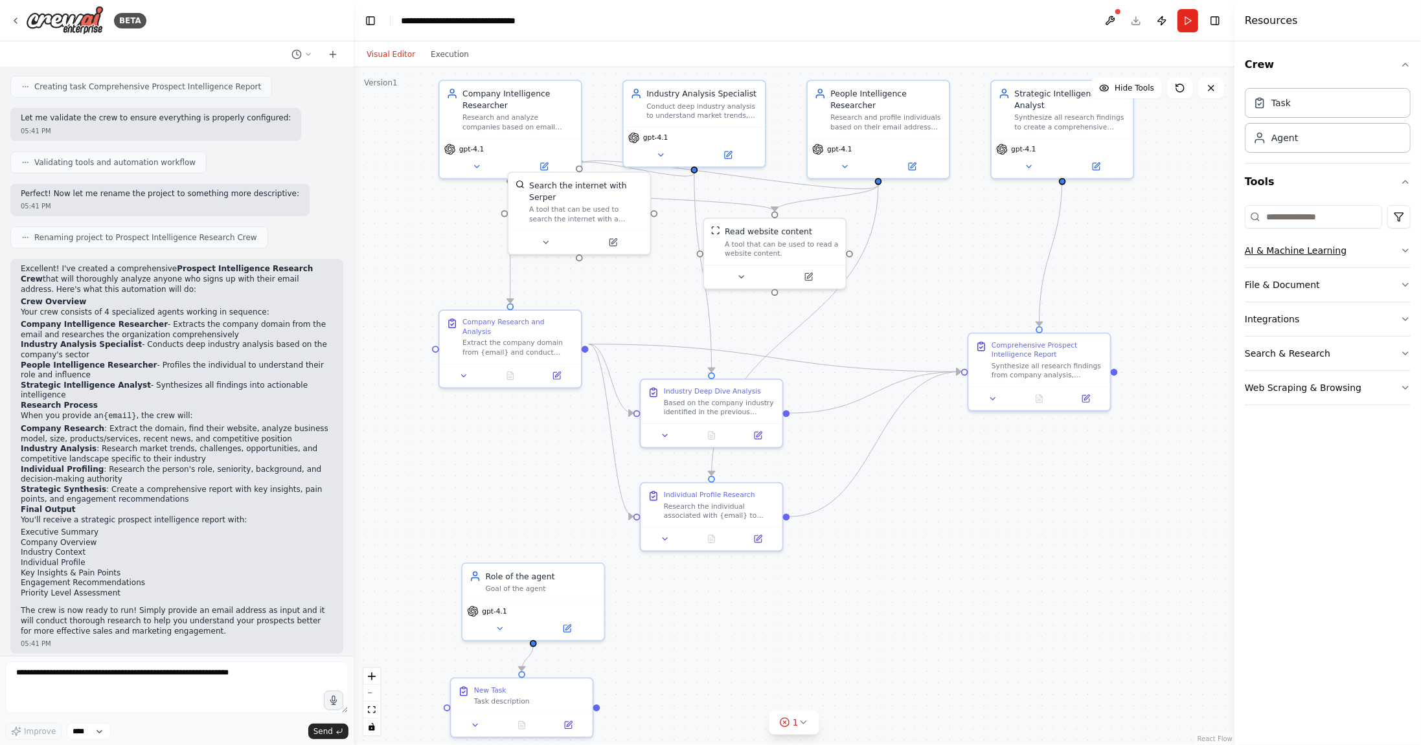
click at [1339, 253] on button "AI & Machine Learning" at bounding box center [1328, 251] width 166 height 34
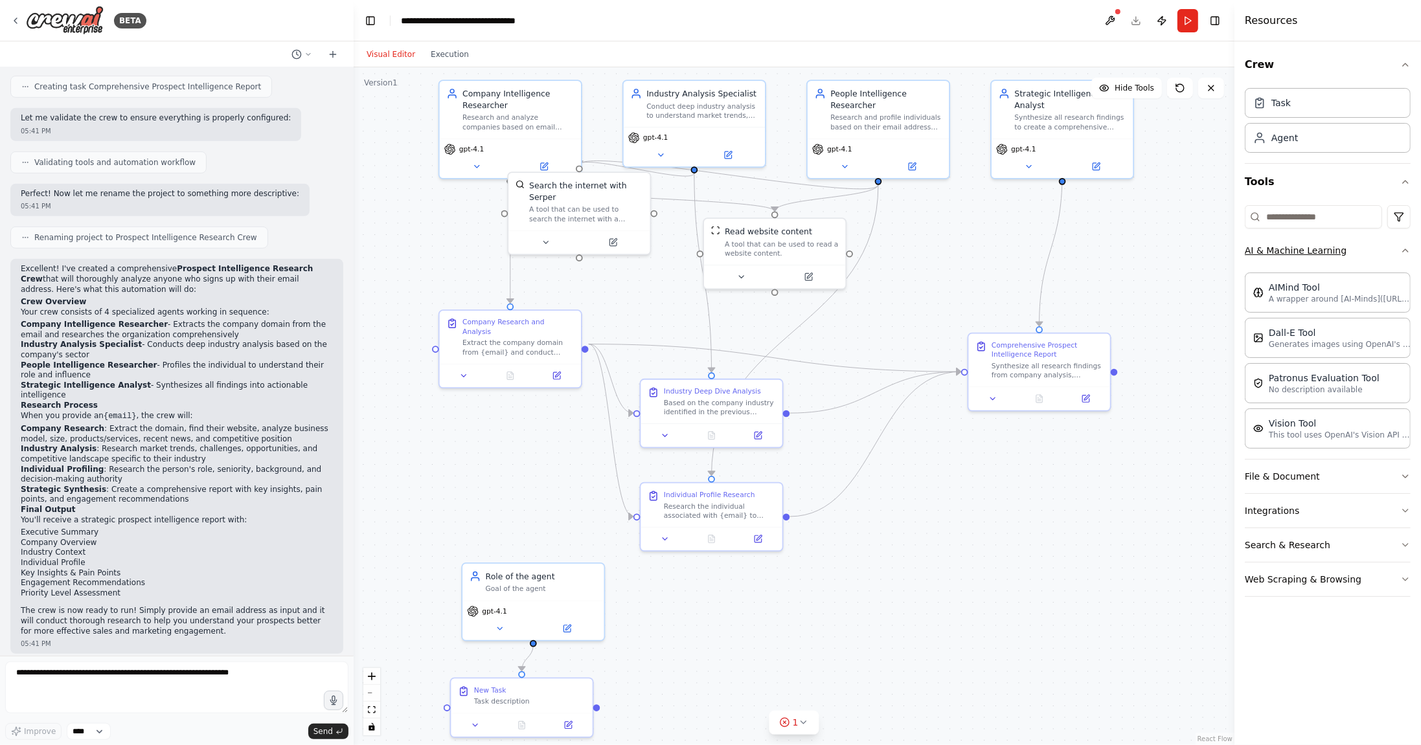
click at [1334, 254] on button "AI & Machine Learning" at bounding box center [1328, 251] width 166 height 34
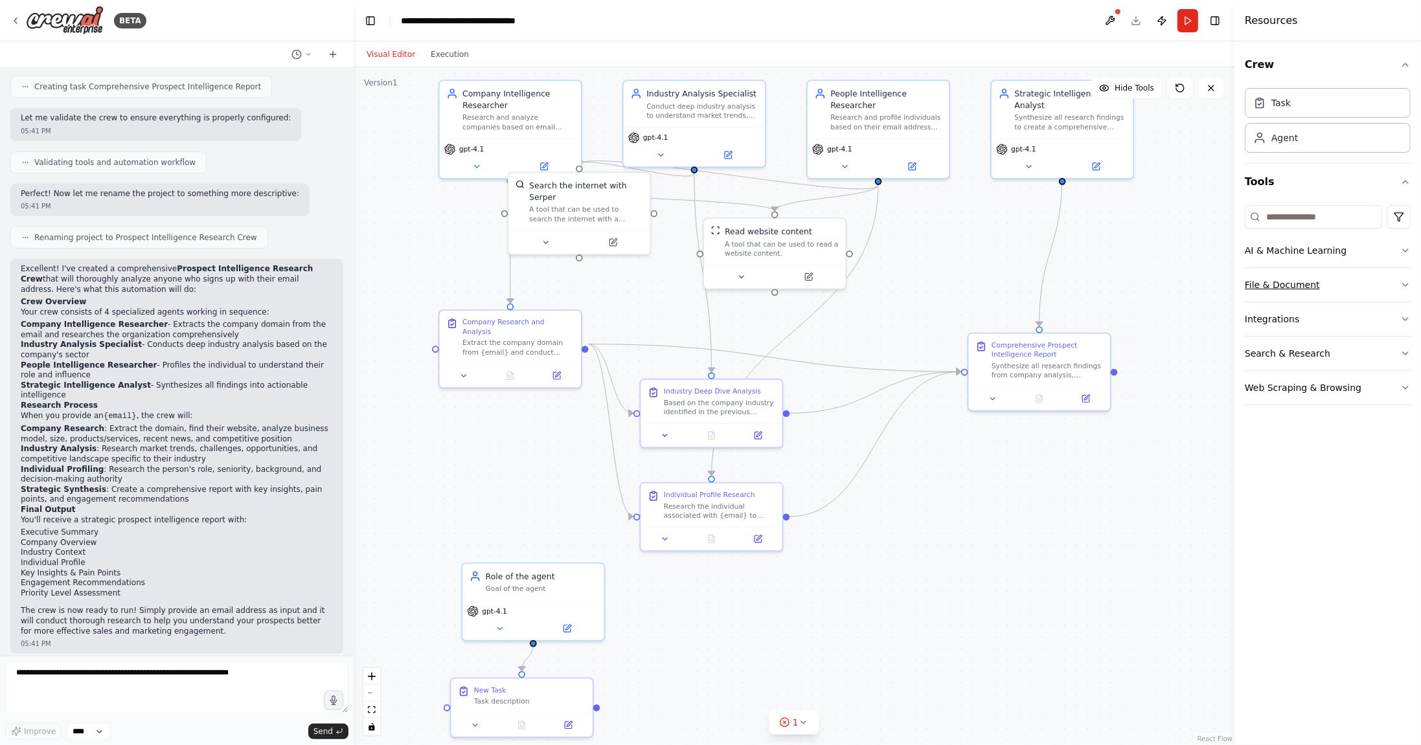
click at [1329, 277] on button "File & Document" at bounding box center [1328, 285] width 166 height 34
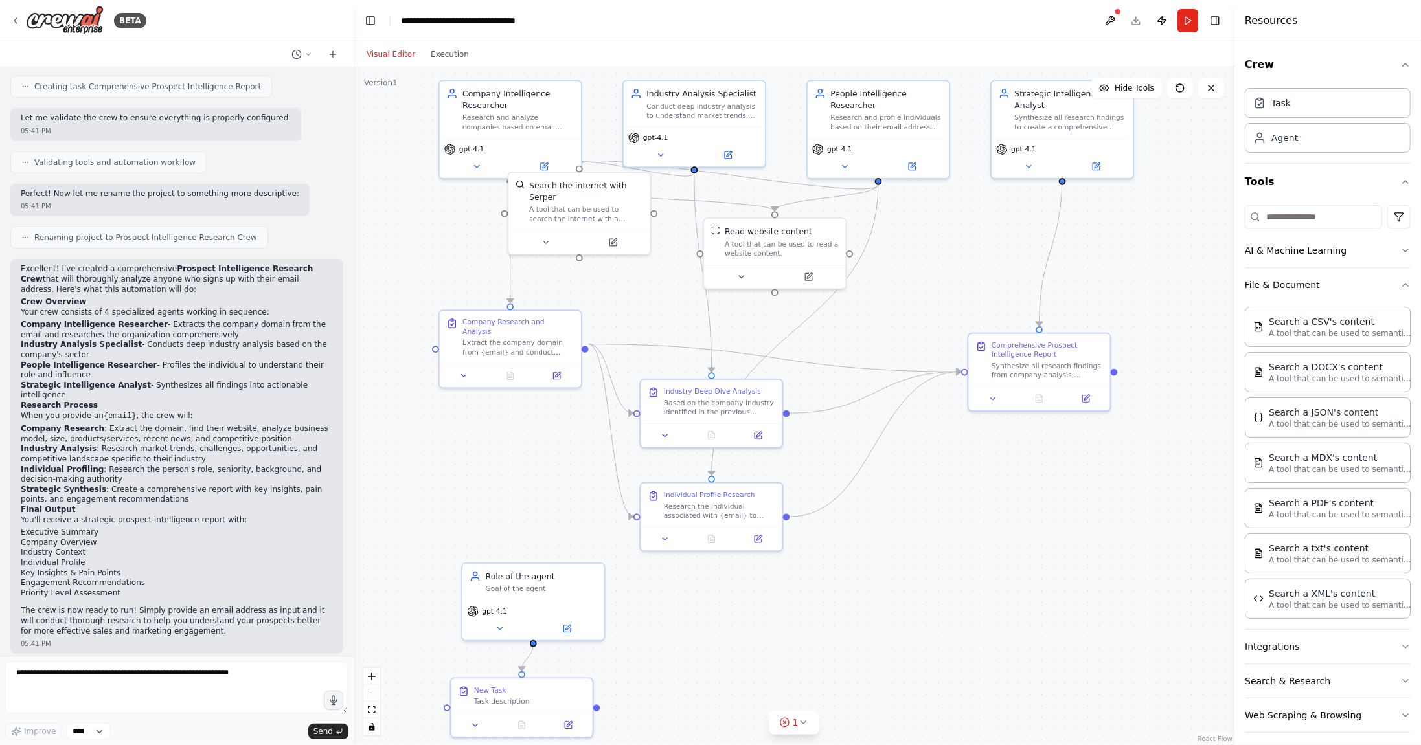
click at [311, 13] on div "BETA" at bounding box center [177, 20] width 354 height 41
click at [14, 21] on icon at bounding box center [15, 20] width 3 height 5
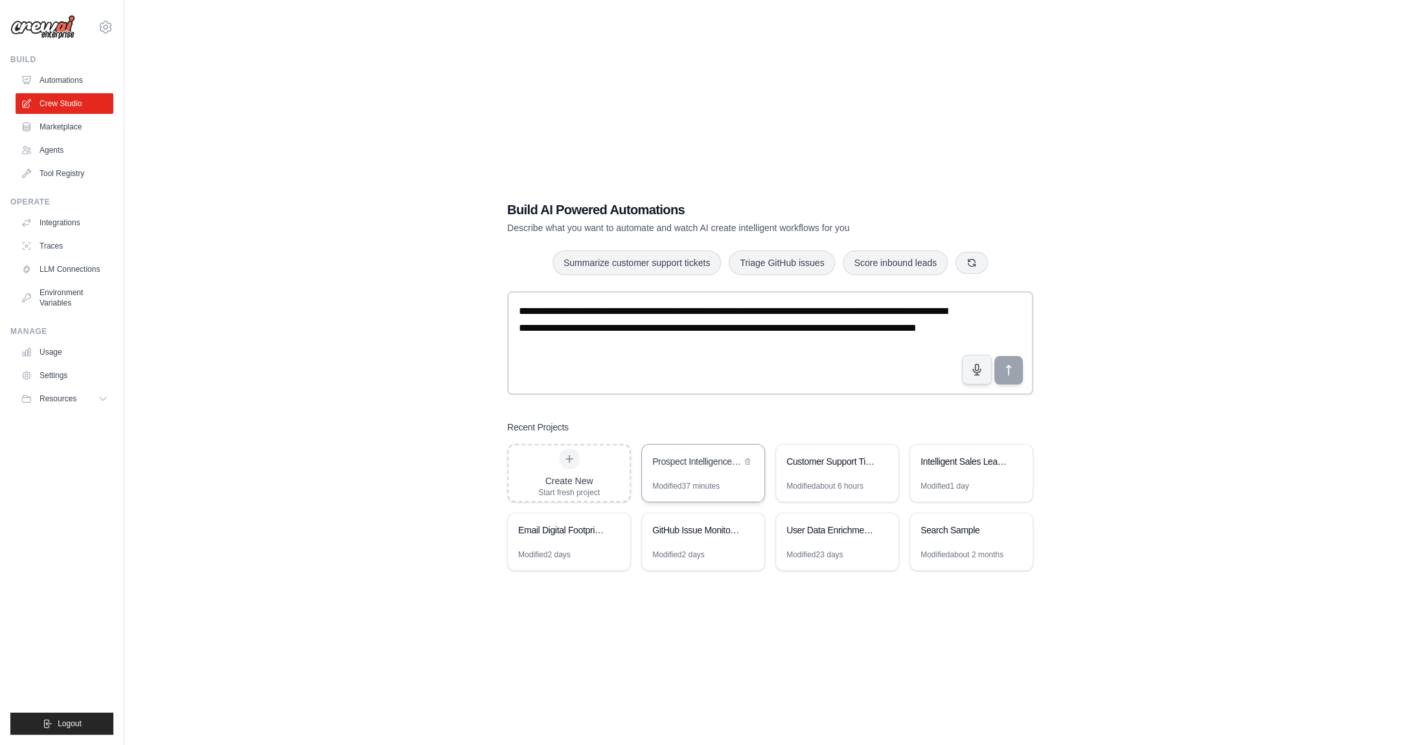
click at [673, 455] on div "Prospect Intelligence Research Crew" at bounding box center [696, 461] width 89 height 13
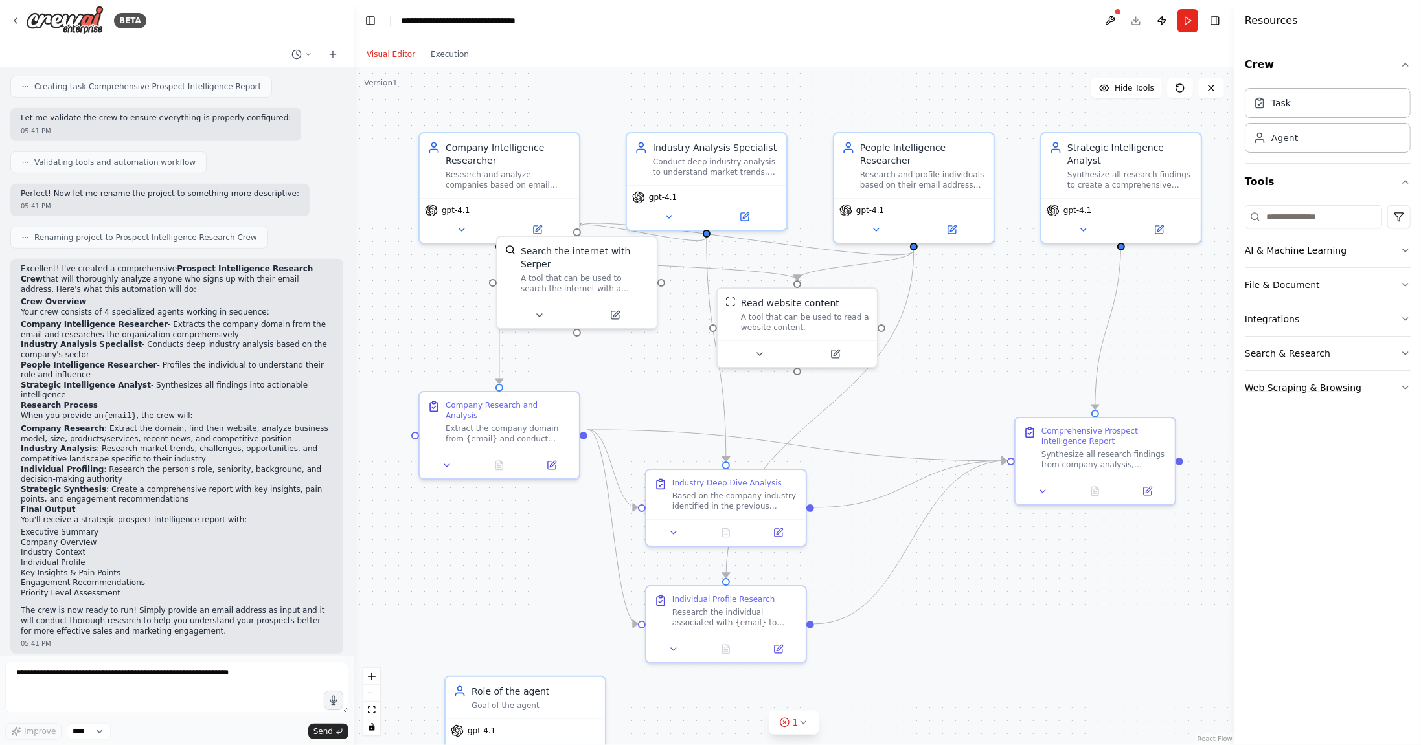
click at [1284, 383] on button "Web Scraping & Browsing" at bounding box center [1328, 388] width 166 height 34
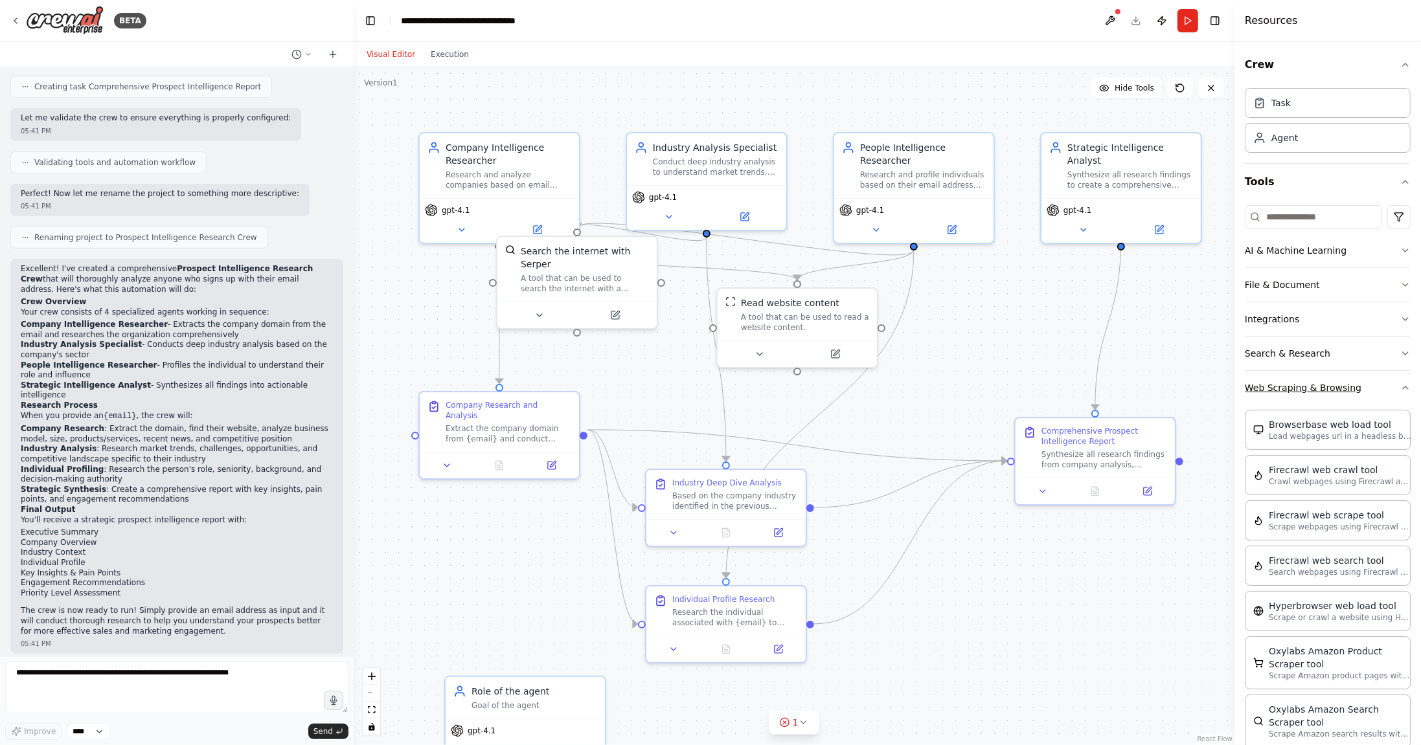
click at [1284, 383] on button "Web Scraping & Browsing" at bounding box center [1328, 388] width 166 height 34
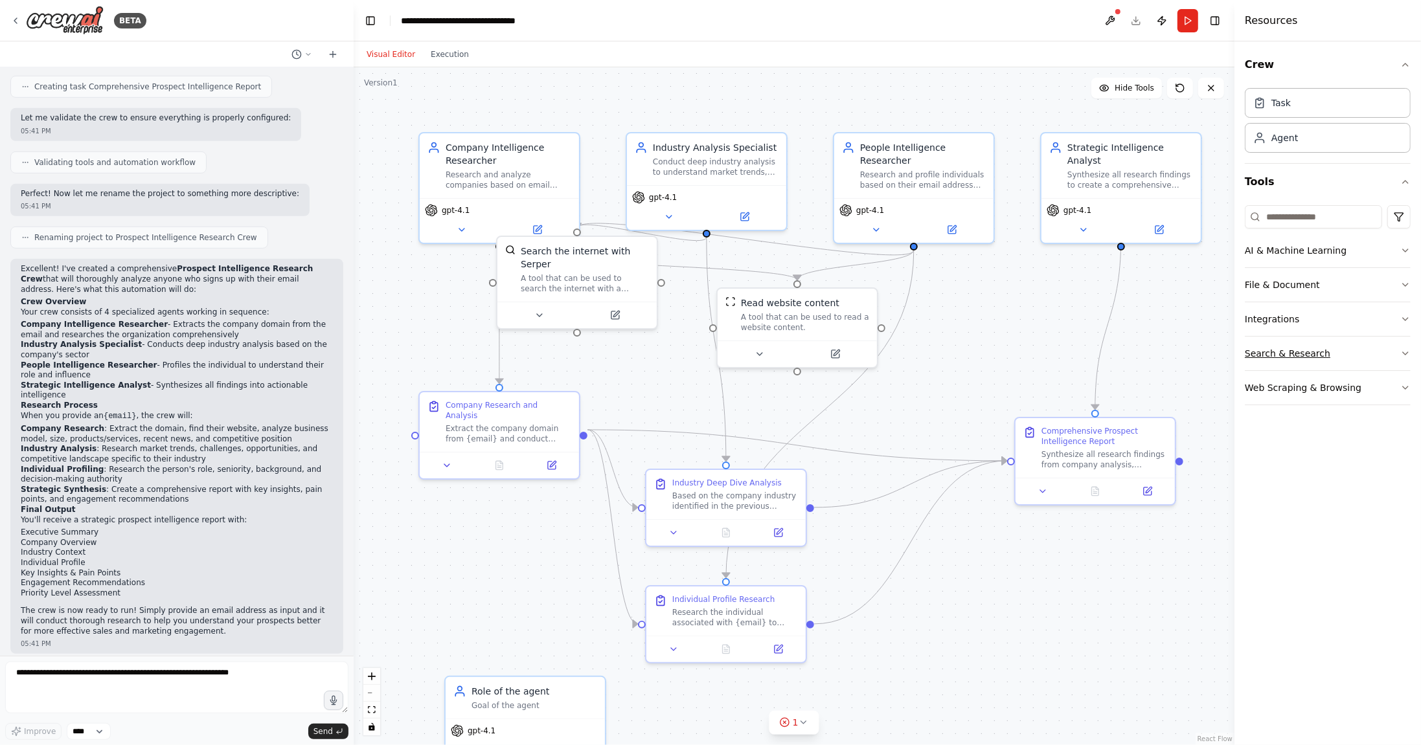
click at [1286, 356] on button "Search & Research" at bounding box center [1328, 354] width 166 height 34
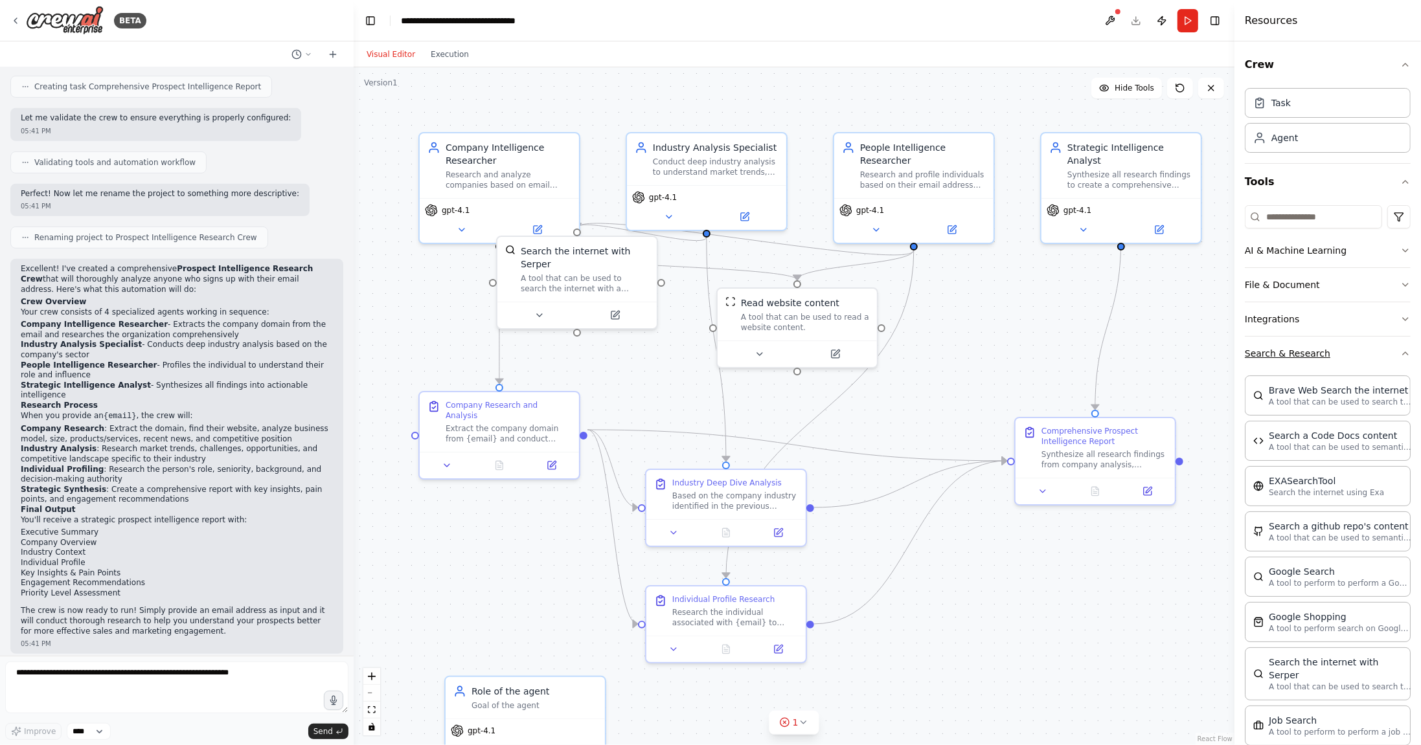
click at [1282, 348] on button "Search & Research" at bounding box center [1328, 354] width 166 height 34
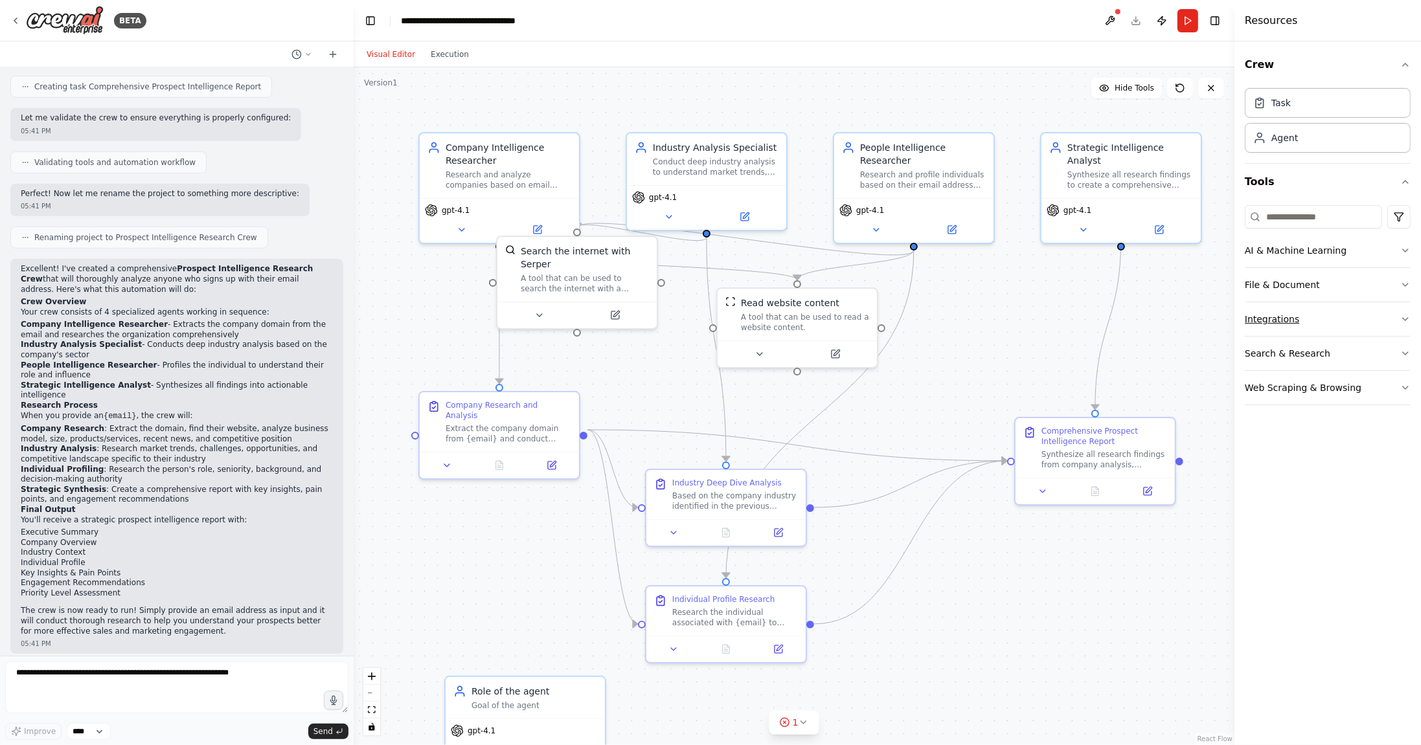
click at [1283, 329] on button "Integrations" at bounding box center [1328, 319] width 166 height 34
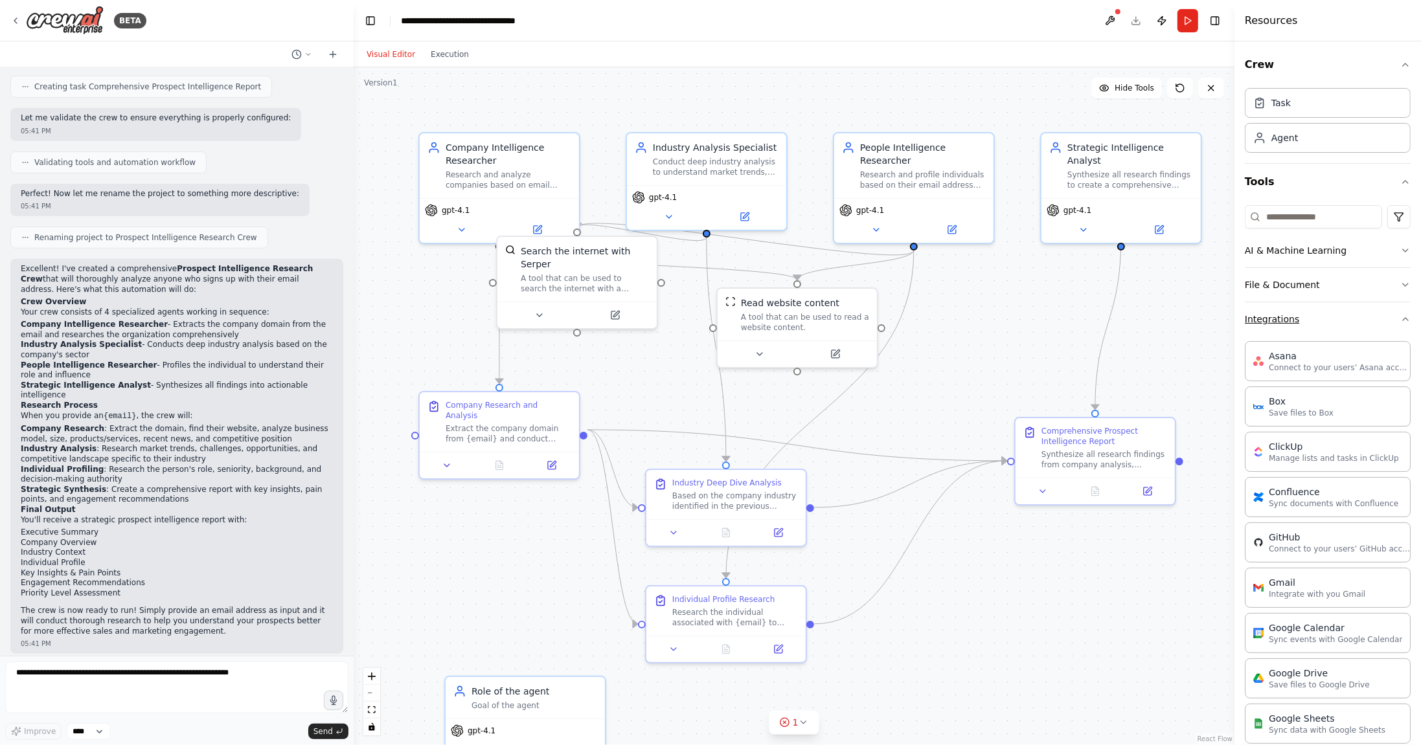
click at [1285, 324] on button "Integrations" at bounding box center [1328, 319] width 166 height 34
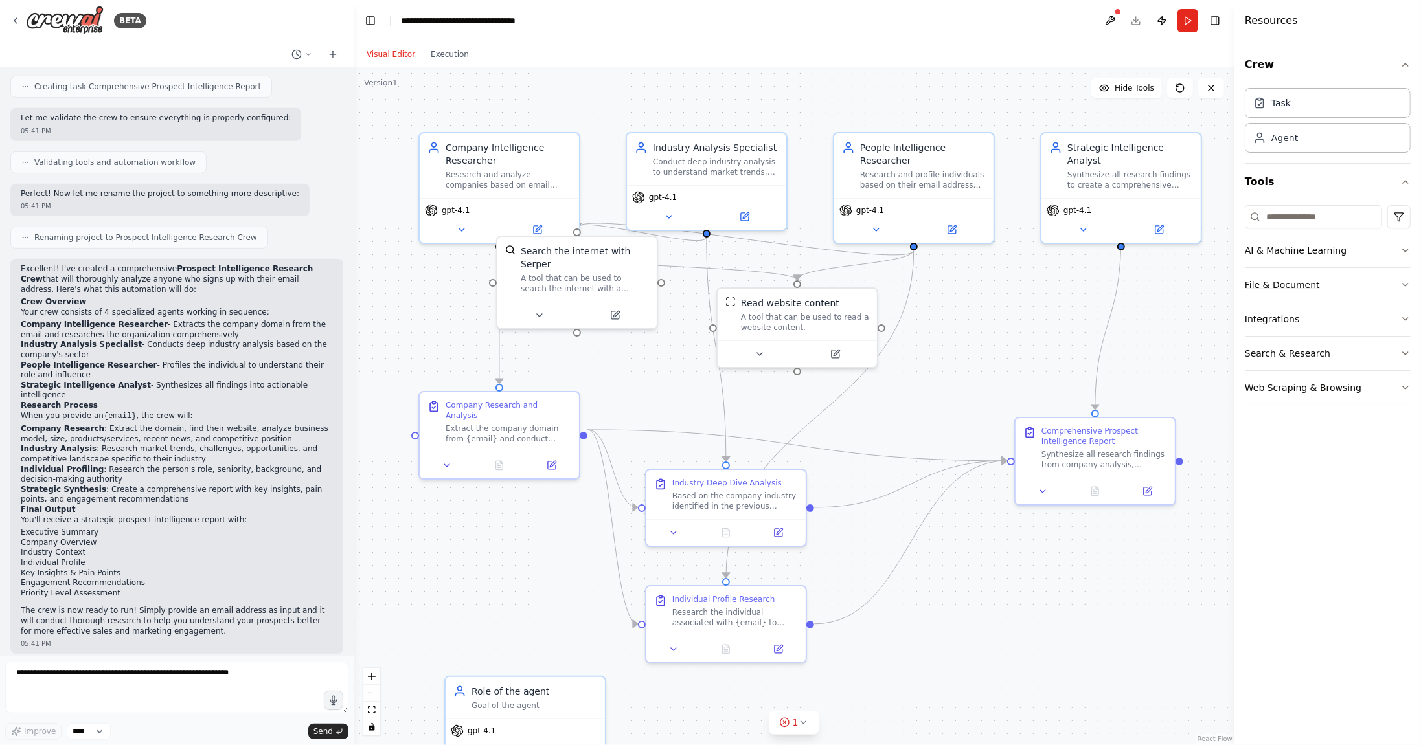
click at [1299, 286] on button "File & Document" at bounding box center [1328, 285] width 166 height 34
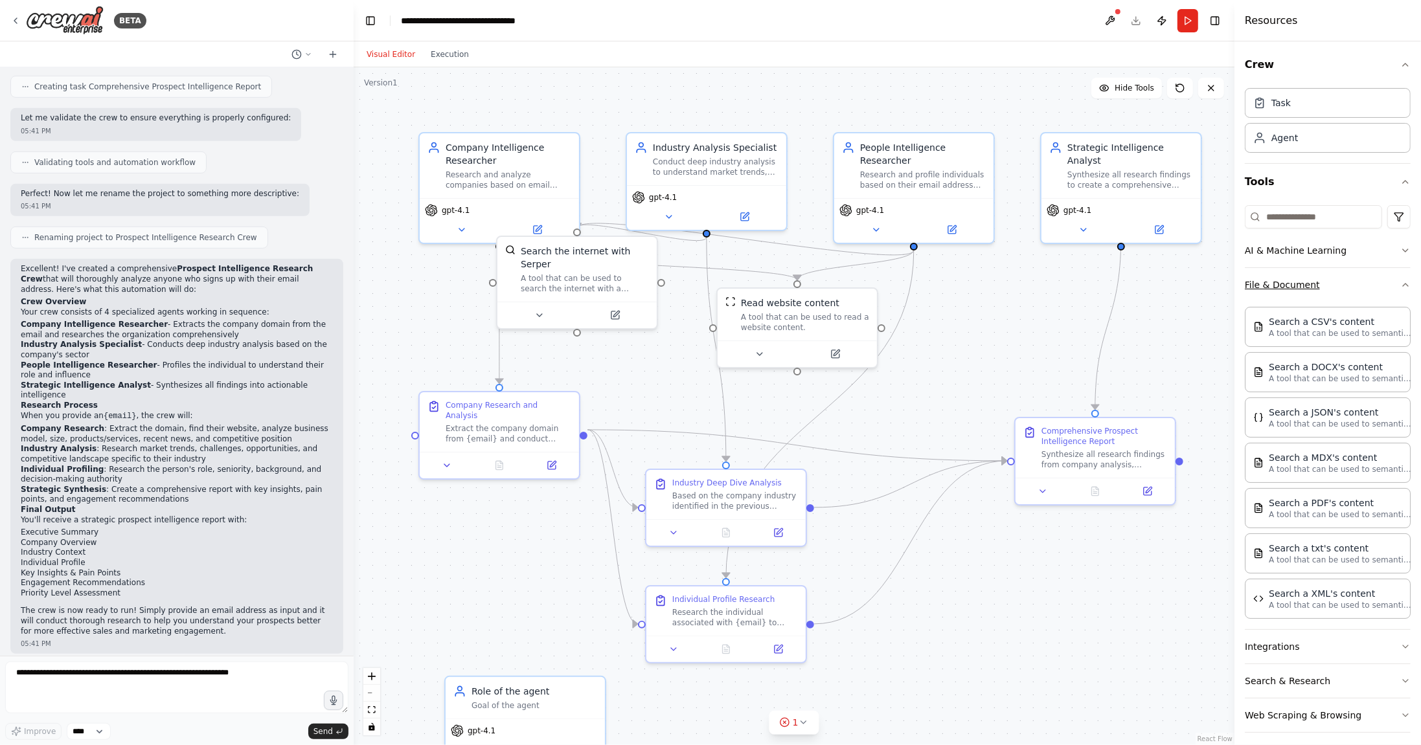
click at [1299, 286] on button "File & Document" at bounding box center [1328, 285] width 166 height 34
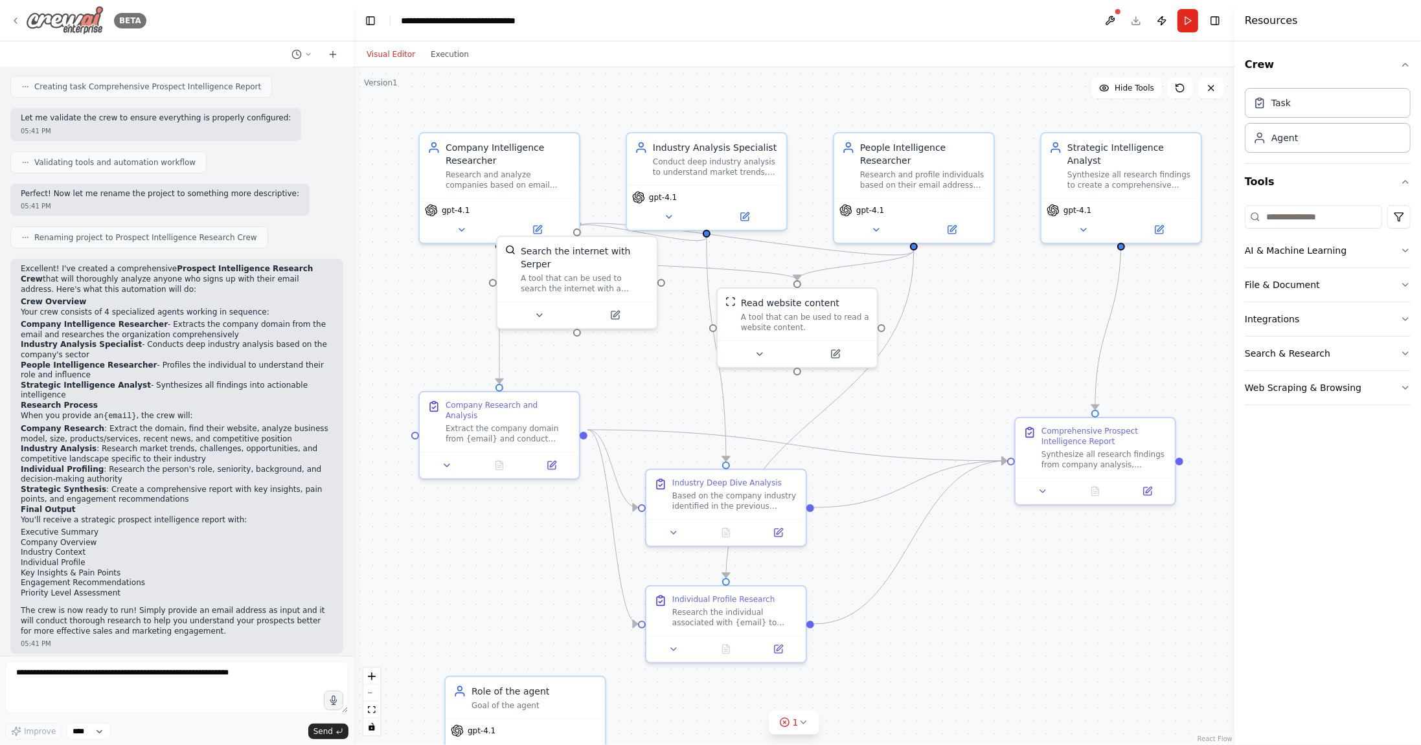
click at [21, 23] on div "BETA" at bounding box center [78, 20] width 136 height 29
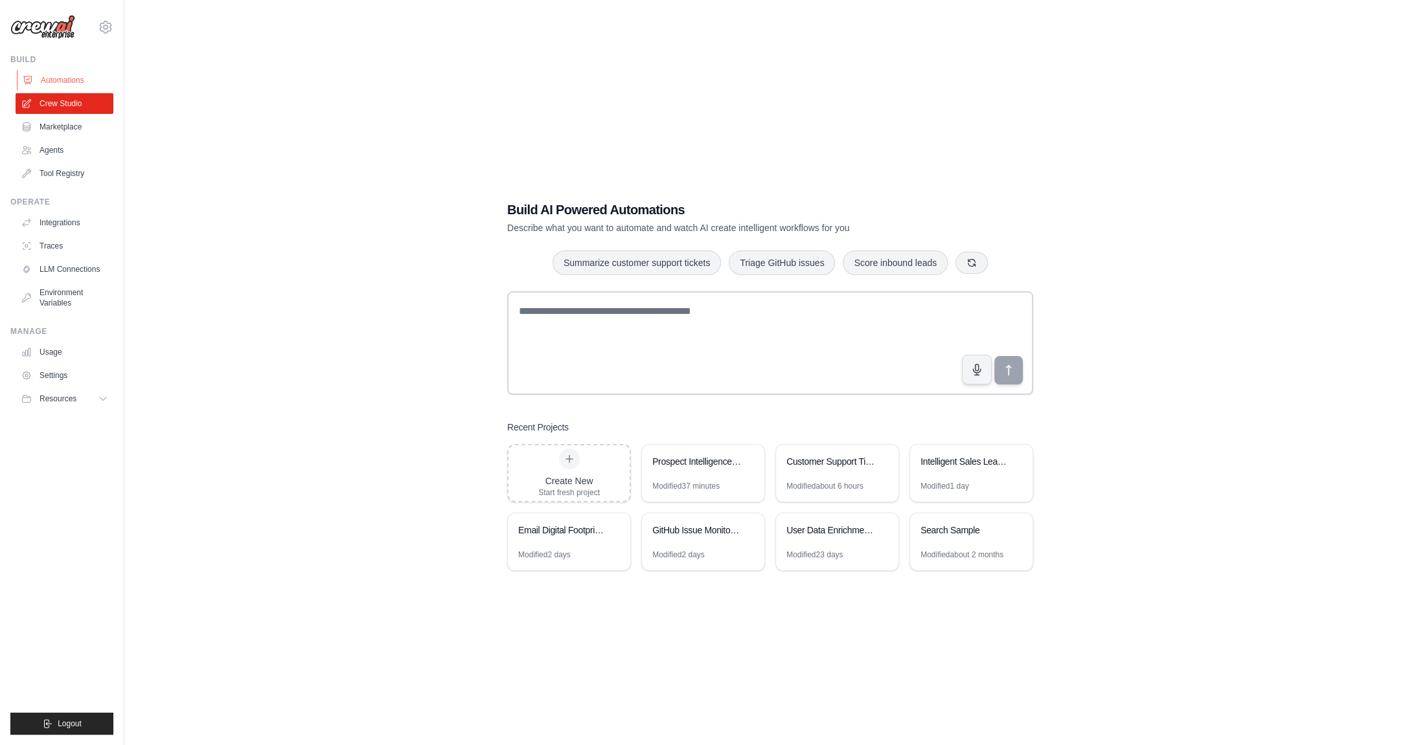
click at [68, 75] on link "Automations" at bounding box center [66, 80] width 98 height 21
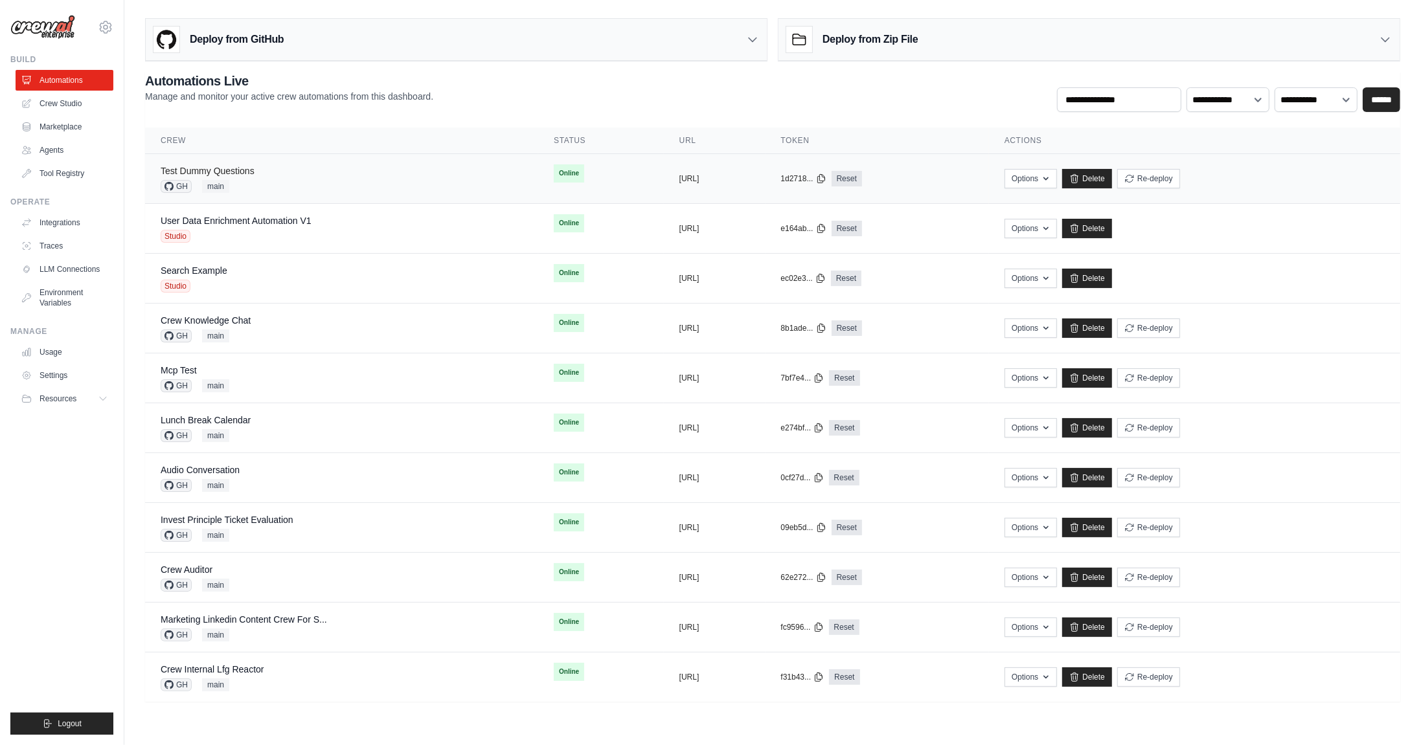
click at [234, 167] on link "Test Dummy Questions" at bounding box center [208, 171] width 94 height 10
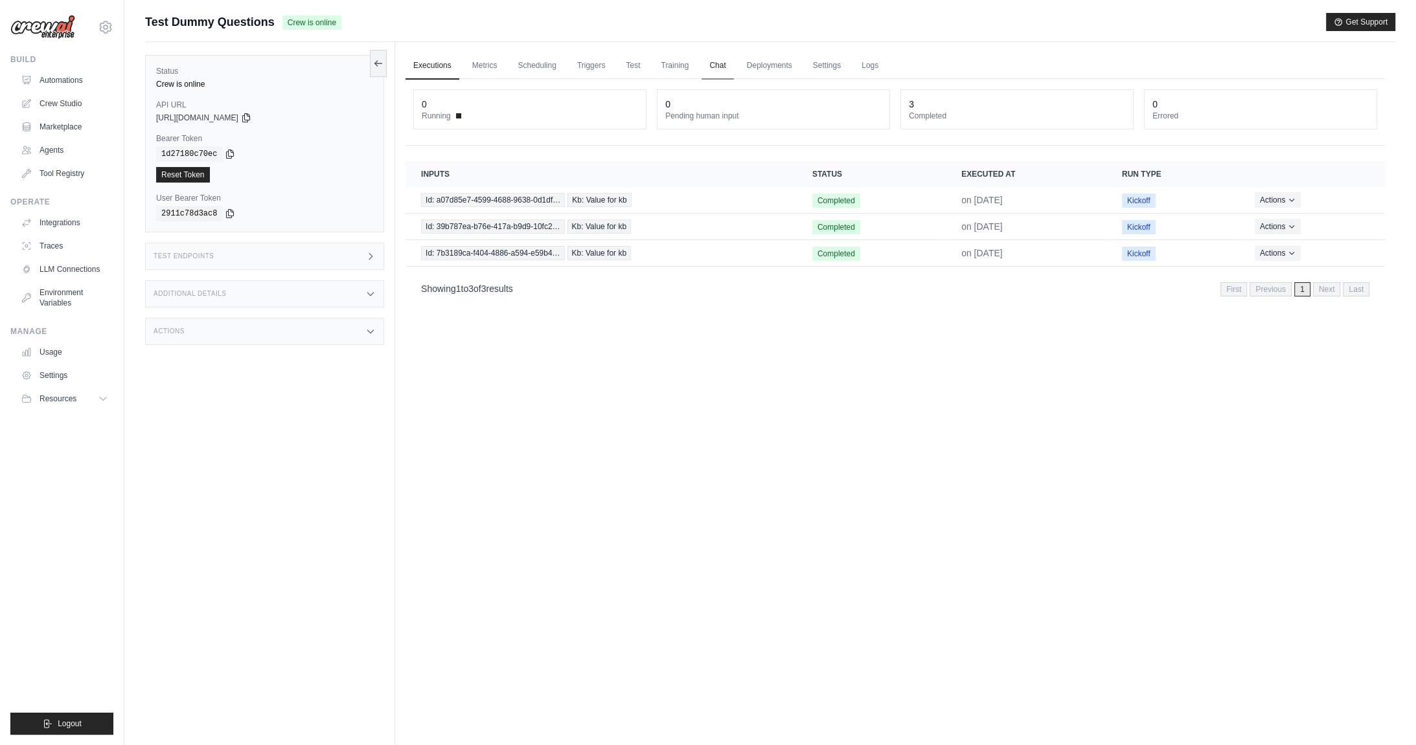
click at [715, 66] on link "Chat" at bounding box center [717, 65] width 32 height 27
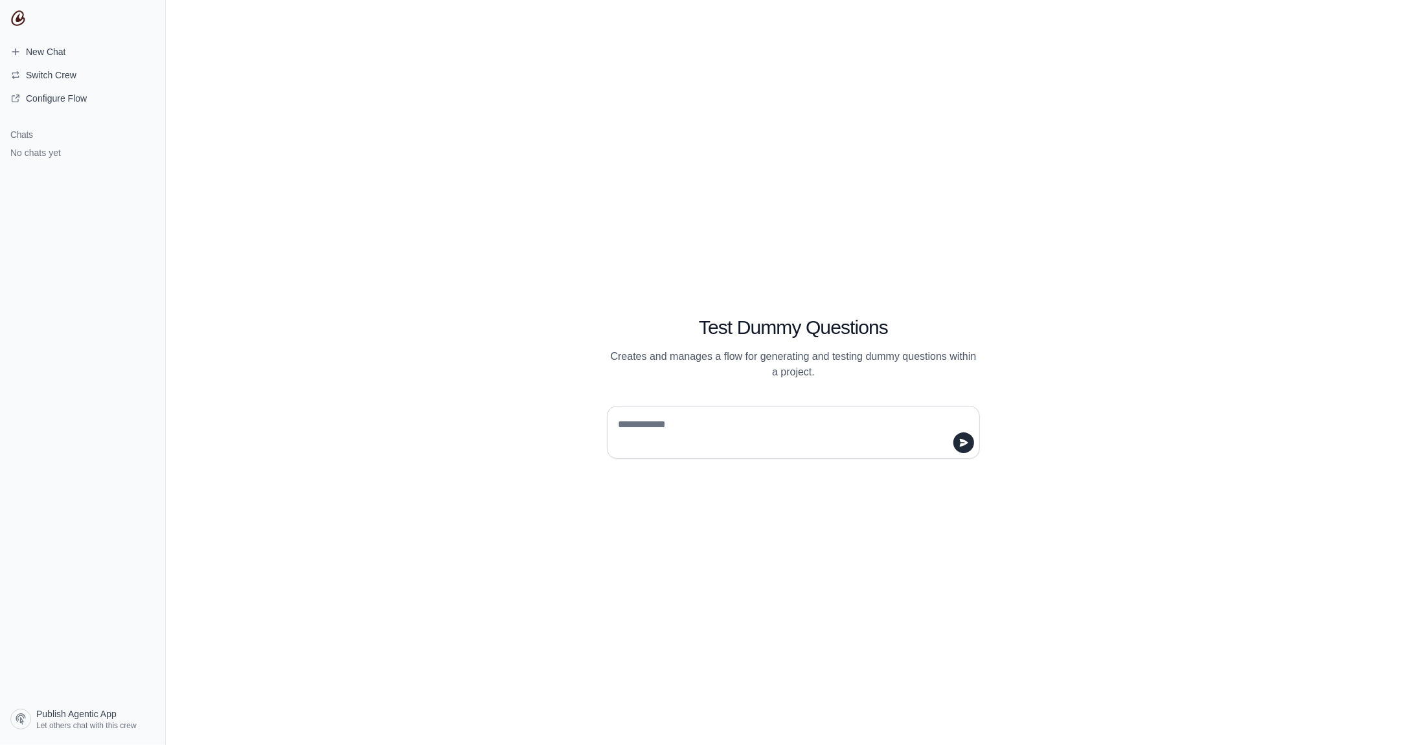
click at [810, 430] on textarea at bounding box center [789, 432] width 348 height 36
